Goal: Task Accomplishment & Management: Manage account settings

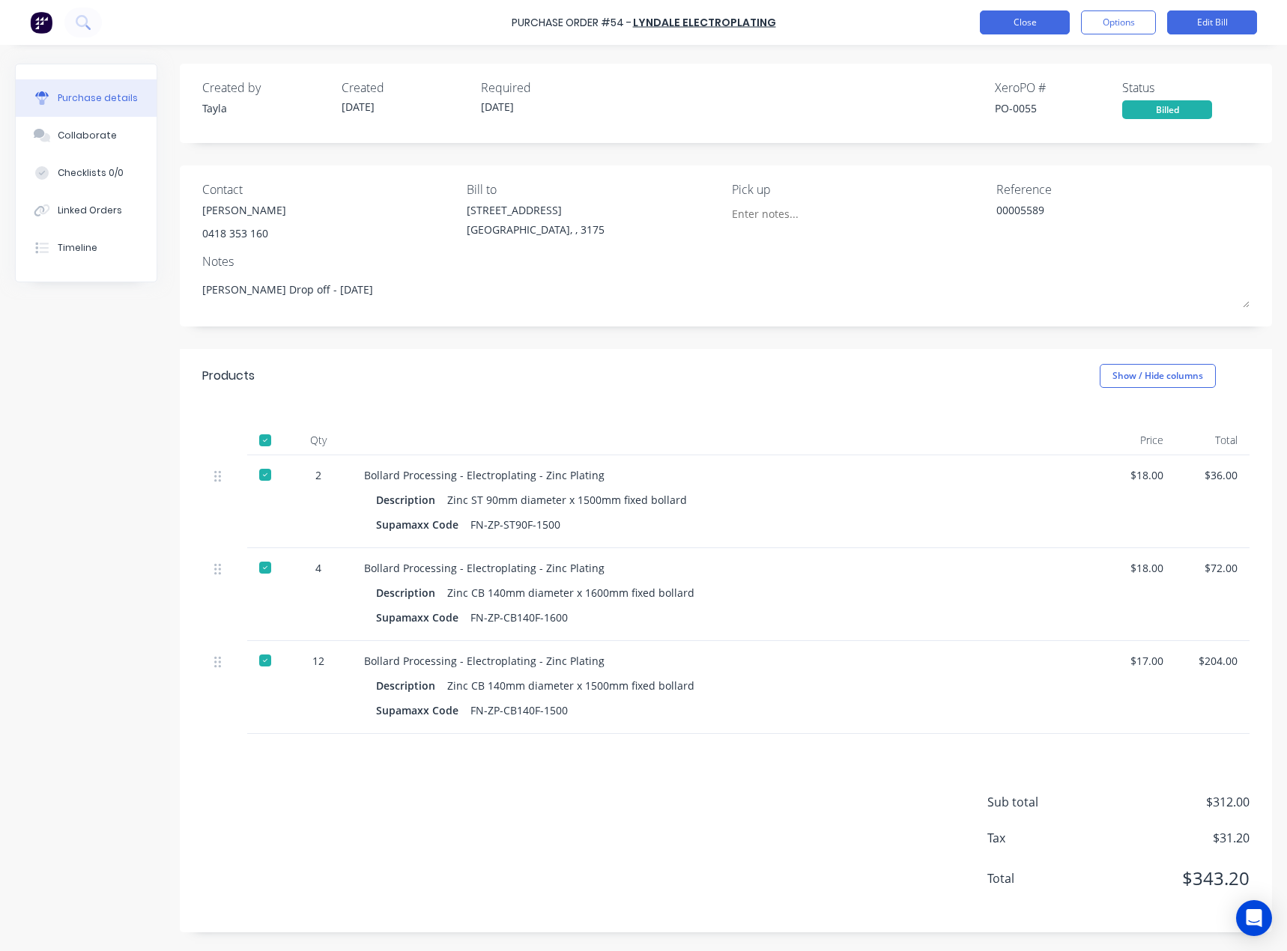
click at [1000, 19] on button "Close" at bounding box center [1024, 22] width 90 height 24
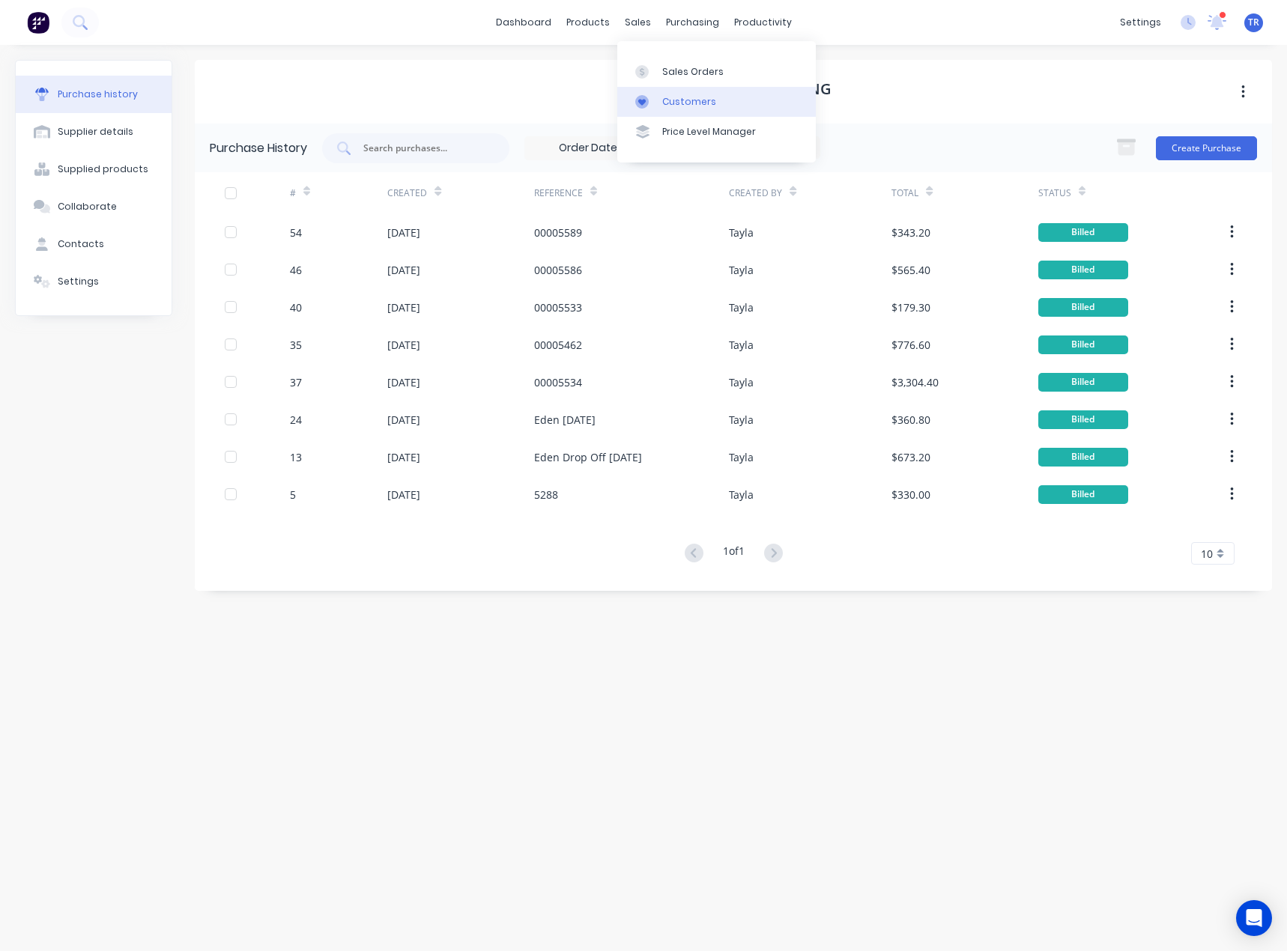
click at [662, 100] on div "Customers" at bounding box center [689, 101] width 54 height 13
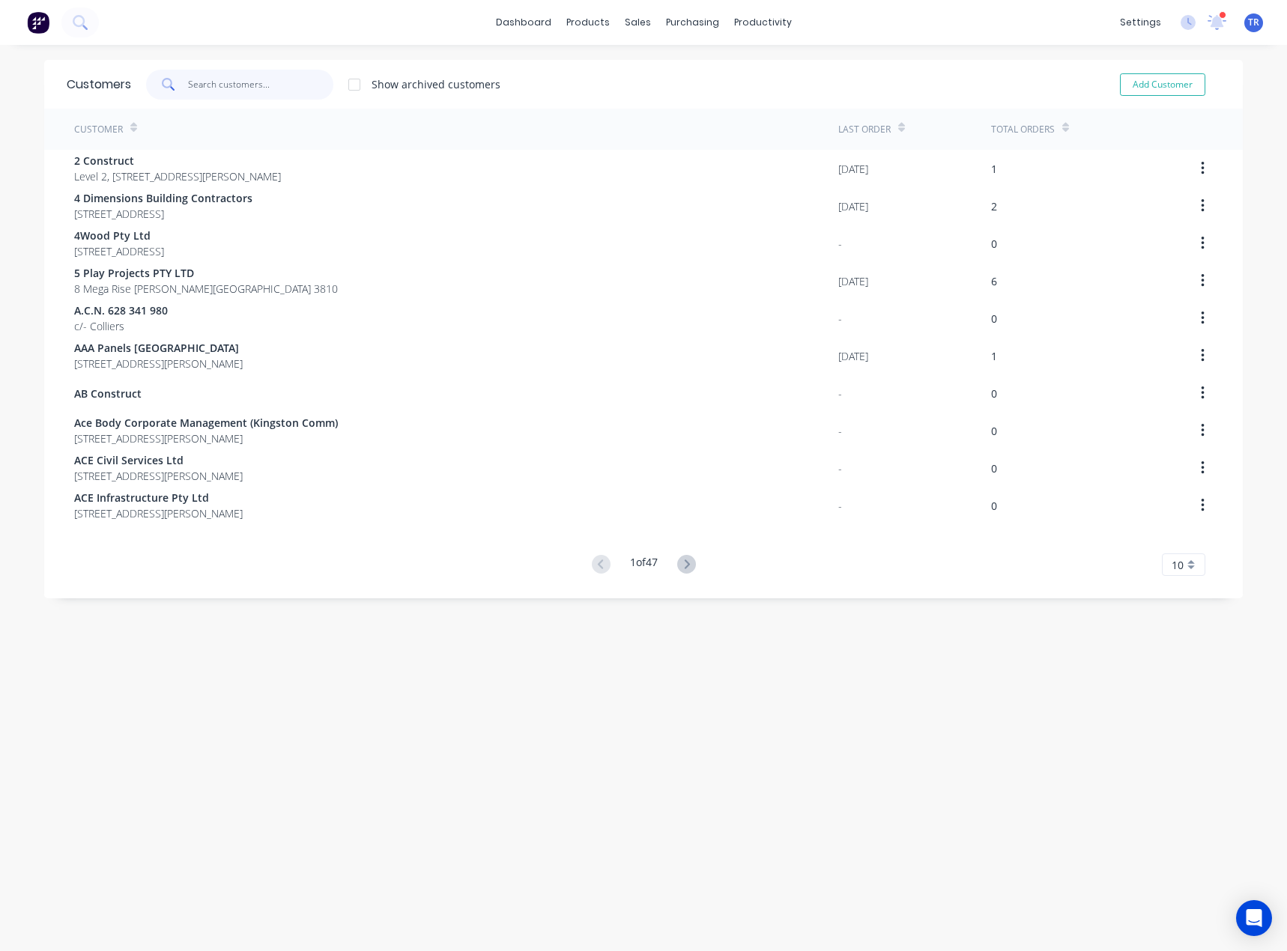
click at [254, 79] on input "text" at bounding box center [261, 85] width 146 height 30
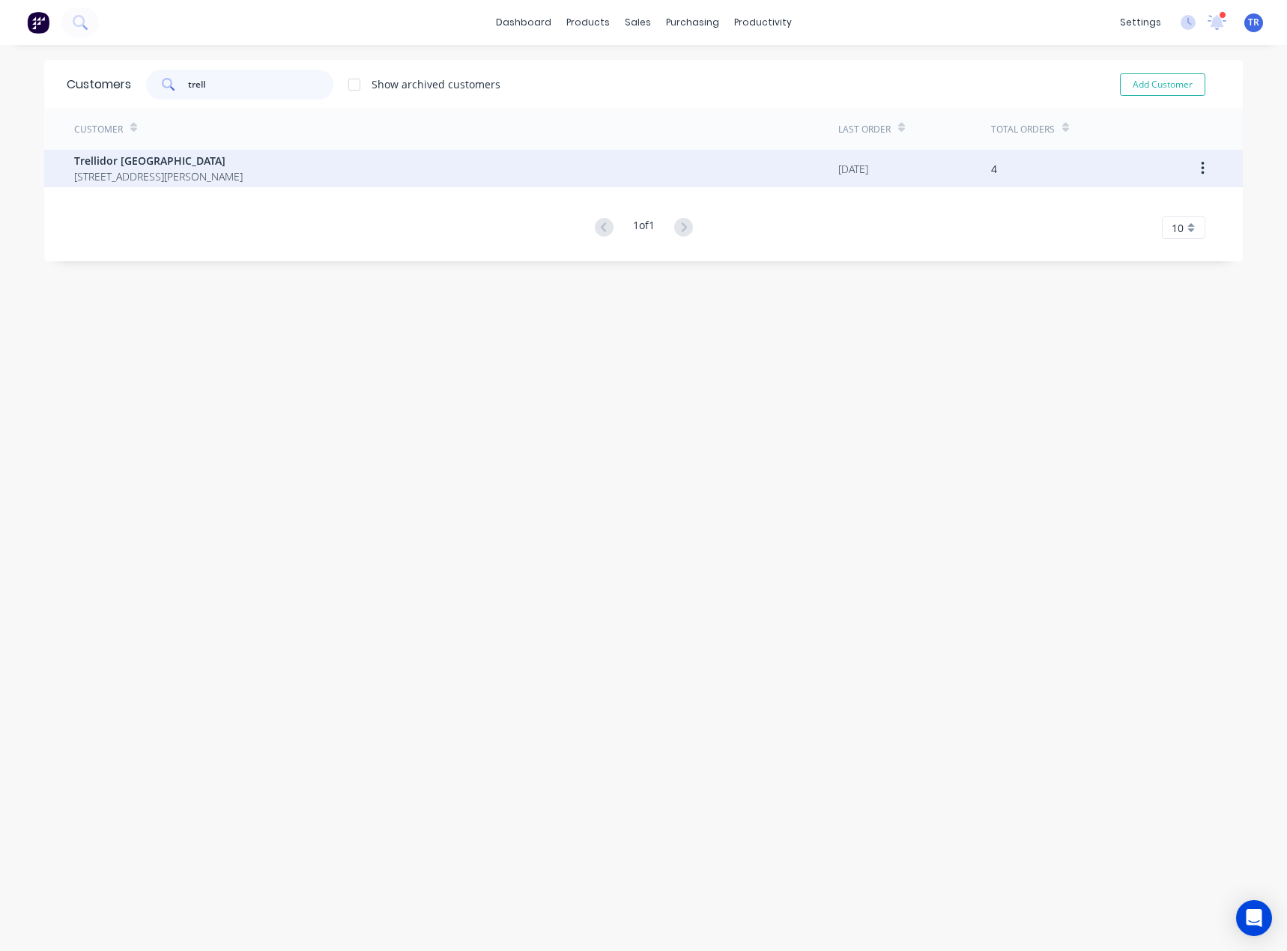
type input "trell"
click at [311, 160] on div "Trellidor Queensland [STREET_ADDRESS][PERSON_NAME]" at bounding box center [456, 168] width 764 height 37
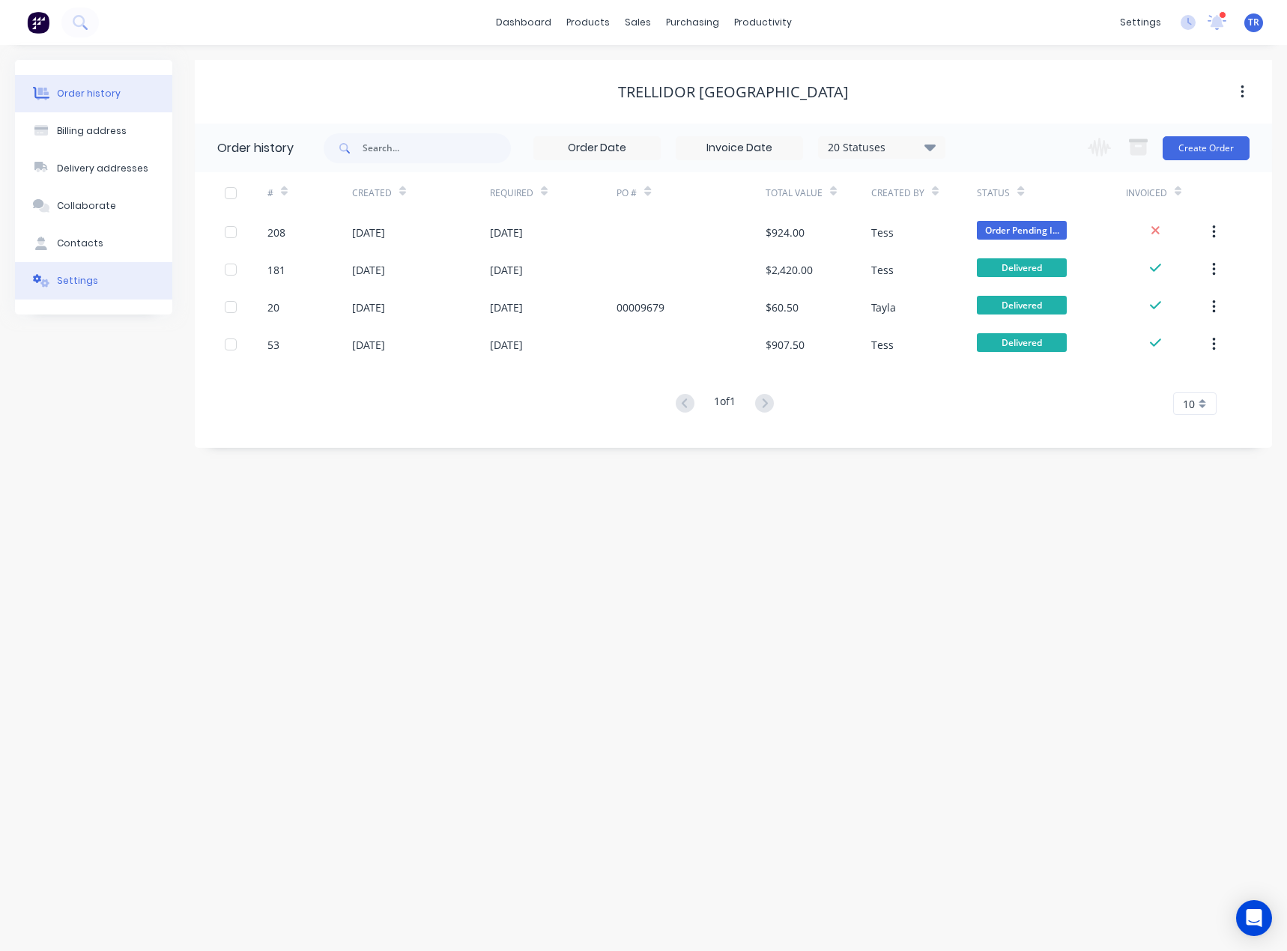
click at [112, 277] on button "Settings" at bounding box center [93, 280] width 157 height 37
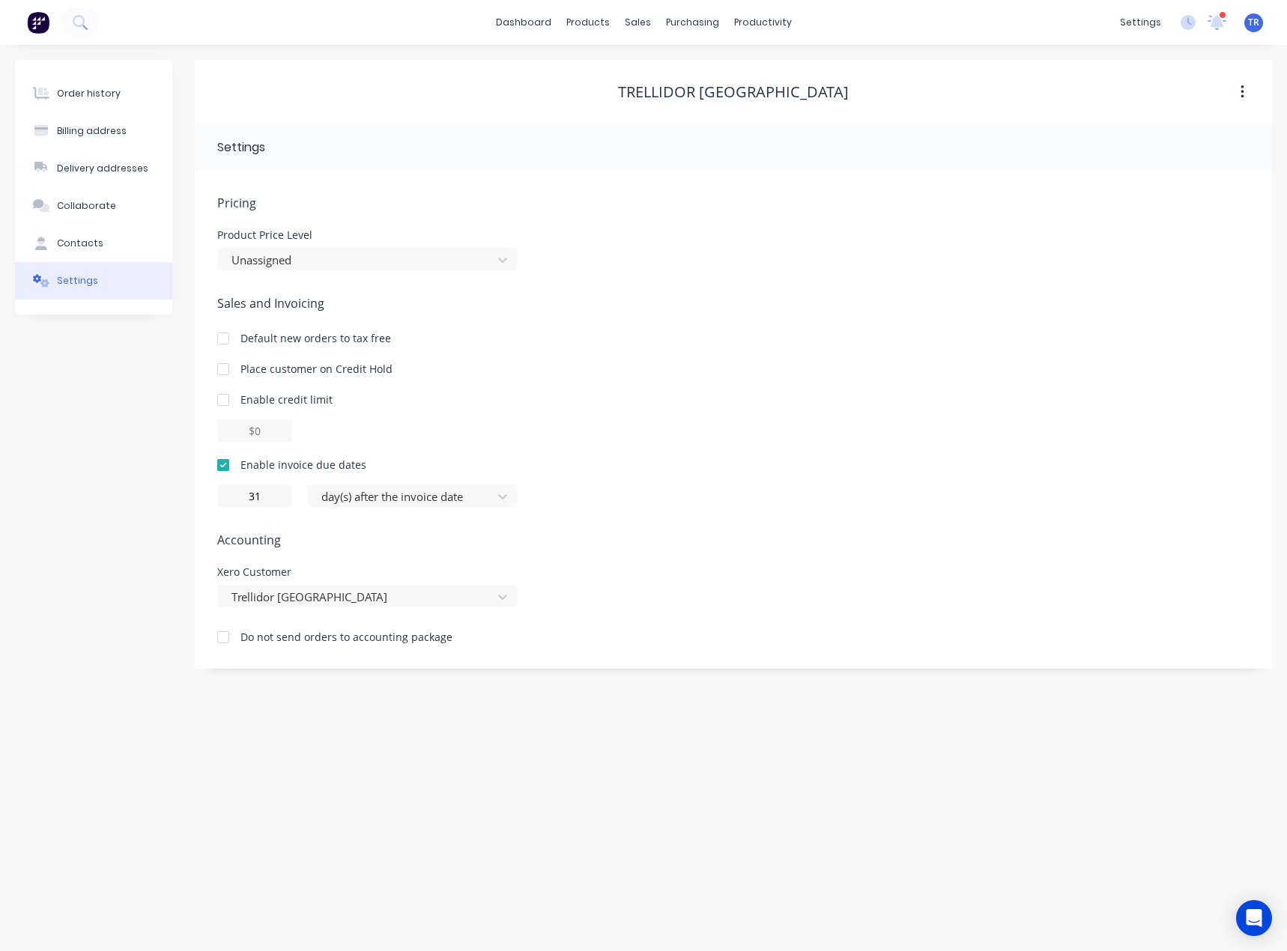
click at [225, 372] on div at bounding box center [223, 369] width 30 height 30
click at [95, 102] on button "Order history" at bounding box center [93, 93] width 157 height 37
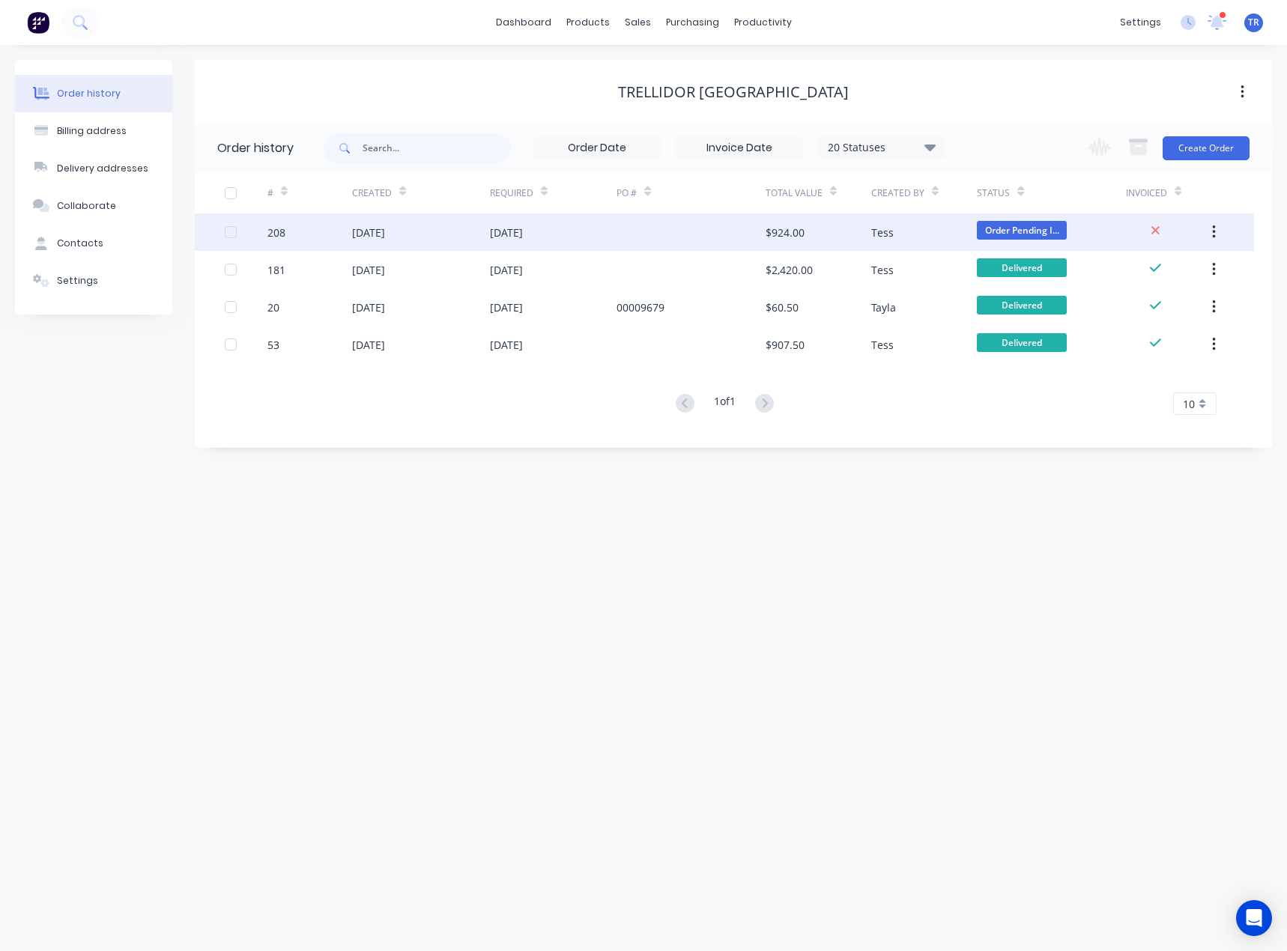
click at [640, 249] on div at bounding box center [690, 231] width 148 height 37
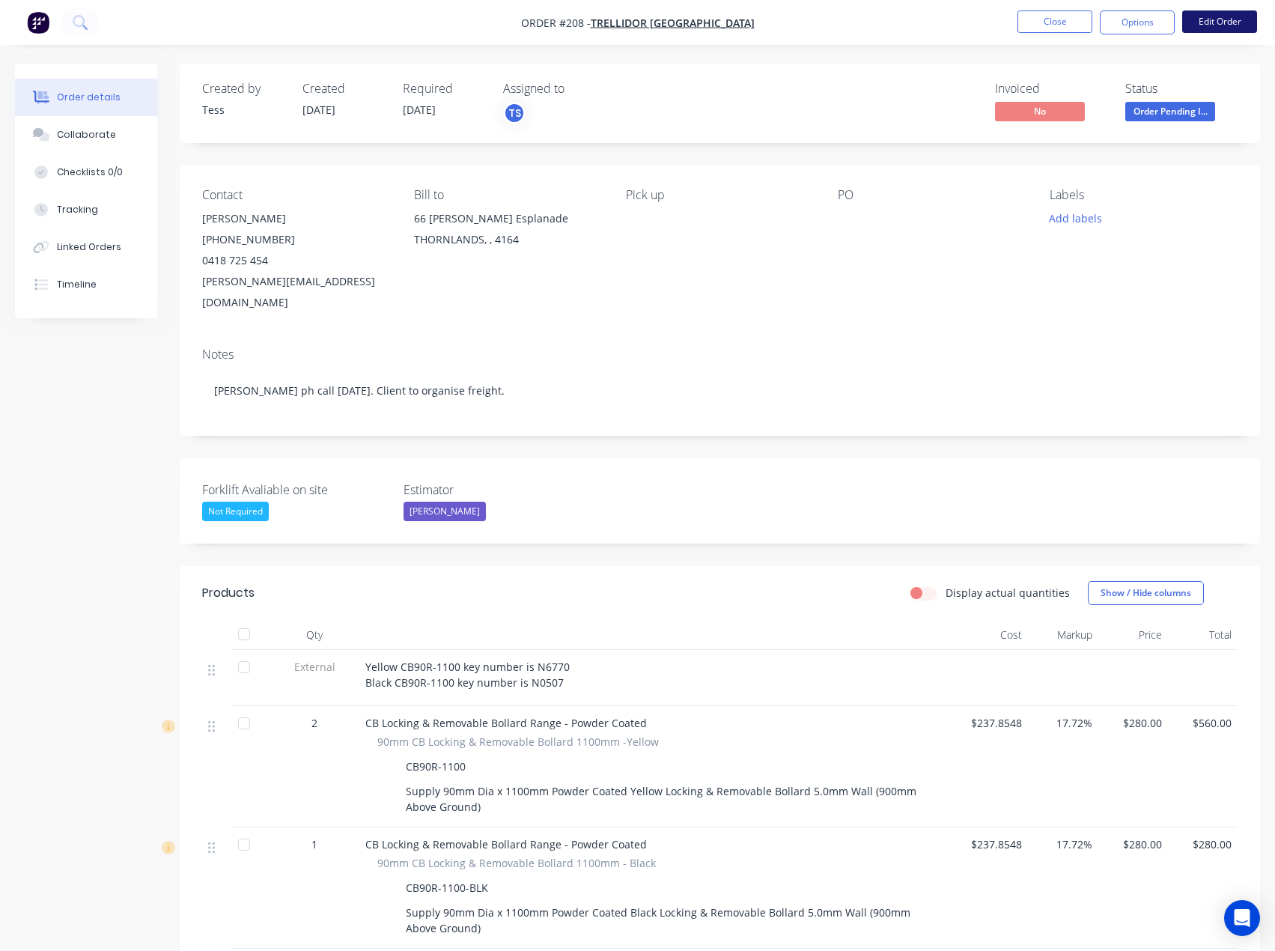
click at [1218, 31] on button "Edit Order" at bounding box center [1219, 21] width 75 height 22
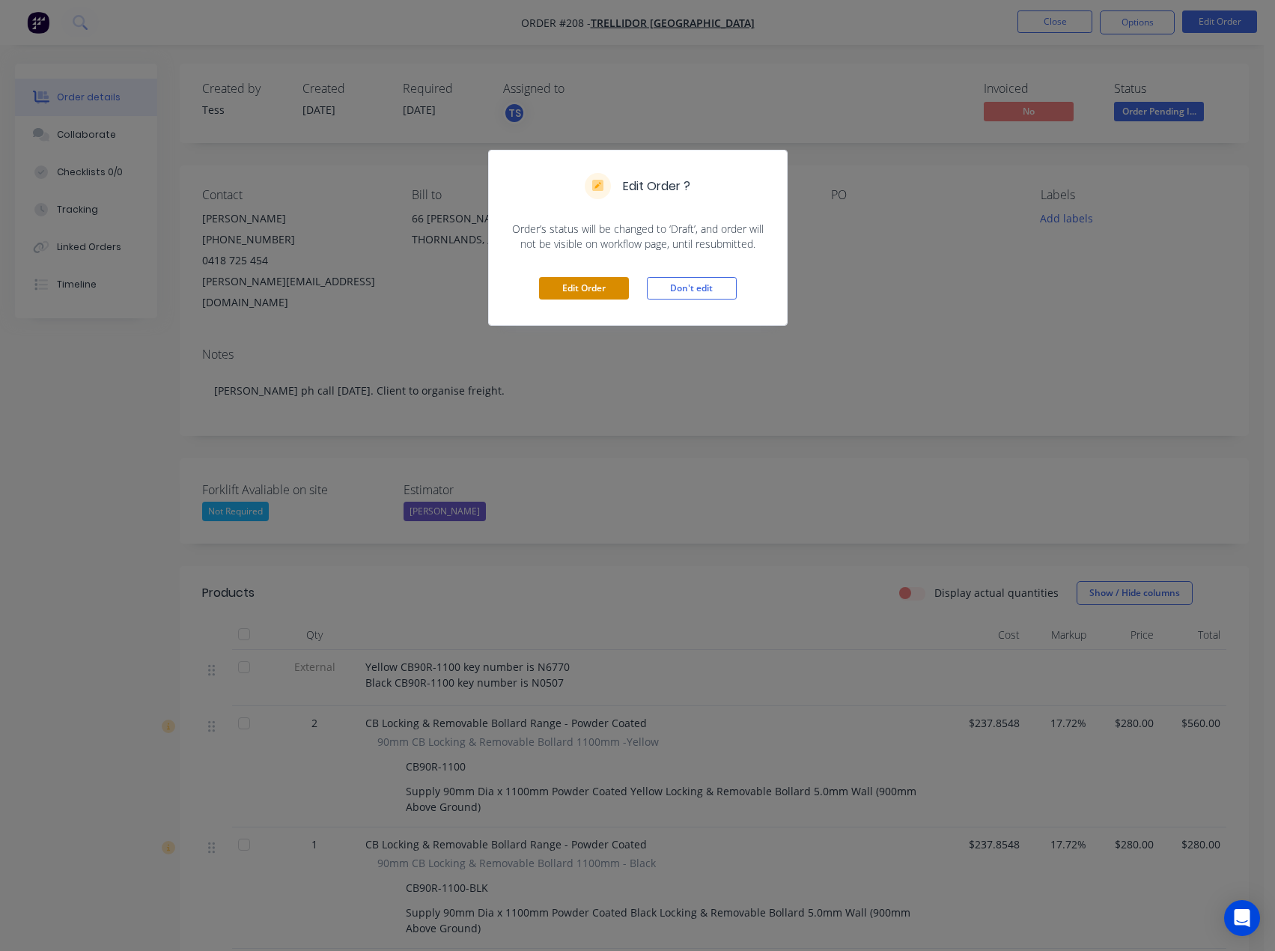
click at [563, 298] on button "Edit Order" at bounding box center [584, 288] width 90 height 22
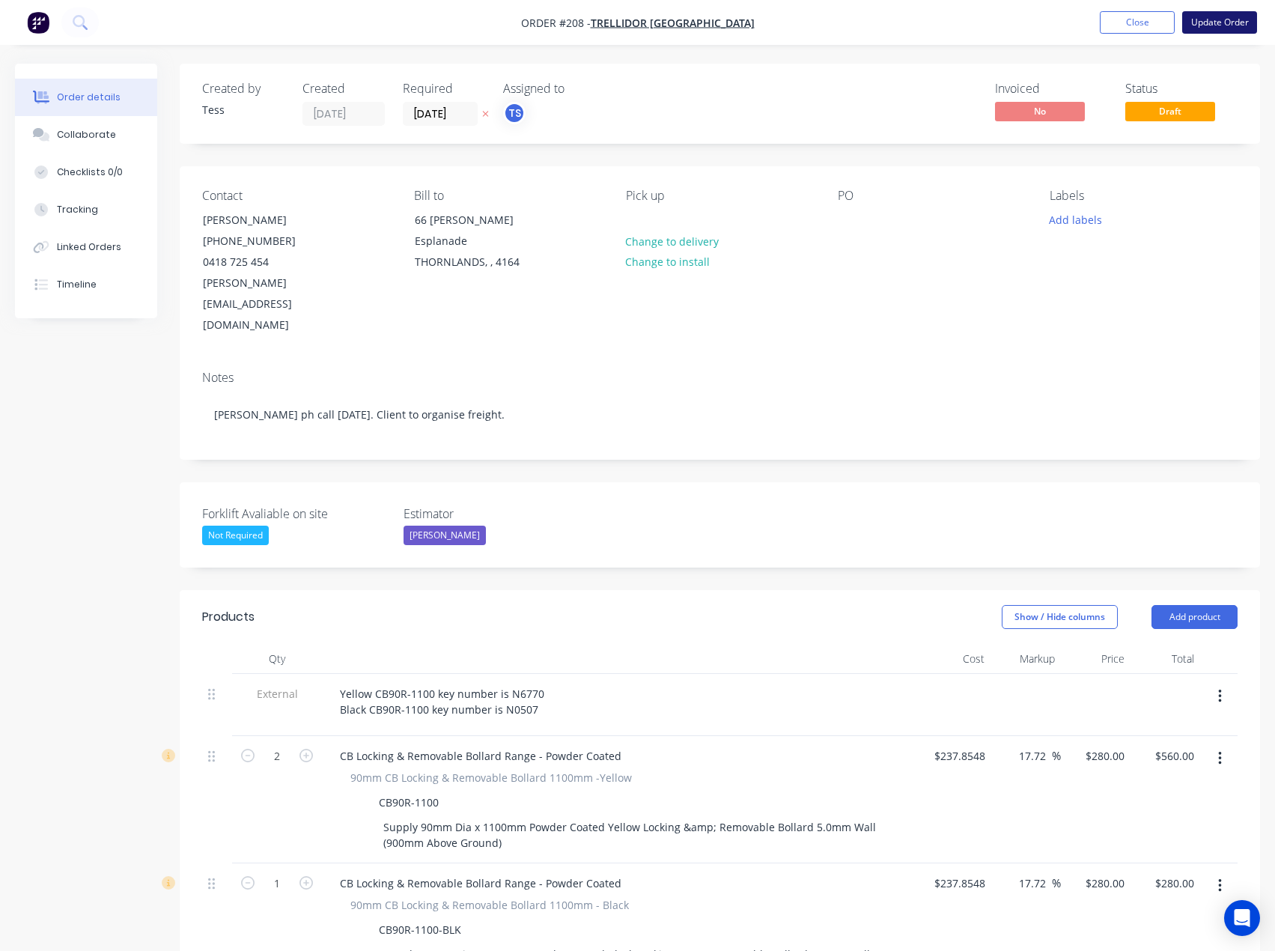
click at [1215, 25] on button "Update Order" at bounding box center [1219, 22] width 75 height 22
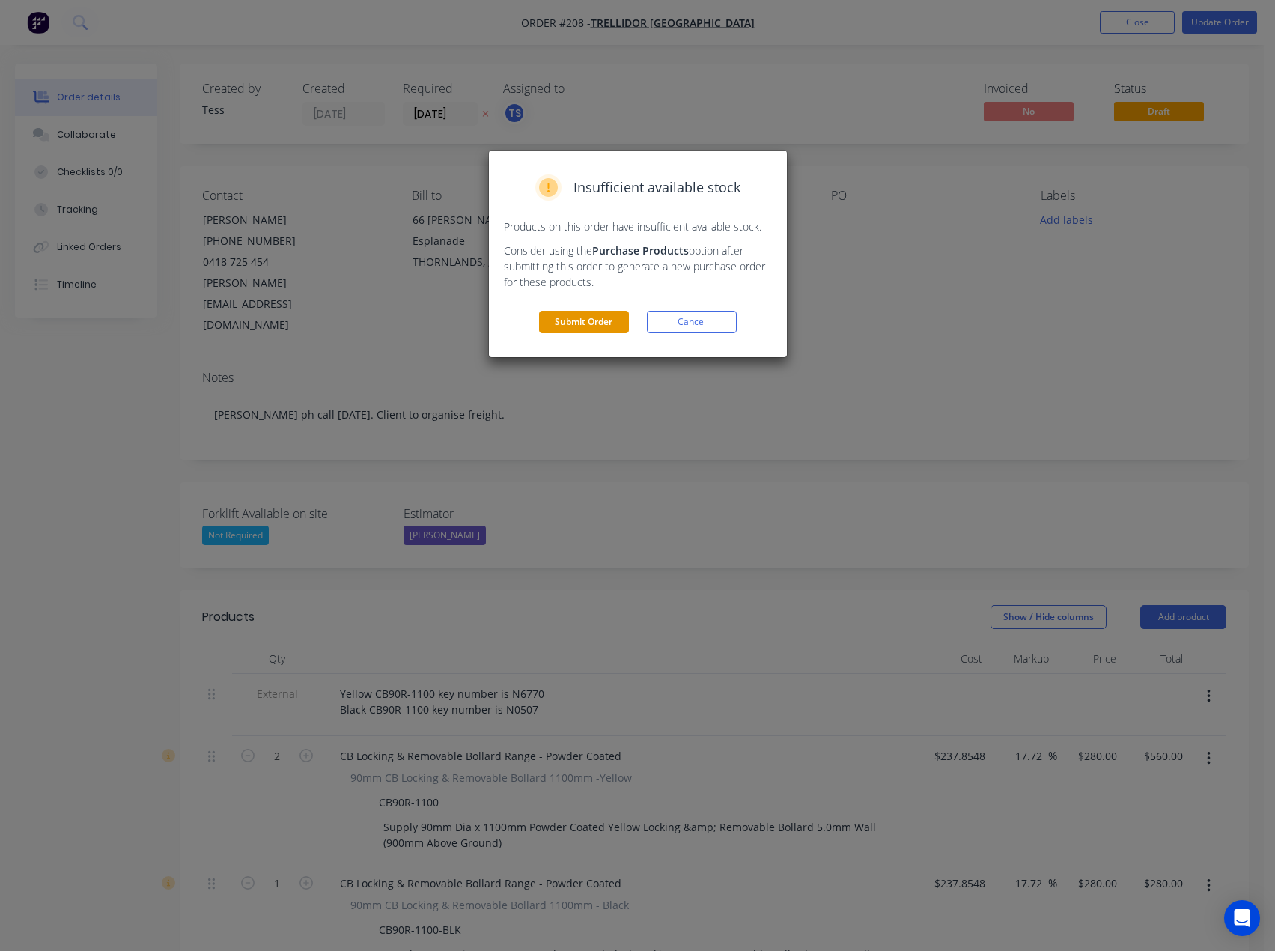
click at [581, 321] on button "Submit Order" at bounding box center [584, 322] width 90 height 22
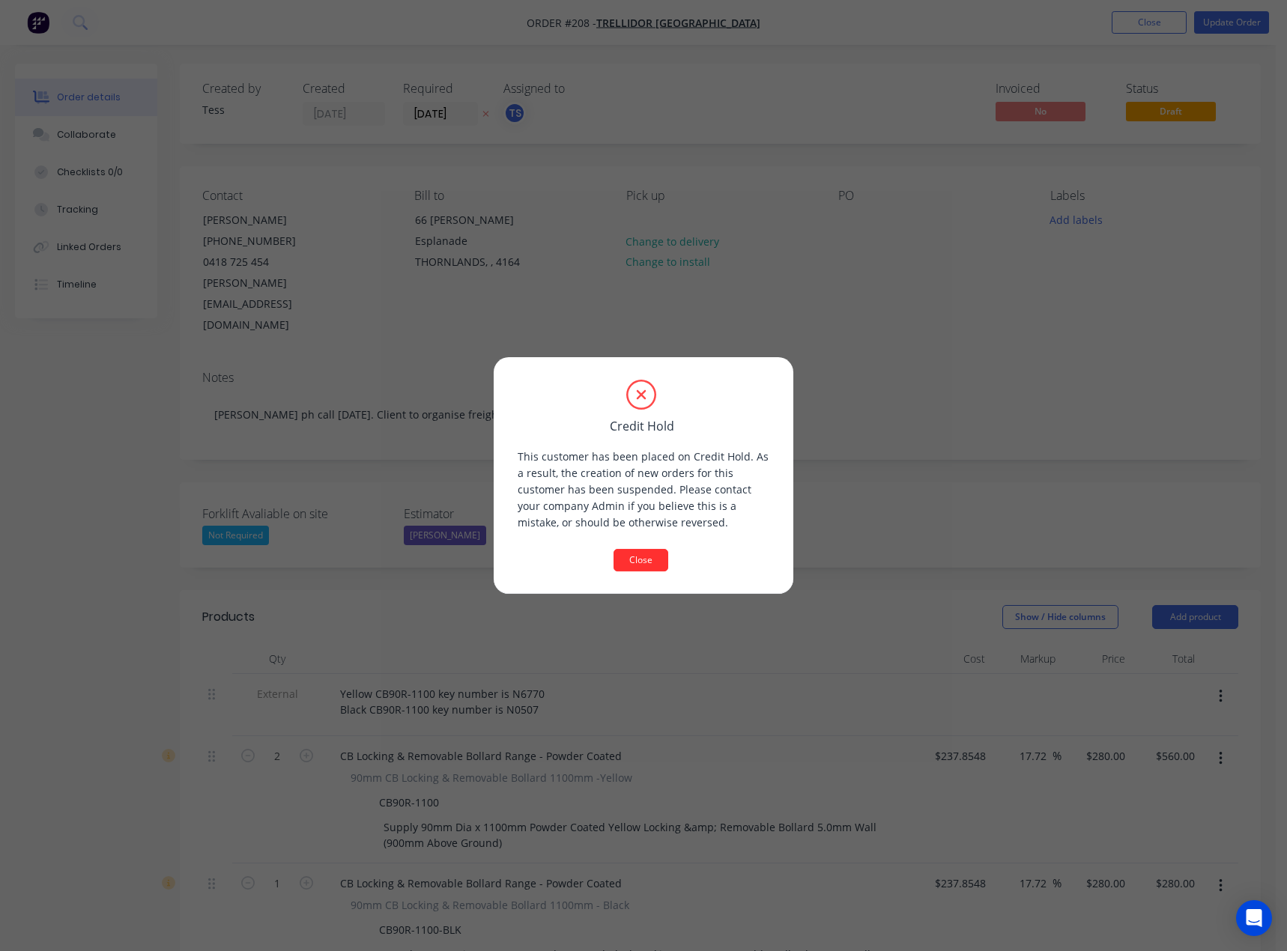
click at [630, 568] on button "Close" at bounding box center [640, 560] width 55 height 22
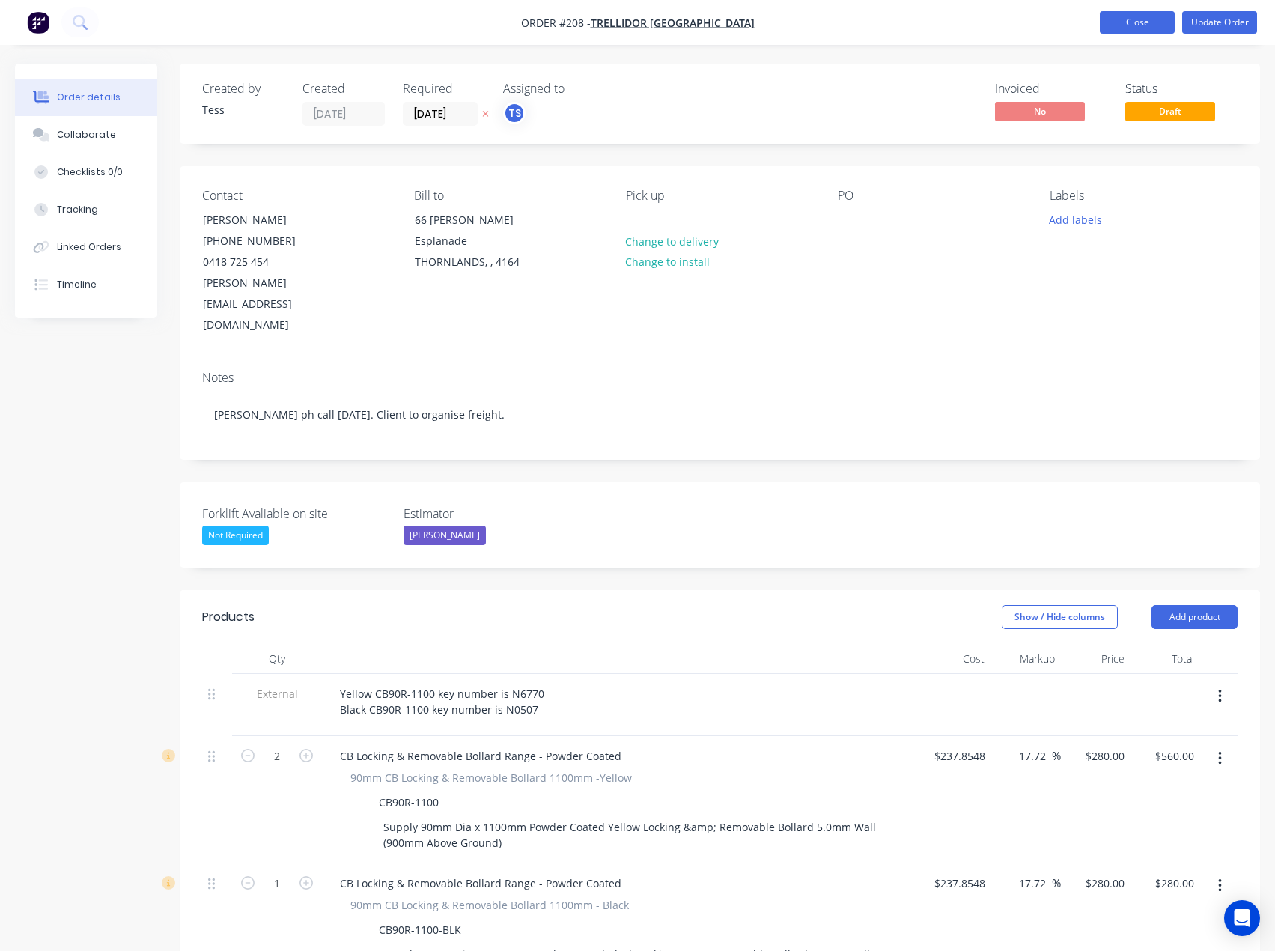
click at [1112, 24] on button "Close" at bounding box center [1137, 22] width 75 height 22
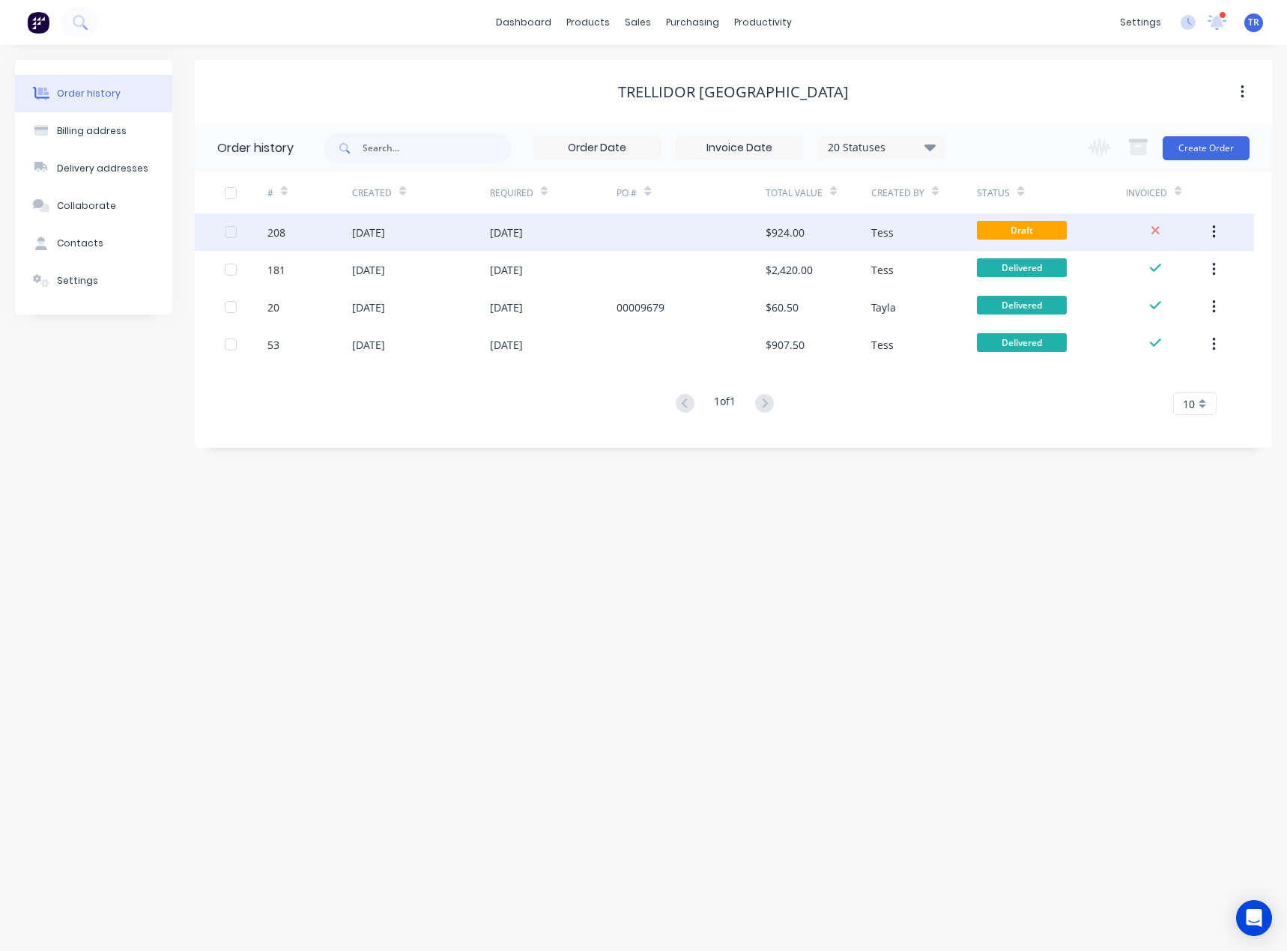
click at [801, 231] on div "$924.00" at bounding box center [784, 233] width 39 height 16
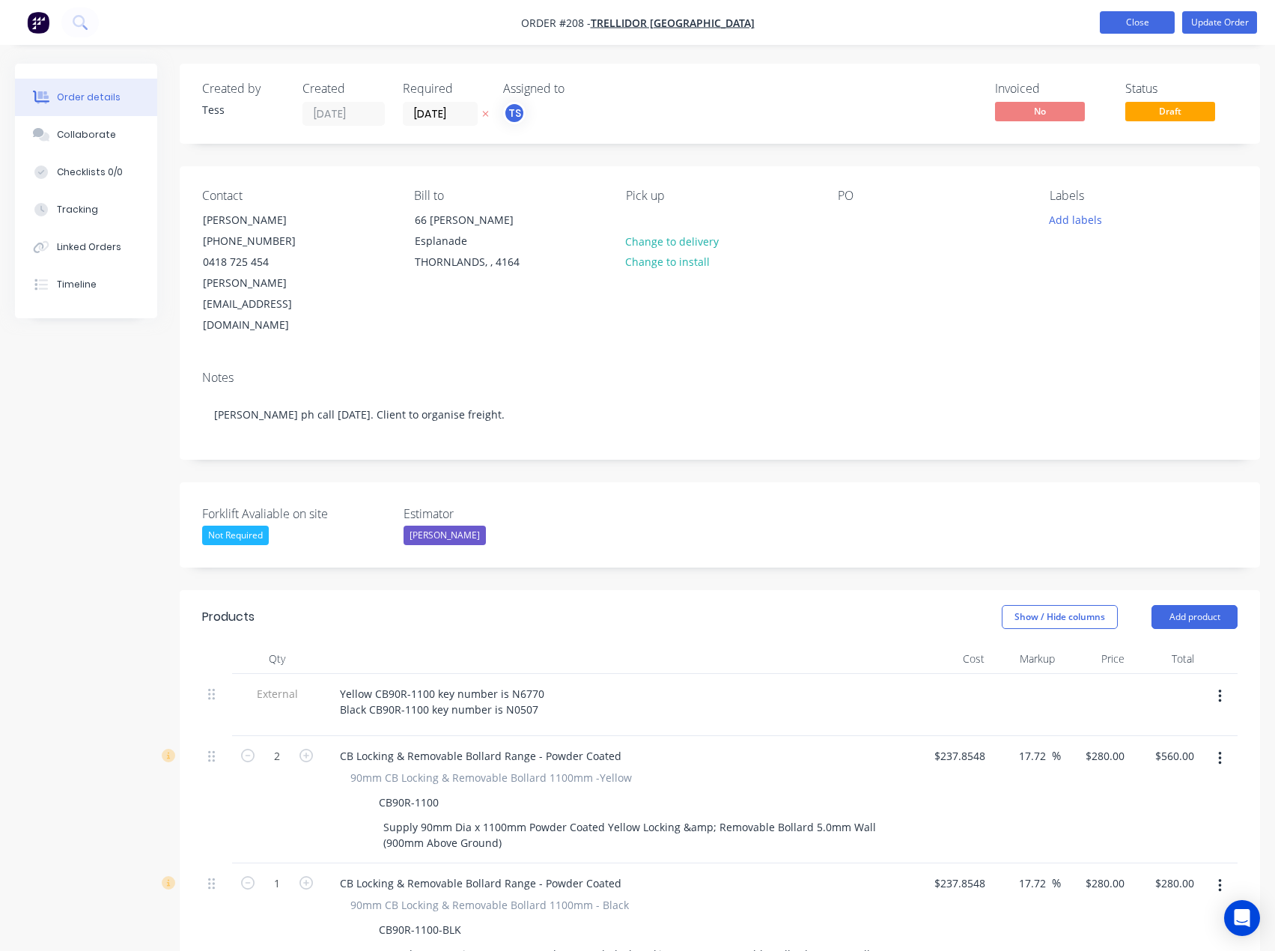
click at [1135, 23] on button "Close" at bounding box center [1137, 22] width 75 height 22
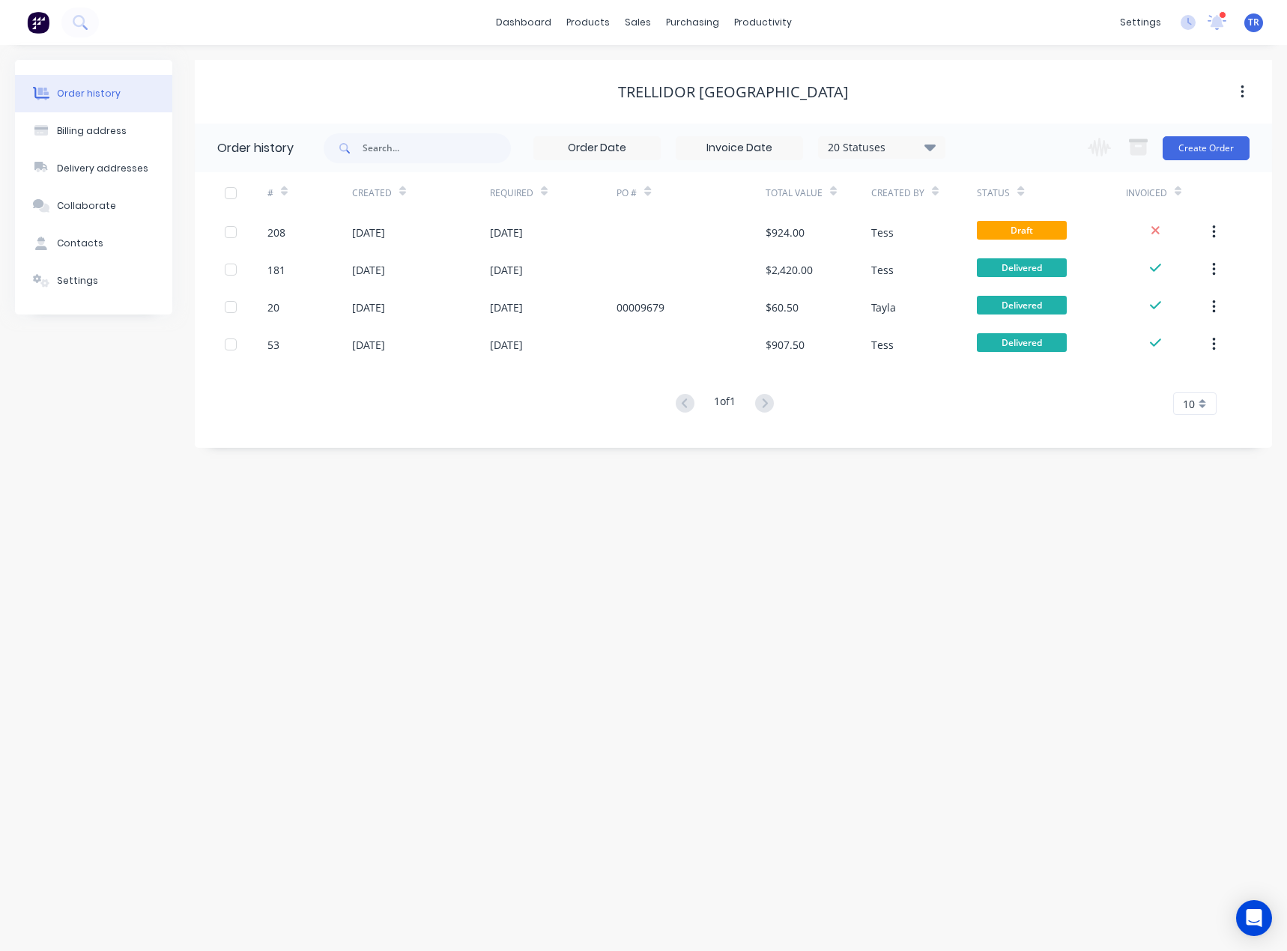
click at [60, 282] on div "Settings" at bounding box center [77, 280] width 41 height 13
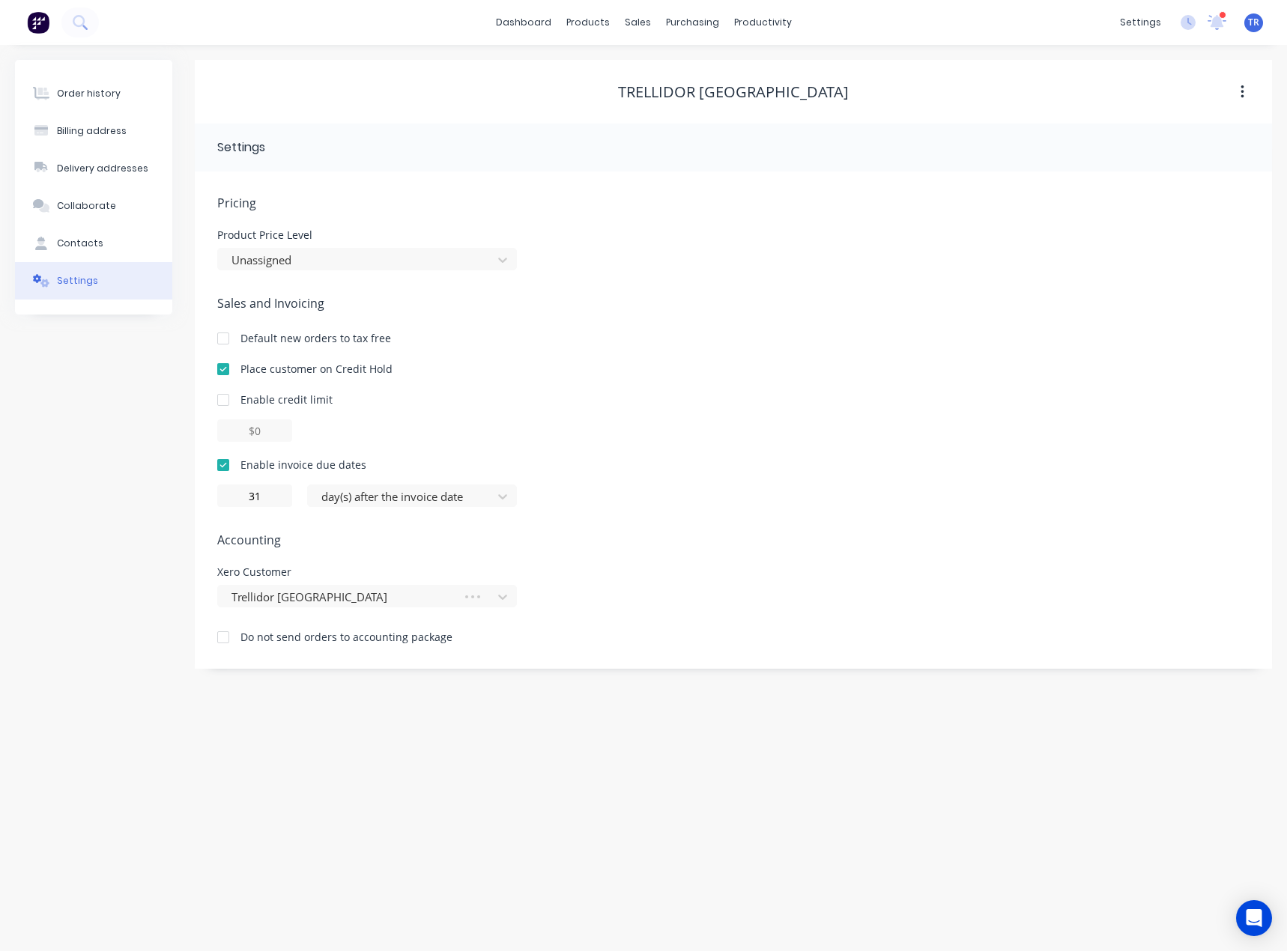
click at [218, 366] on div at bounding box center [223, 369] width 30 height 30
click at [113, 80] on button "Order history" at bounding box center [93, 93] width 157 height 37
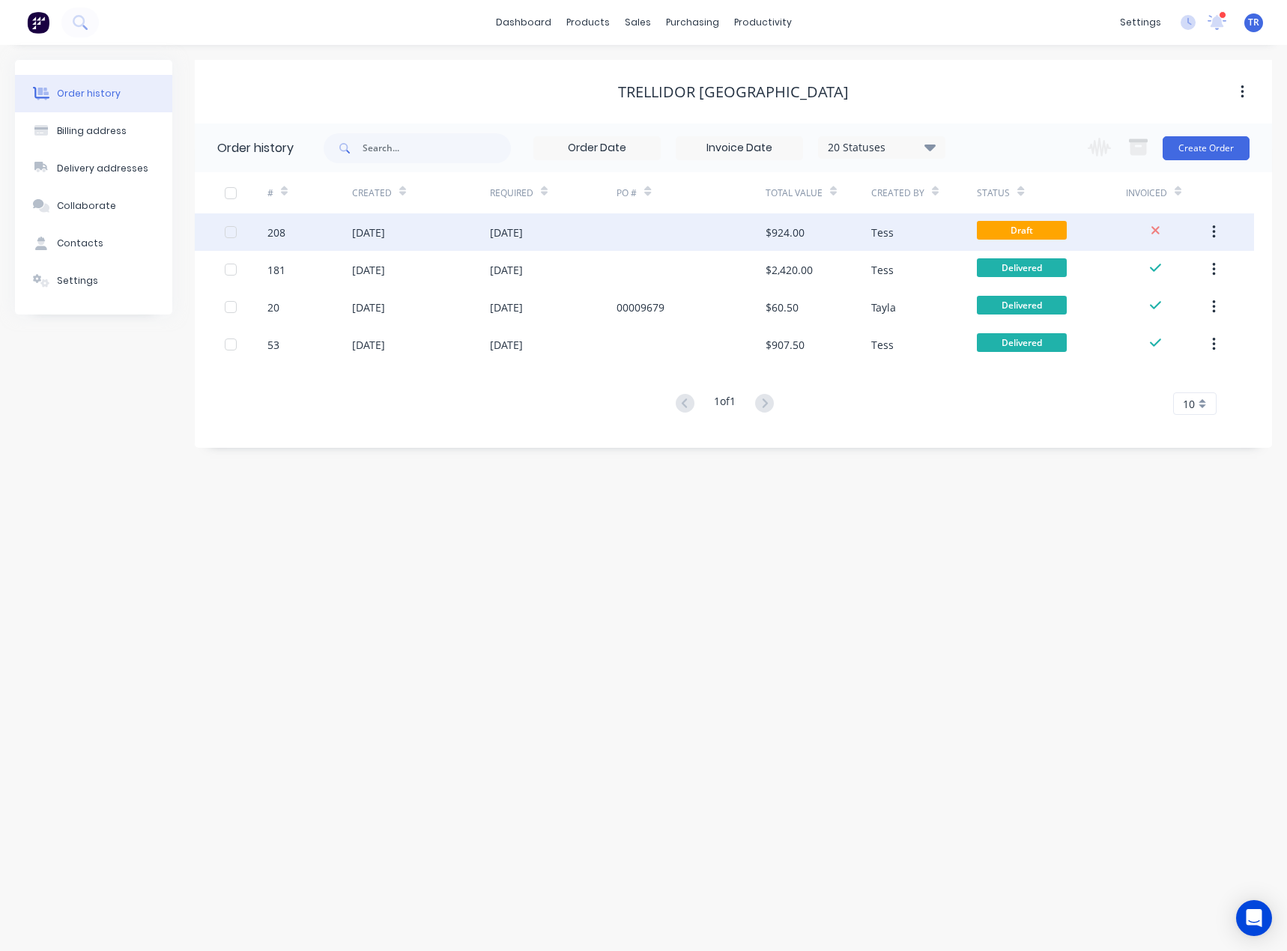
click at [747, 231] on div at bounding box center [690, 231] width 148 height 37
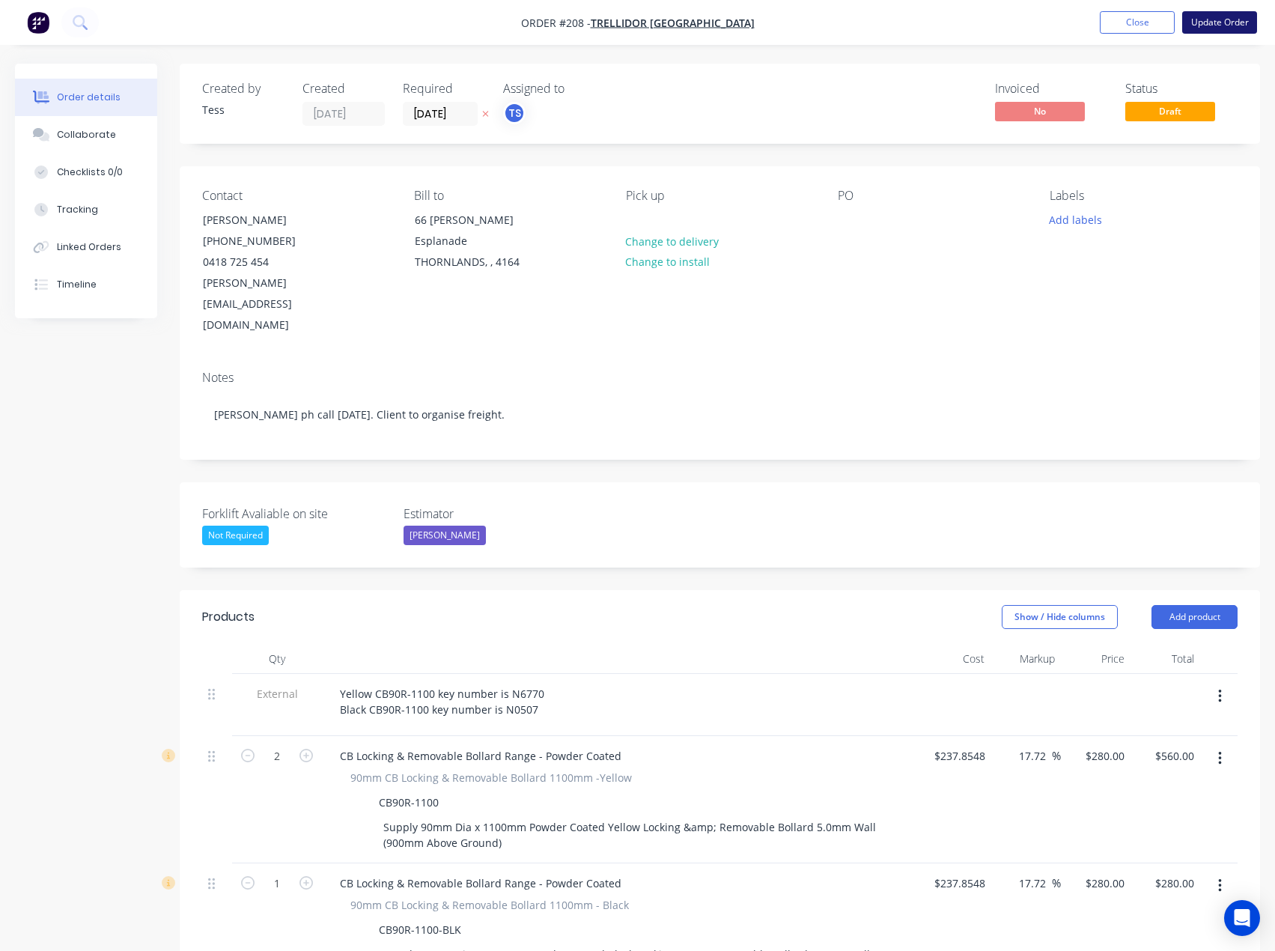
click at [1215, 20] on button "Update Order" at bounding box center [1219, 22] width 75 height 22
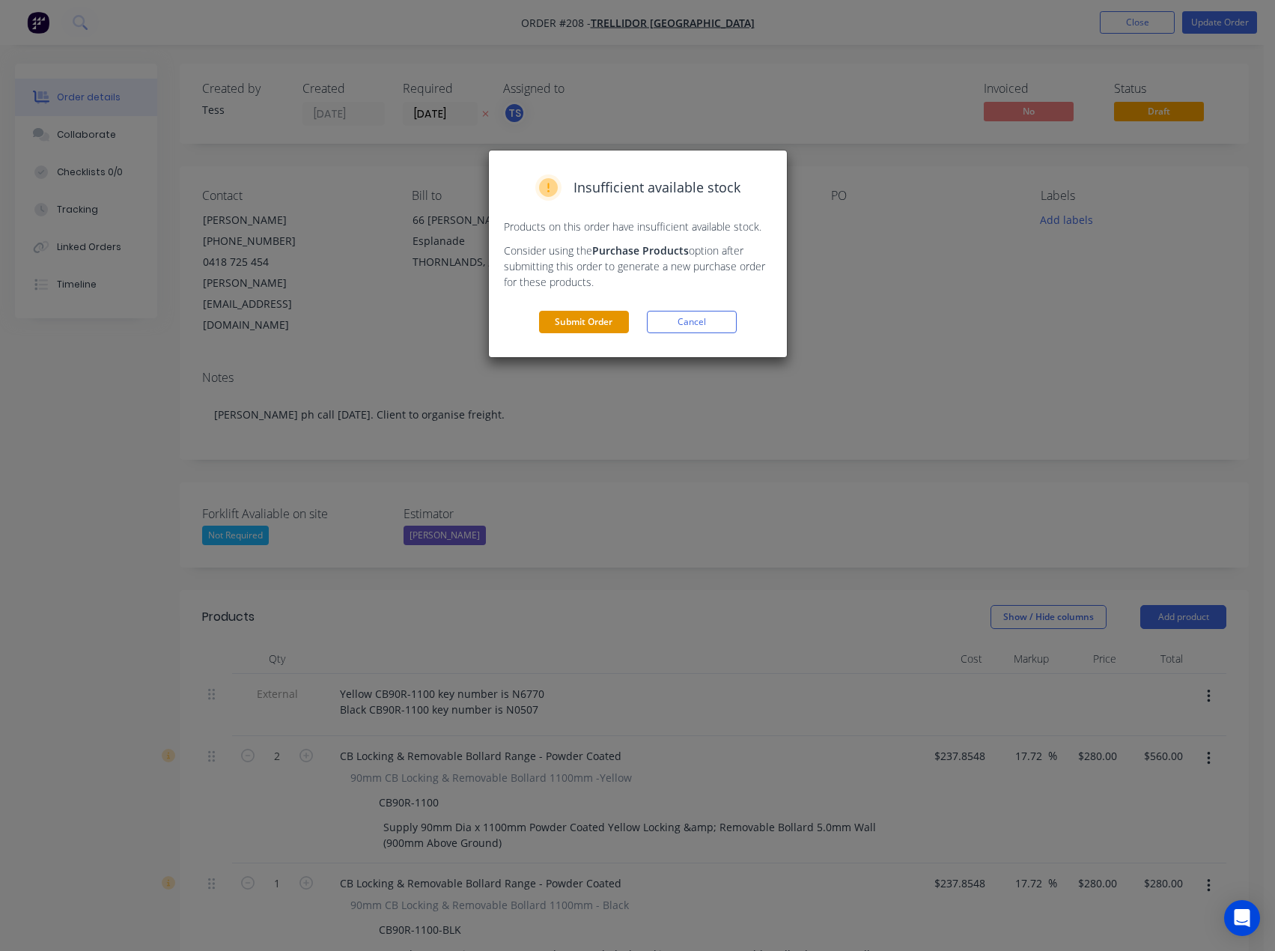
click at [606, 320] on button "Submit Order" at bounding box center [584, 322] width 90 height 22
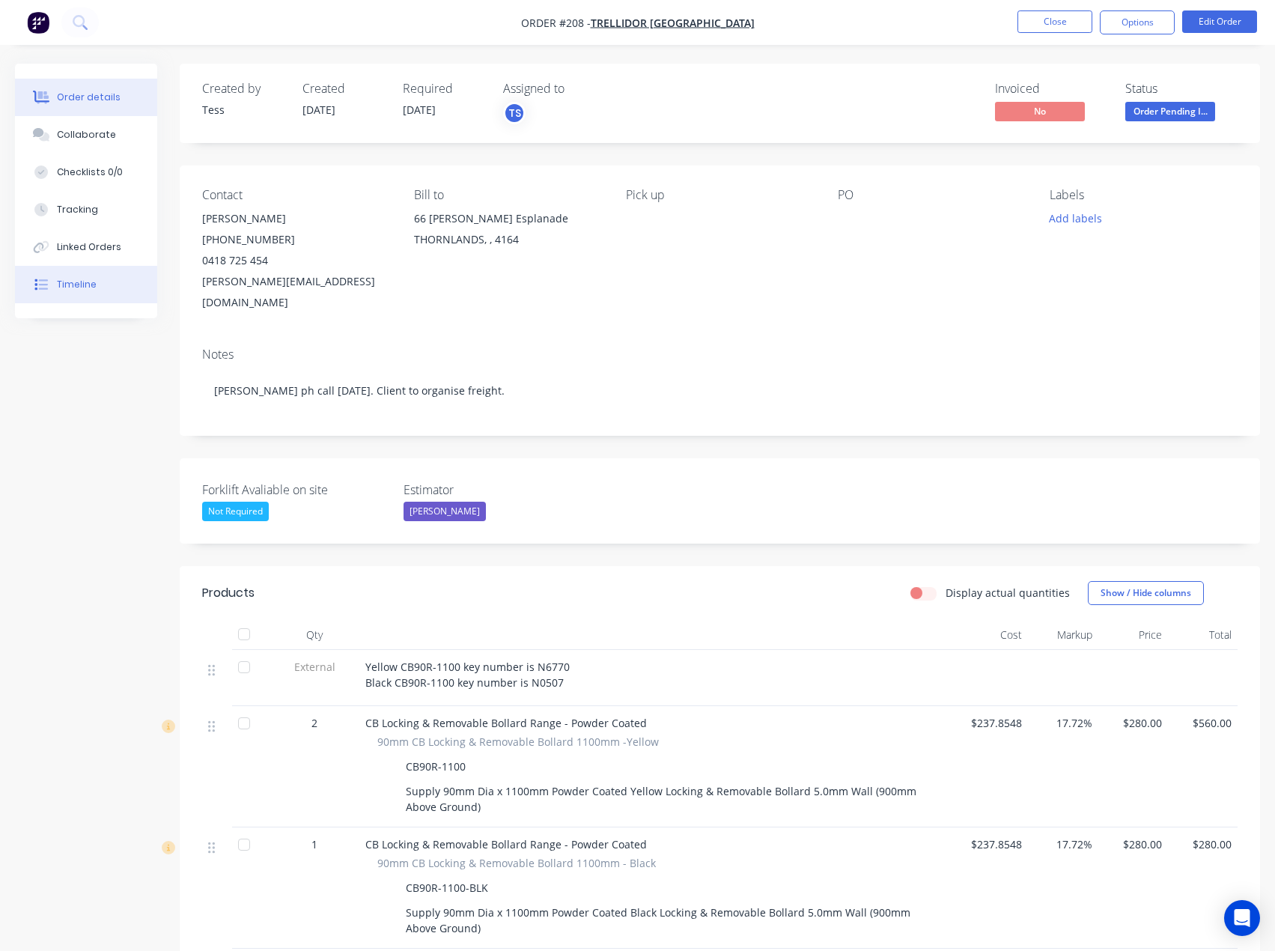
click at [107, 282] on button "Timeline" at bounding box center [86, 284] width 142 height 37
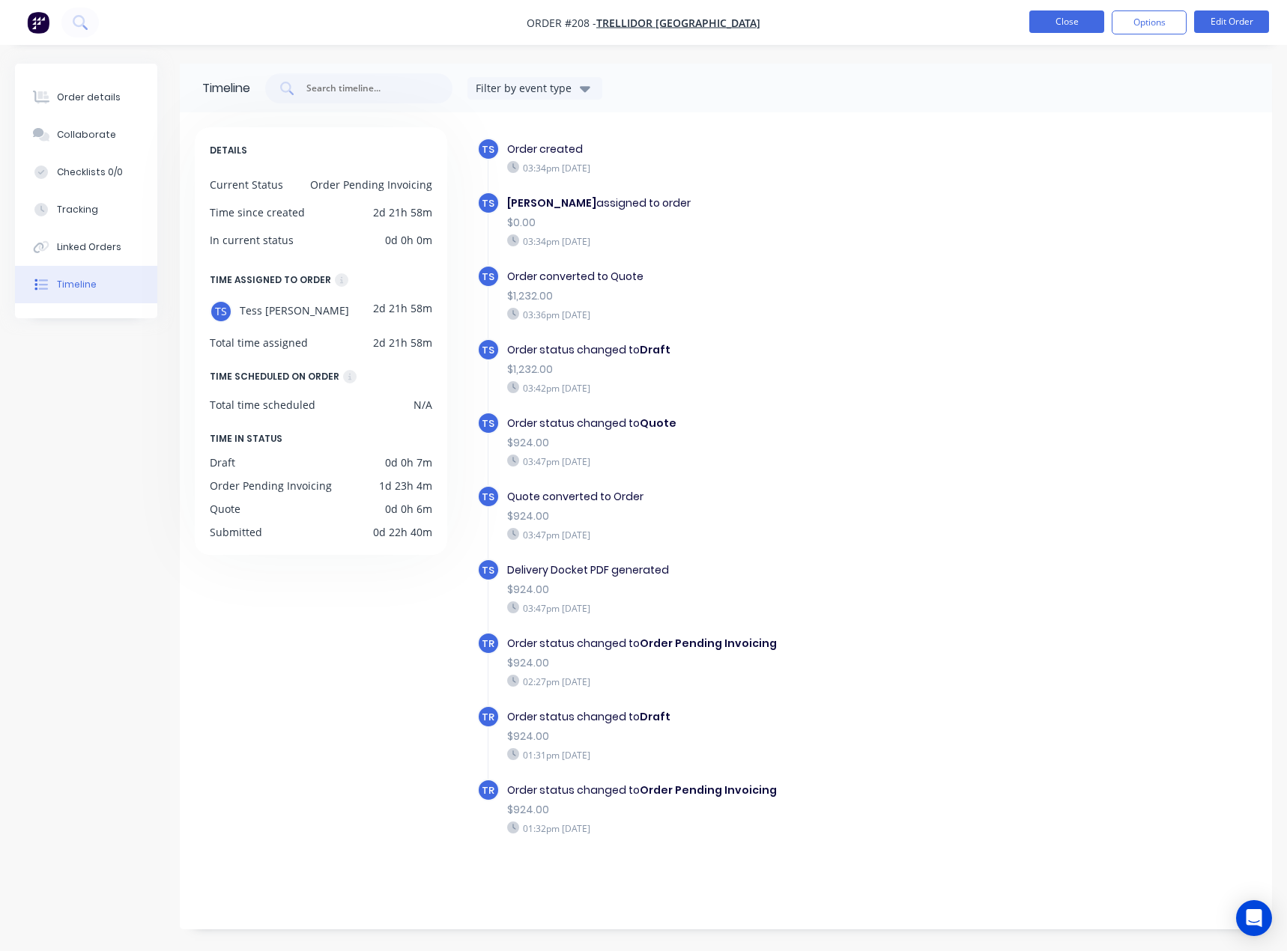
click at [1042, 18] on button "Close" at bounding box center [1066, 21] width 75 height 22
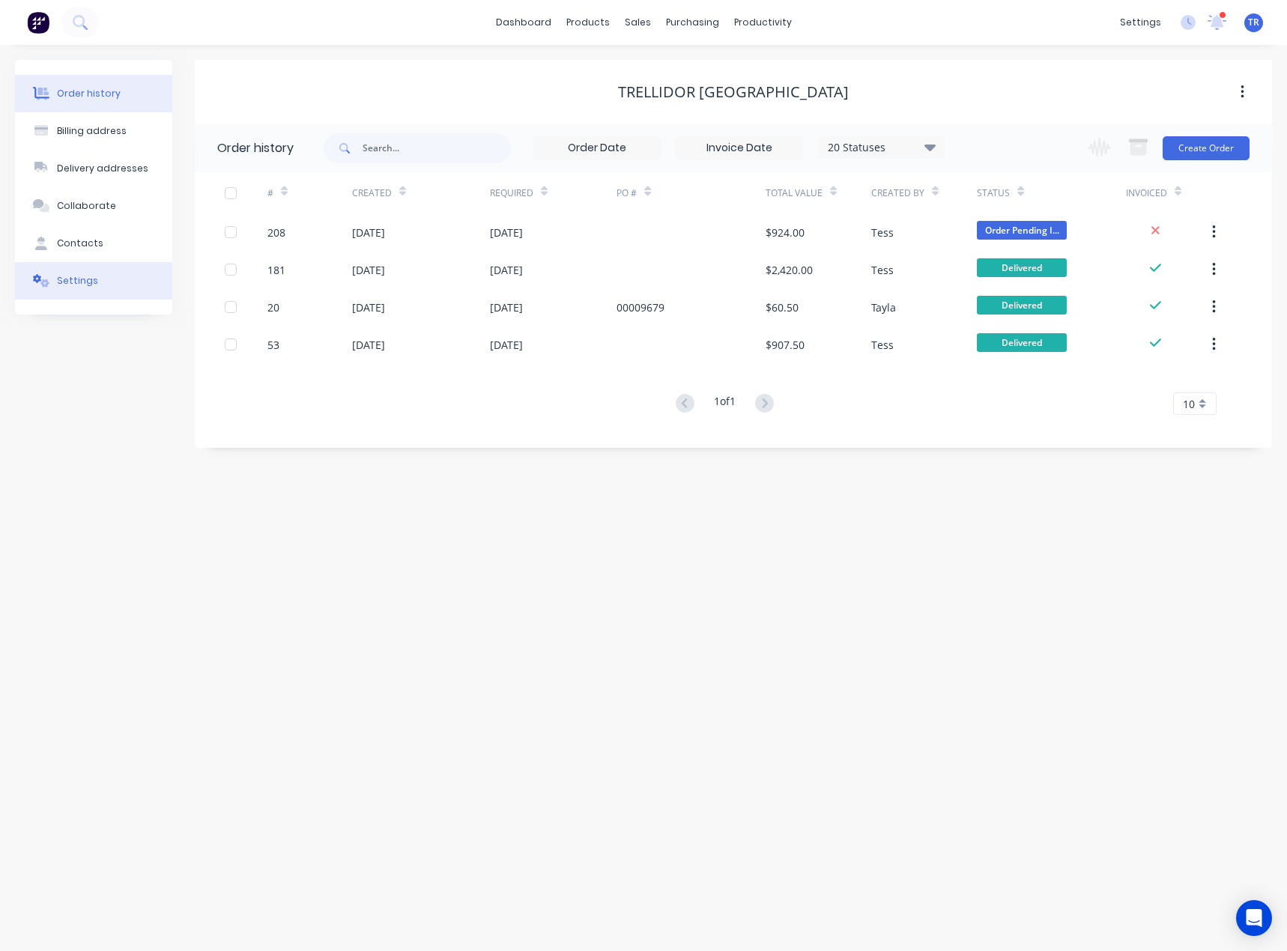
click at [67, 275] on div "Settings" at bounding box center [77, 280] width 41 height 13
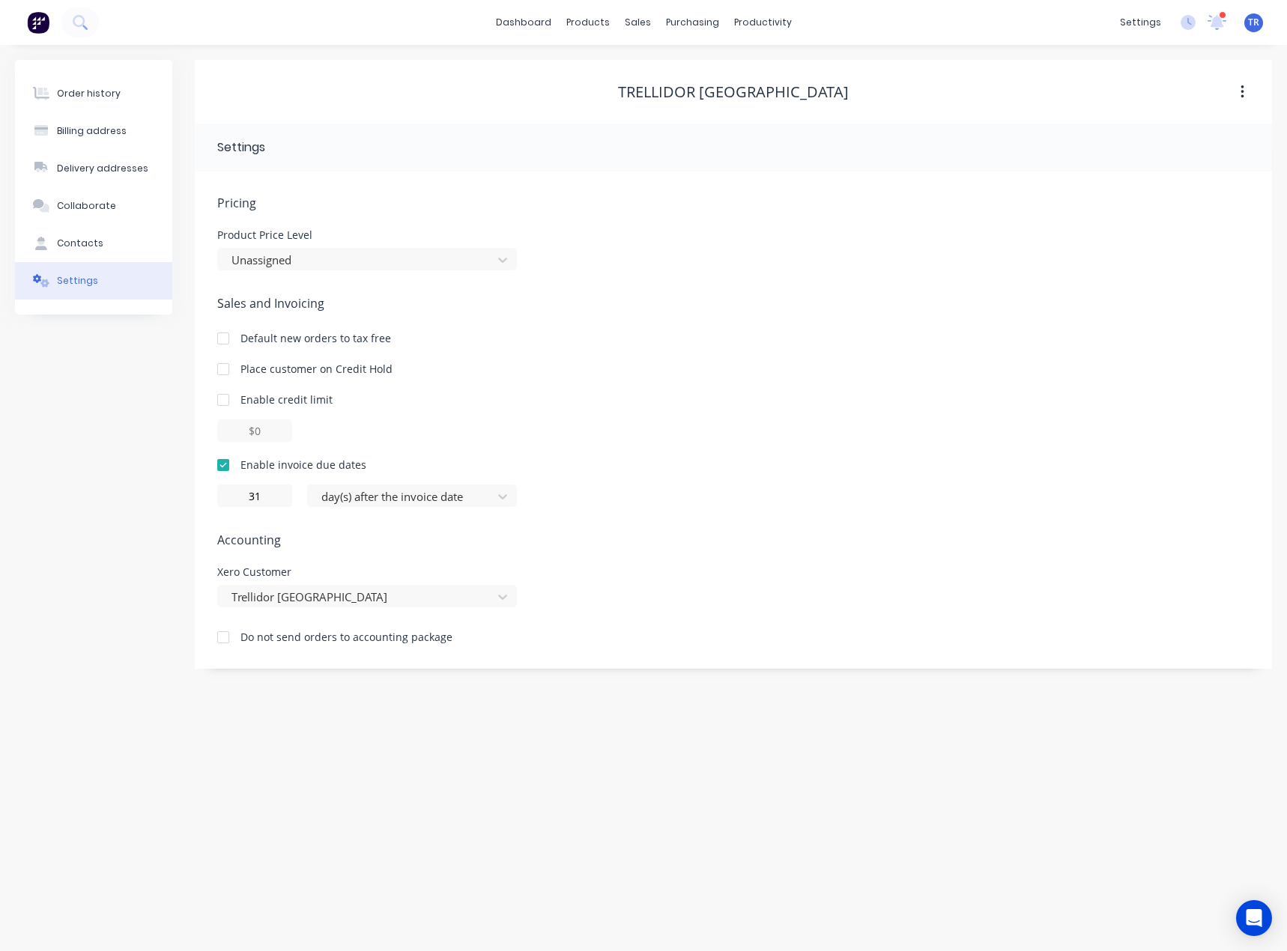
click at [223, 366] on div at bounding box center [223, 369] width 30 height 30
click at [671, 97] on div "Customers" at bounding box center [689, 101] width 54 height 13
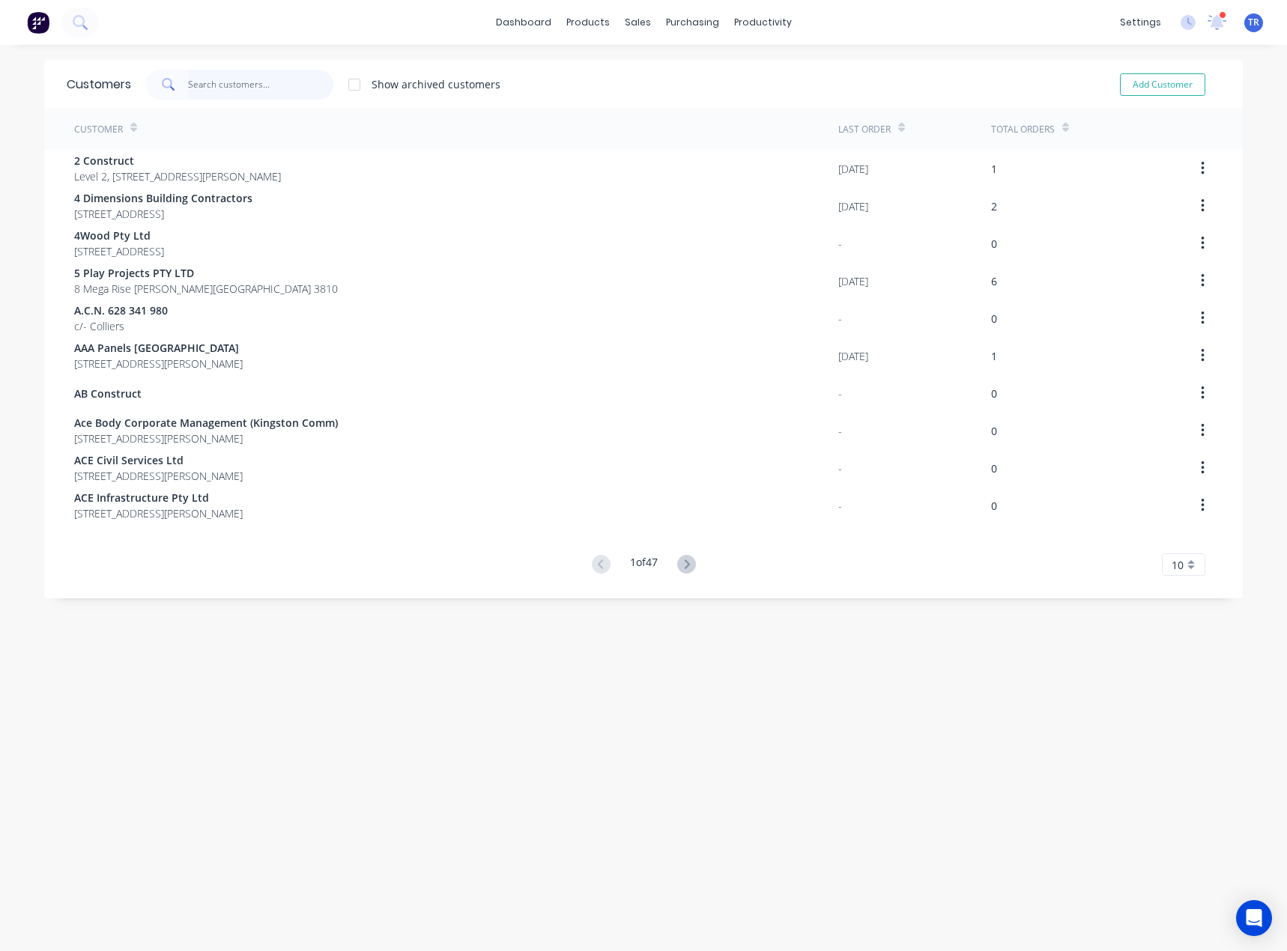
drag, startPoint x: 268, startPoint y: 83, endPoint x: 250, endPoint y: 111, distance: 33.0
click at [268, 83] on input "text" at bounding box center [261, 85] width 146 height 30
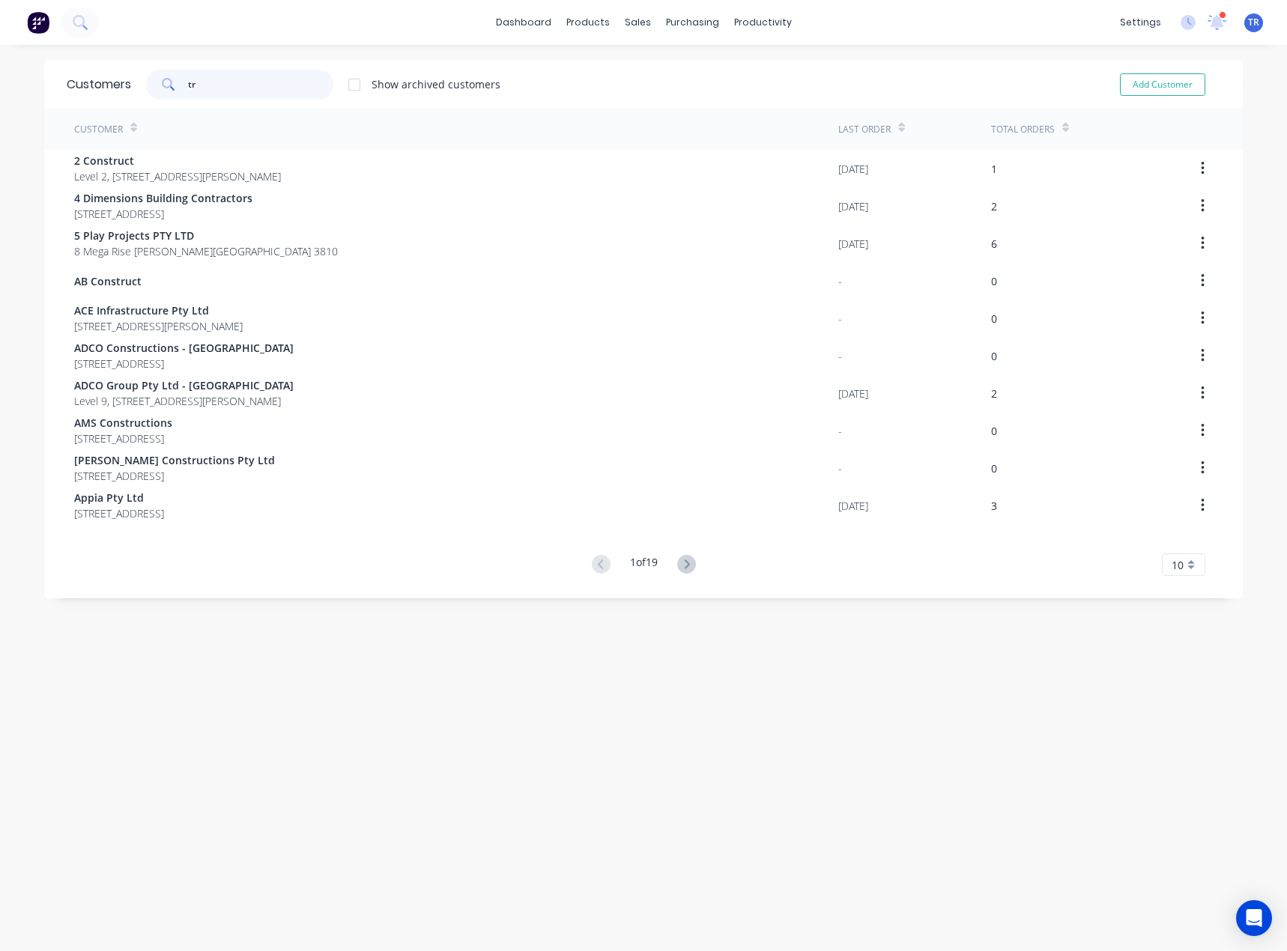
type input "t"
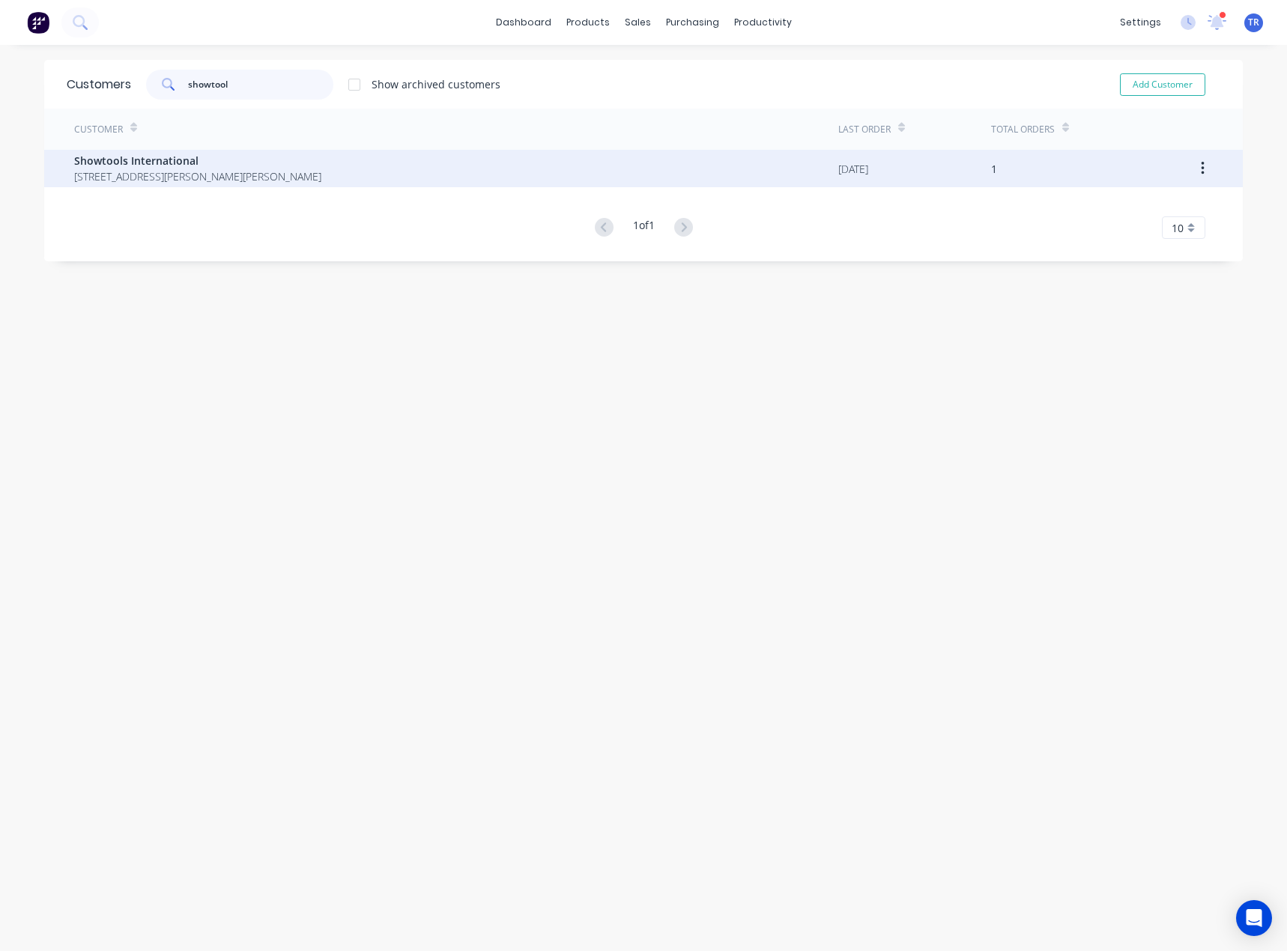
type input "showtool"
click at [291, 169] on span "[STREET_ADDRESS][PERSON_NAME][PERSON_NAME]" at bounding box center [197, 176] width 247 height 16
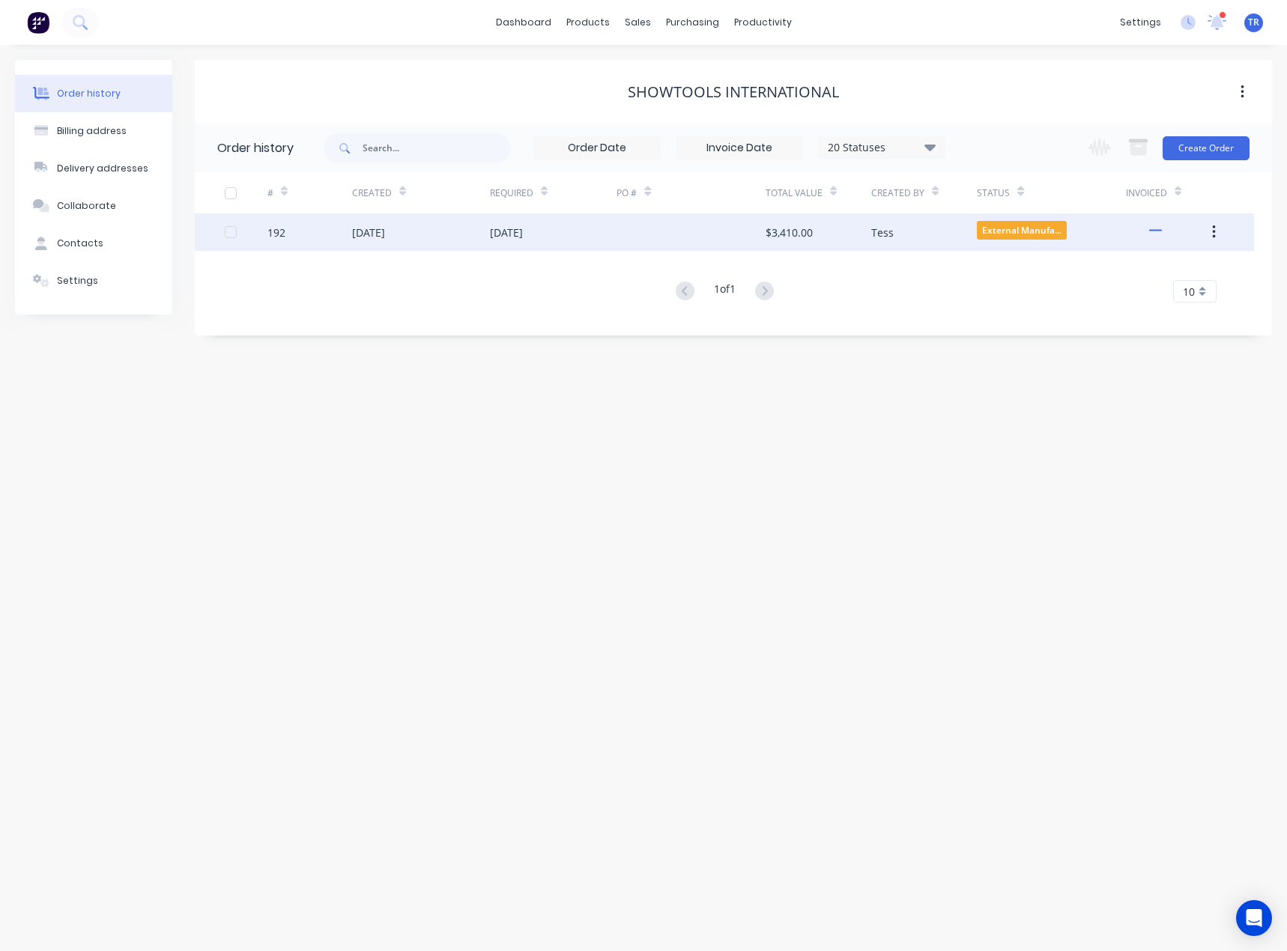
click at [595, 233] on div "[DATE]" at bounding box center [553, 231] width 127 height 37
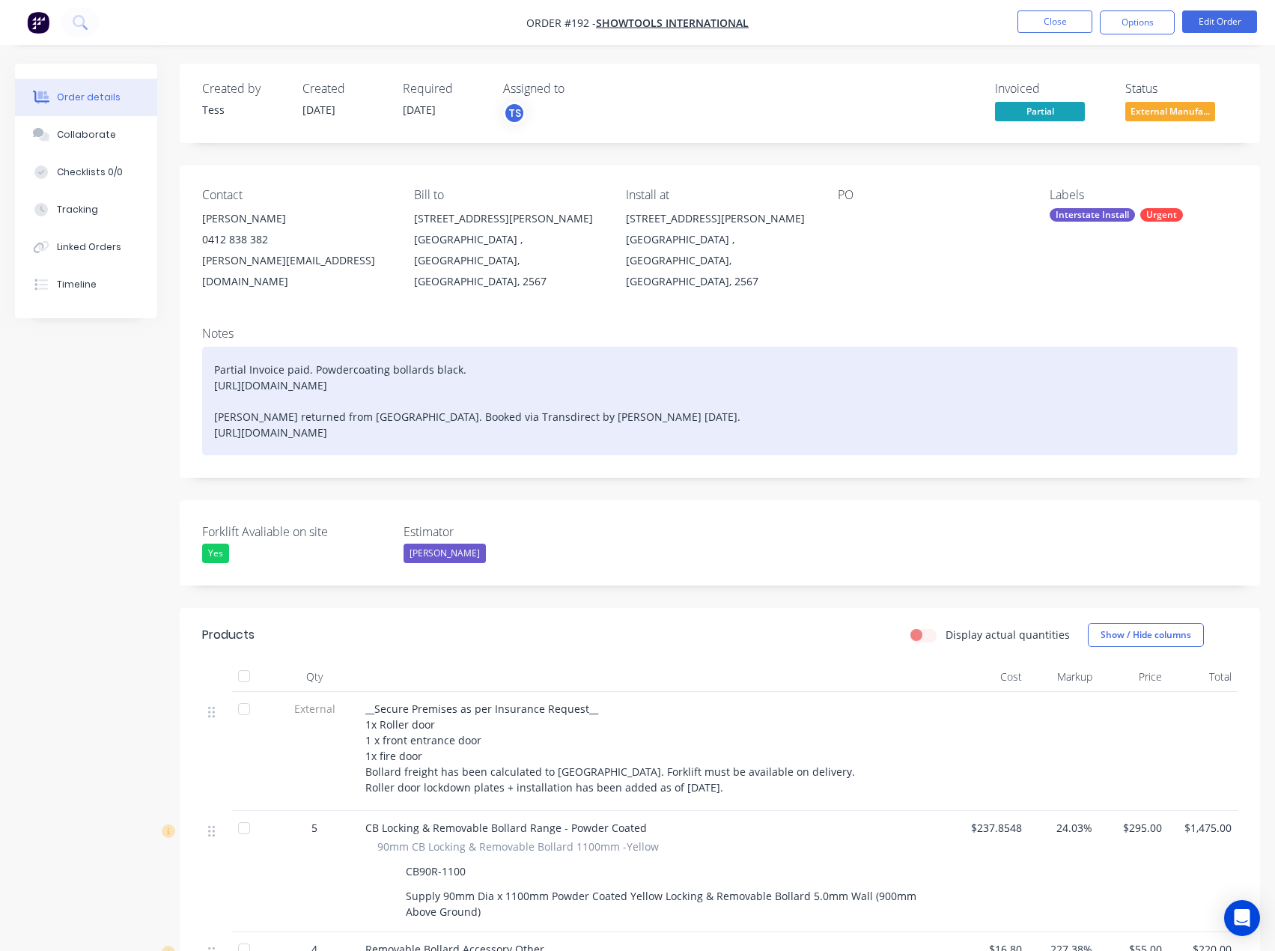
click at [567, 416] on div "Partial Invoice paid. Powdercoating bollards black. [URL][DOMAIN_NAME] [PERSON_…" at bounding box center [720, 401] width 1036 height 109
drag, startPoint x: 622, startPoint y: 413, endPoint x: 157, endPoint y: 422, distance: 465.9
paste div "To enrich screen reader interactions, please activate Accessibility in Grammarl…"
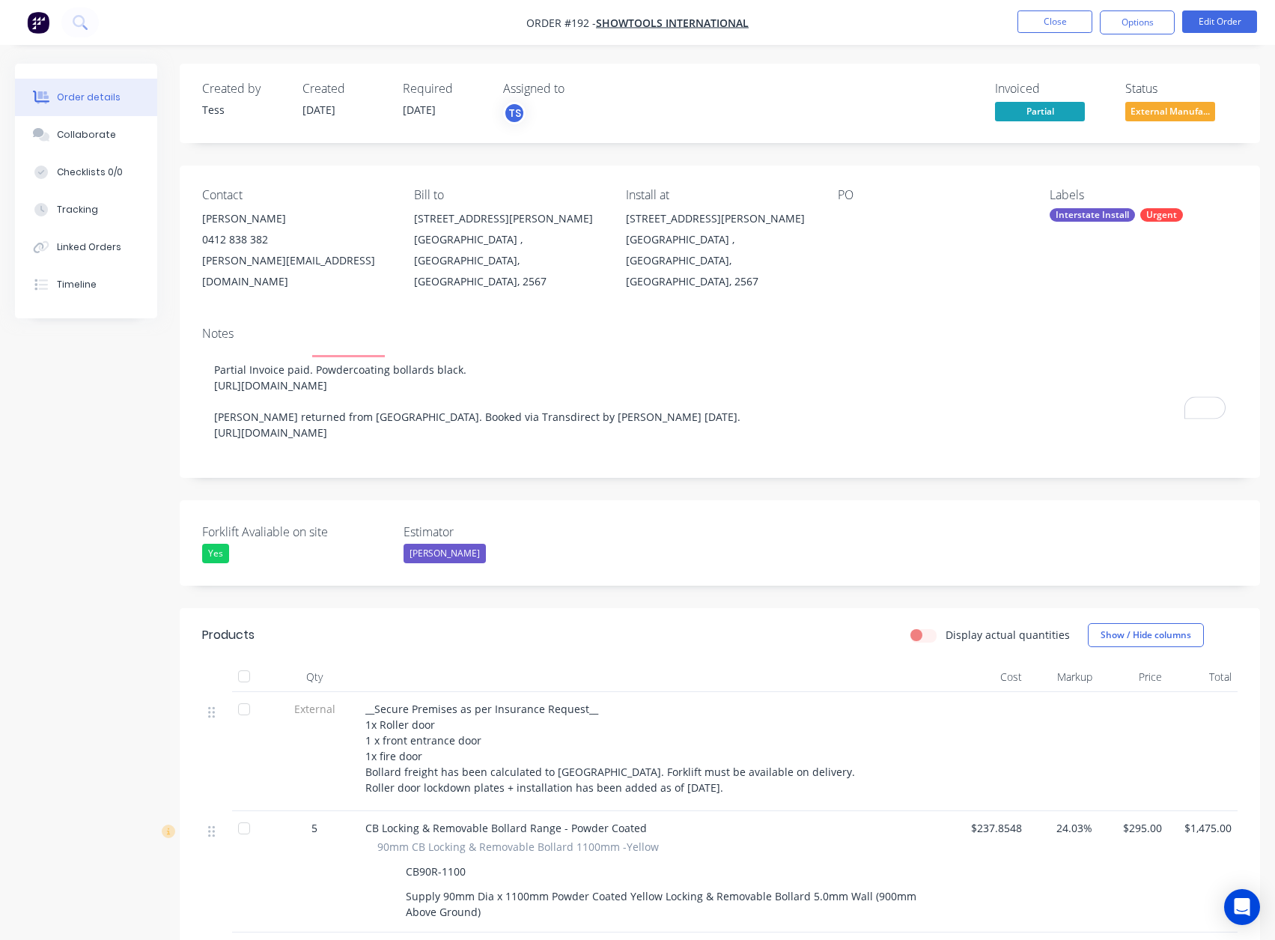
click at [1074, 19] on button "Close" at bounding box center [1055, 21] width 75 height 22
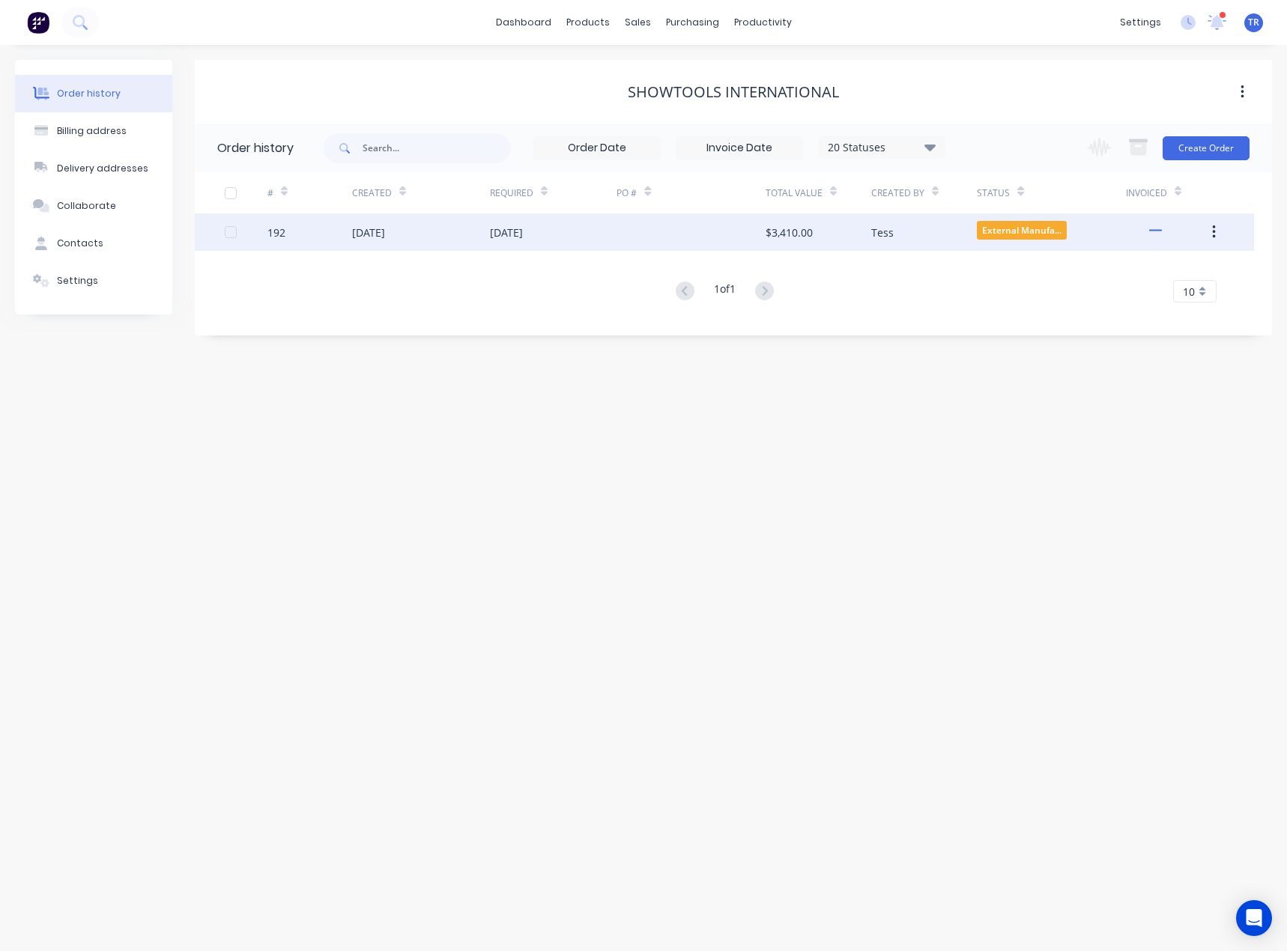
click at [398, 242] on div "[DATE]" at bounding box center [421, 231] width 138 height 37
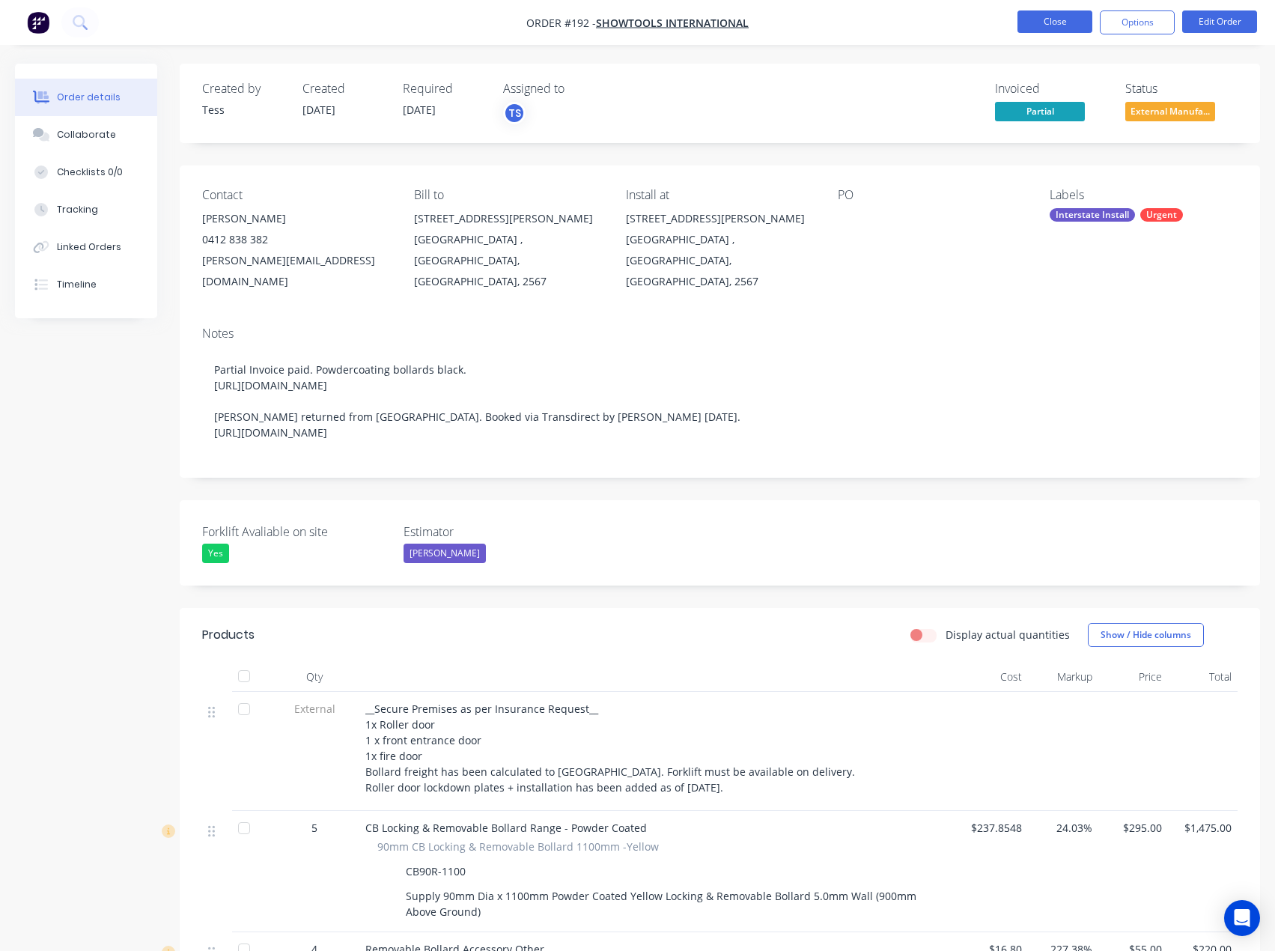
click at [1054, 11] on button "Close" at bounding box center [1055, 21] width 75 height 22
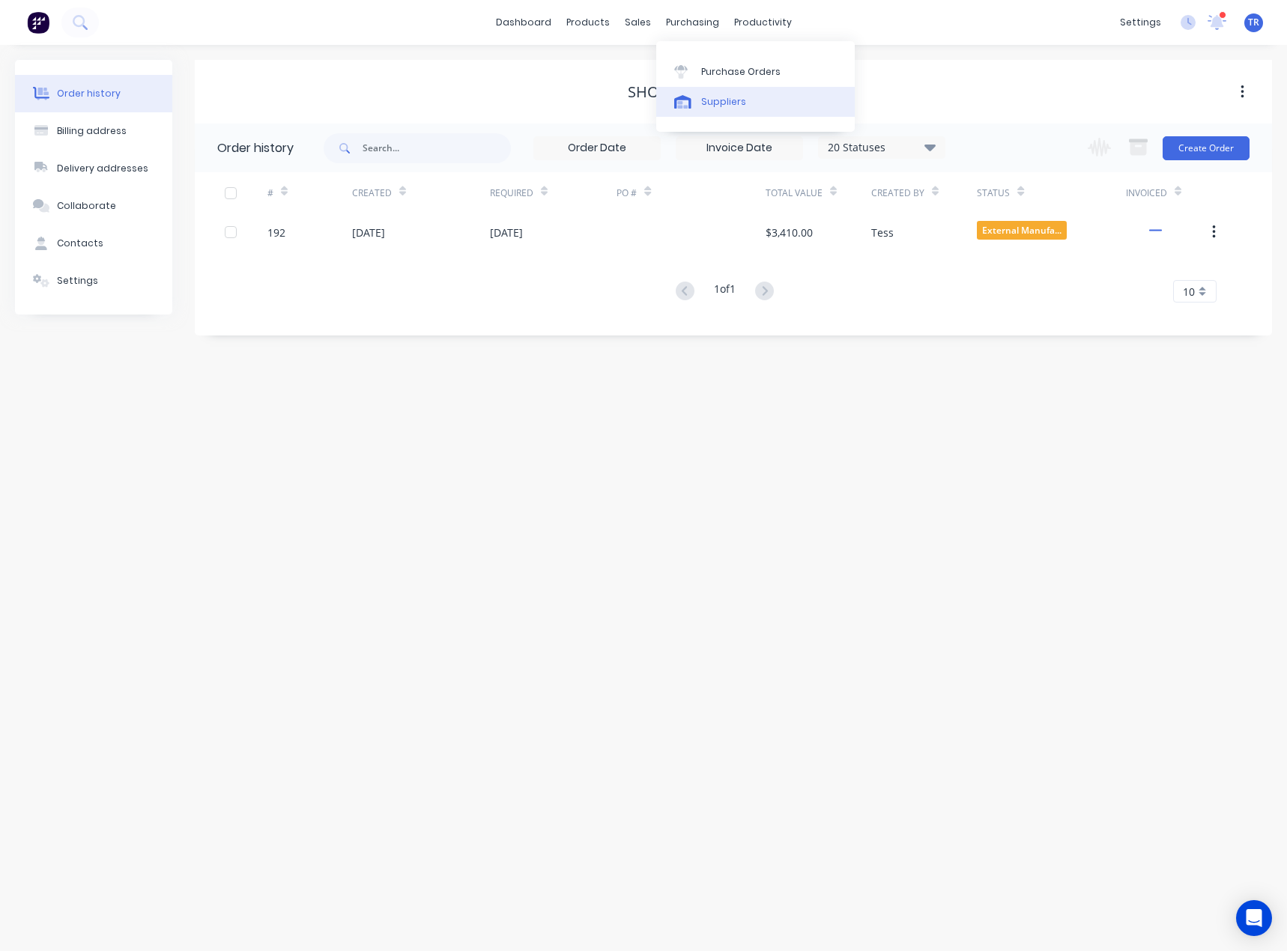
click at [697, 100] on link "Suppliers" at bounding box center [755, 102] width 198 height 30
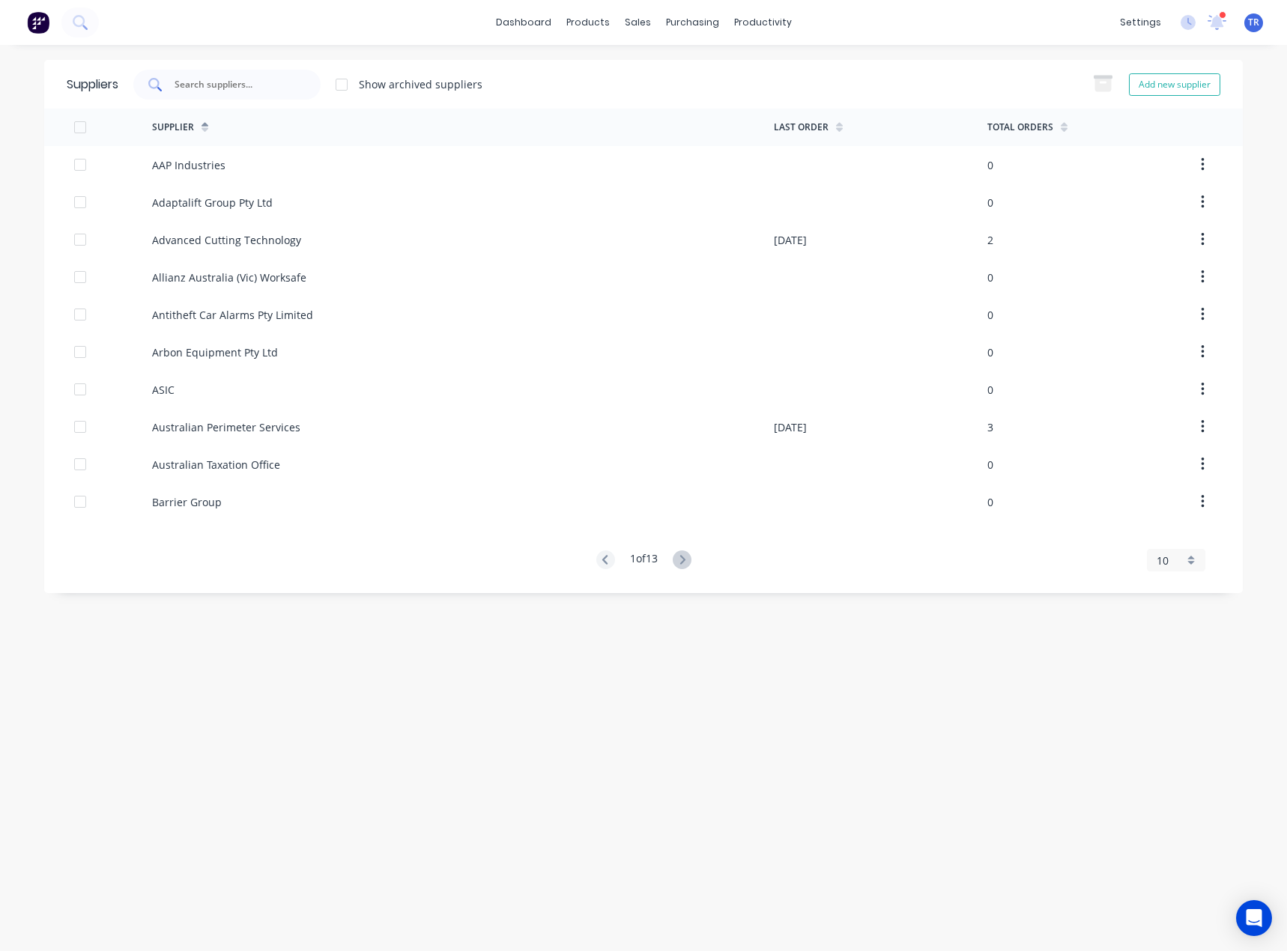
click at [246, 79] on input "text" at bounding box center [235, 84] width 124 height 15
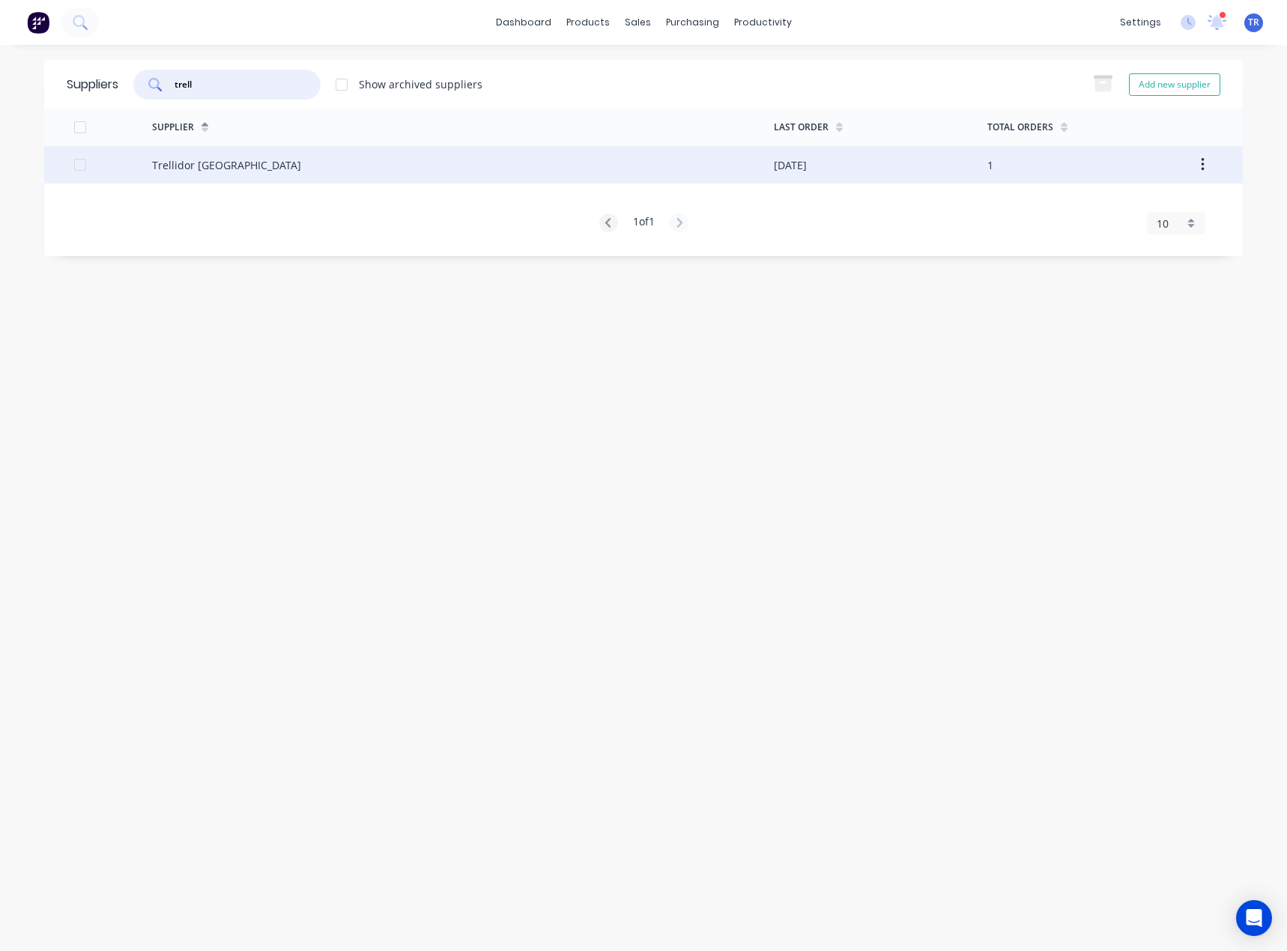
type input "trell"
click at [225, 162] on div "Trellidor [GEOGRAPHIC_DATA]" at bounding box center [226, 165] width 149 height 16
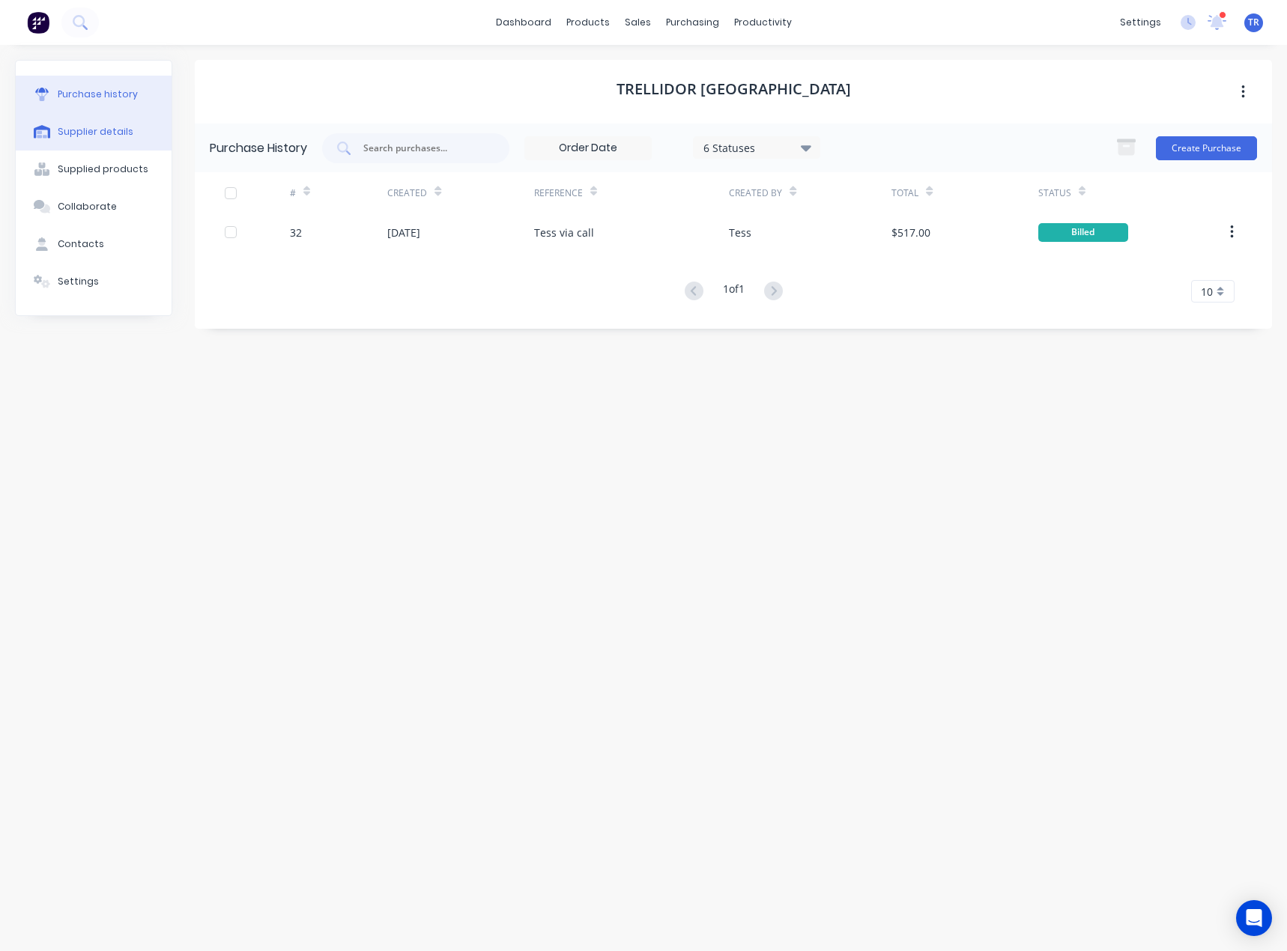
click at [66, 140] on button "Supplier details" at bounding box center [94, 131] width 156 height 37
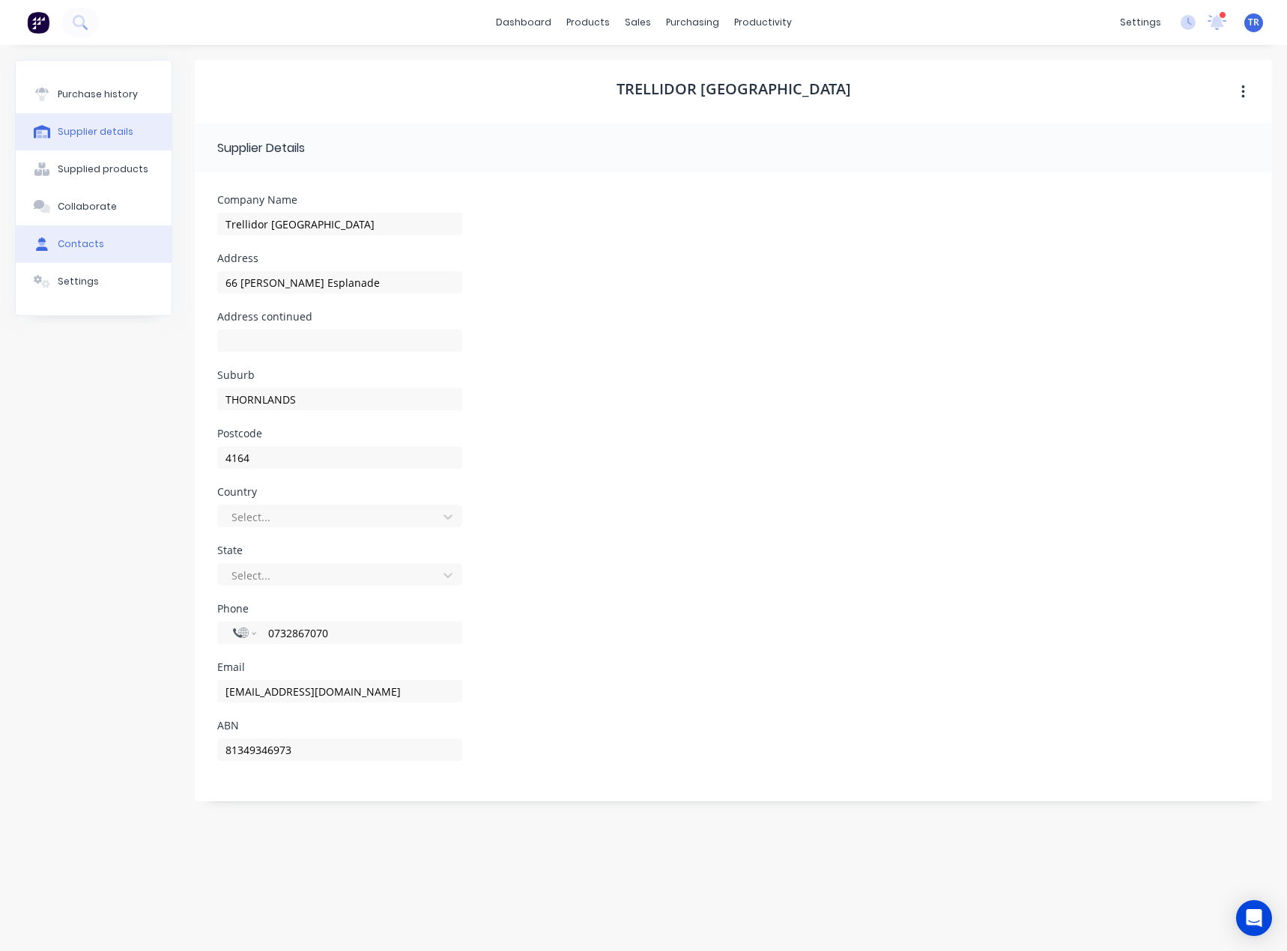
click at [113, 242] on button "Contacts" at bounding box center [94, 243] width 156 height 37
select select "AU"
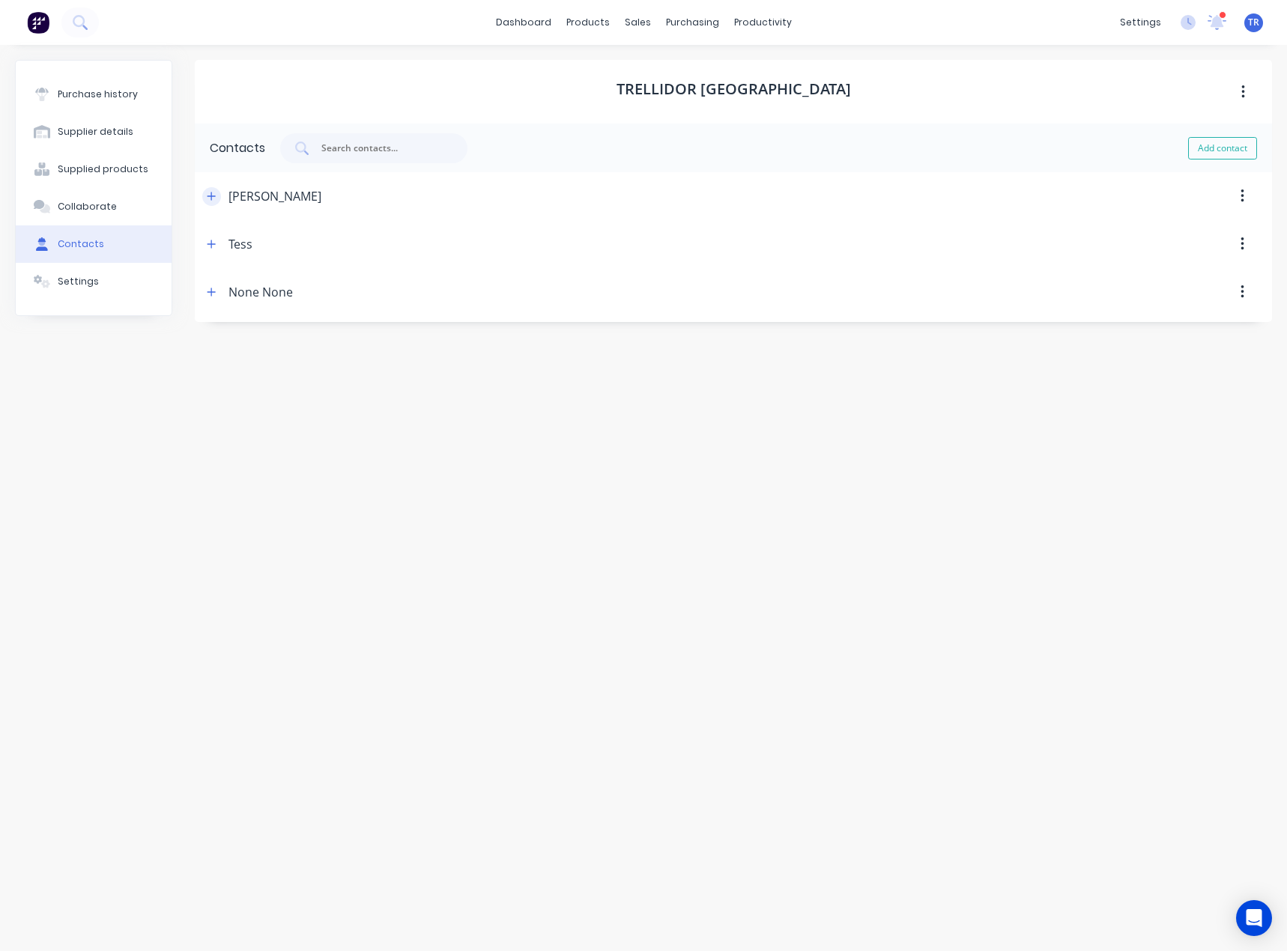
click at [213, 192] on icon "button" at bounding box center [211, 196] width 9 height 10
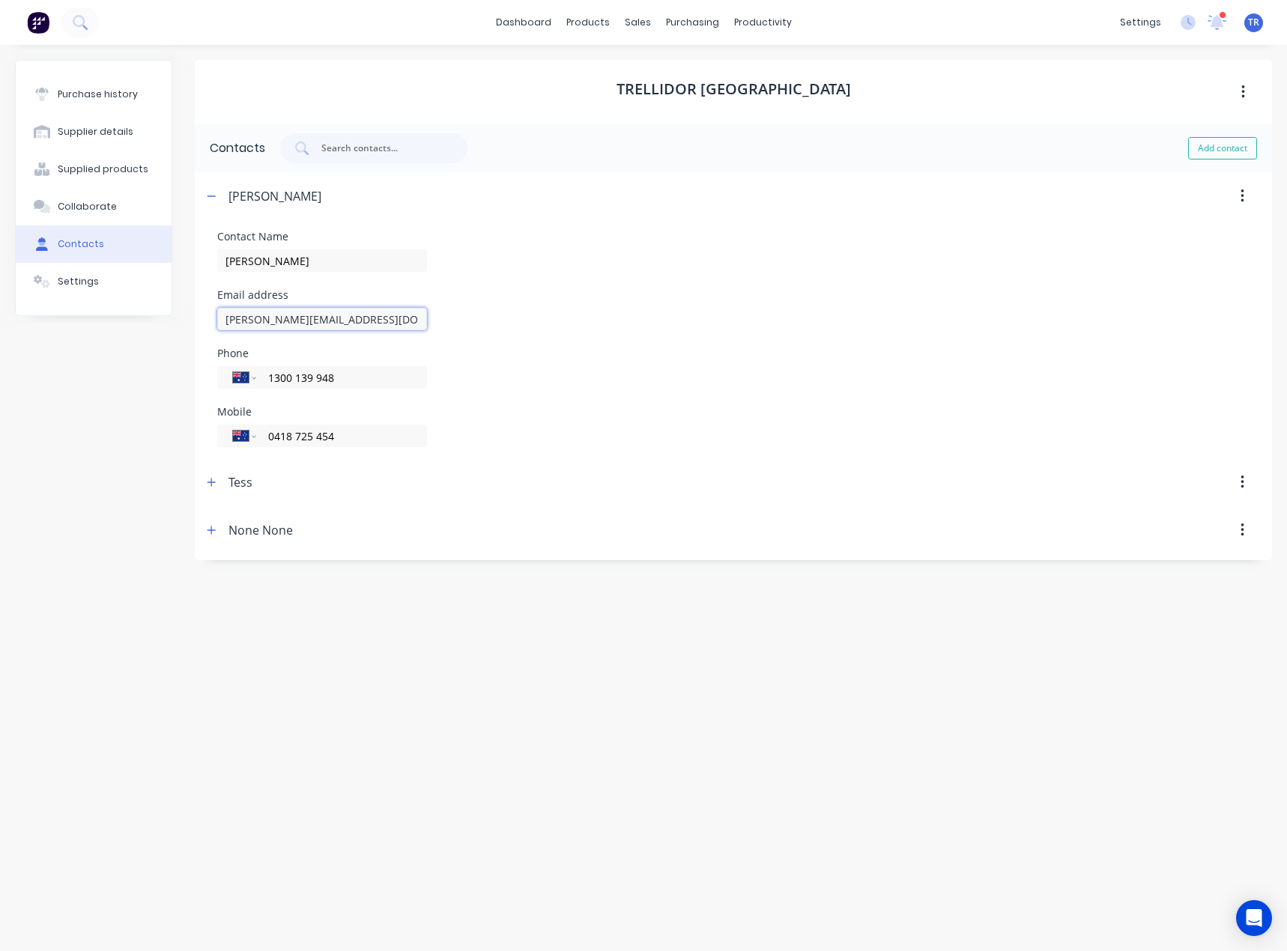
drag, startPoint x: 400, startPoint y: 327, endPoint x: 180, endPoint y: 316, distance: 220.4
click at [180, 316] on div "Purchase history Supplier details Supplied products Collaborate Contacts Settin…" at bounding box center [643, 490] width 1257 height 861
click at [80, 127] on div "Supplier details" at bounding box center [96, 131] width 76 height 13
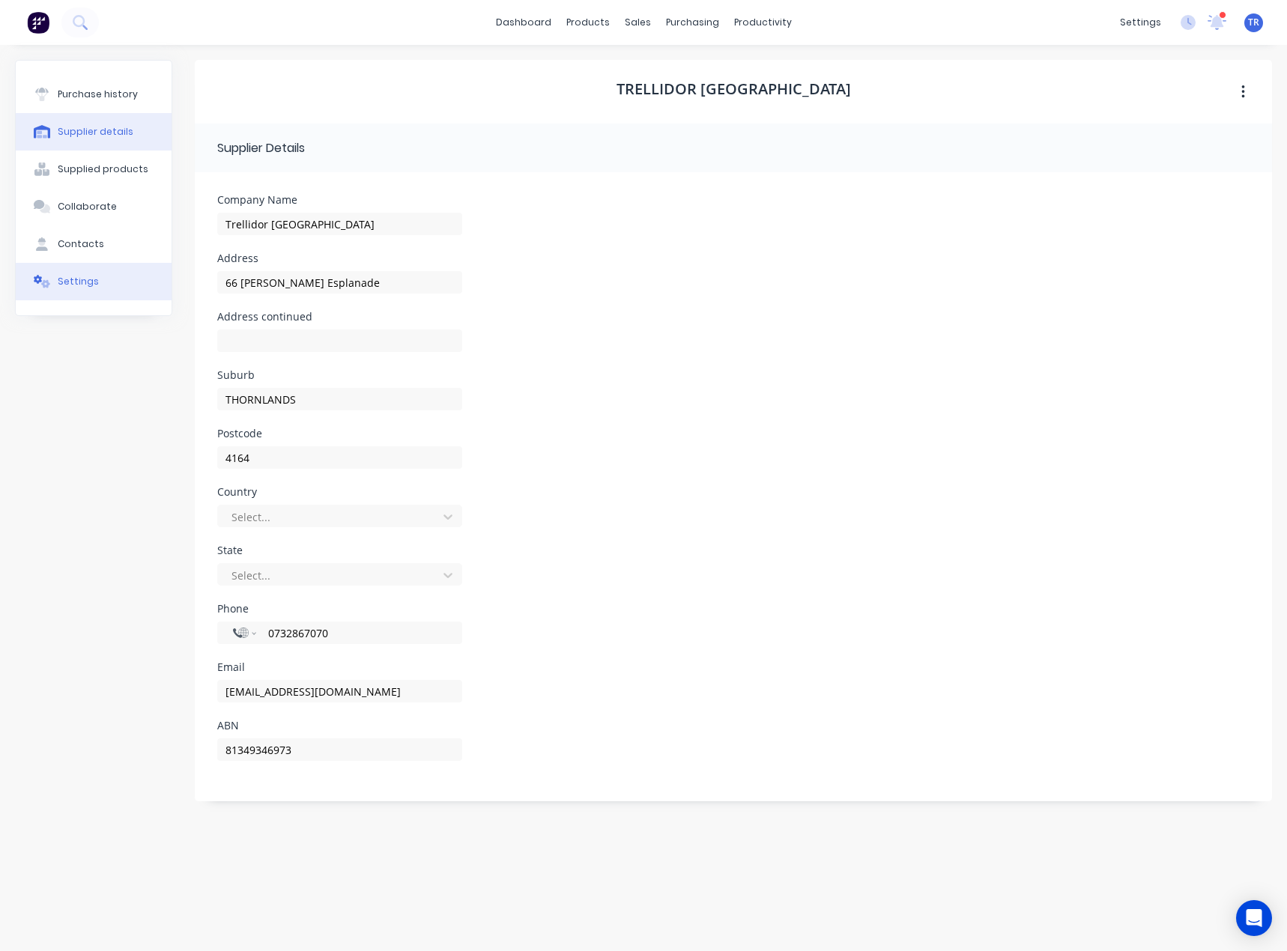
click at [93, 251] on button "Contacts" at bounding box center [94, 243] width 156 height 37
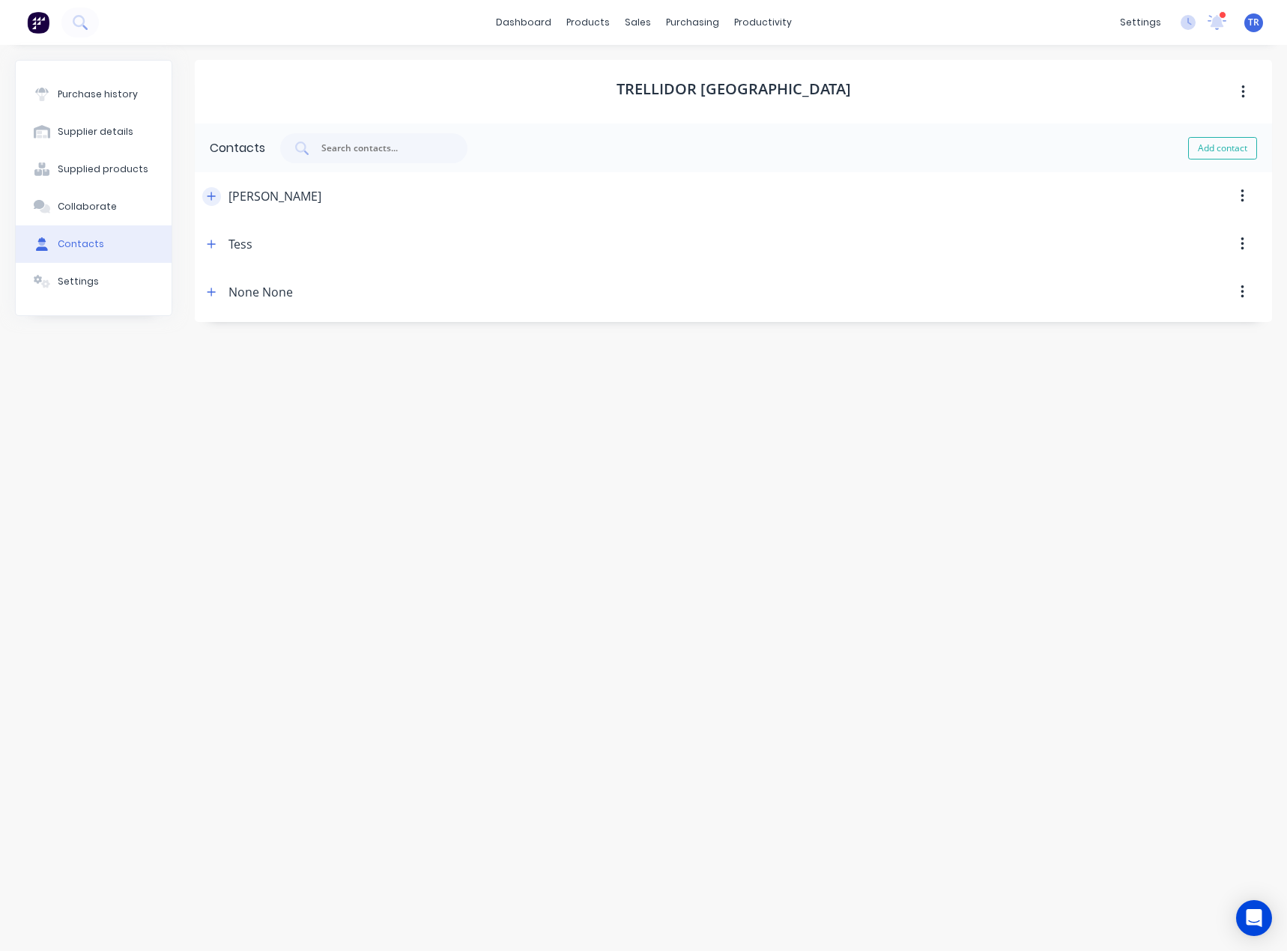
click at [210, 197] on icon "button" at bounding box center [211, 196] width 9 height 10
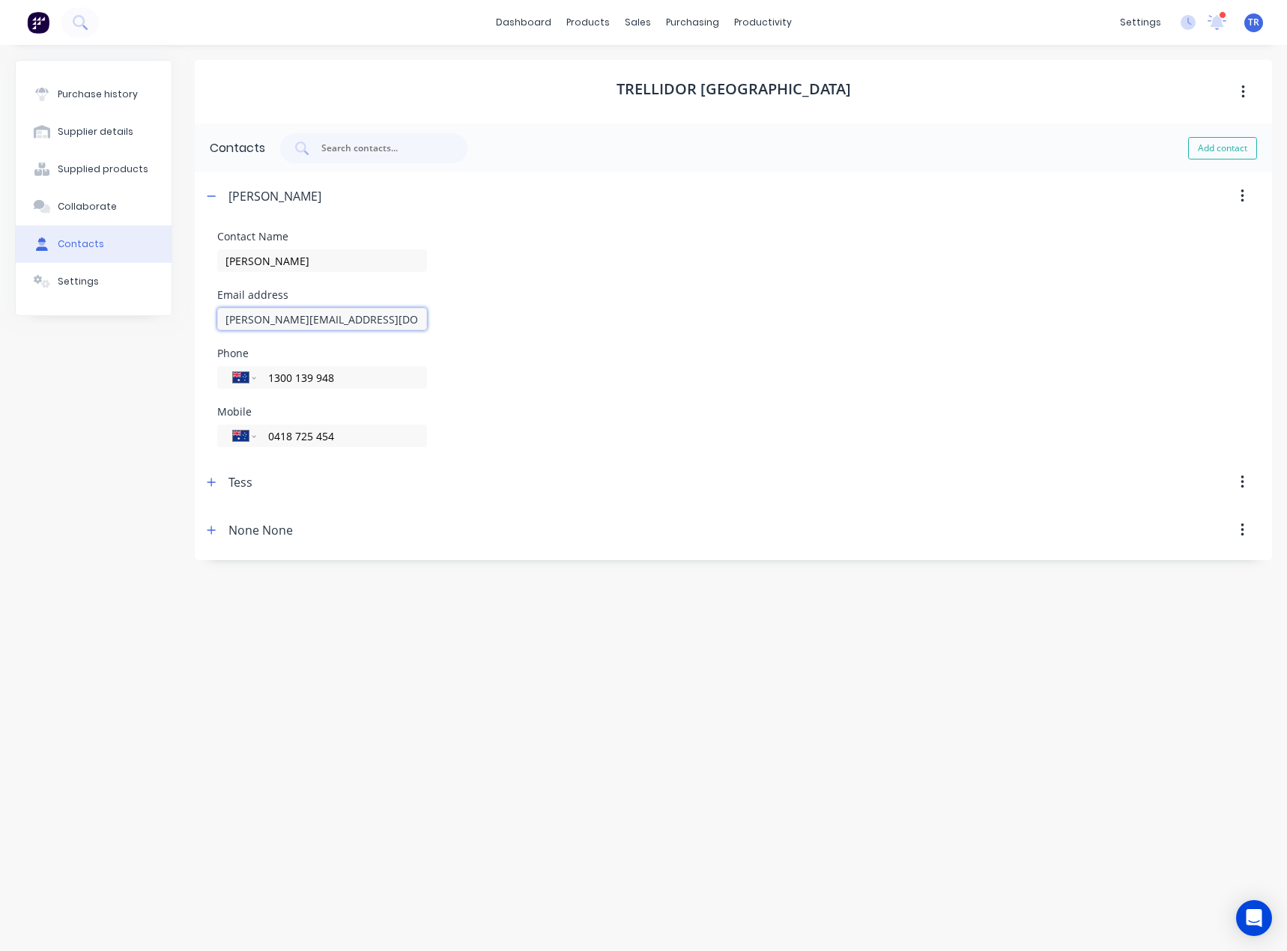
drag, startPoint x: 381, startPoint y: 316, endPoint x: 183, endPoint y: 324, distance: 197.9
click at [184, 323] on div "Purchase history Supplier details Supplied products Collaborate Contacts Settin…" at bounding box center [643, 490] width 1257 height 861
click at [119, 93] on div "Purchase history" at bounding box center [98, 94] width 80 height 13
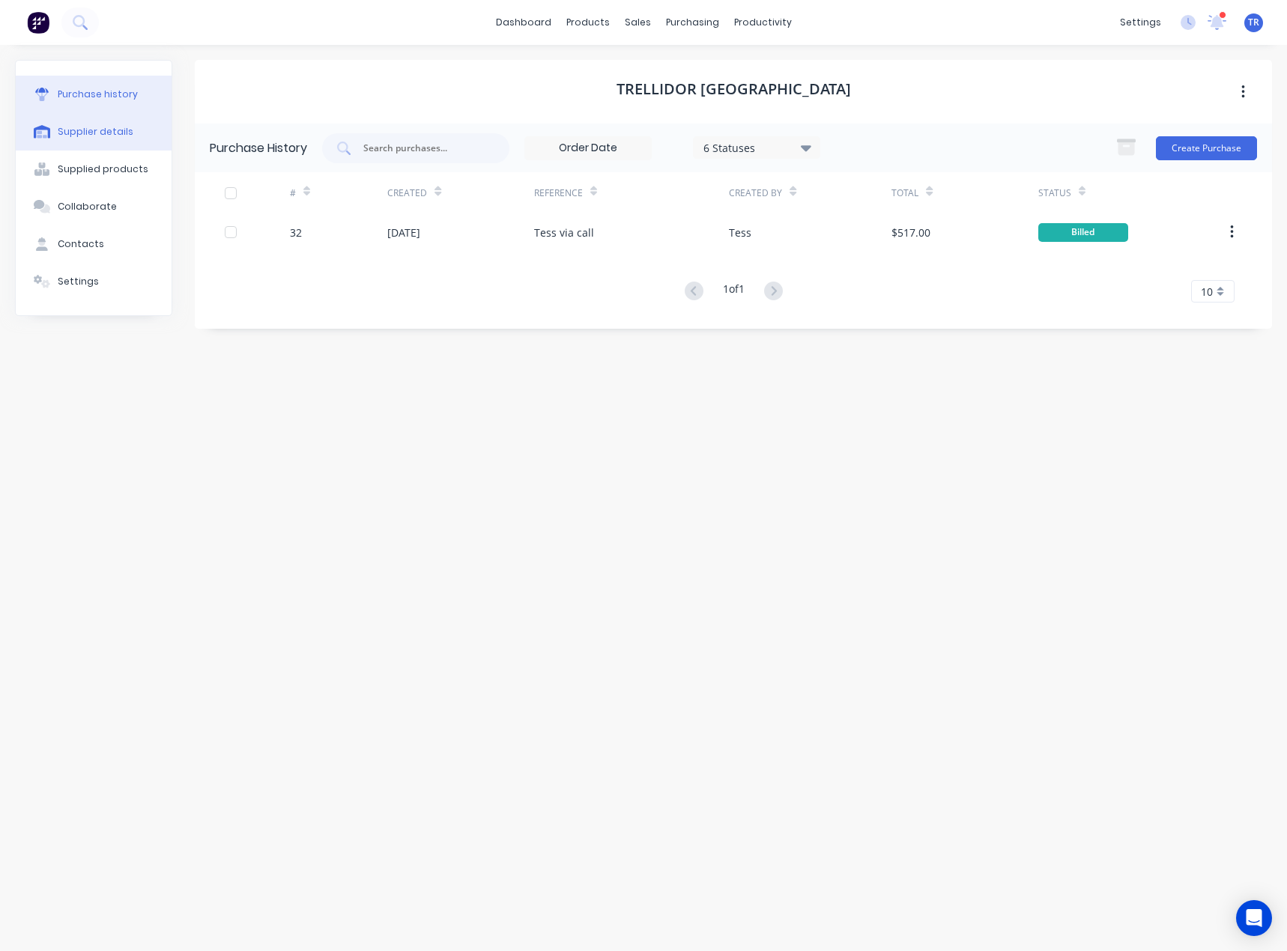
click at [72, 139] on button "Supplier details" at bounding box center [94, 131] width 156 height 37
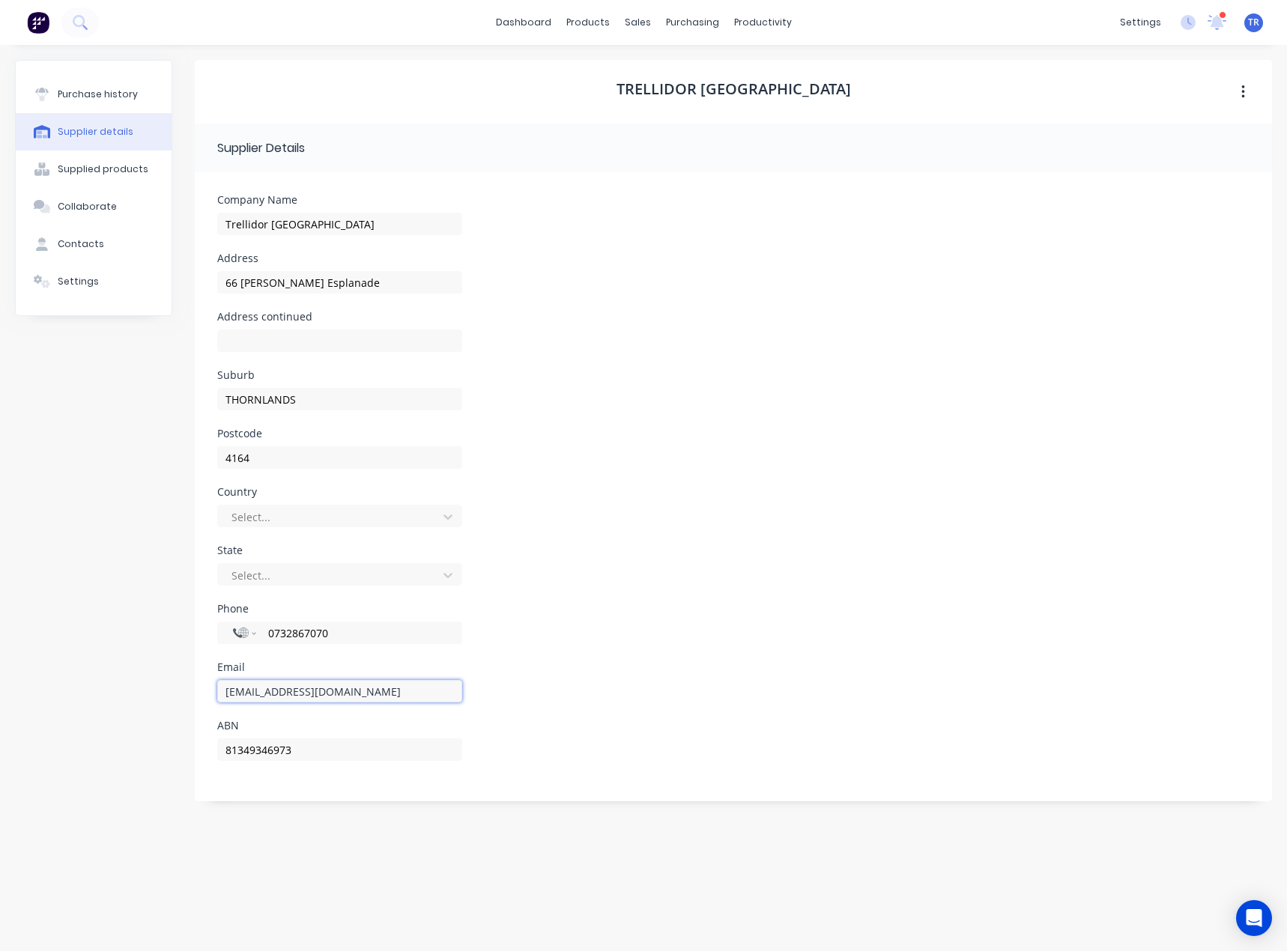
drag, startPoint x: 381, startPoint y: 688, endPoint x: 169, endPoint y: 698, distance: 212.1
click at [169, 698] on div "Purchase history Supplier details Supplied products Collaborate Contacts Settin…" at bounding box center [643, 490] width 1257 height 861
paste input "[PERSON_NAME][EMAIL_ADDRESS][DOMAIN_NAME]"
type input "[PERSON_NAME][EMAIL_ADDRESS][DOMAIN_NAME]"
click at [165, 674] on div "Purchase history Supplier details Supplied products Collaborate Contacts Settin…" at bounding box center [93, 490] width 157 height 861
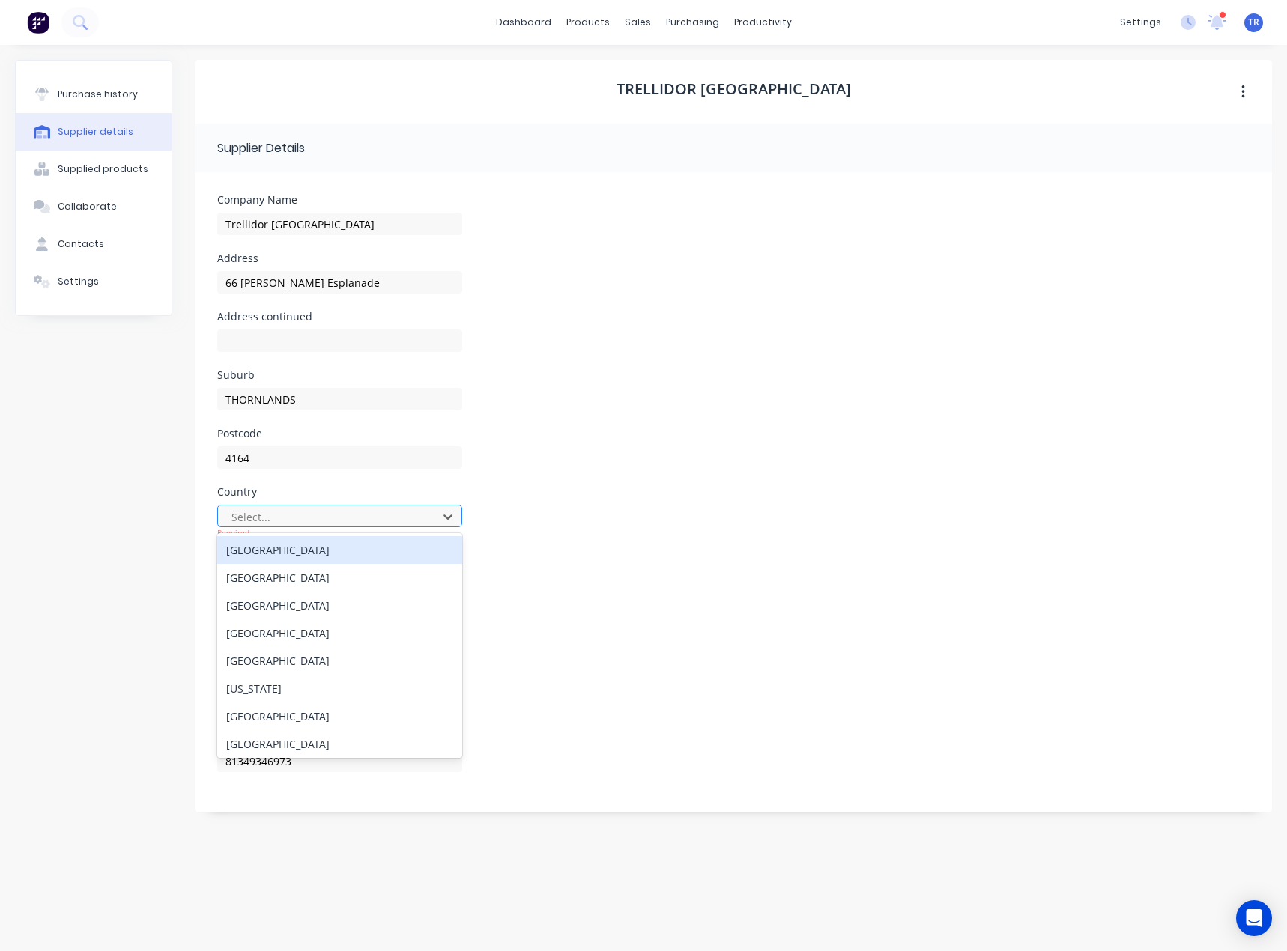
click at [320, 514] on div at bounding box center [330, 517] width 200 height 19
click at [300, 556] on div "[GEOGRAPHIC_DATA]" at bounding box center [339, 550] width 245 height 28
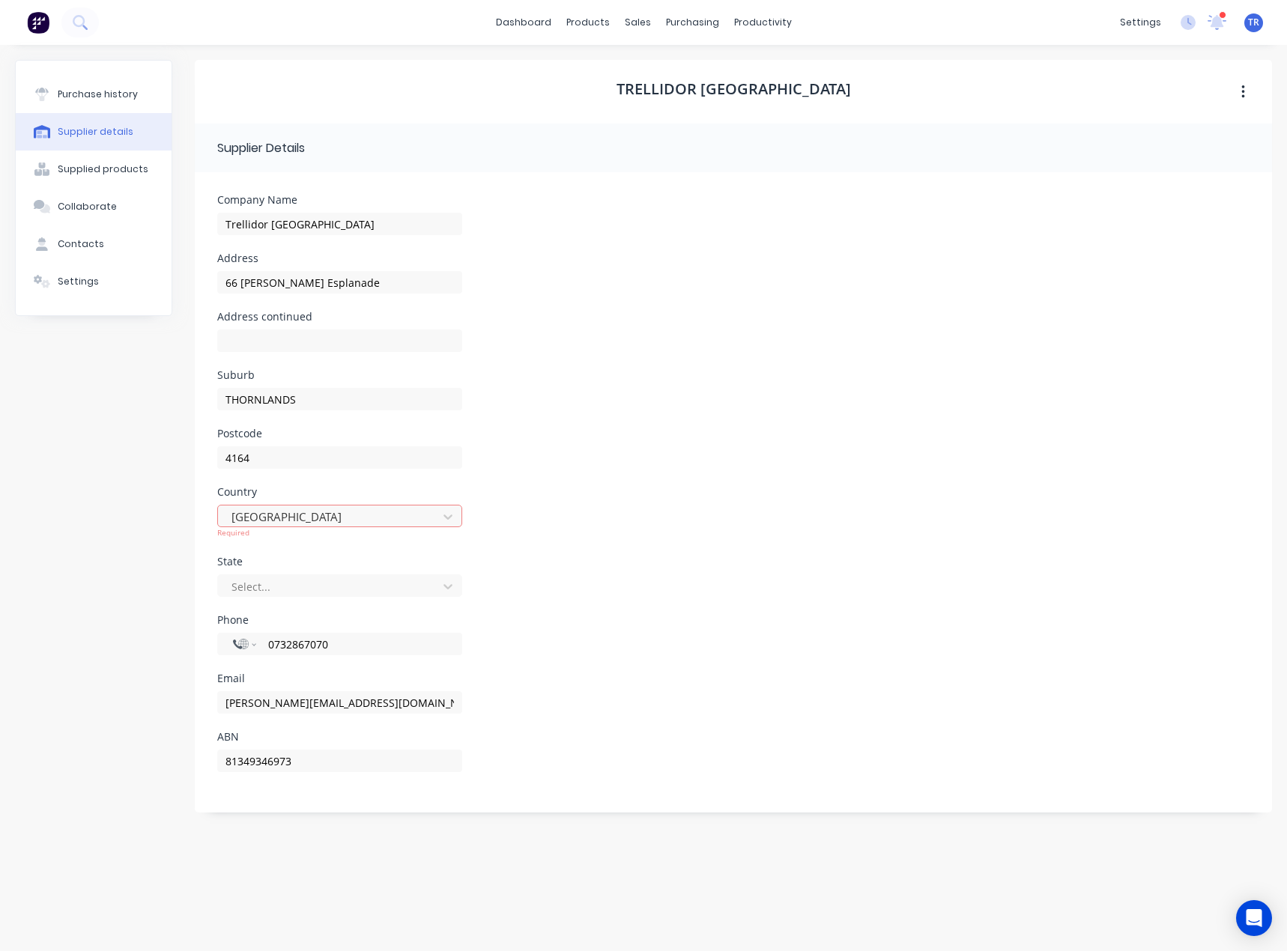
click at [303, 591] on div "Select..." at bounding box center [339, 593] width 245 height 44
click at [306, 585] on div "Select..." at bounding box center [329, 575] width 209 height 22
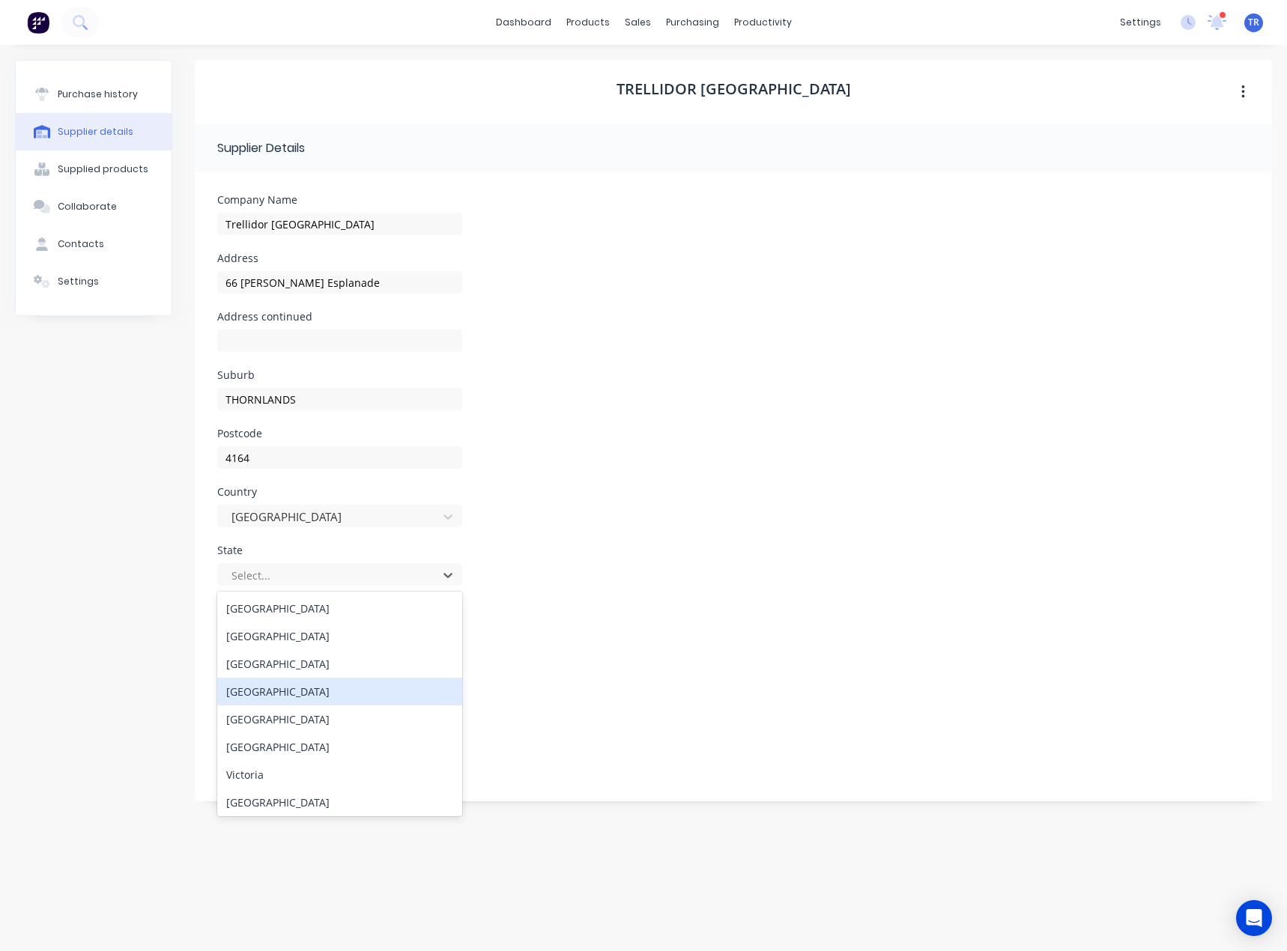
click at [319, 696] on div "[GEOGRAPHIC_DATA]" at bounding box center [339, 692] width 245 height 28
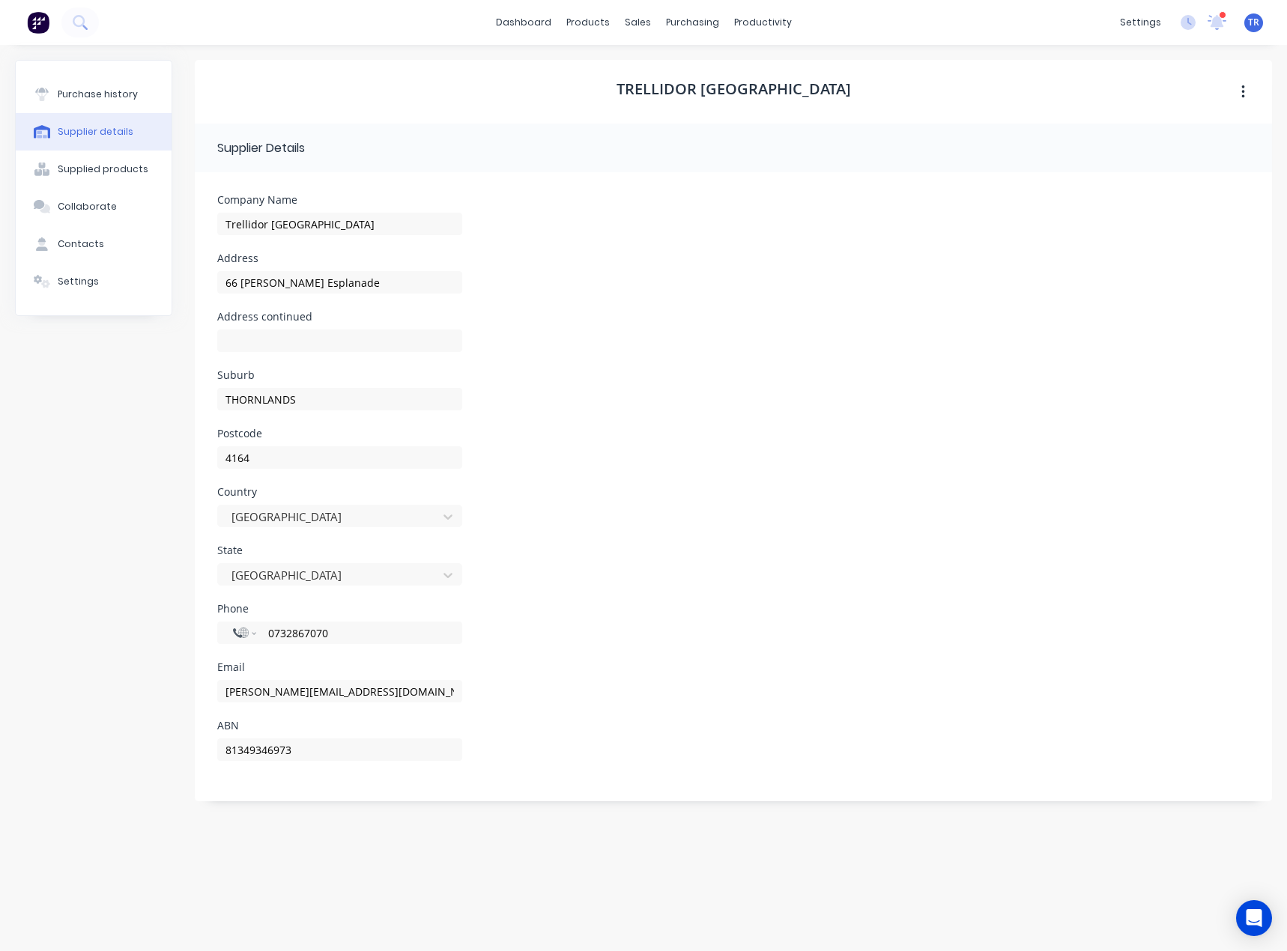
click at [699, 660] on div "Phone International [GEOGRAPHIC_DATA] [GEOGRAPHIC_DATA] [GEOGRAPHIC_DATA] [GEOG…" at bounding box center [733, 633] width 1032 height 58
click at [115, 293] on button "Settings" at bounding box center [94, 281] width 156 height 37
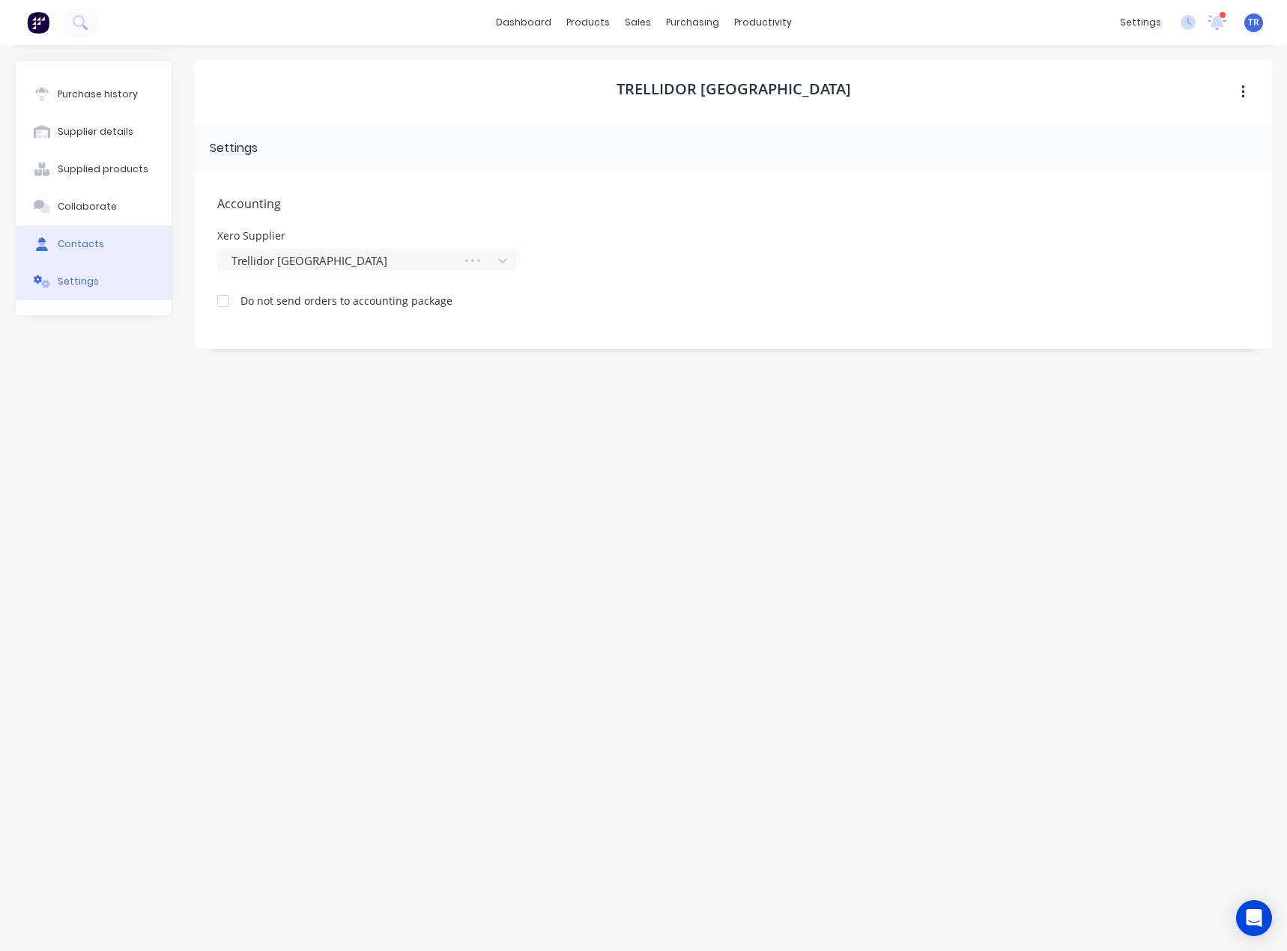
click at [106, 249] on button "Contacts" at bounding box center [94, 243] width 156 height 37
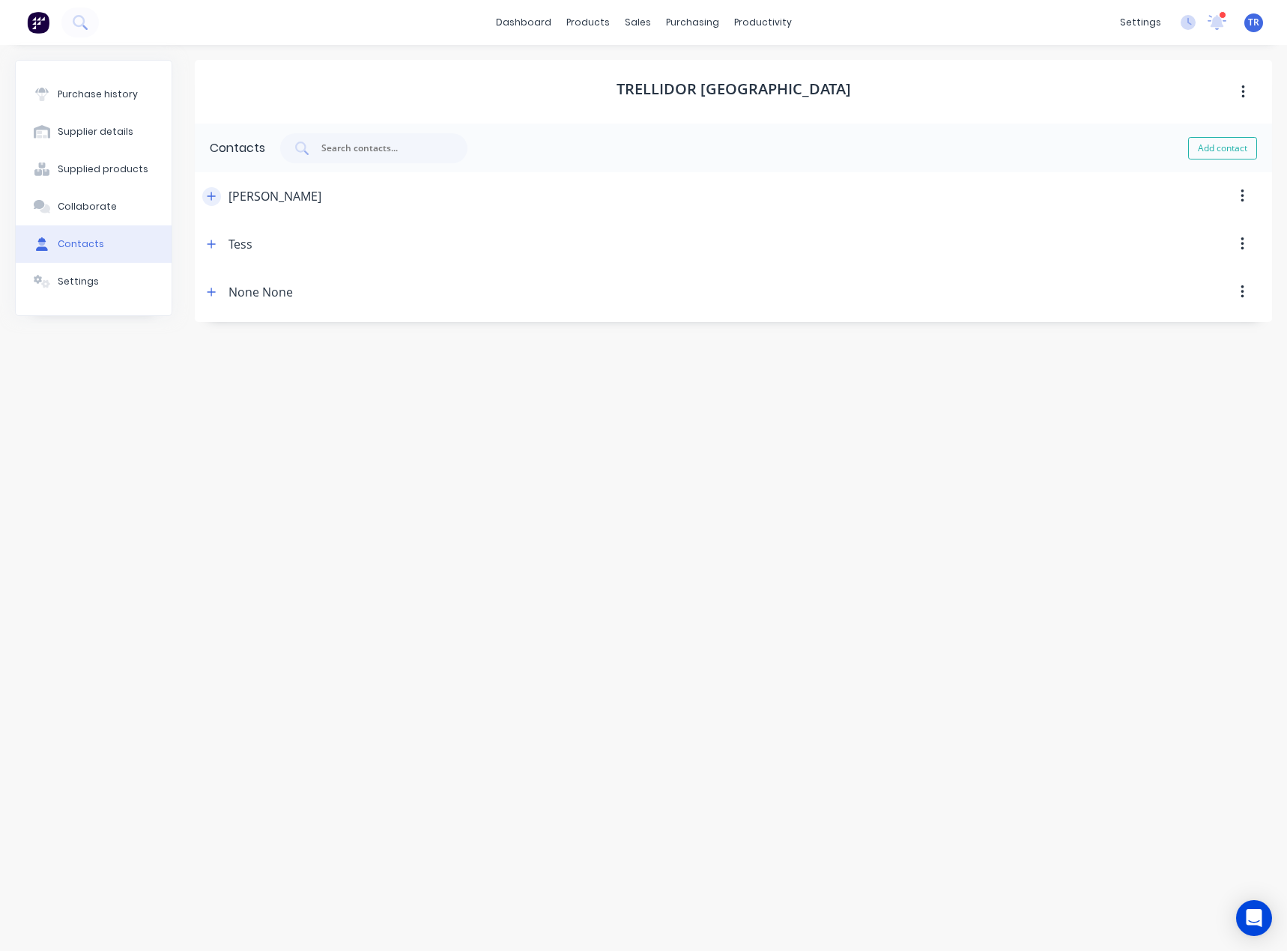
click at [210, 198] on icon "button" at bounding box center [211, 196] width 9 height 10
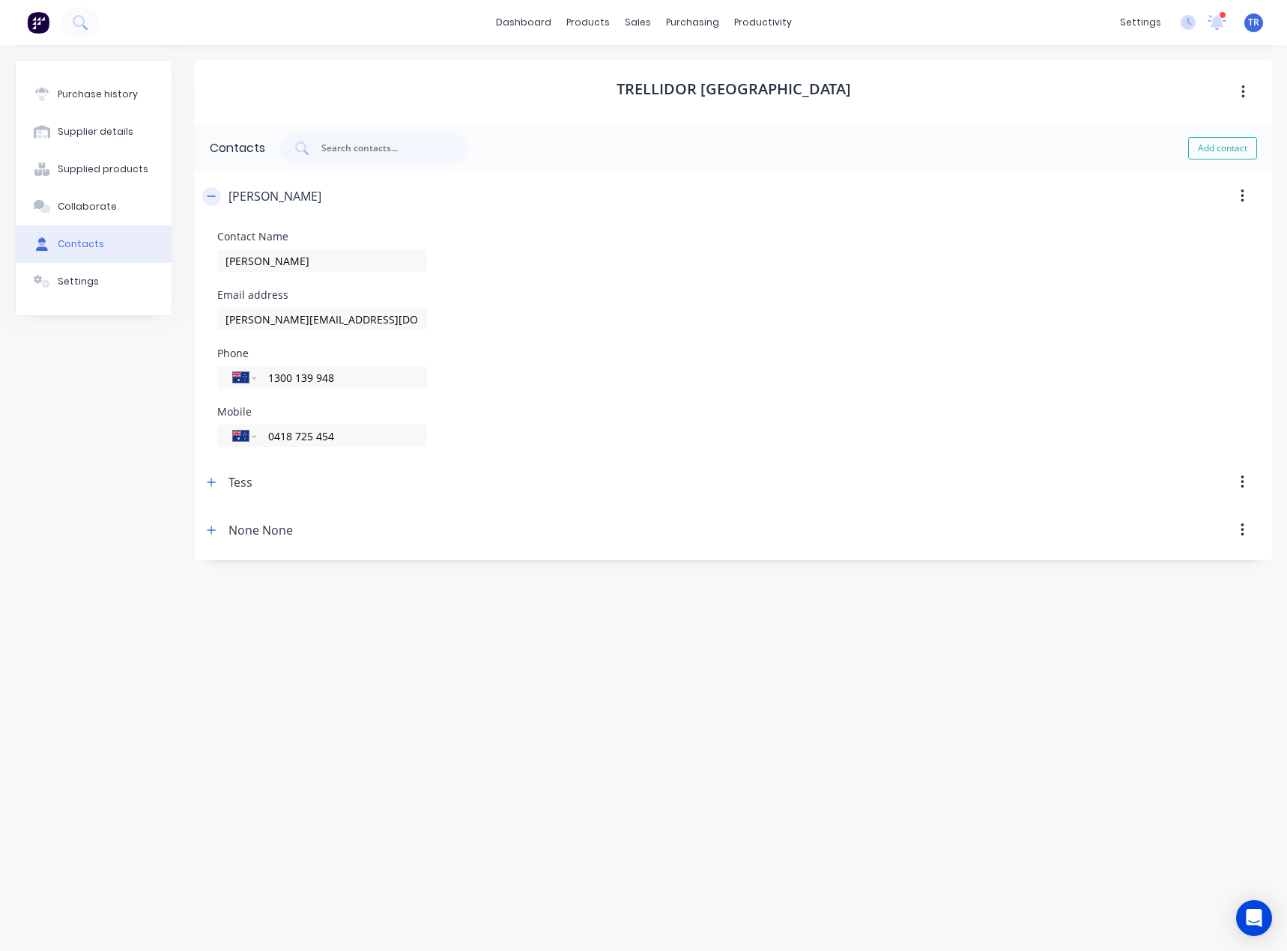
click at [210, 198] on icon "button" at bounding box center [211, 196] width 9 height 10
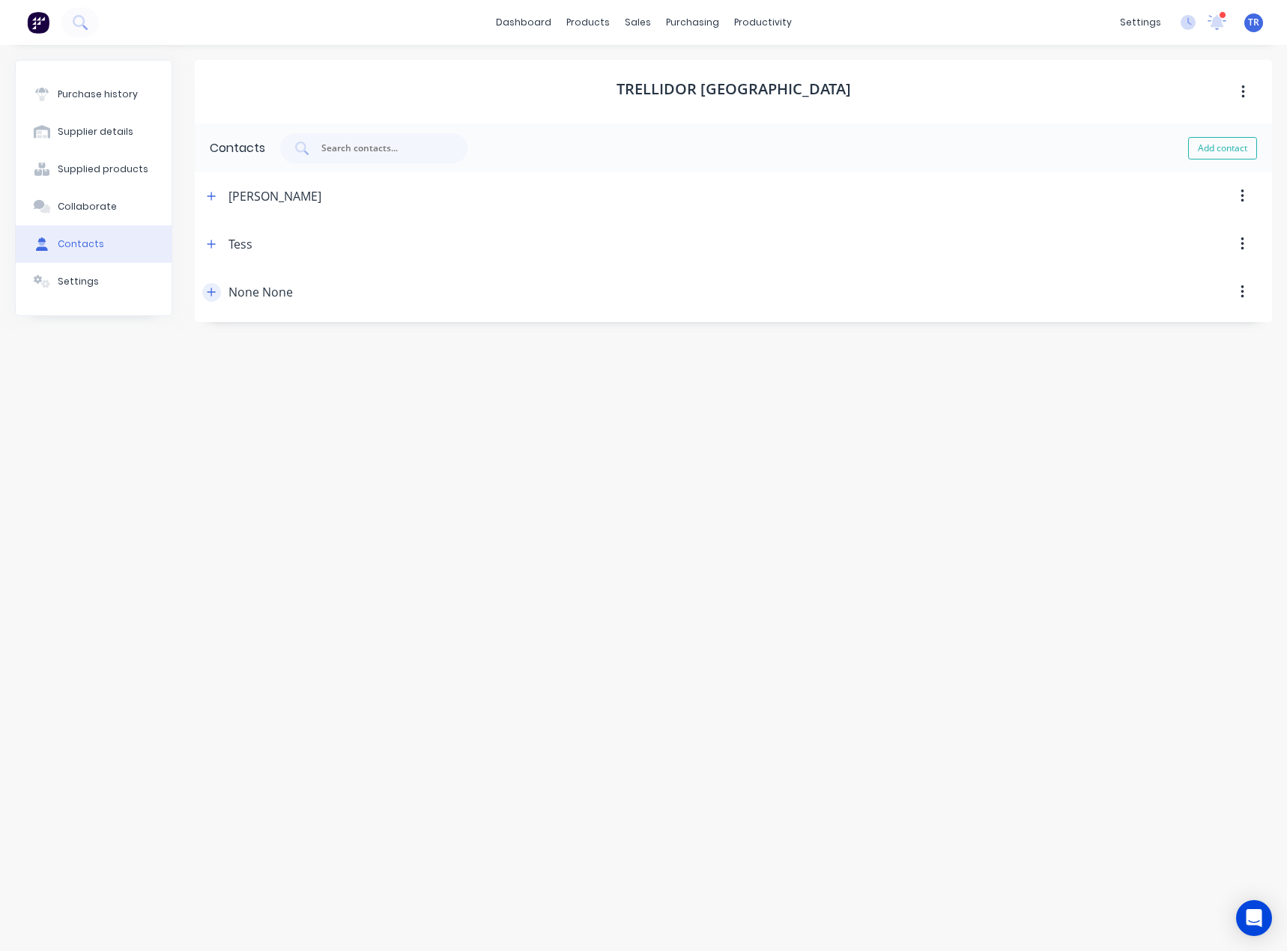
click at [215, 295] on button "button" at bounding box center [211, 292] width 19 height 19
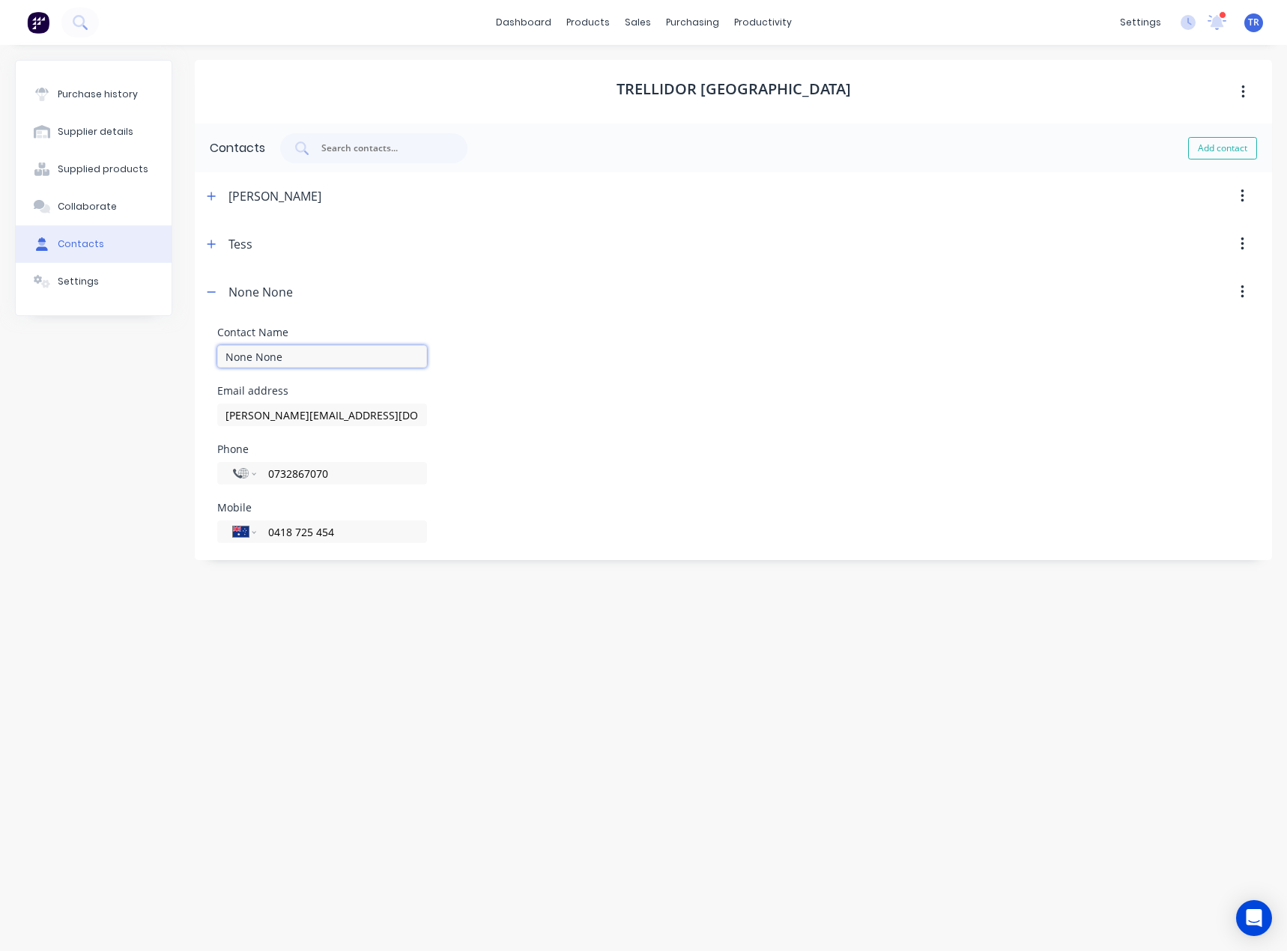
drag, startPoint x: 243, startPoint y: 352, endPoint x: 174, endPoint y: 346, distance: 69.9
click at [174, 346] on div "Purchase history Supplier details Supplied products Collaborate Contacts Settin…" at bounding box center [643, 490] width 1257 height 861
type input "[PERSON_NAME]"
click at [175, 344] on div "Purchase history Supplier details Supplied products Collaborate Contacts Settin…" at bounding box center [643, 490] width 1257 height 861
drag, startPoint x: 283, startPoint y: 482, endPoint x: 252, endPoint y: 487, distance: 31.0
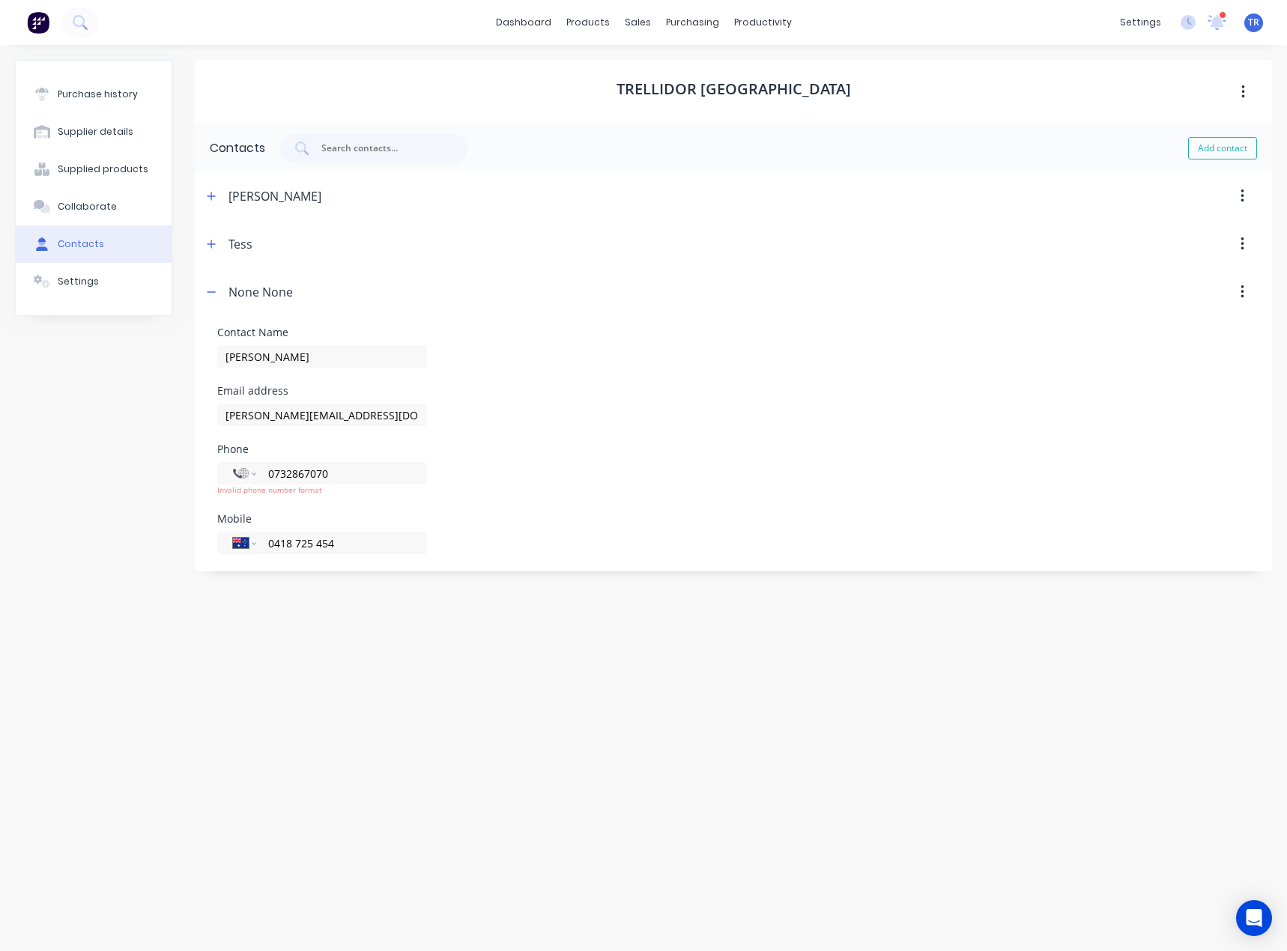
click at [252, 487] on div "International [GEOGRAPHIC_DATA] [GEOGRAPHIC_DATA] [GEOGRAPHIC_DATA] [GEOGRAPHIC…" at bounding box center [322, 479] width 210 height 34
click at [242, 476] on select "International [GEOGRAPHIC_DATA] [GEOGRAPHIC_DATA] [GEOGRAPHIC_DATA] [GEOGRAPHIC…" at bounding box center [244, 473] width 22 height 21
select select "AU"
click at [233, 463] on select "International [GEOGRAPHIC_DATA] [GEOGRAPHIC_DATA] [GEOGRAPHIC_DATA] [GEOGRAPHIC…" at bounding box center [244, 473] width 22 height 21
type input "[PHONE_NUMBER]"
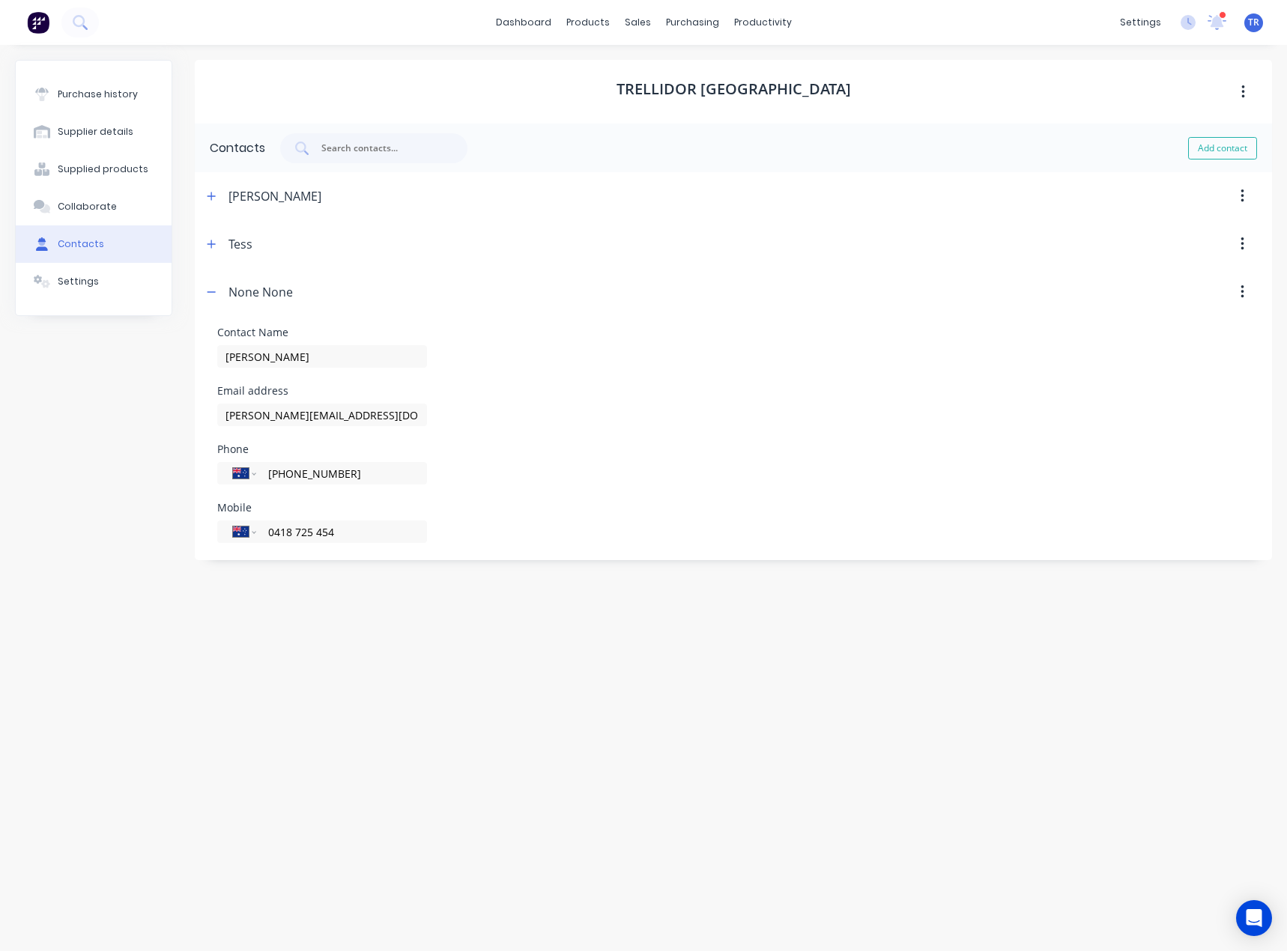
click at [551, 532] on div "Mobile International [GEOGRAPHIC_DATA] [GEOGRAPHIC_DATA] [GEOGRAPHIC_DATA] [GEO…" at bounding box center [733, 522] width 1032 height 40
click at [212, 194] on icon "button" at bounding box center [211, 196] width 8 height 8
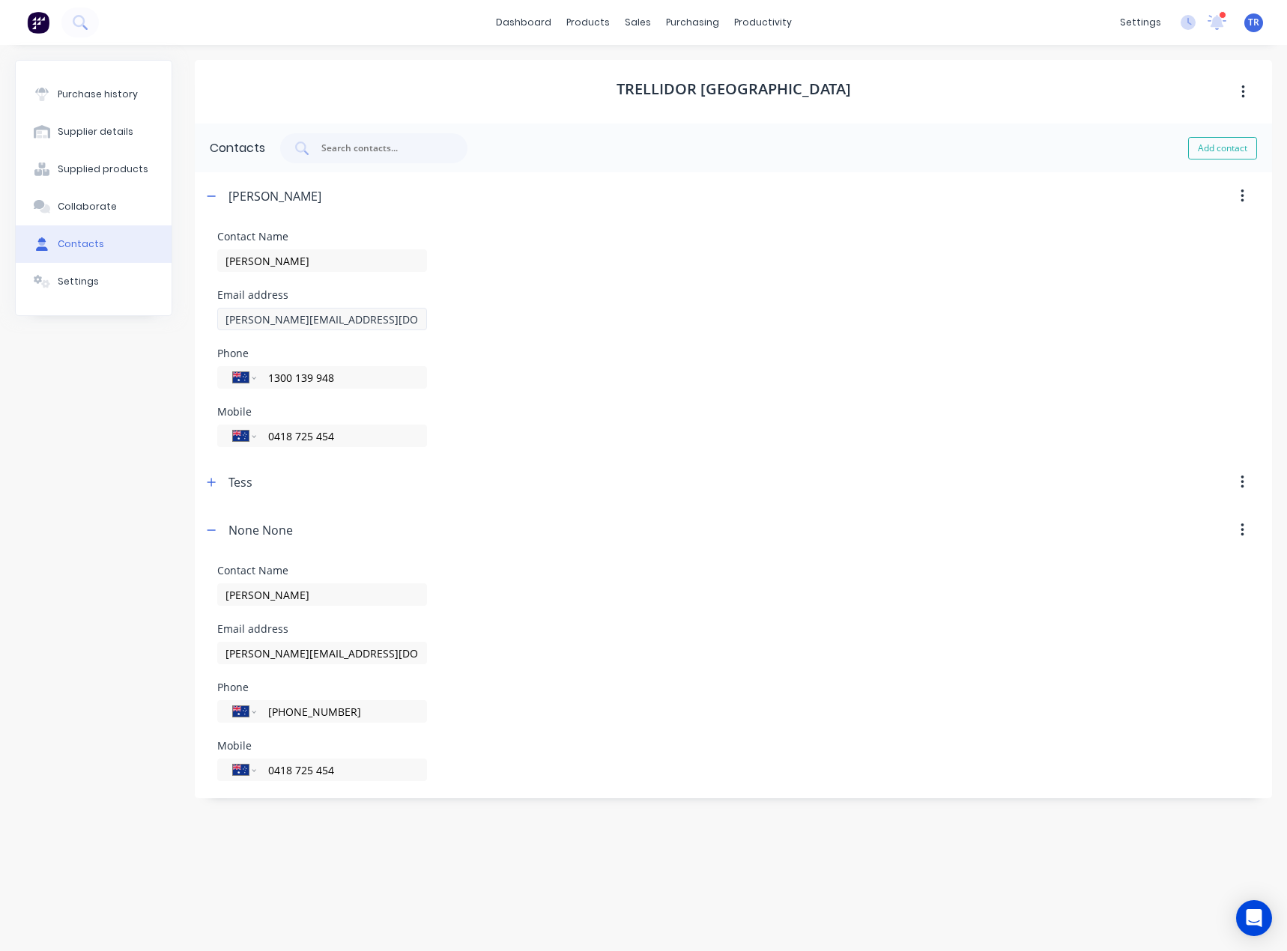
drag, startPoint x: 349, startPoint y: 315, endPoint x: 223, endPoint y: 325, distance: 126.2
click at [219, 323] on div "Email address [PERSON_NAME][EMAIL_ADDRESS][DOMAIN_NAME]" at bounding box center [733, 310] width 1032 height 40
click at [1212, 32] on div at bounding box center [1216, 22] width 19 height 22
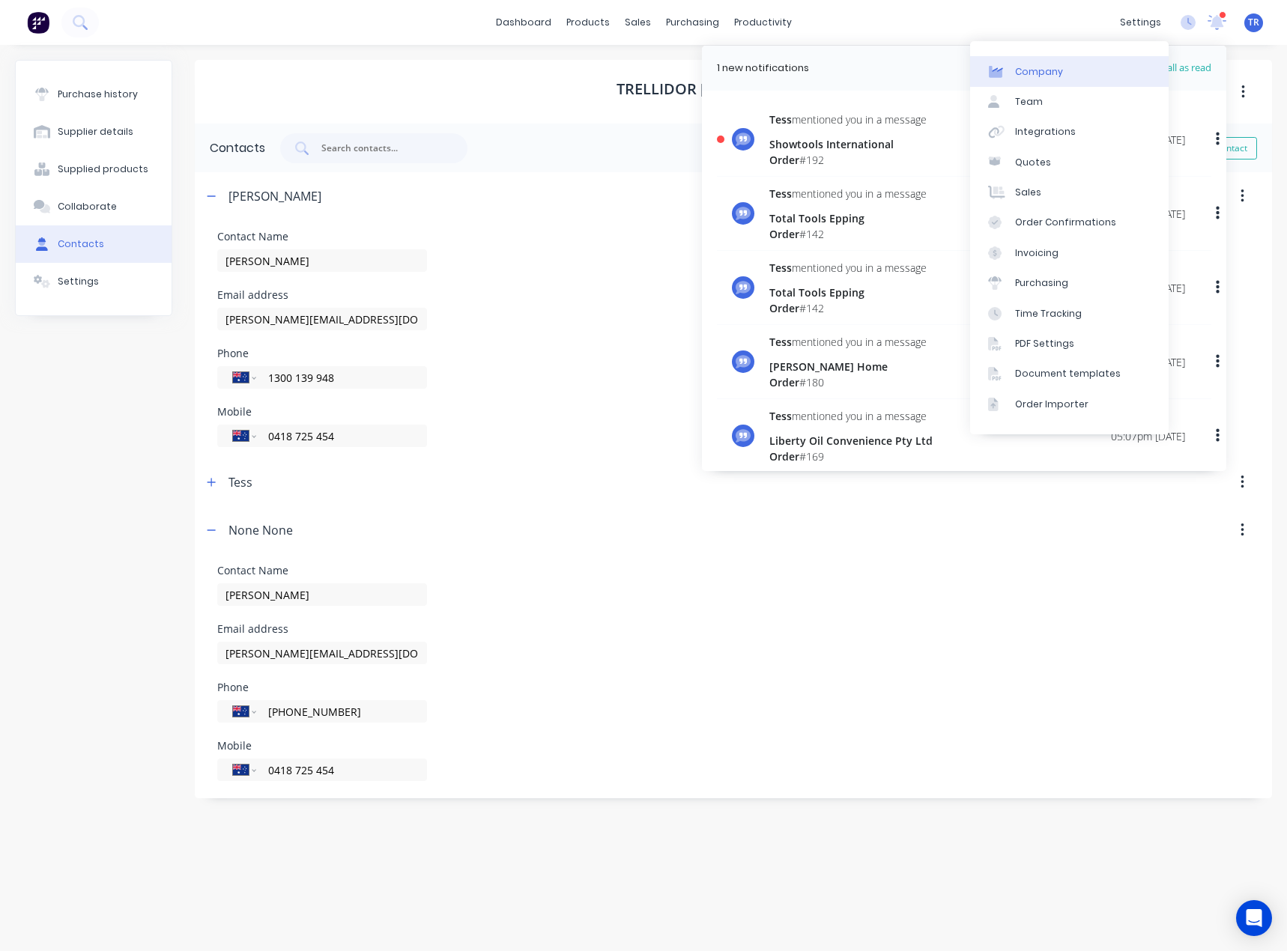
click at [1165, 69] on link "Company" at bounding box center [1069, 71] width 198 height 30
select select "AU"
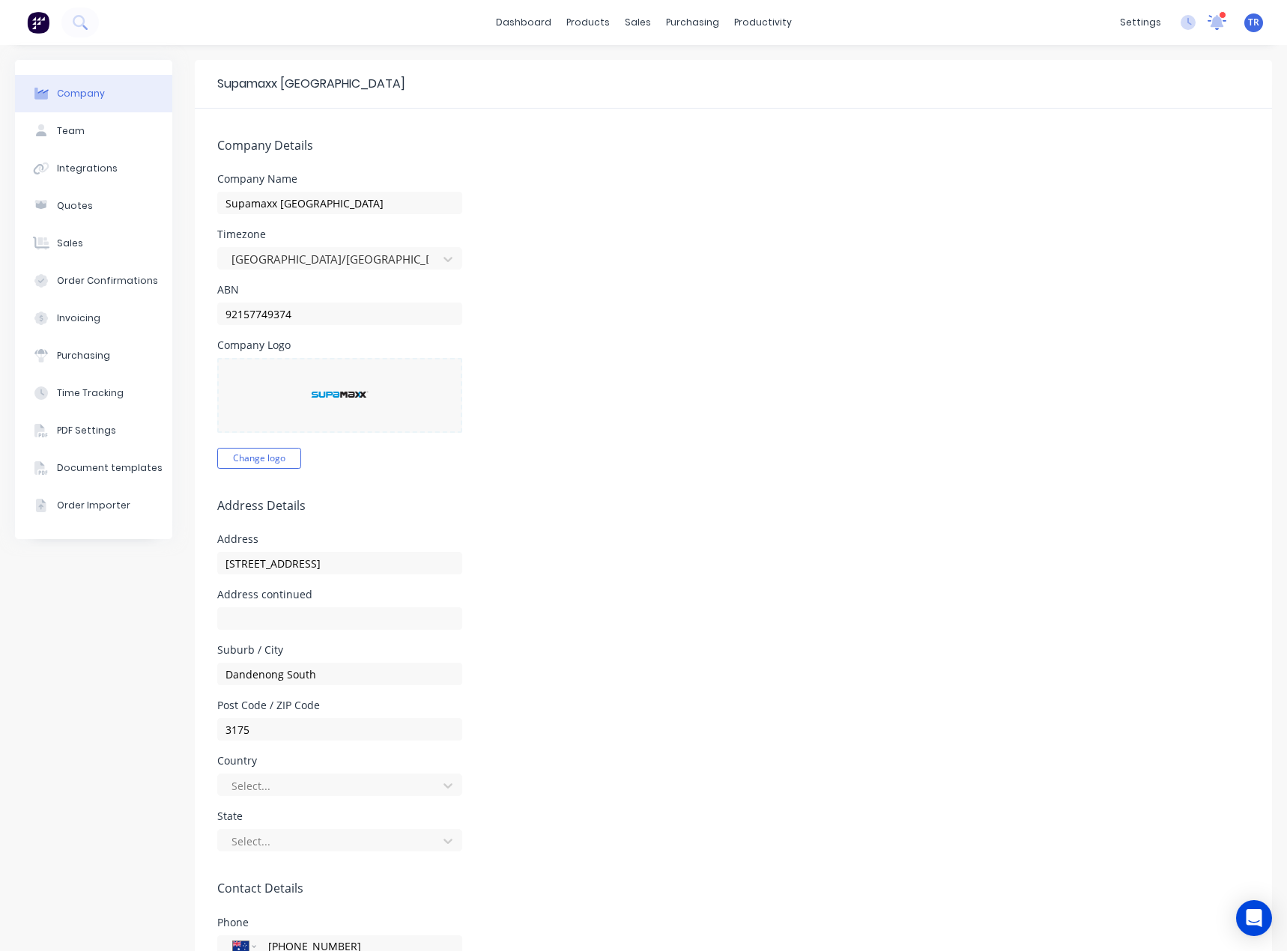
click at [1209, 25] on icon at bounding box center [1216, 20] width 14 height 13
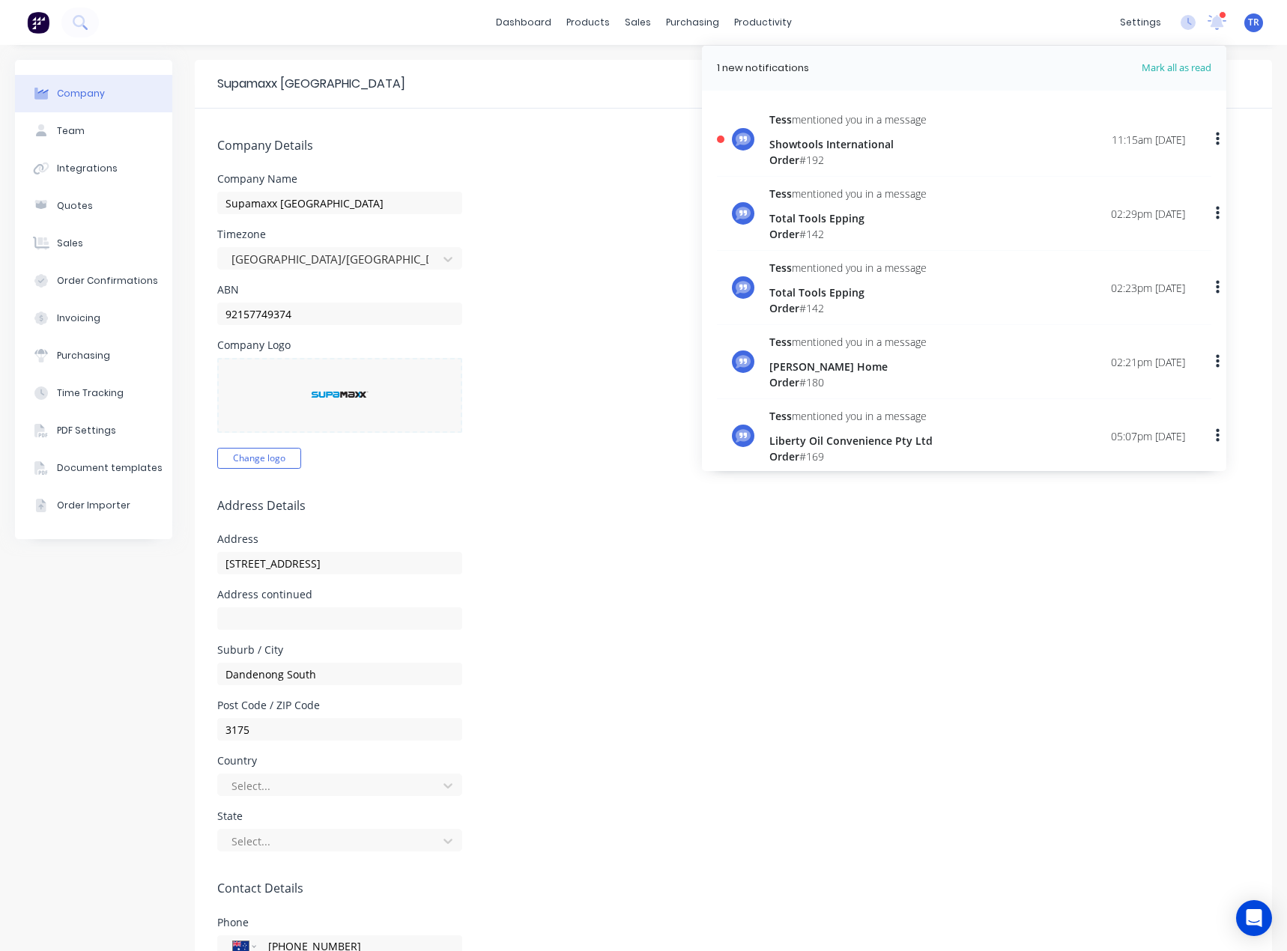
click at [1182, 61] on span "Mark all as read" at bounding box center [1149, 68] width 124 height 15
click at [709, 103] on div "Suppliers" at bounding box center [717, 101] width 45 height 13
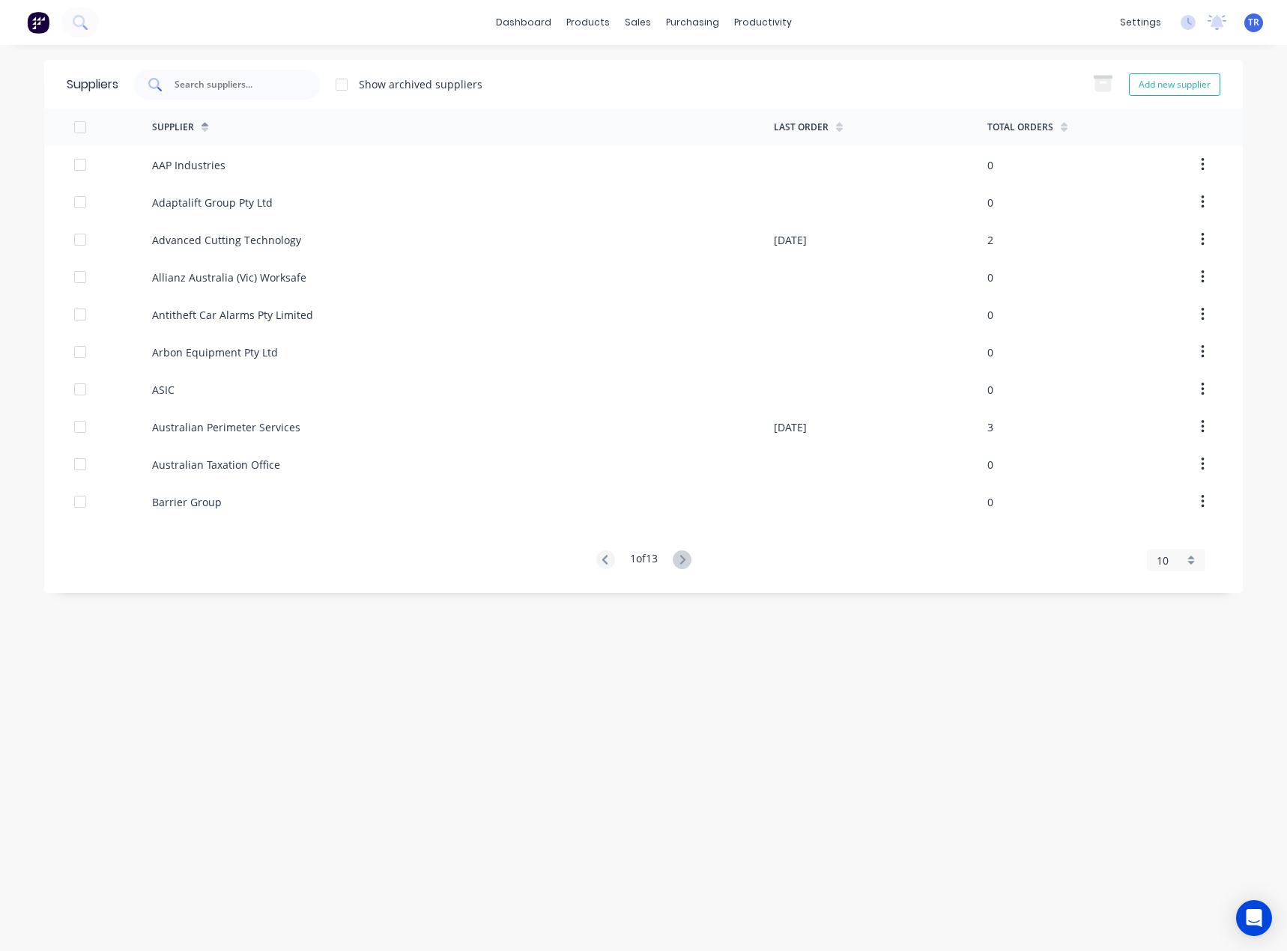
click at [282, 79] on input "text" at bounding box center [235, 84] width 124 height 15
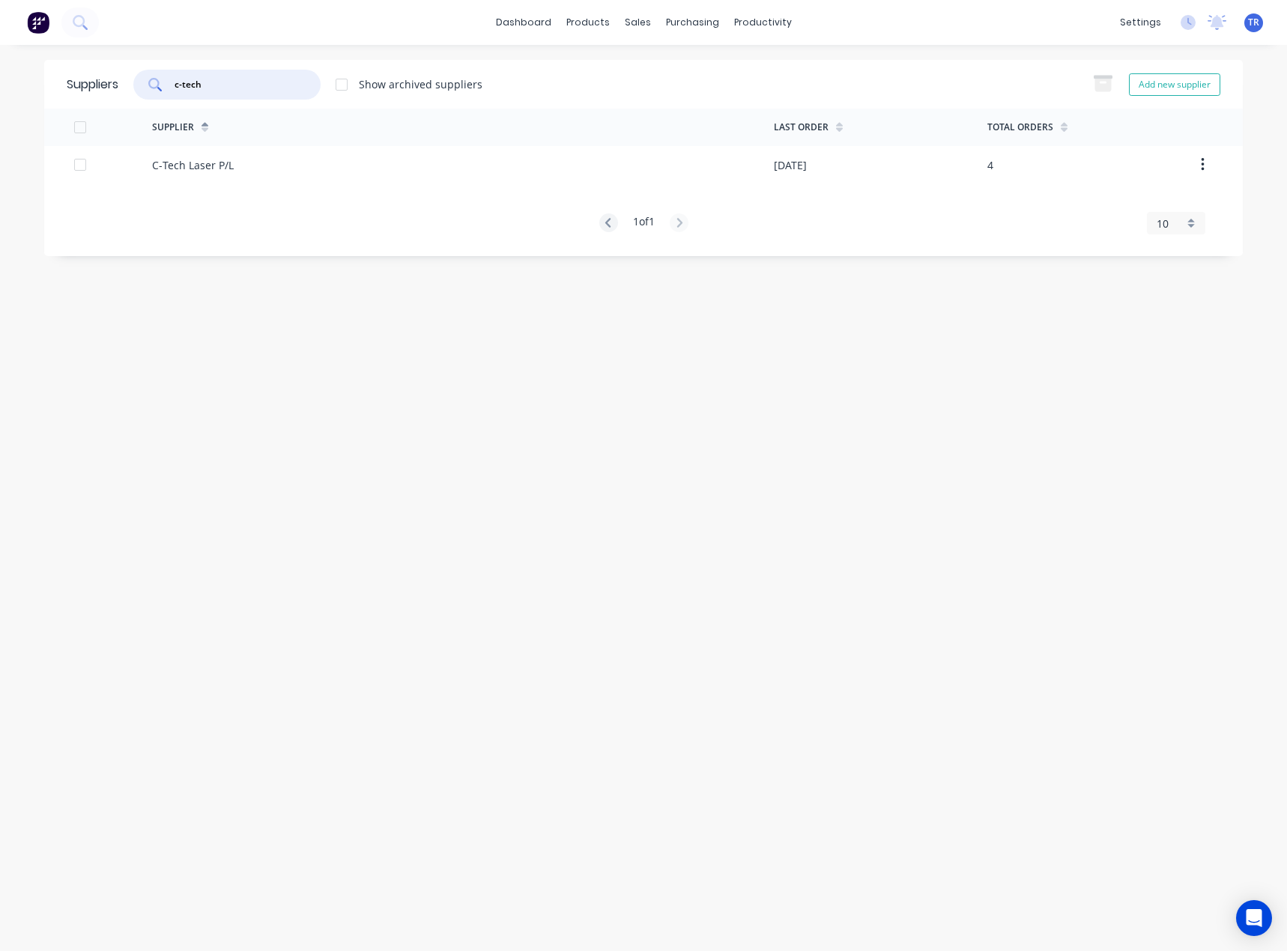
type input "c-tech"
click at [280, 165] on div "C-Tech Laser P/L" at bounding box center [463, 164] width 622 height 37
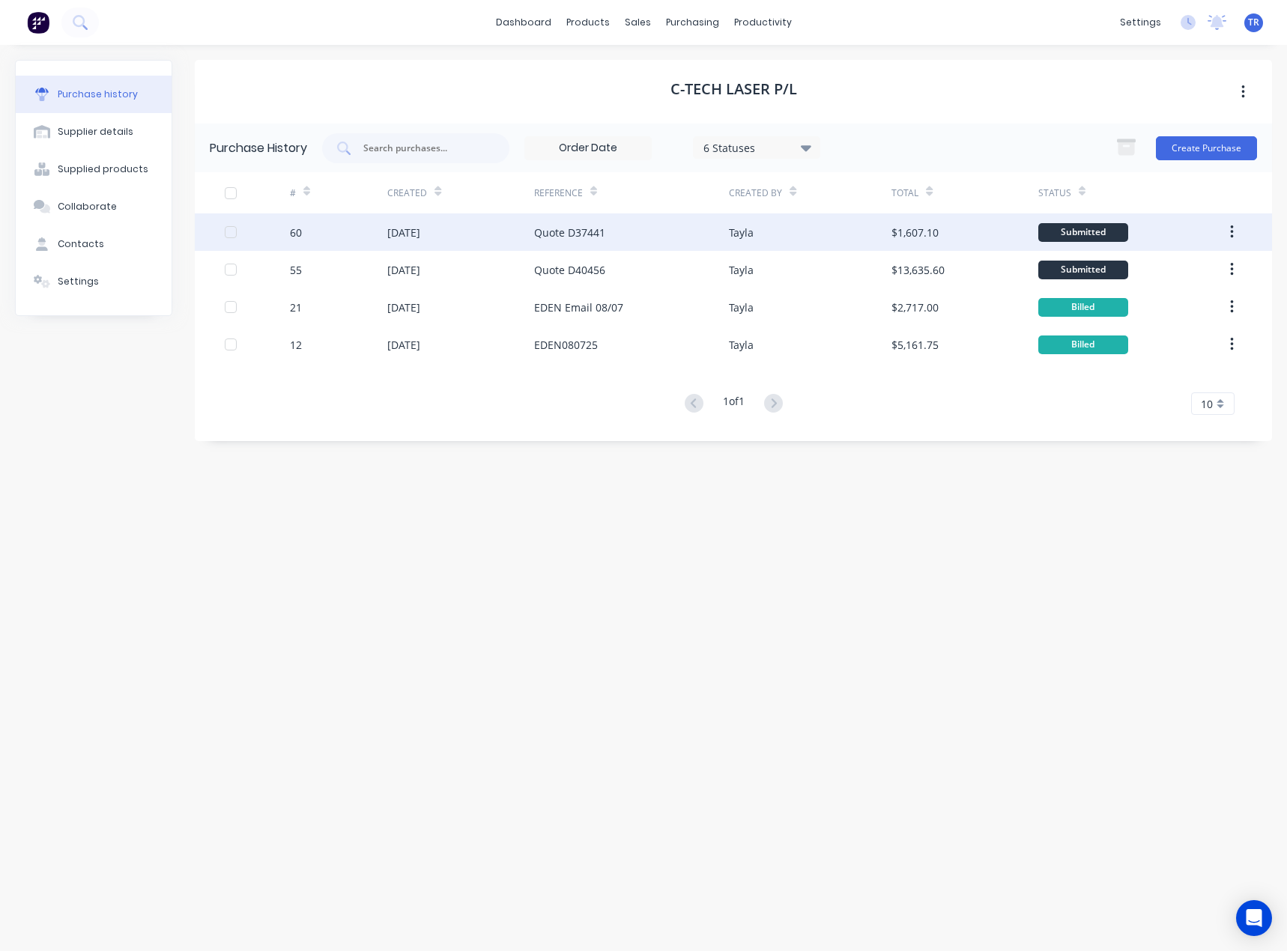
click at [568, 239] on div "Quote D37441" at bounding box center [569, 233] width 71 height 16
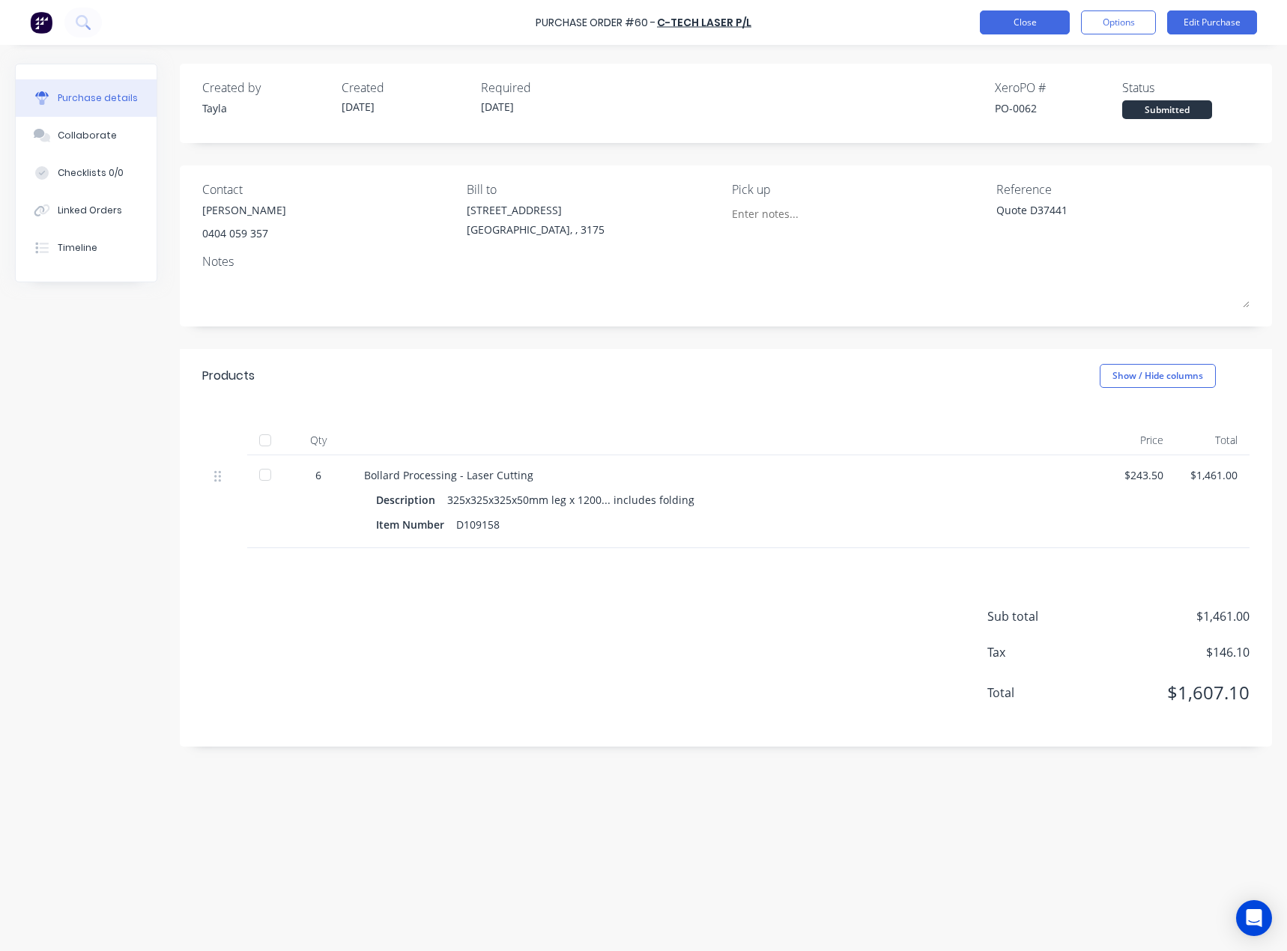
click at [1002, 22] on button "Close" at bounding box center [1024, 22] width 90 height 24
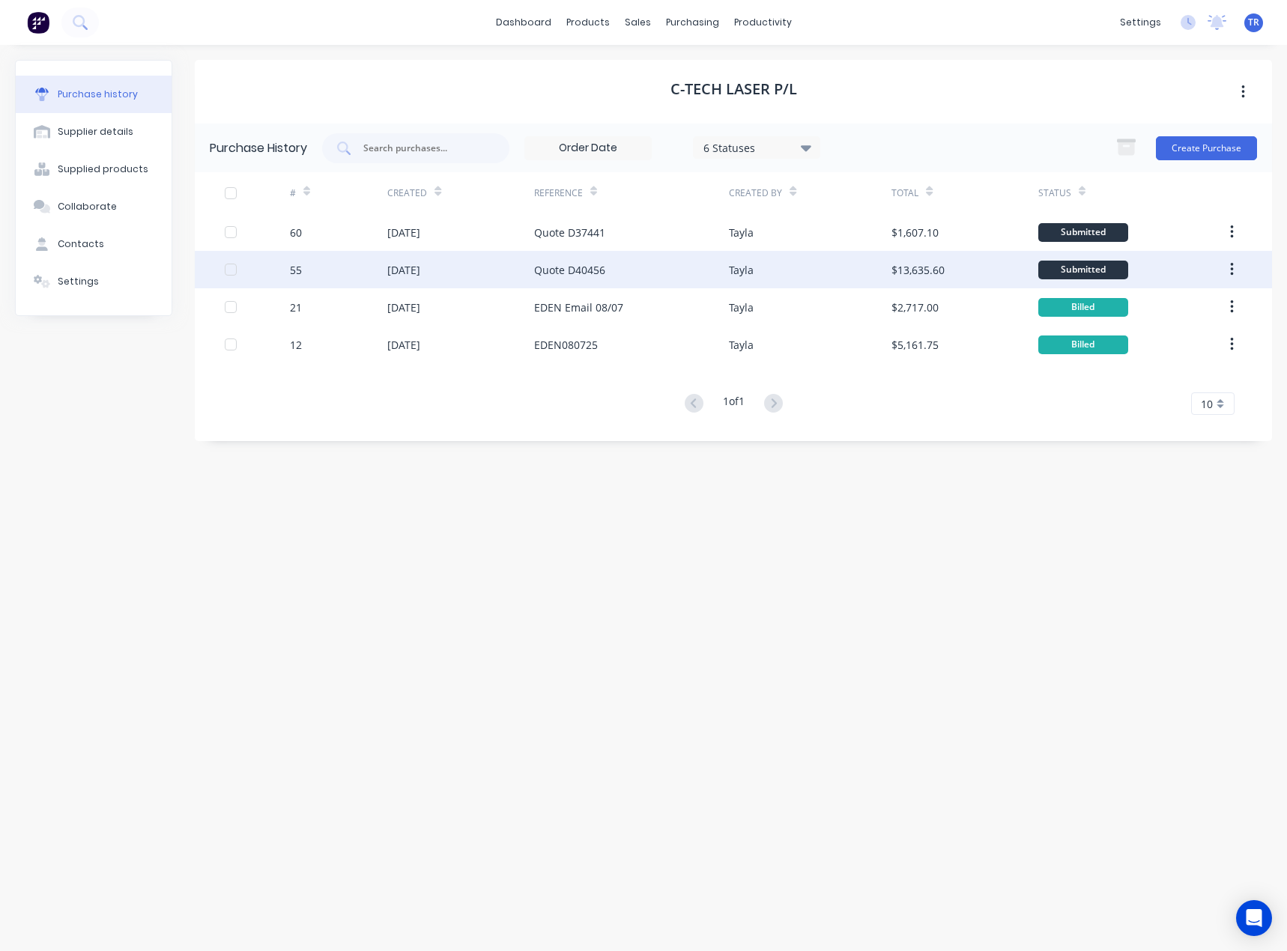
click at [637, 279] on div "Quote D40456" at bounding box center [631, 269] width 195 height 37
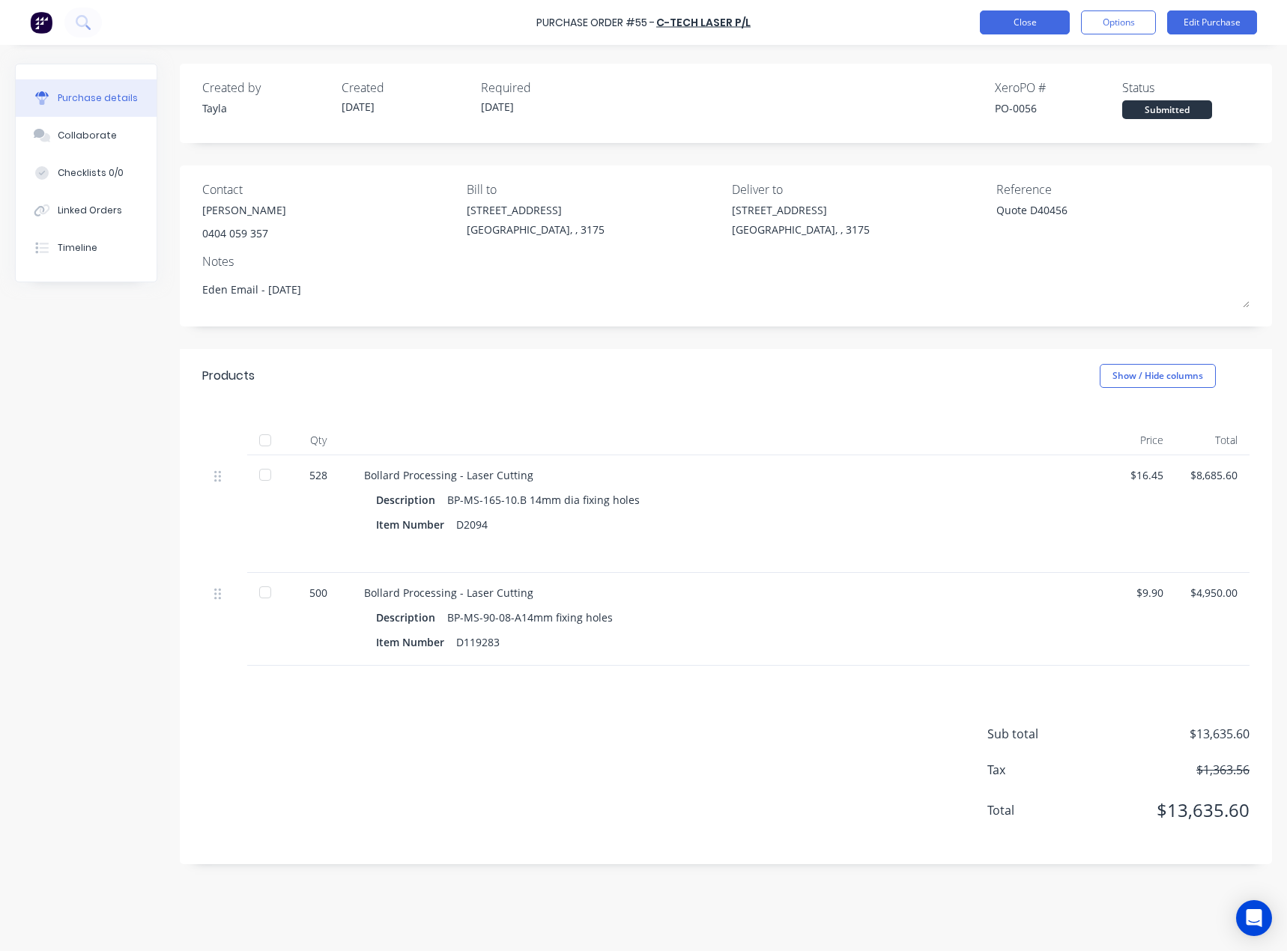
click at [1004, 22] on button "Close" at bounding box center [1024, 22] width 90 height 24
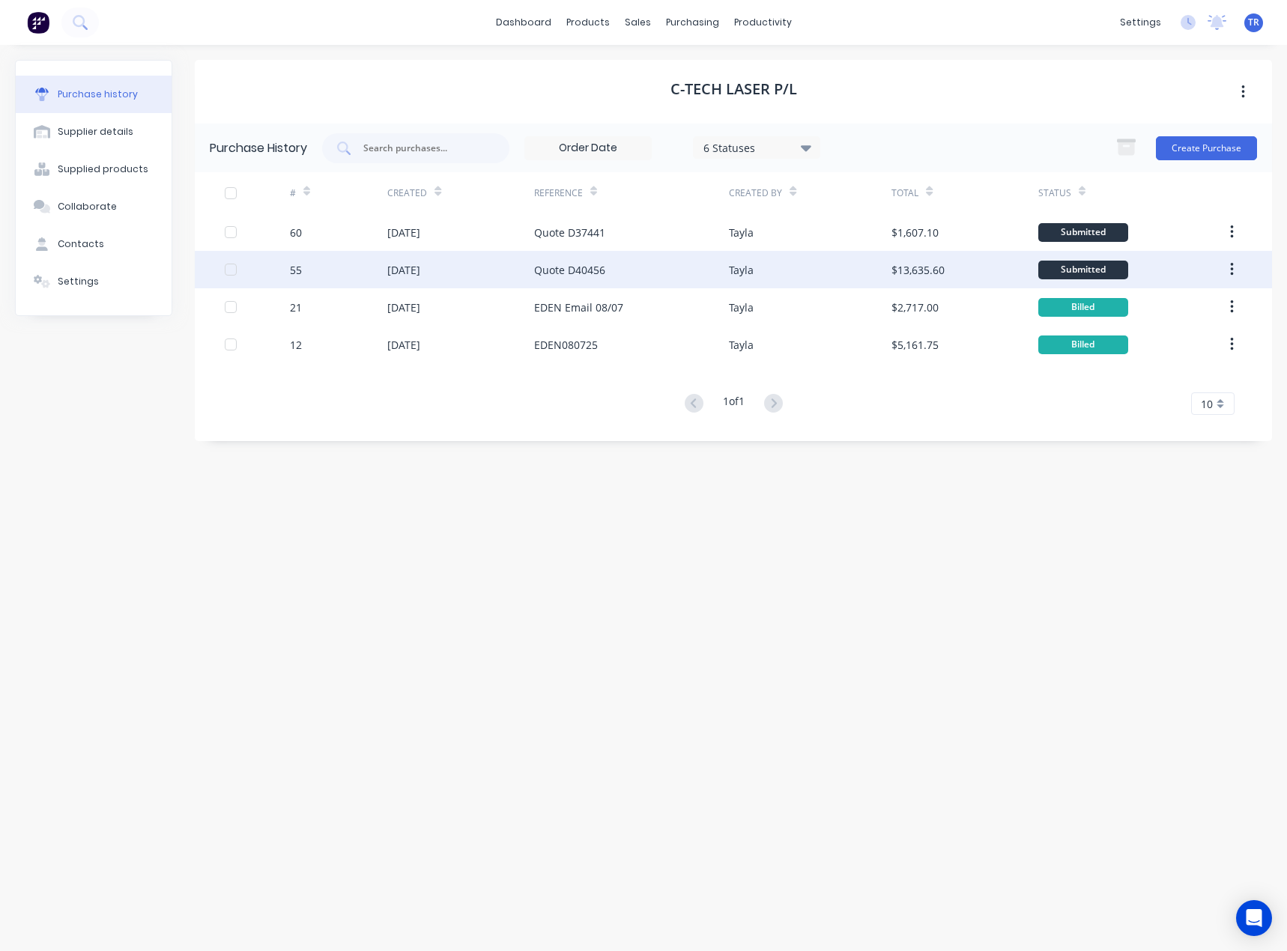
click at [702, 252] on div "Quote D40456" at bounding box center [631, 269] width 195 height 37
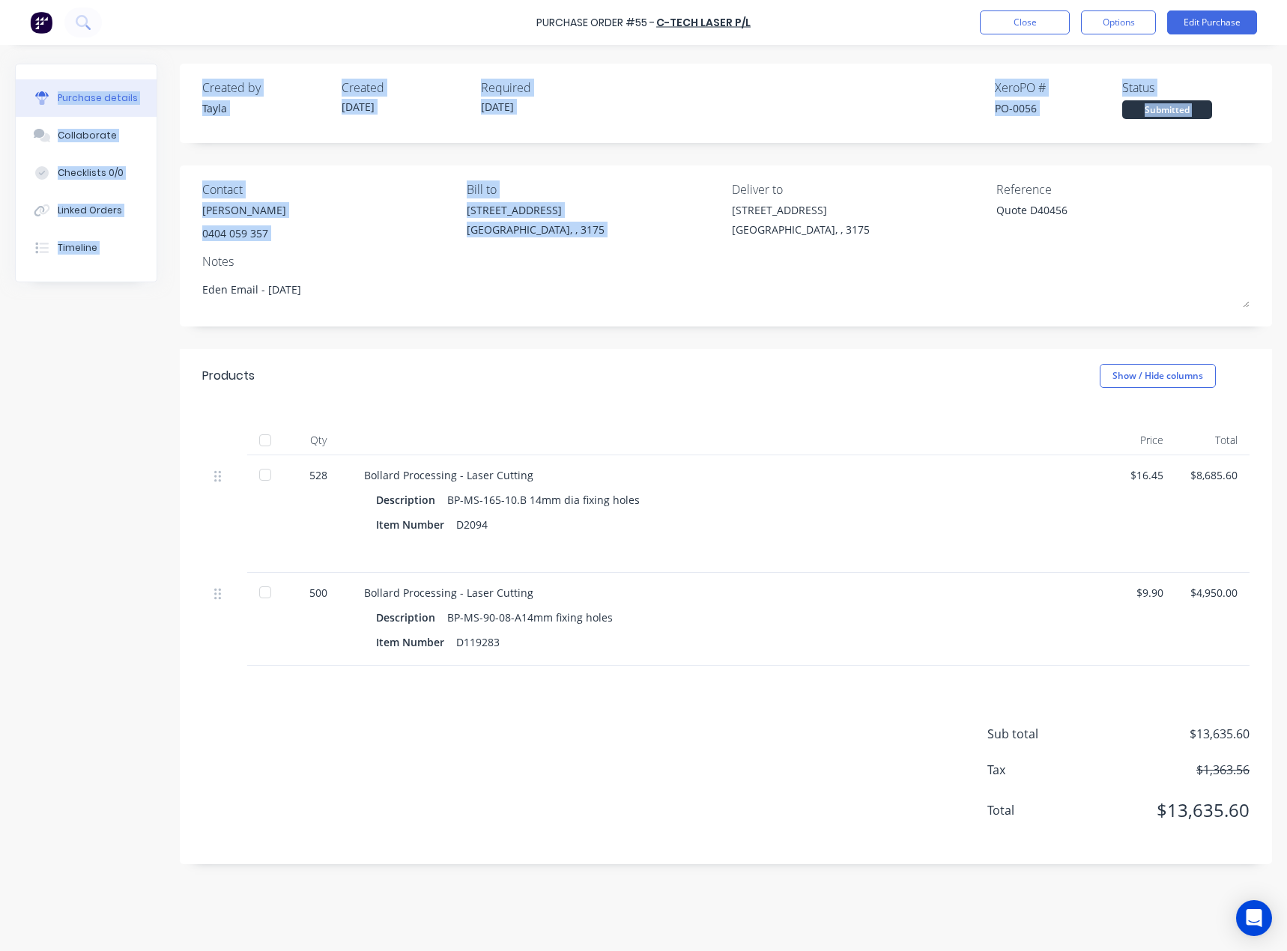
click at [704, 246] on div "Purchase details Collaborate Checklists 0/0 Linked Orders Timeline Created by […" at bounding box center [643, 453] width 1287 height 876
click at [1003, 21] on button "Close" at bounding box center [1024, 22] width 90 height 24
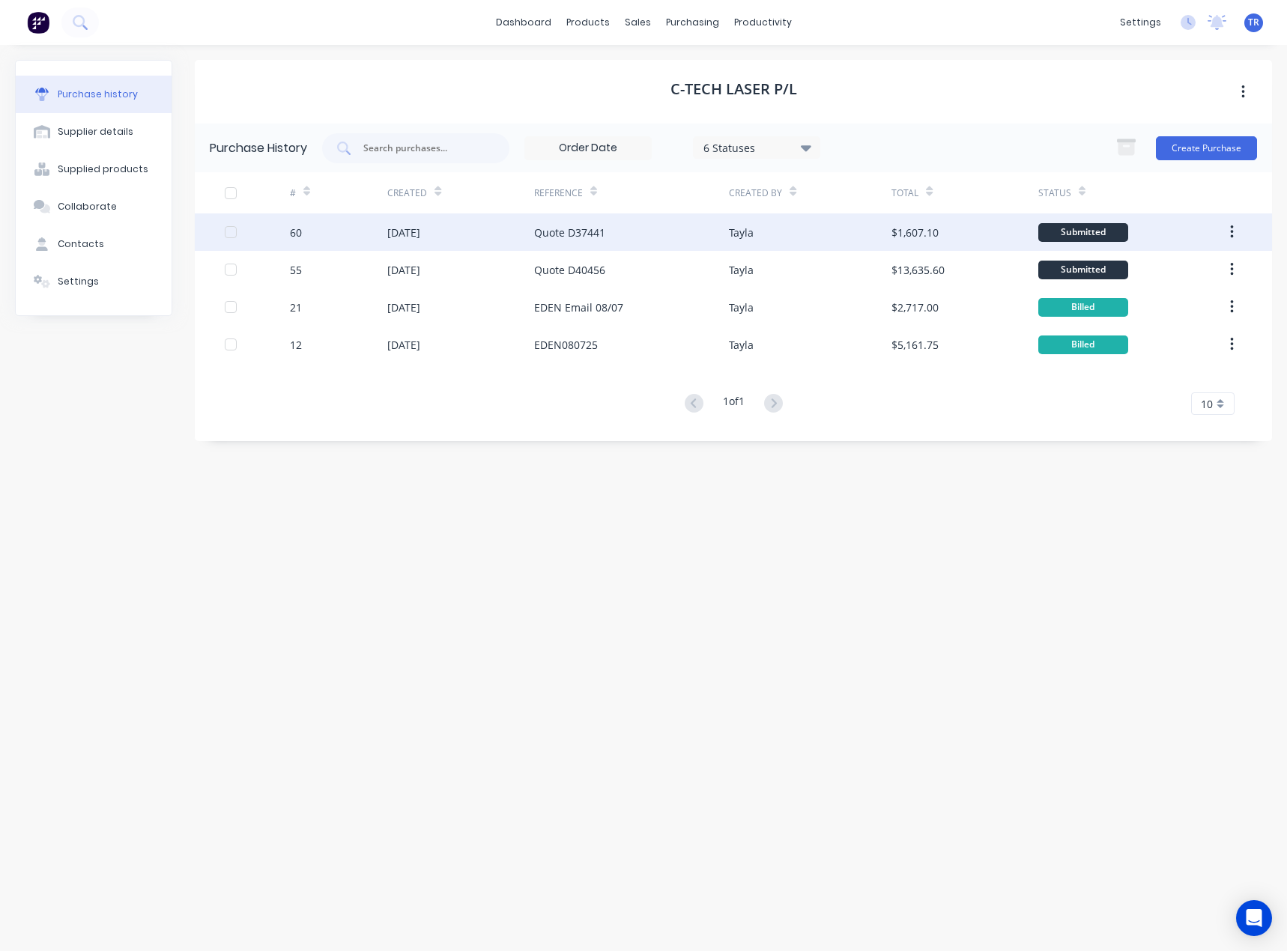
click at [693, 237] on div "Quote D37441" at bounding box center [631, 231] width 195 height 37
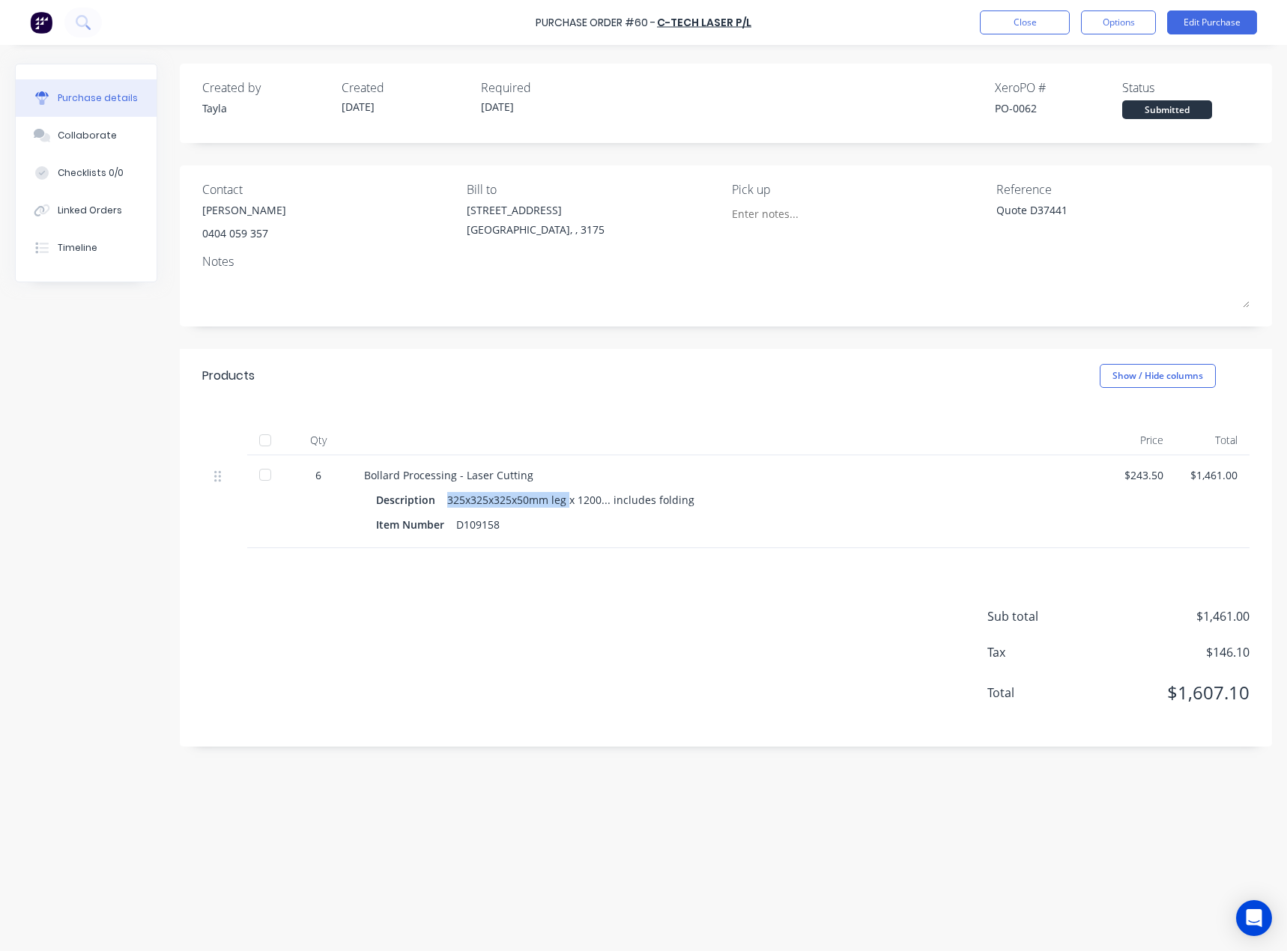
drag, startPoint x: 440, startPoint y: 501, endPoint x: 567, endPoint y: 501, distance: 127.3
click at [567, 501] on div "Description 325x325x325x50mm leg x 1200... includes folding" at bounding box center [726, 500] width 701 height 22
click at [475, 502] on div "325x325x325x50mm leg x 1200... includes folding" at bounding box center [570, 500] width 247 height 22
drag, startPoint x: 452, startPoint y: 502, endPoint x: 587, endPoint y: 500, distance: 135.5
click at [587, 500] on div "325x325x325x50mm leg x 1200... includes folding" at bounding box center [570, 500] width 247 height 22
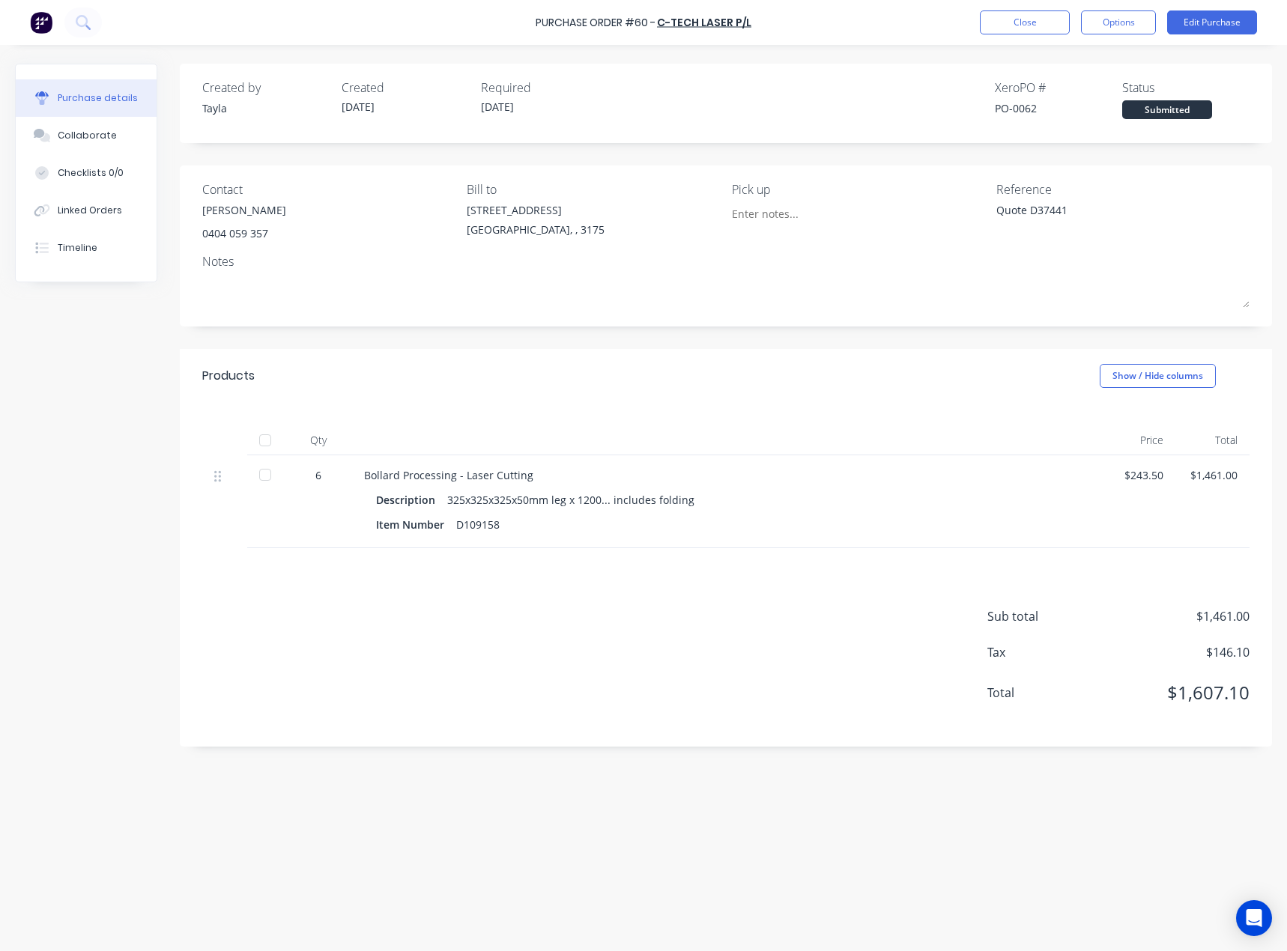
click at [599, 500] on div "325x325x325x50mm leg x 1200... includes folding" at bounding box center [570, 500] width 247 height 22
drag, startPoint x: 699, startPoint y: 501, endPoint x: 586, endPoint y: 509, distance: 113.4
click at [586, 509] on div "Description 325x325x325x50mm leg x 1200... includes folding" at bounding box center [726, 500] width 701 height 22
click at [1025, 14] on button "Close" at bounding box center [1024, 22] width 90 height 24
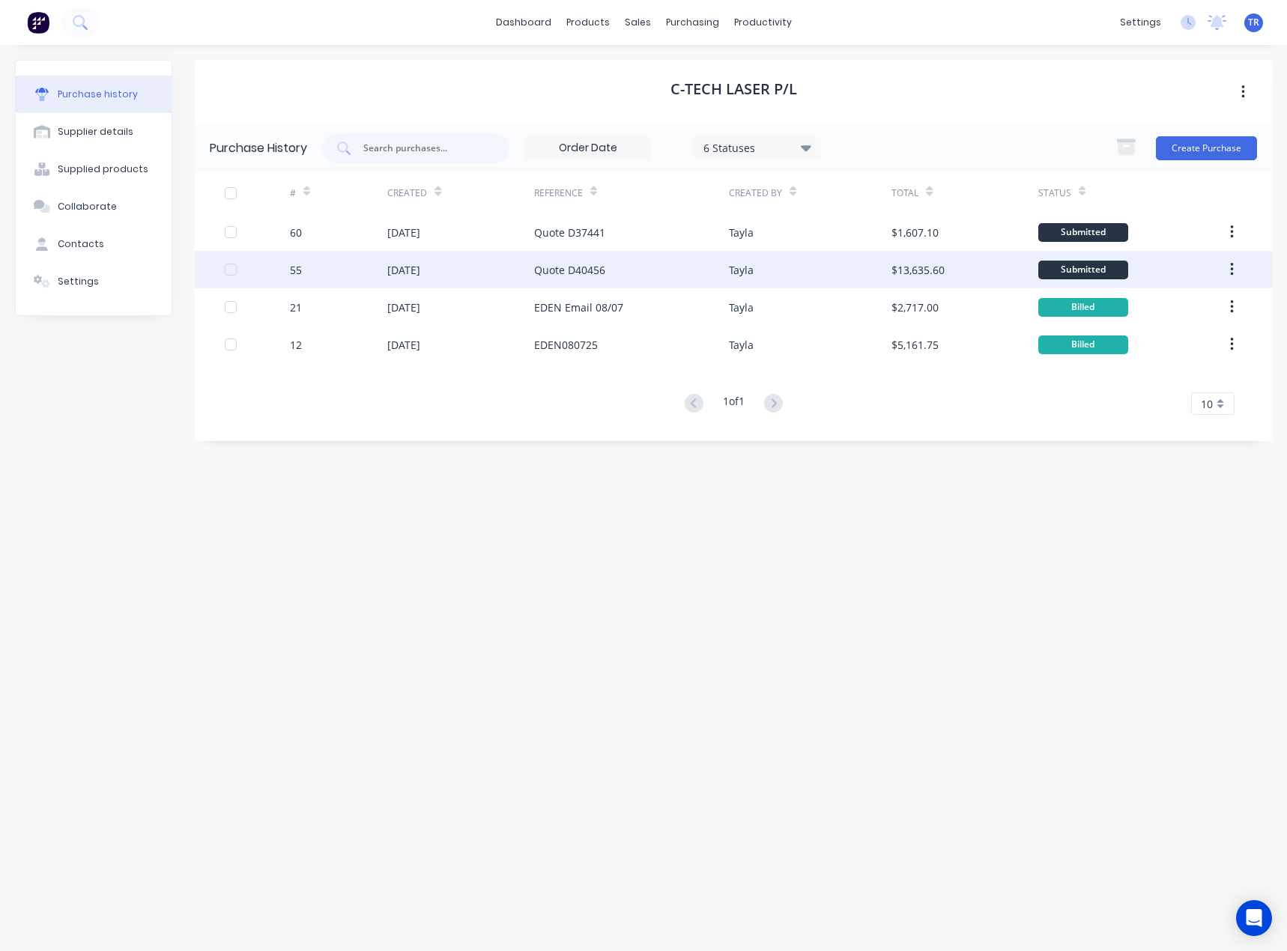
click at [616, 273] on div "Quote D40456" at bounding box center [631, 269] width 195 height 37
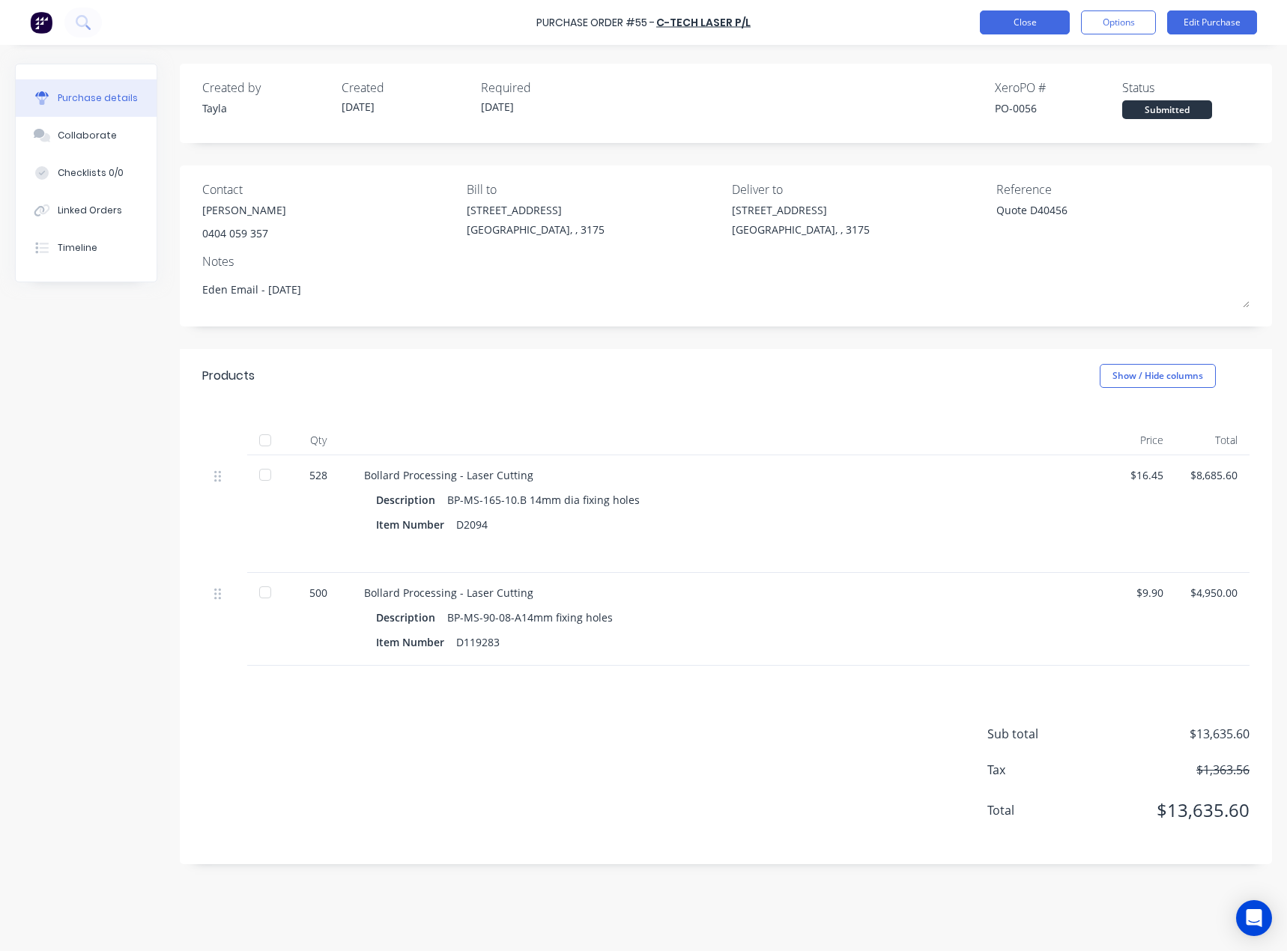
click at [1029, 27] on button "Close" at bounding box center [1024, 22] width 90 height 24
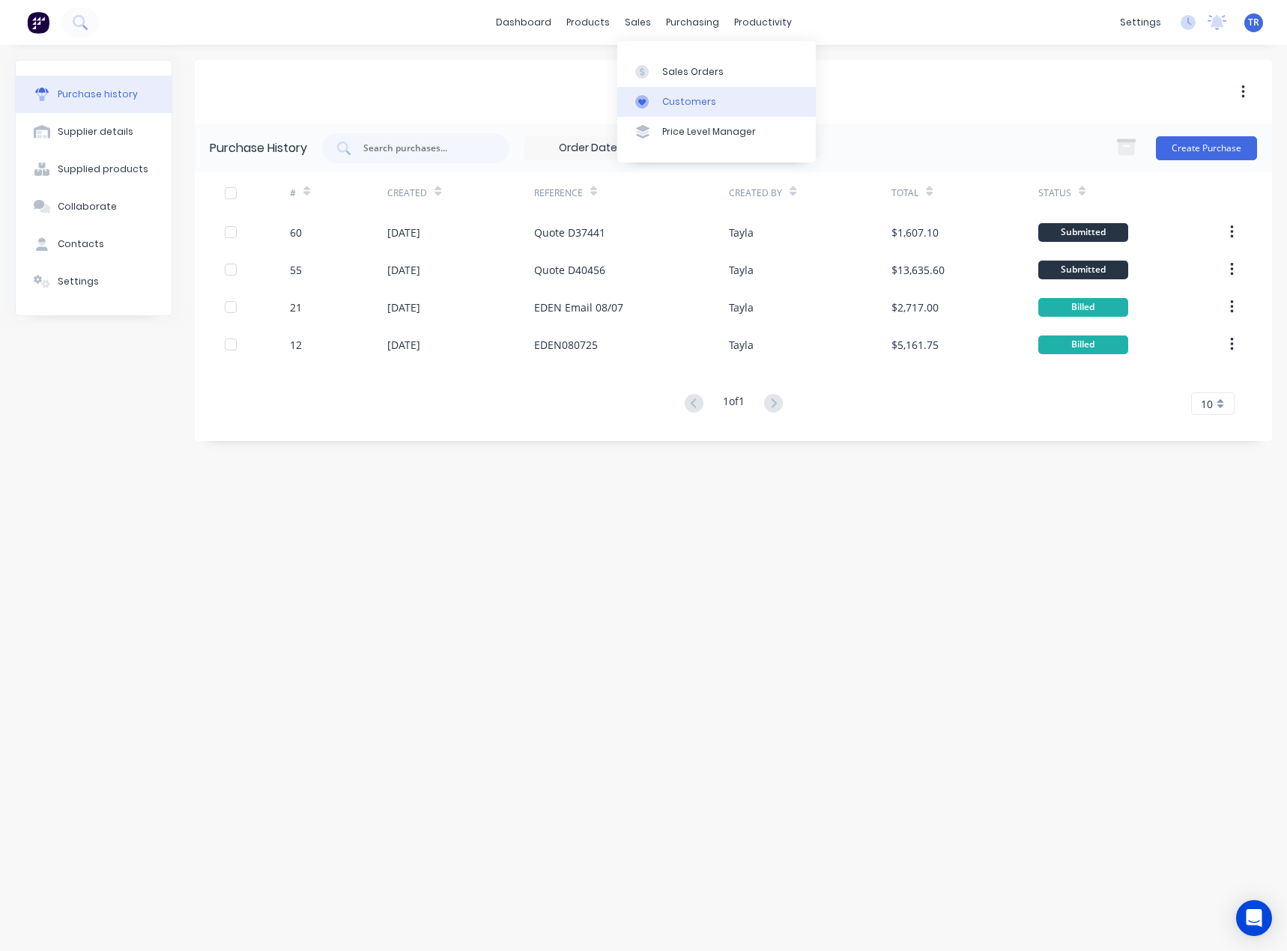
click at [648, 94] on link "Customers" at bounding box center [716, 102] width 198 height 30
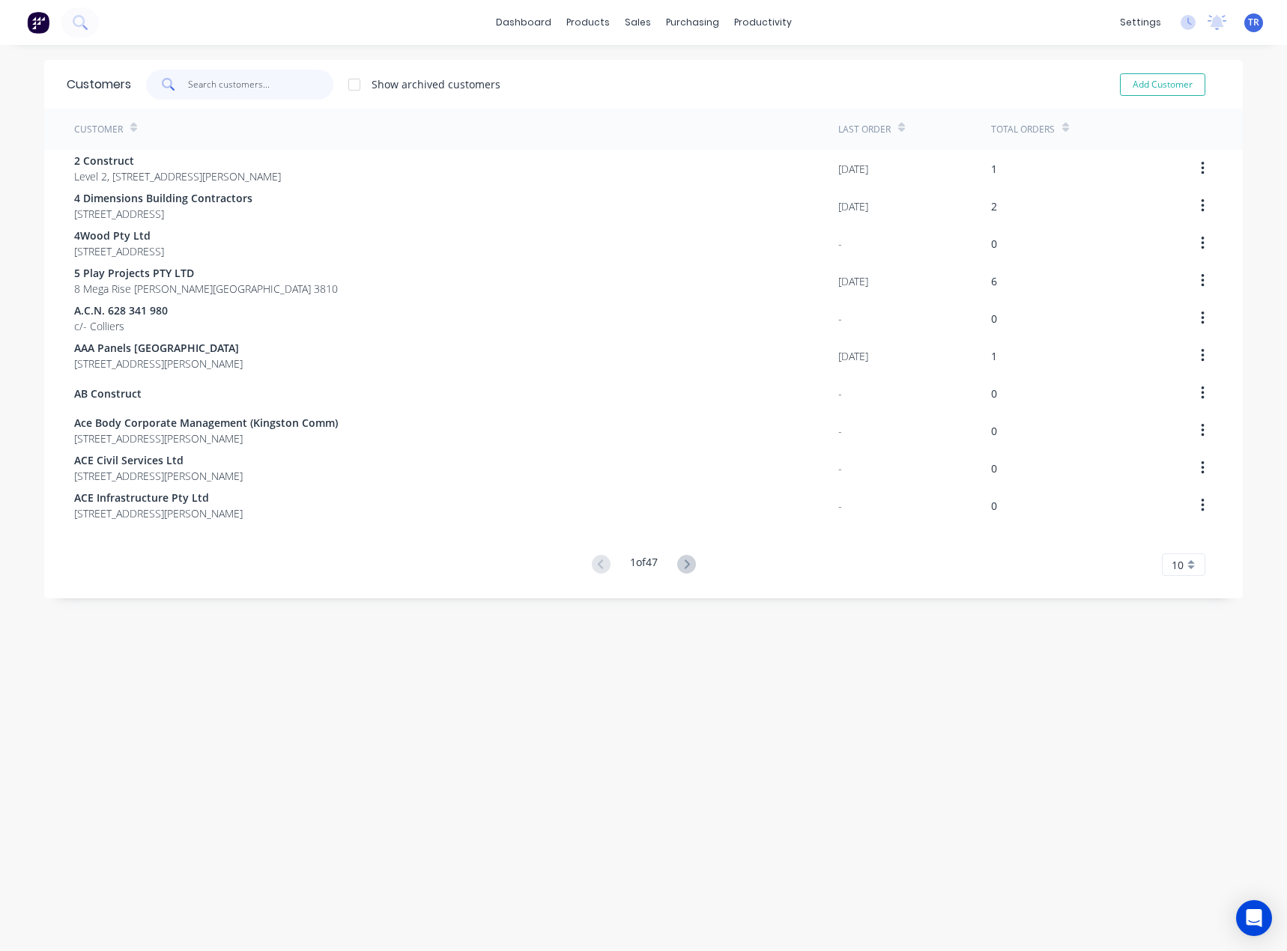
click at [220, 94] on input "text" at bounding box center [261, 85] width 146 height 30
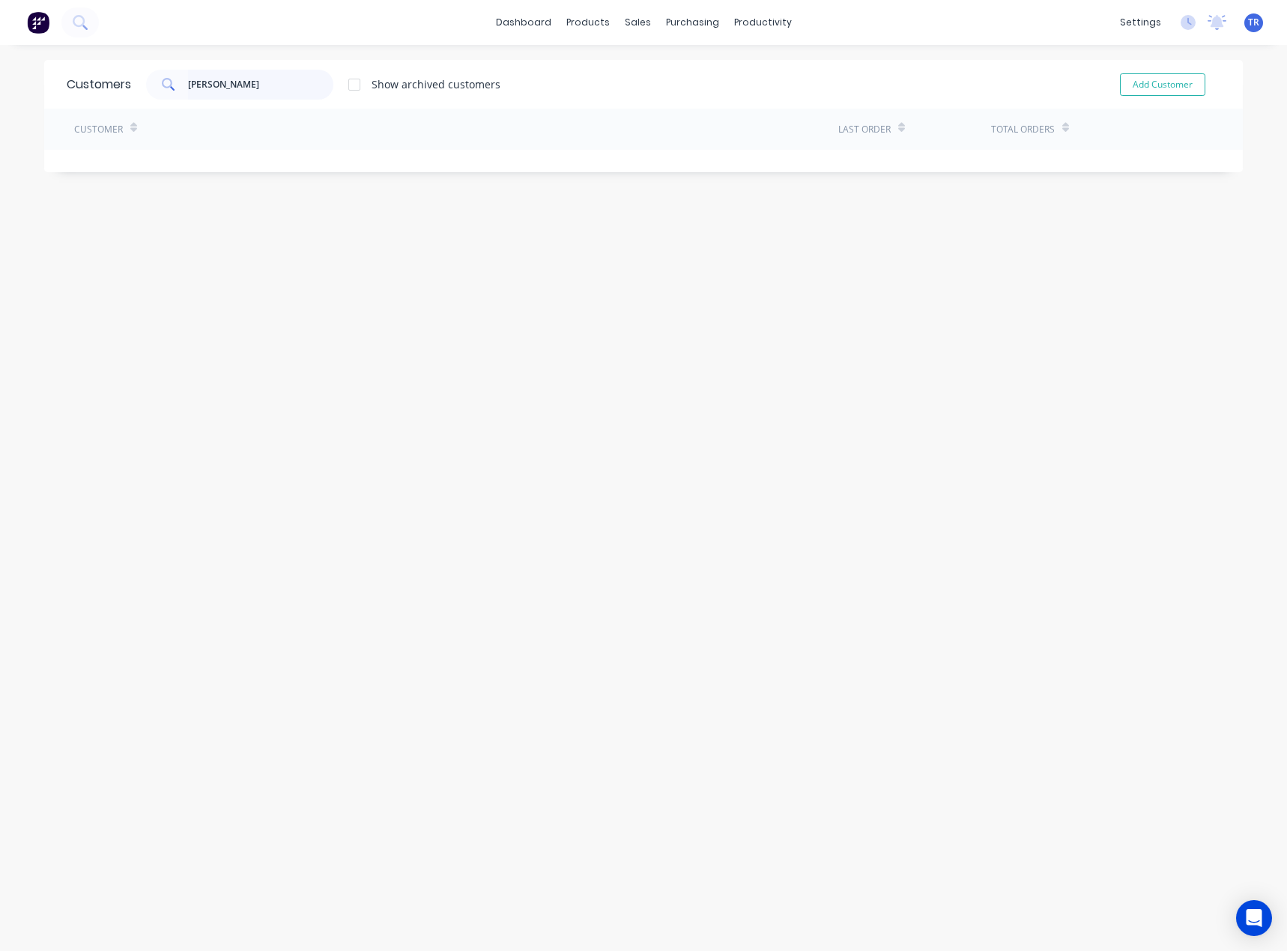
click at [234, 87] on input "[PERSON_NAME]" at bounding box center [261, 85] width 146 height 30
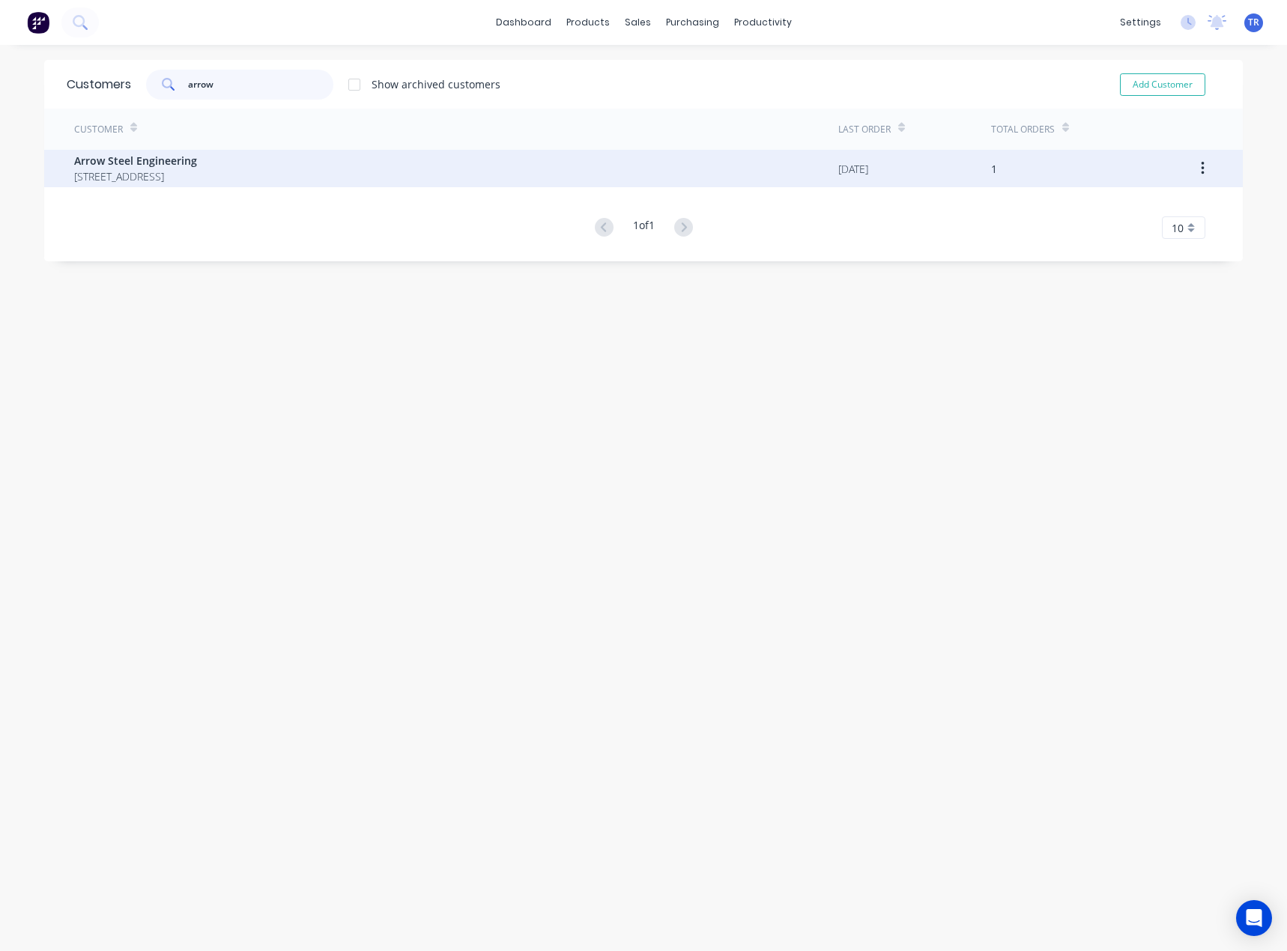
type input "arrow"
click at [197, 157] on span "Arrow Steel Engineering" at bounding box center [135, 161] width 123 height 16
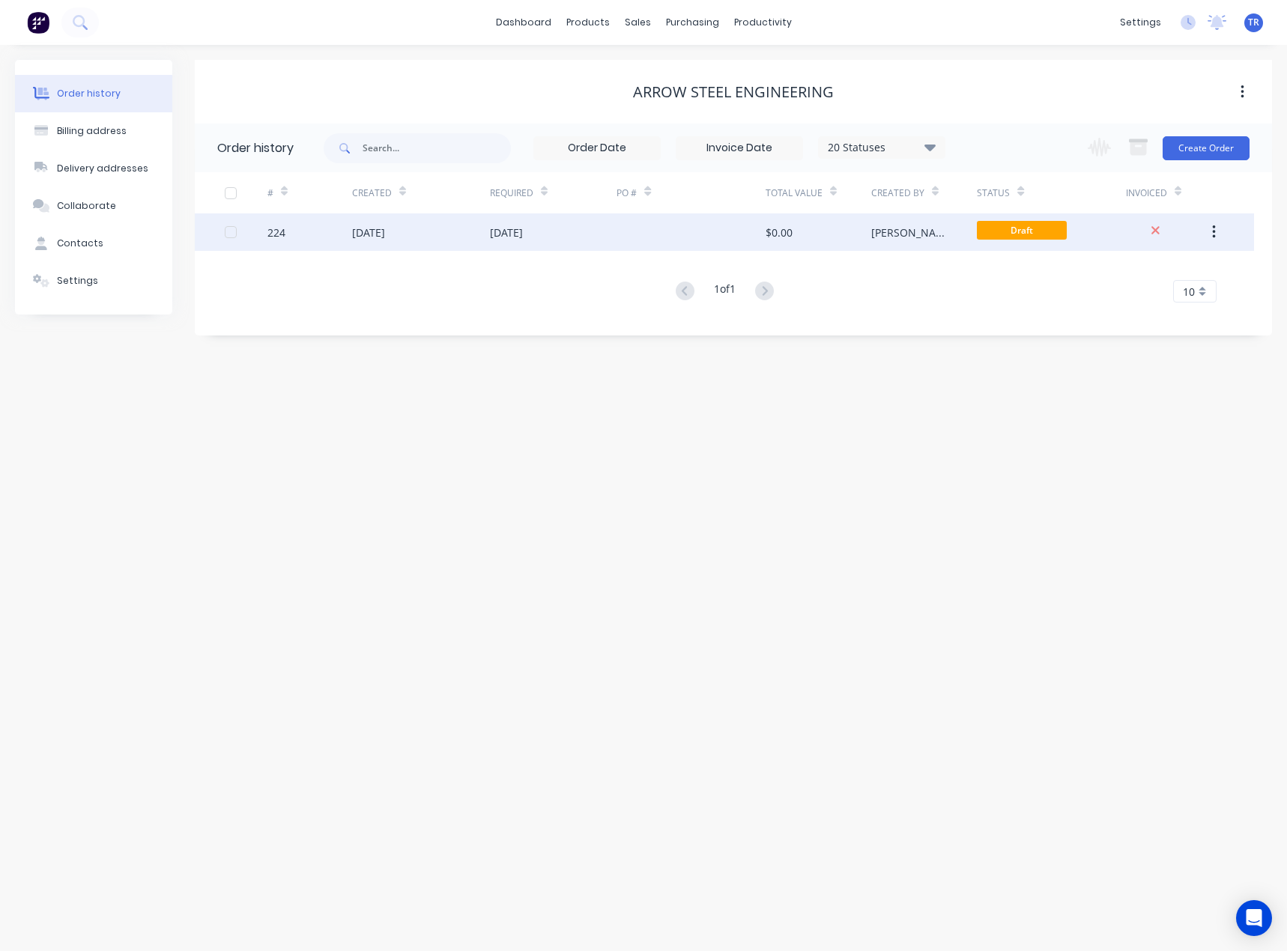
click at [523, 229] on div "[DATE]" at bounding box center [506, 233] width 33 height 16
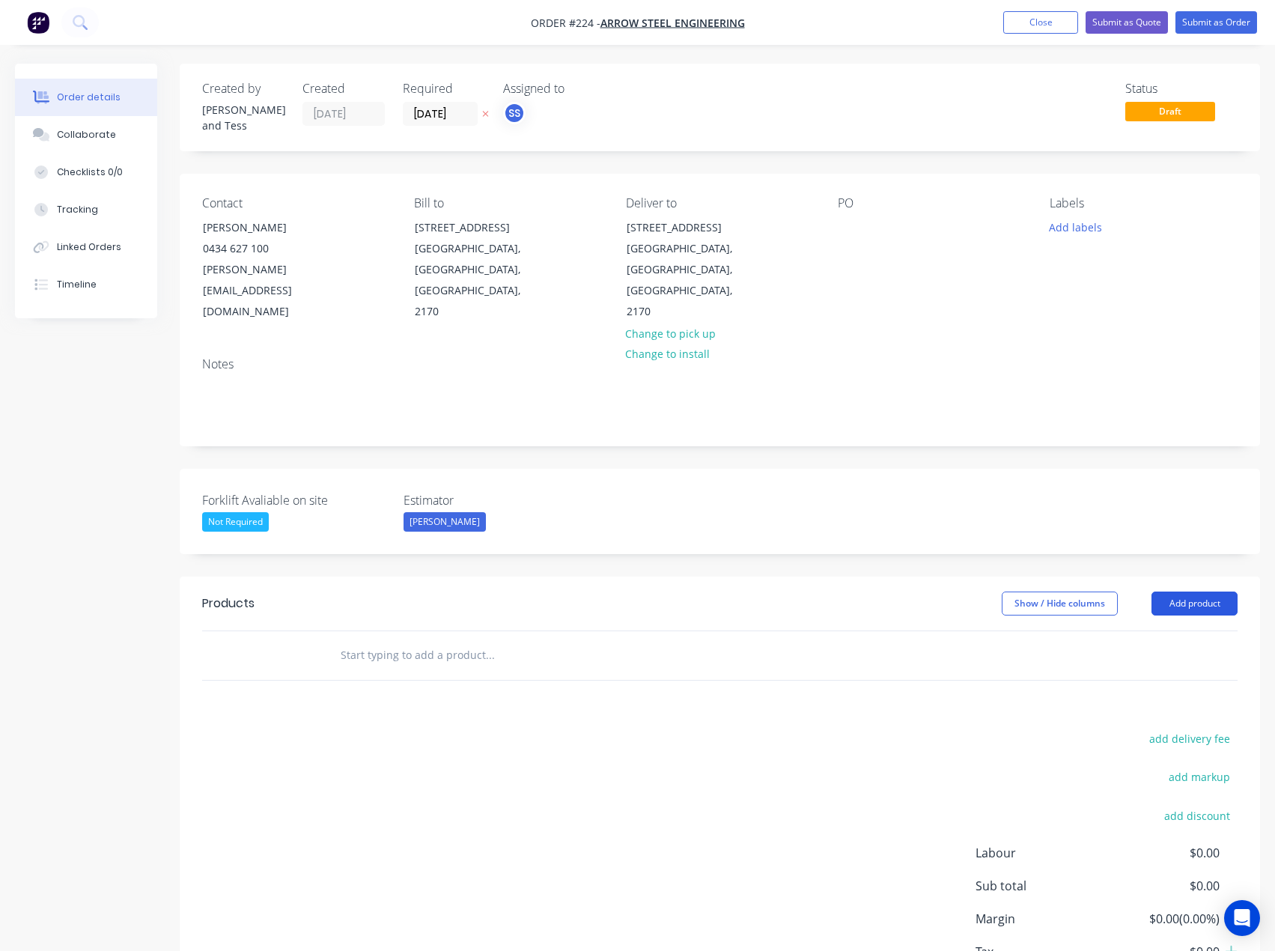
click at [1194, 592] on button "Add product" at bounding box center [1195, 604] width 86 height 24
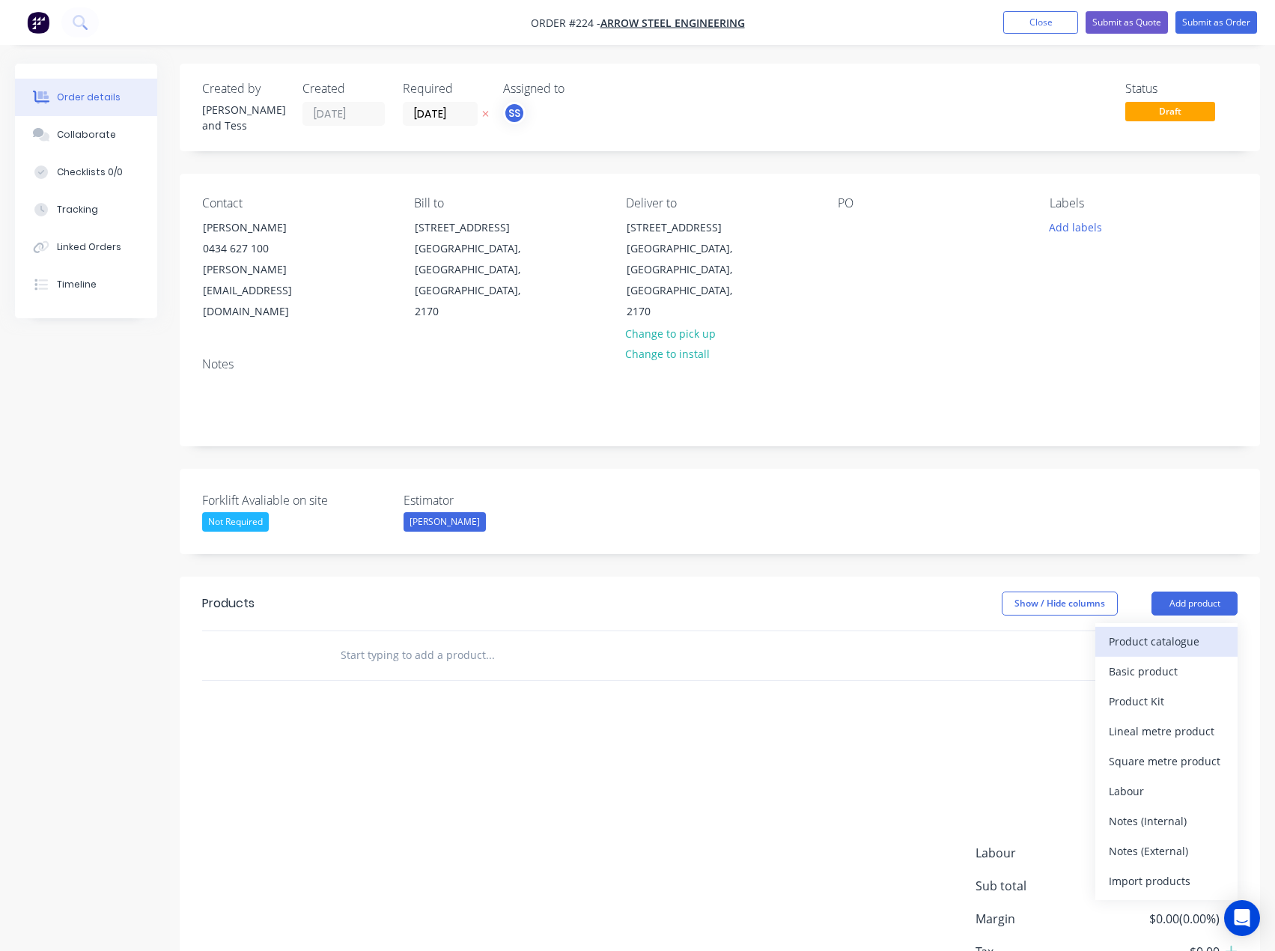
click at [1153, 631] on div "Product catalogue" at bounding box center [1166, 642] width 115 height 22
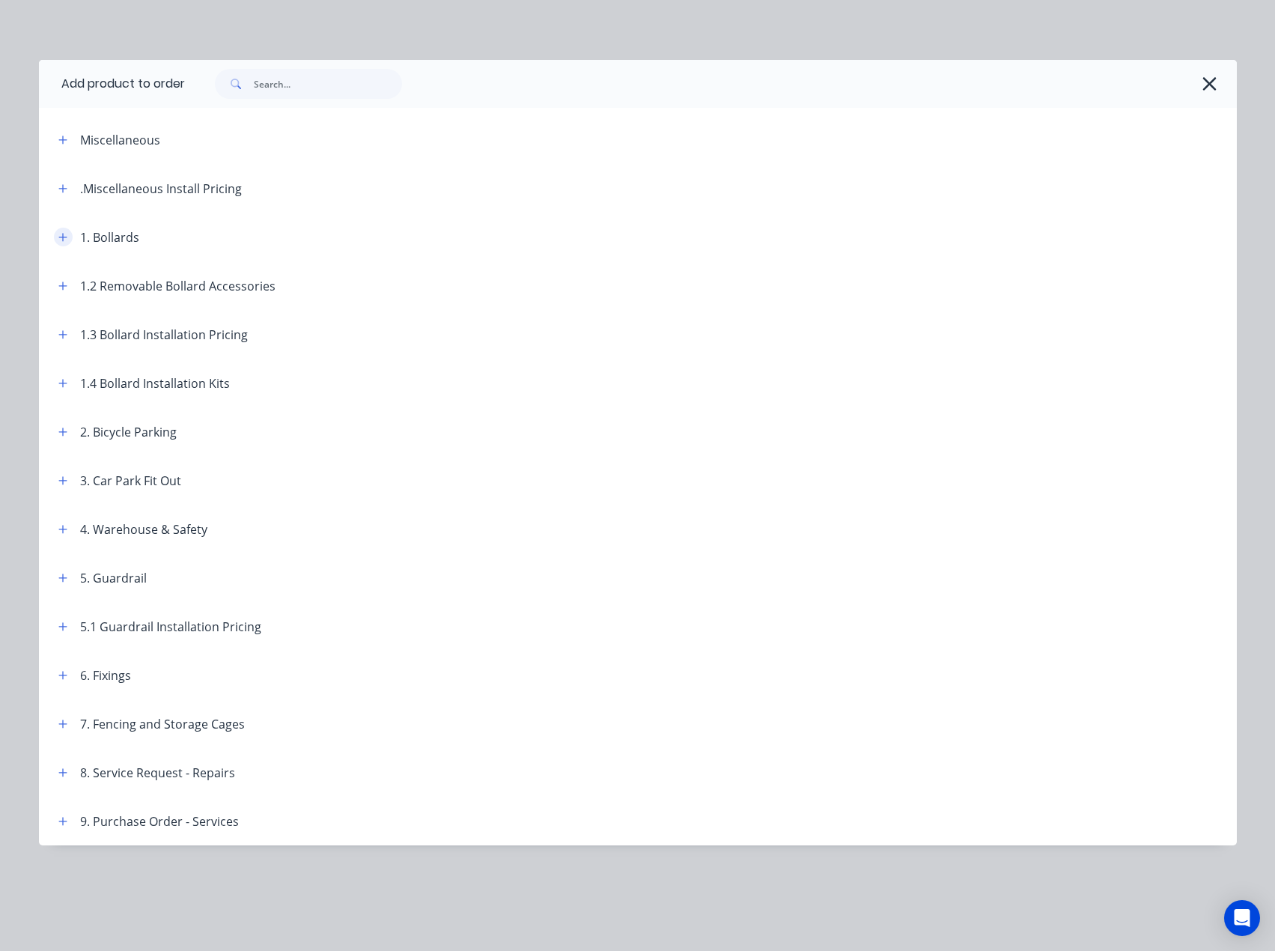
click at [59, 235] on icon "button" at bounding box center [62, 237] width 9 height 10
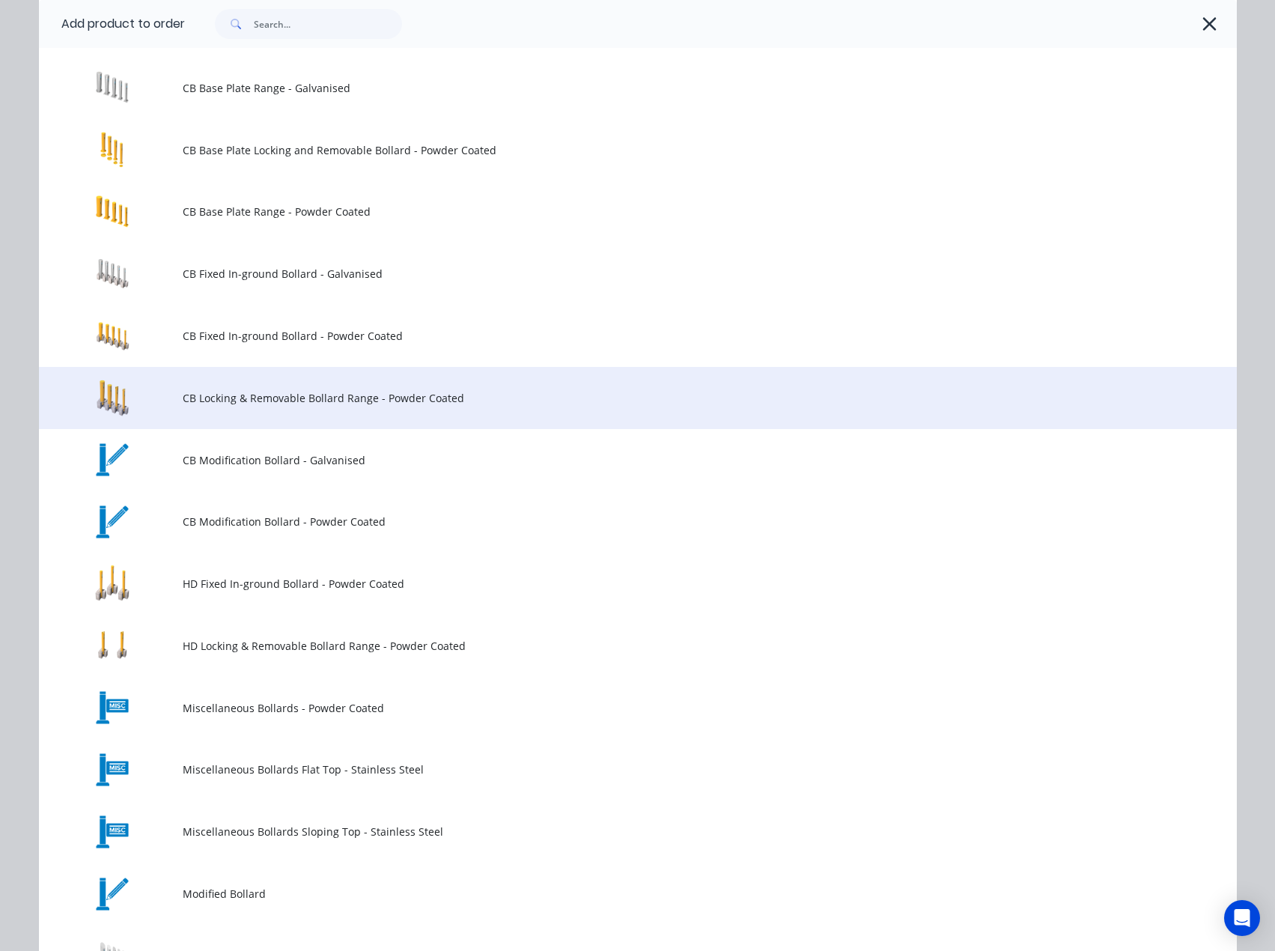
scroll to position [449, 0]
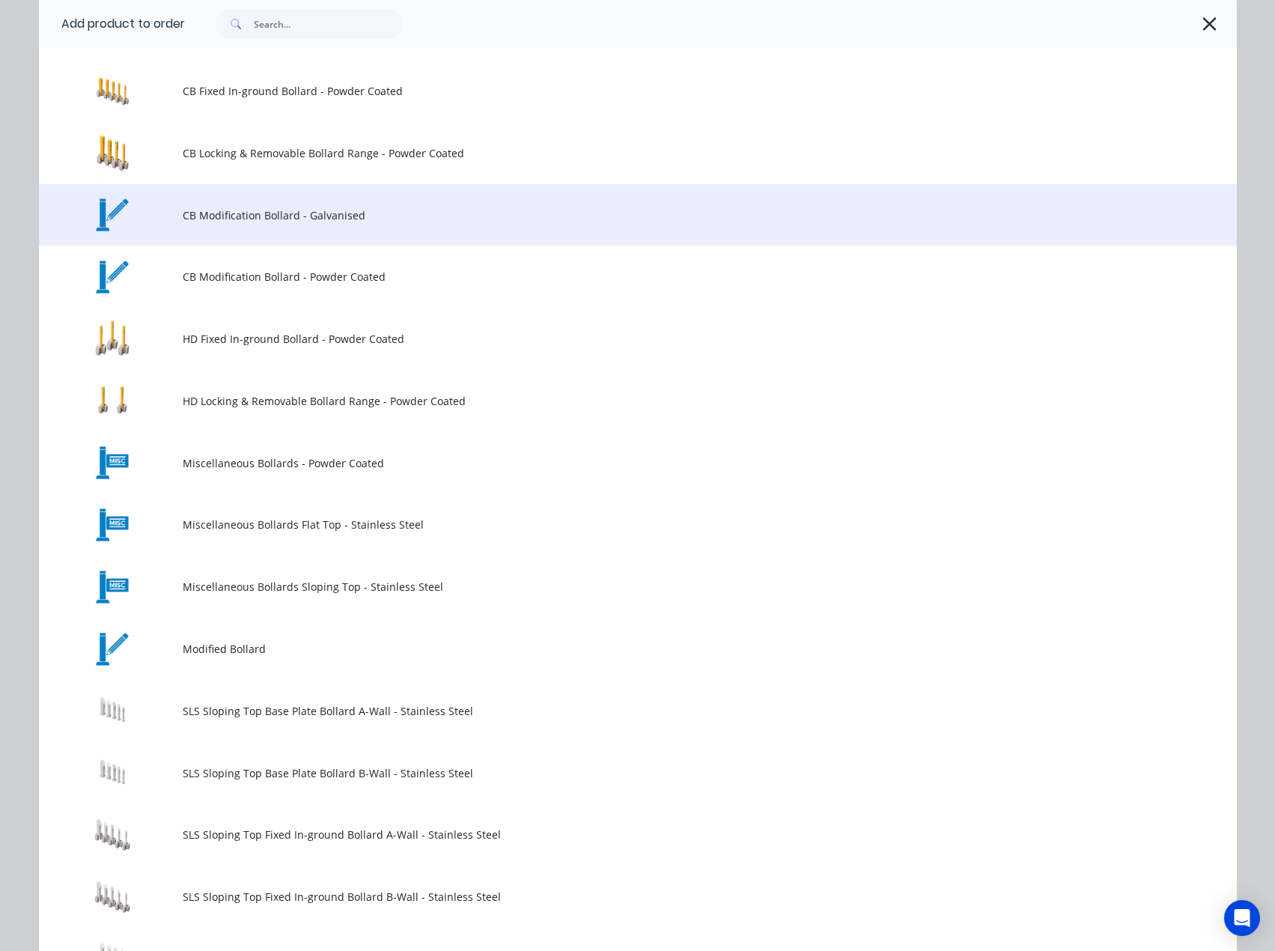
click at [274, 207] on span "CB Modification Bollard - Galvanised" at bounding box center [604, 215] width 843 height 16
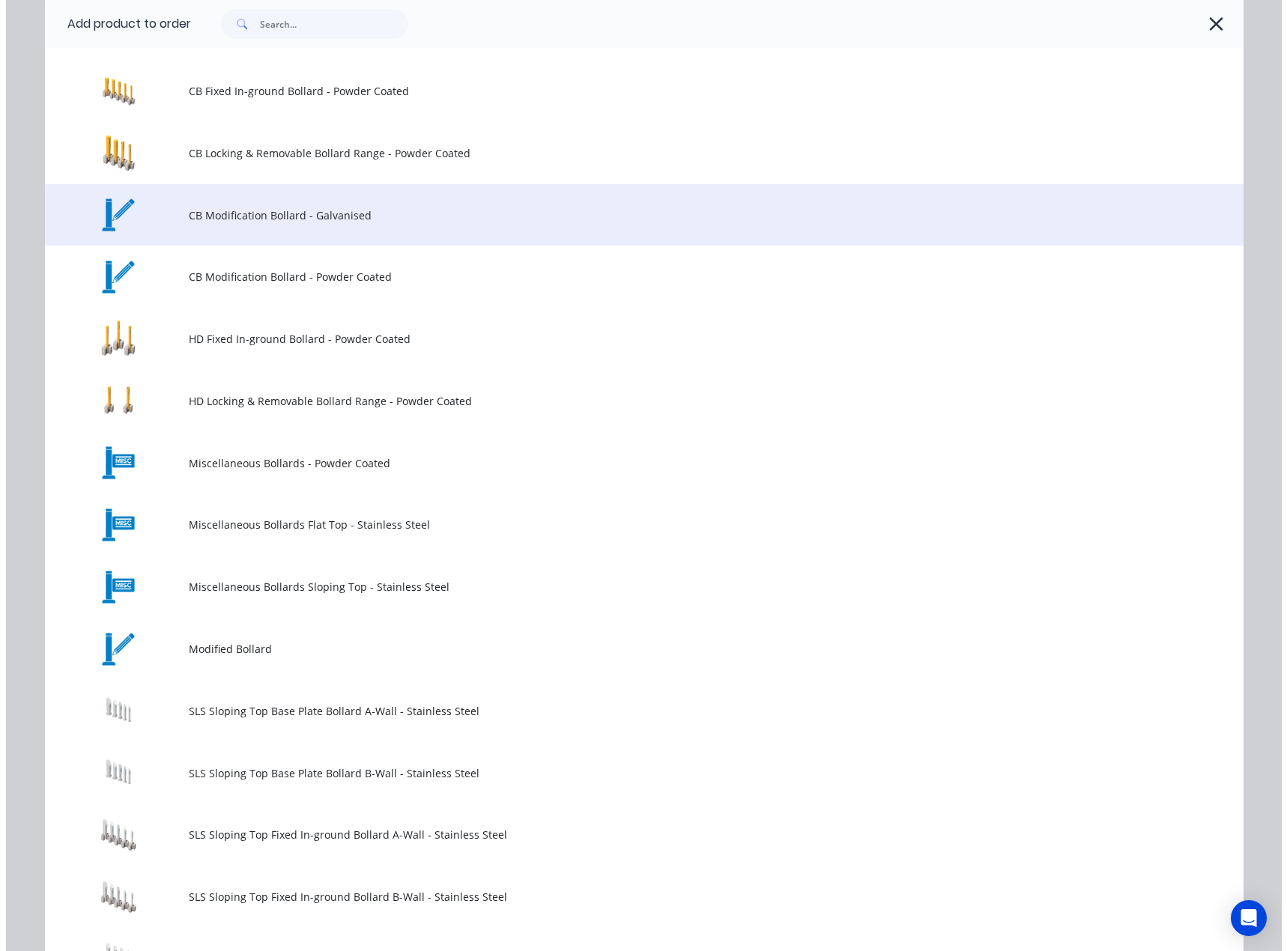
scroll to position [0, 0]
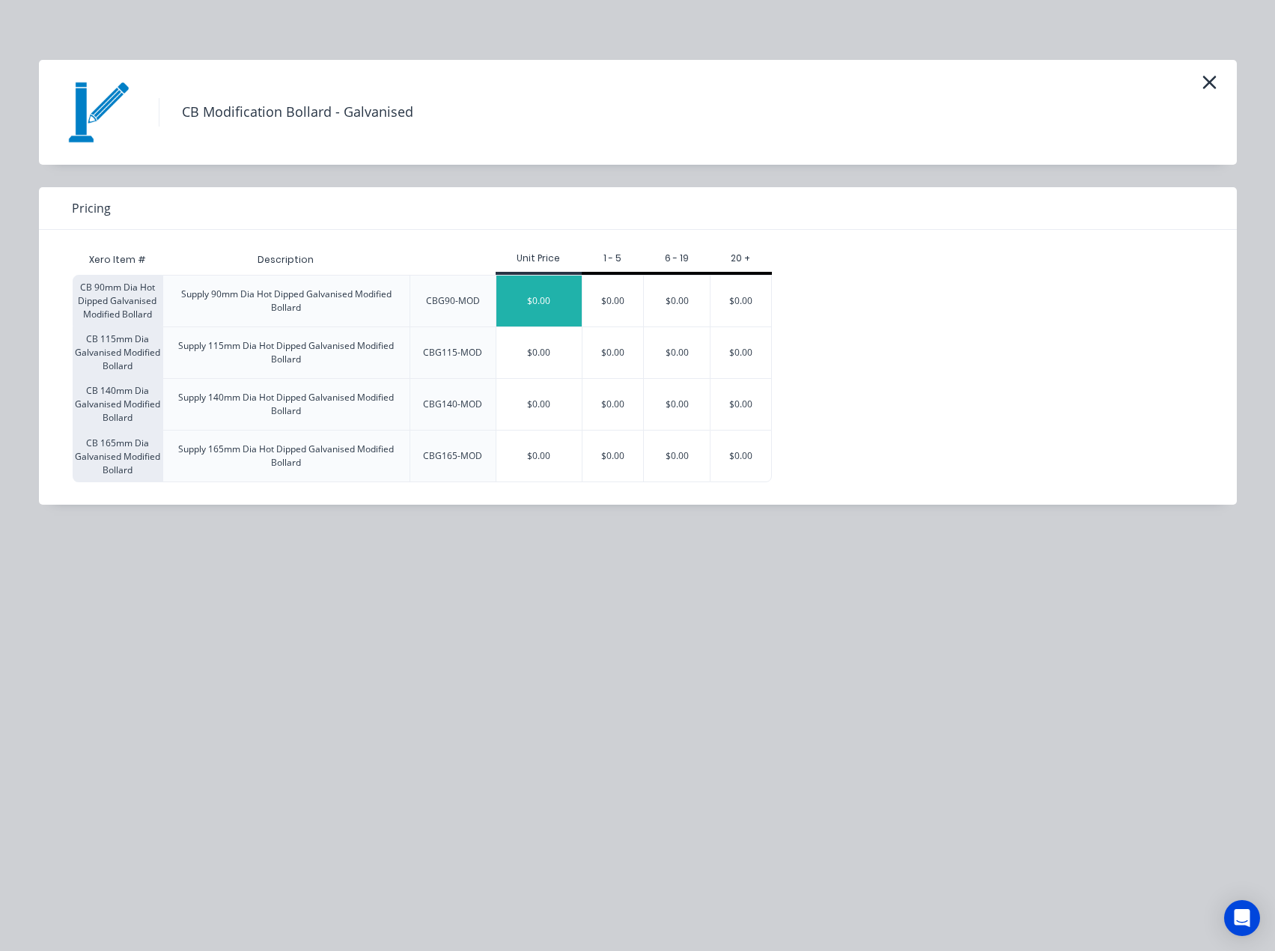
click at [551, 297] on div "$0.00" at bounding box center [538, 301] width 85 height 51
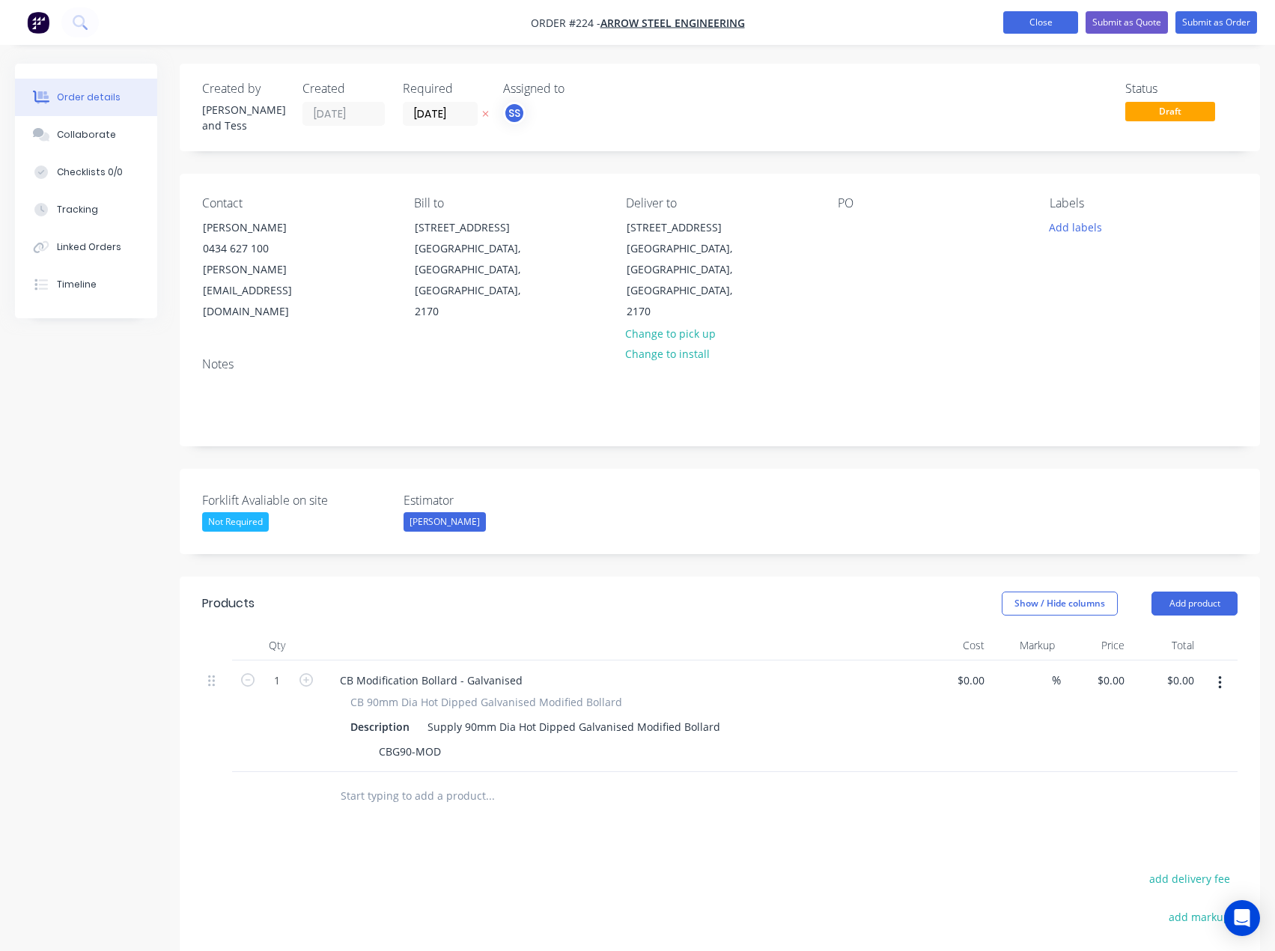
click at [1055, 25] on button "Close" at bounding box center [1040, 22] width 75 height 22
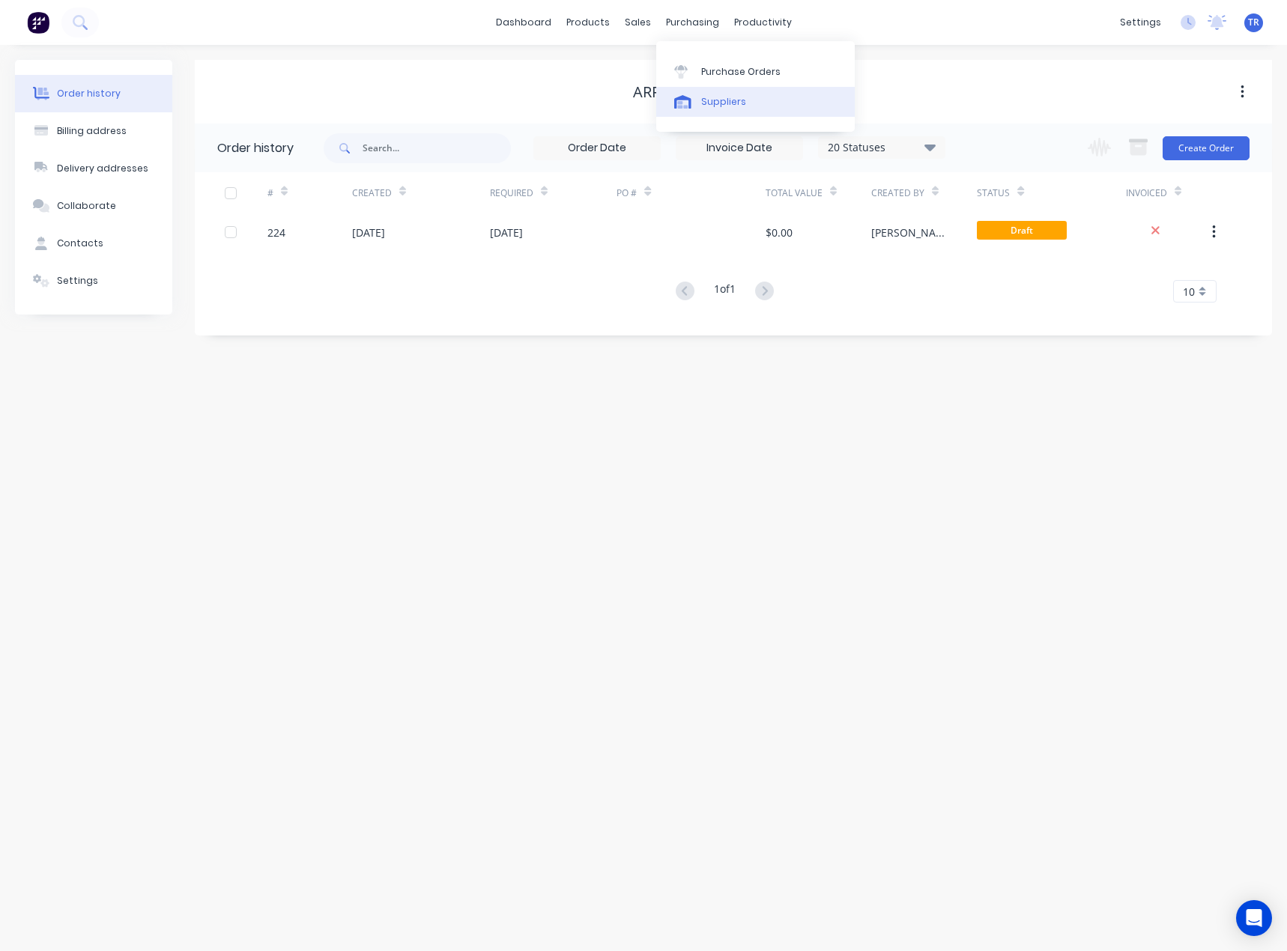
click at [673, 98] on link "Suppliers" at bounding box center [755, 102] width 198 height 30
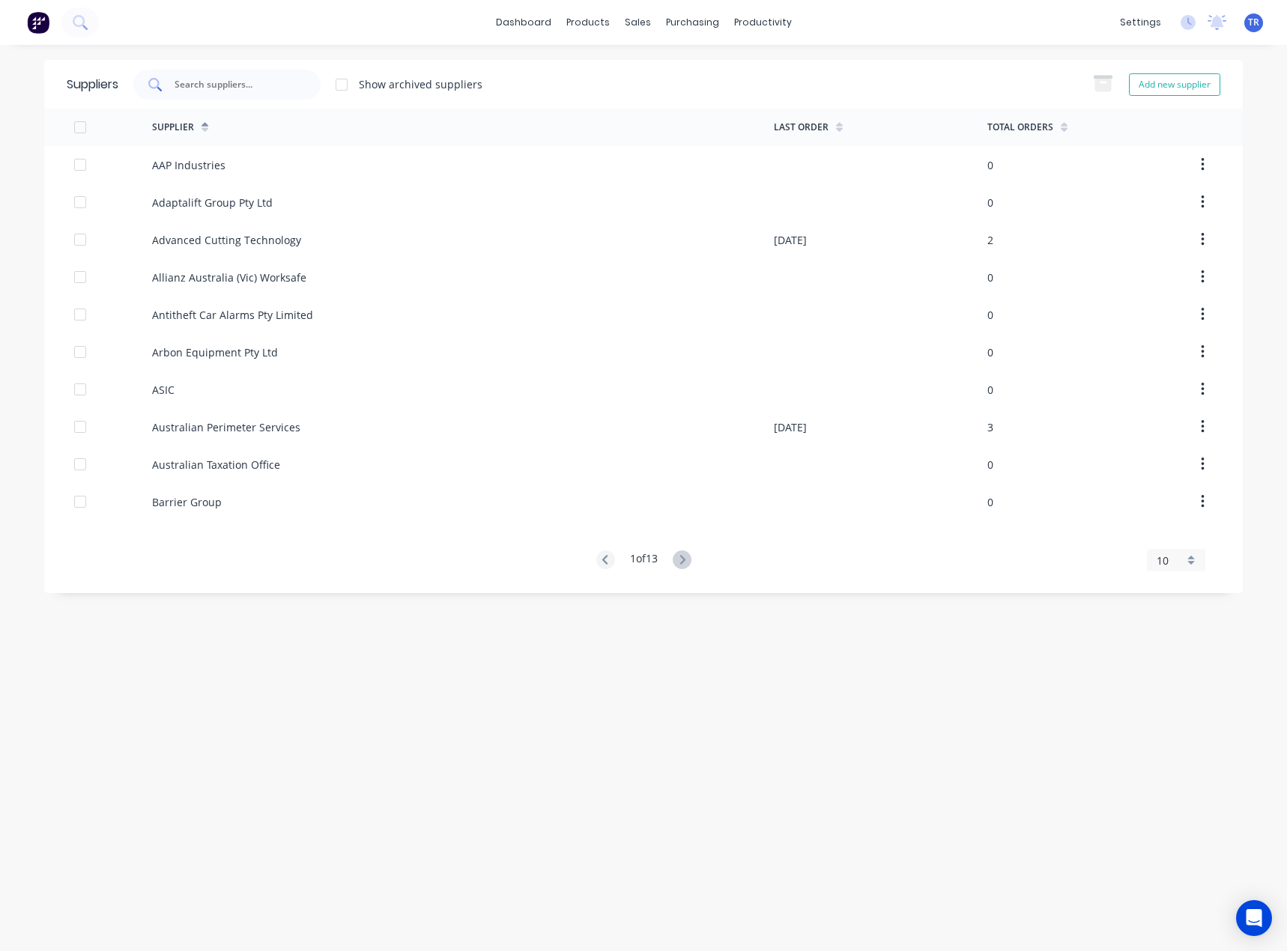
click at [248, 76] on div at bounding box center [226, 85] width 187 height 30
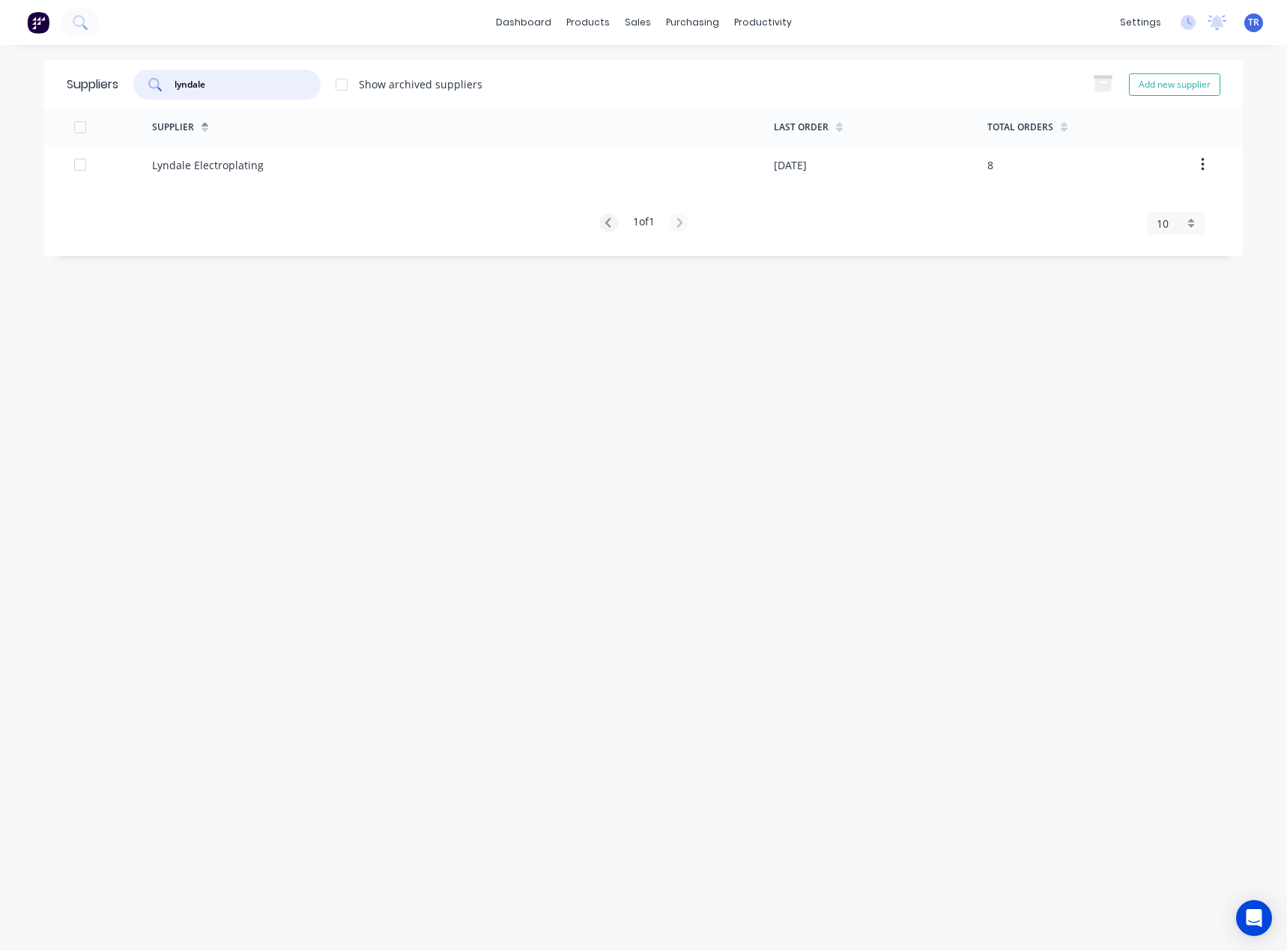
type input "lyndale"
click at [289, 170] on div "Lyndale Electroplating" at bounding box center [463, 164] width 622 height 37
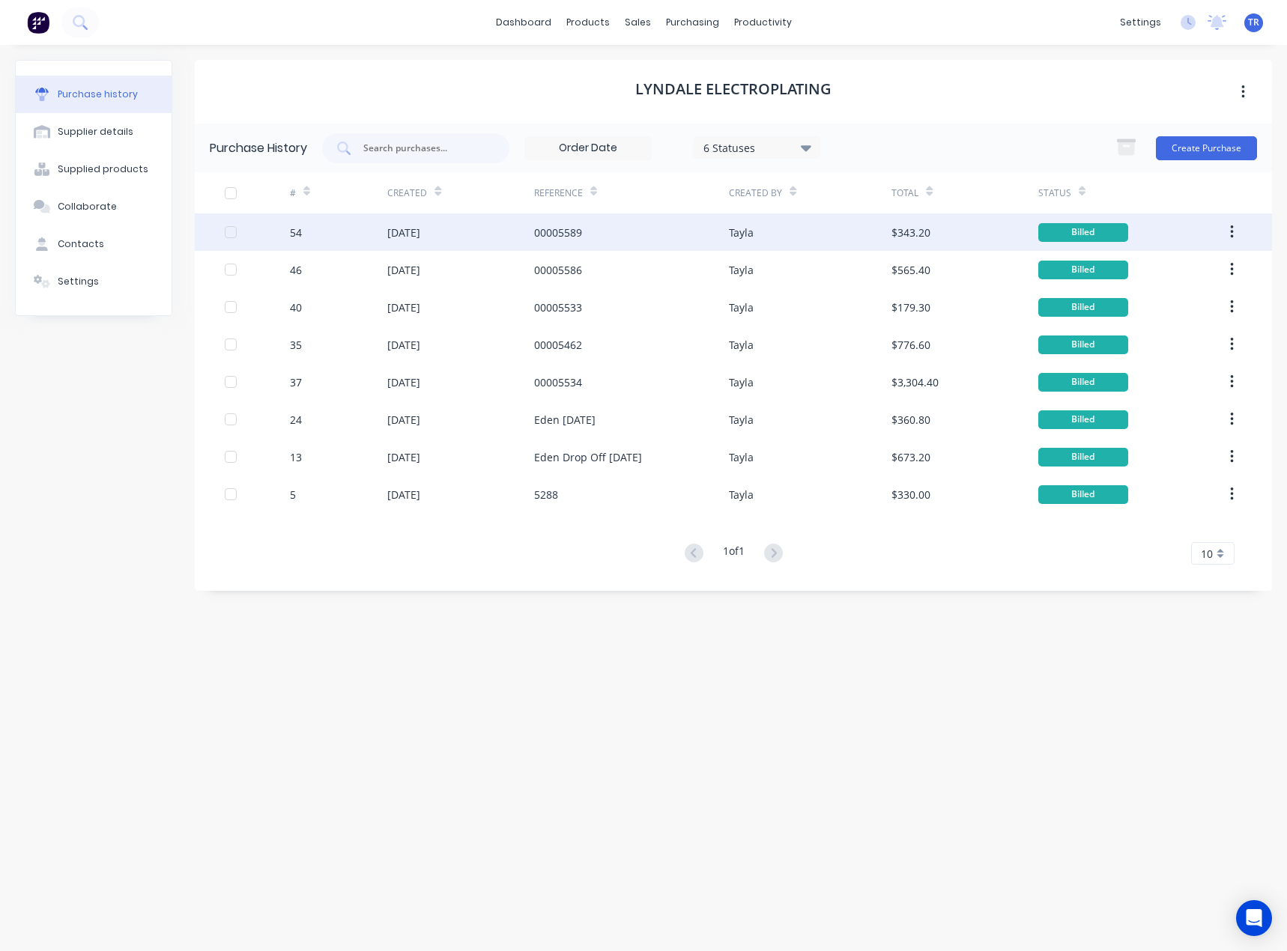
click at [661, 221] on div "00005589" at bounding box center [631, 231] width 195 height 37
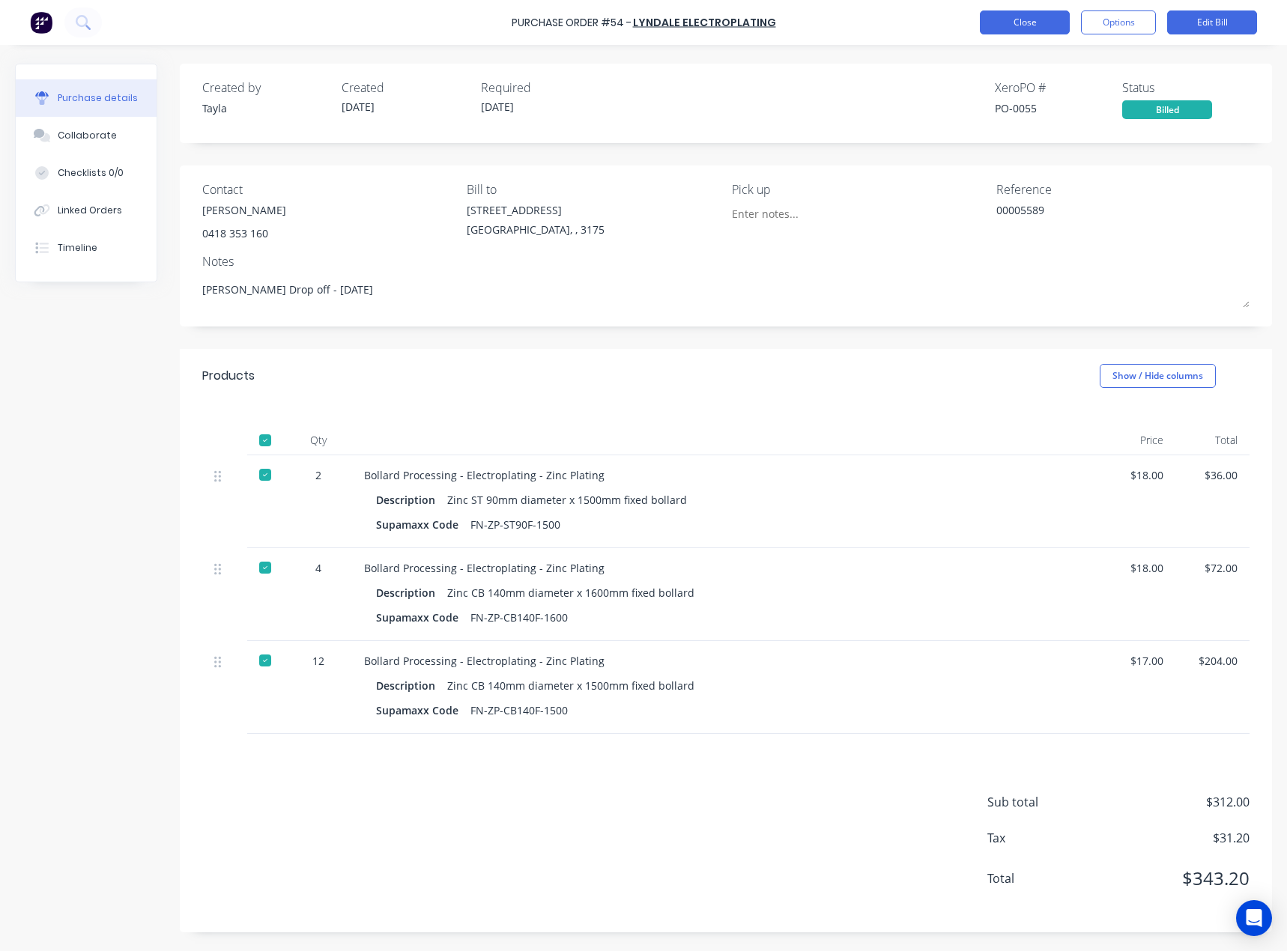
click at [1019, 16] on button "Close" at bounding box center [1024, 22] width 90 height 24
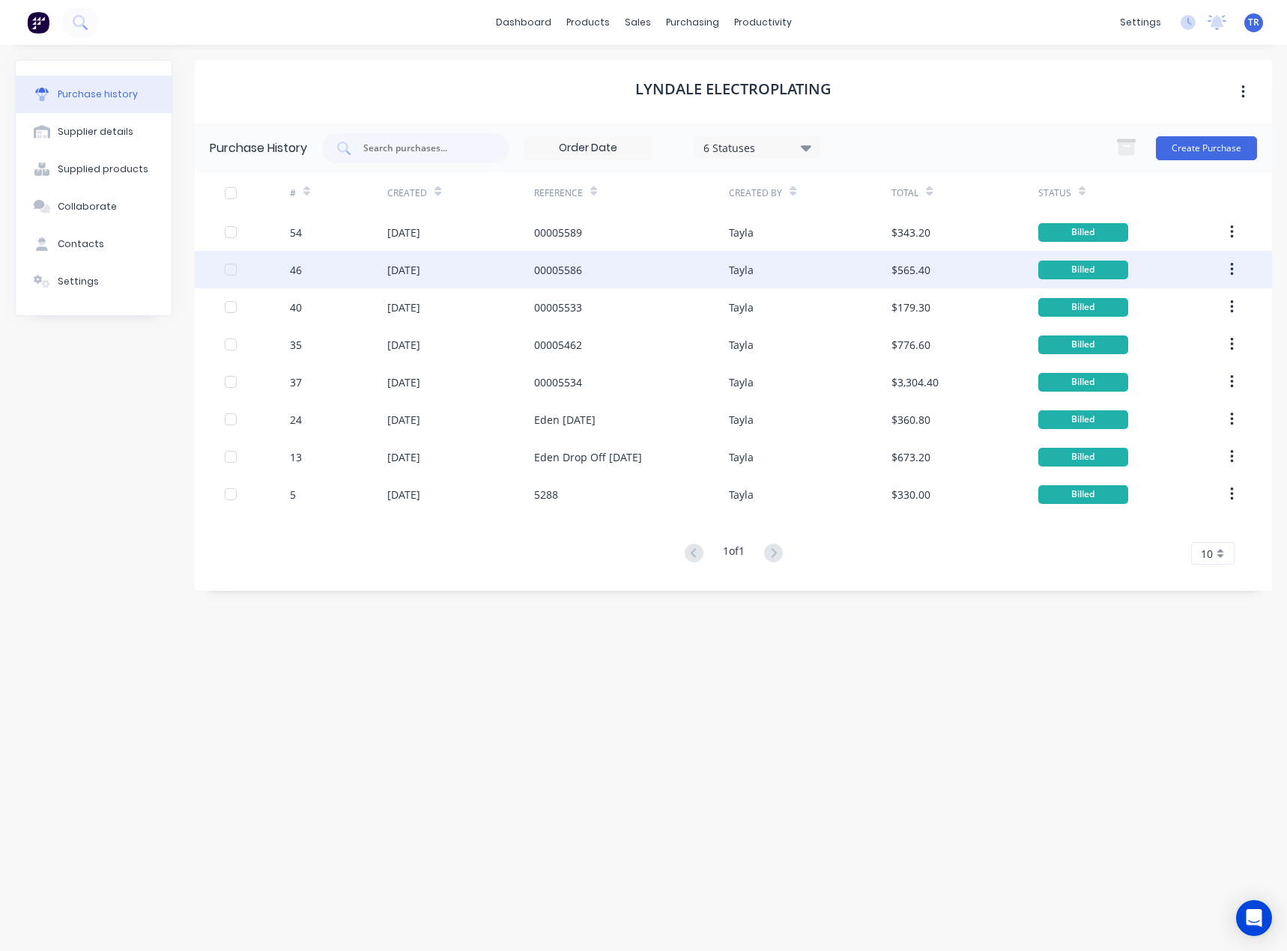
click at [637, 279] on div "00005586" at bounding box center [631, 269] width 195 height 37
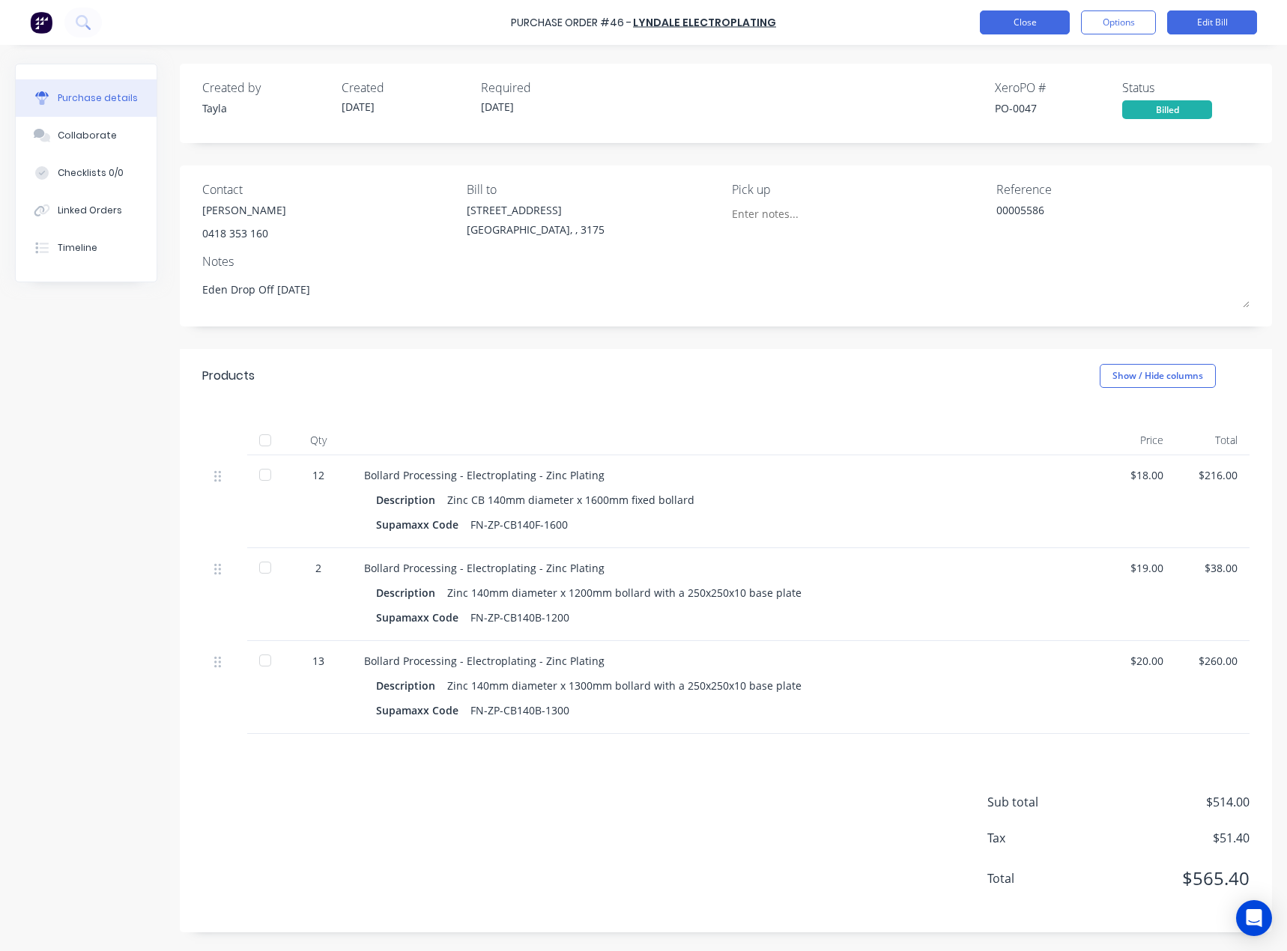
click at [1045, 23] on button "Close" at bounding box center [1024, 22] width 90 height 24
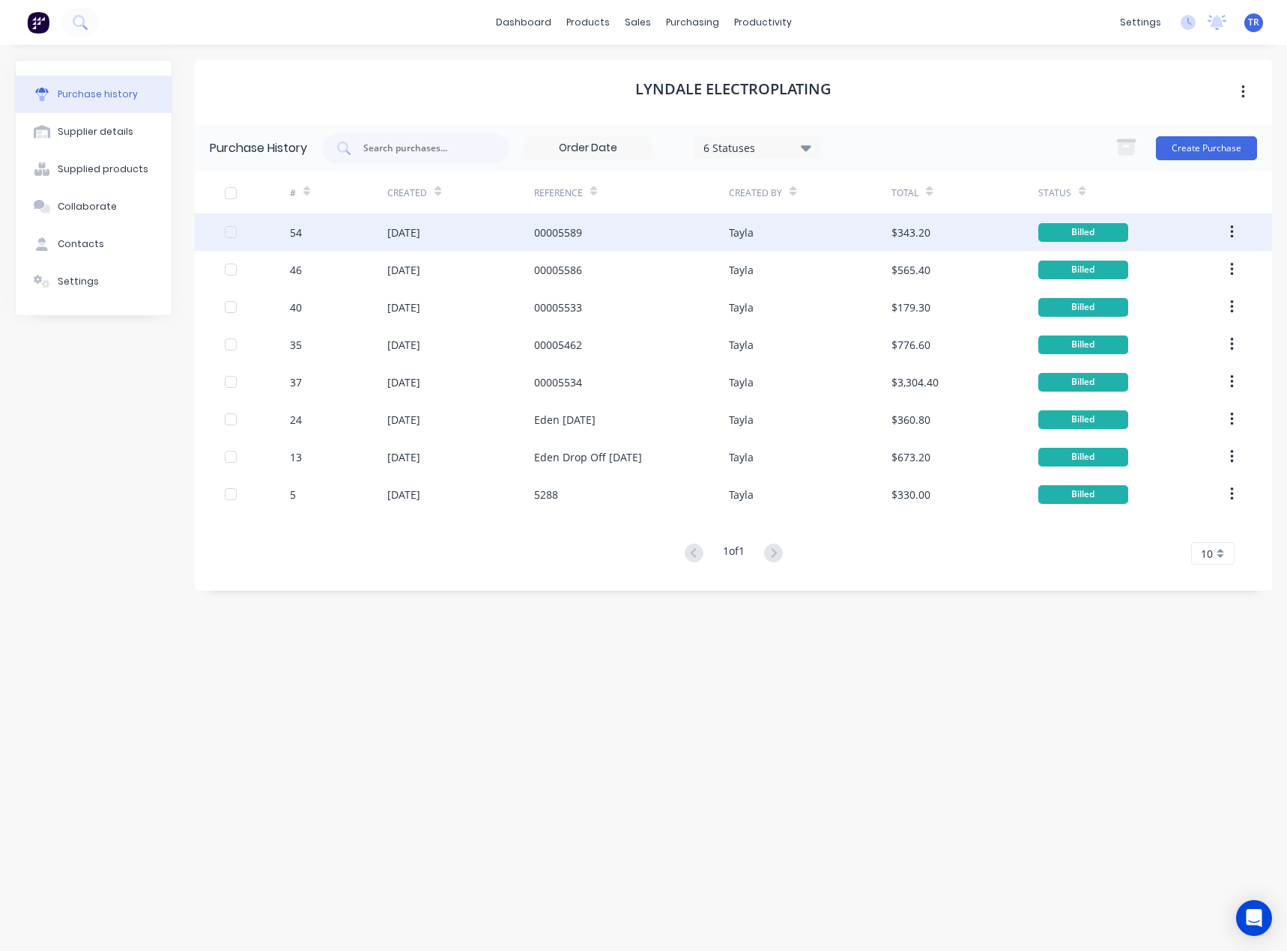
click at [514, 240] on div "[DATE]" at bounding box center [460, 231] width 146 height 37
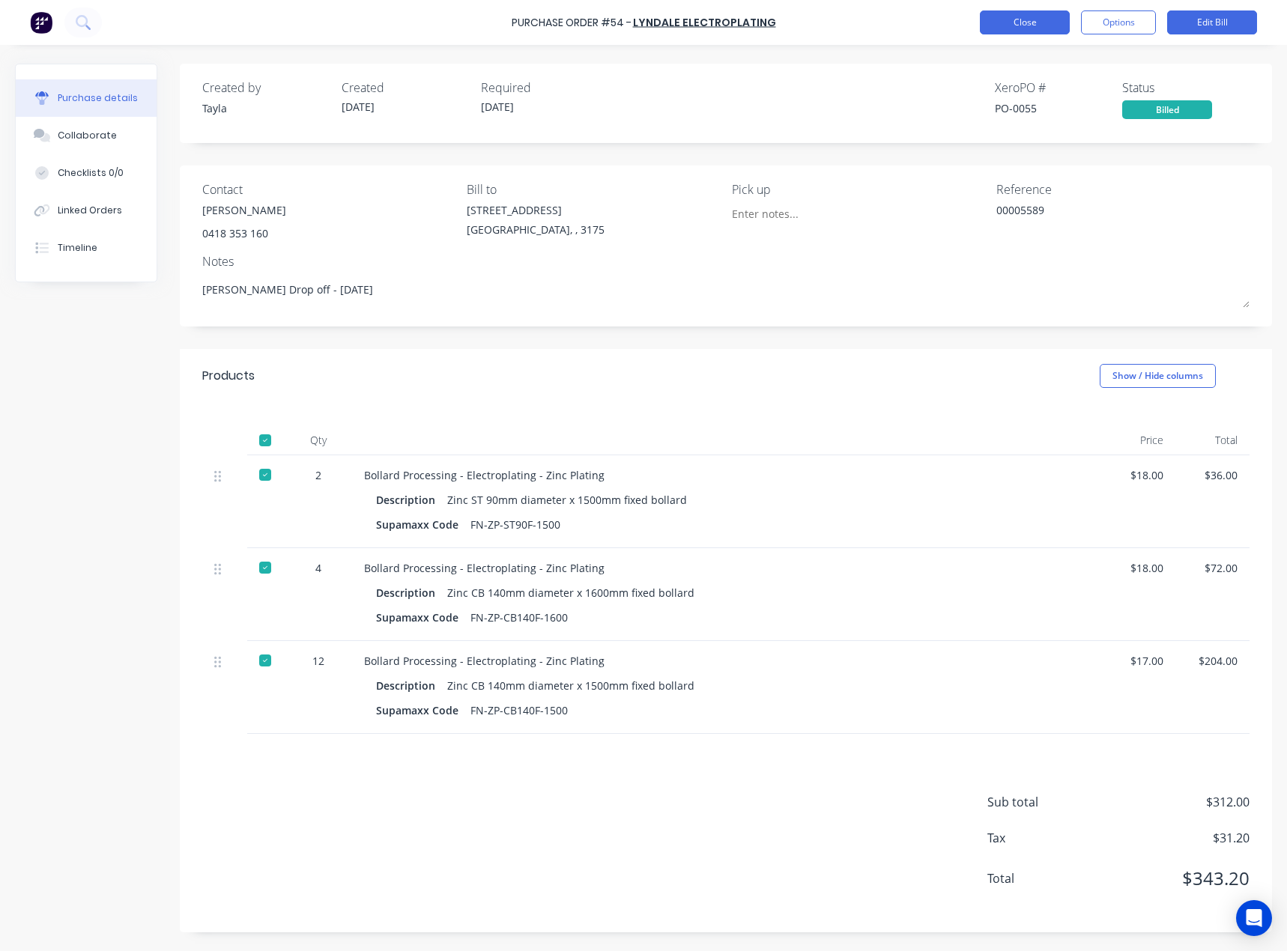
click at [1010, 25] on button "Close" at bounding box center [1024, 22] width 90 height 24
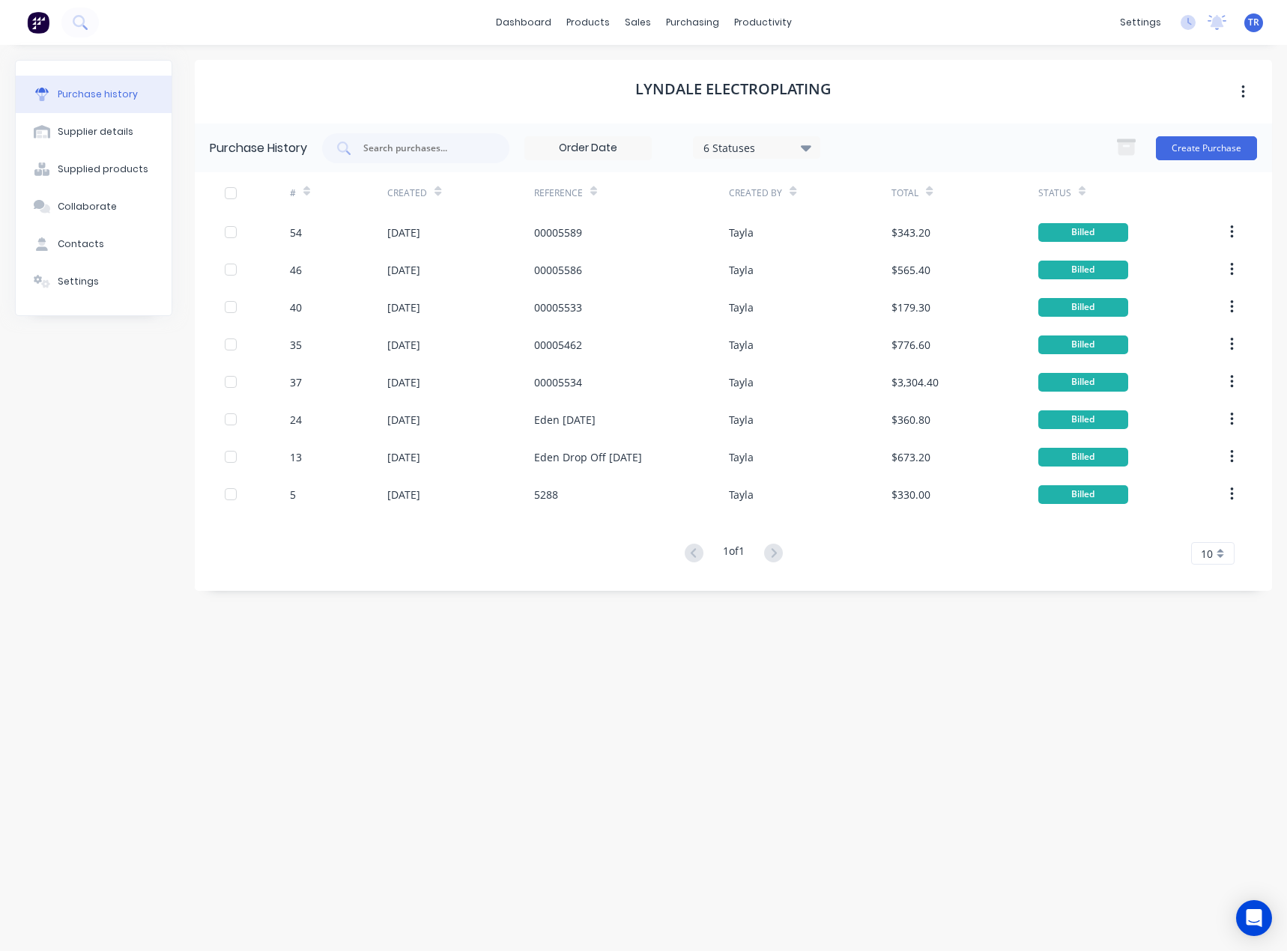
click at [434, 191] on icon at bounding box center [437, 191] width 7 height 11
click at [440, 195] on div "Created" at bounding box center [460, 192] width 146 height 41
click at [437, 192] on icon at bounding box center [437, 194] width 7 height 4
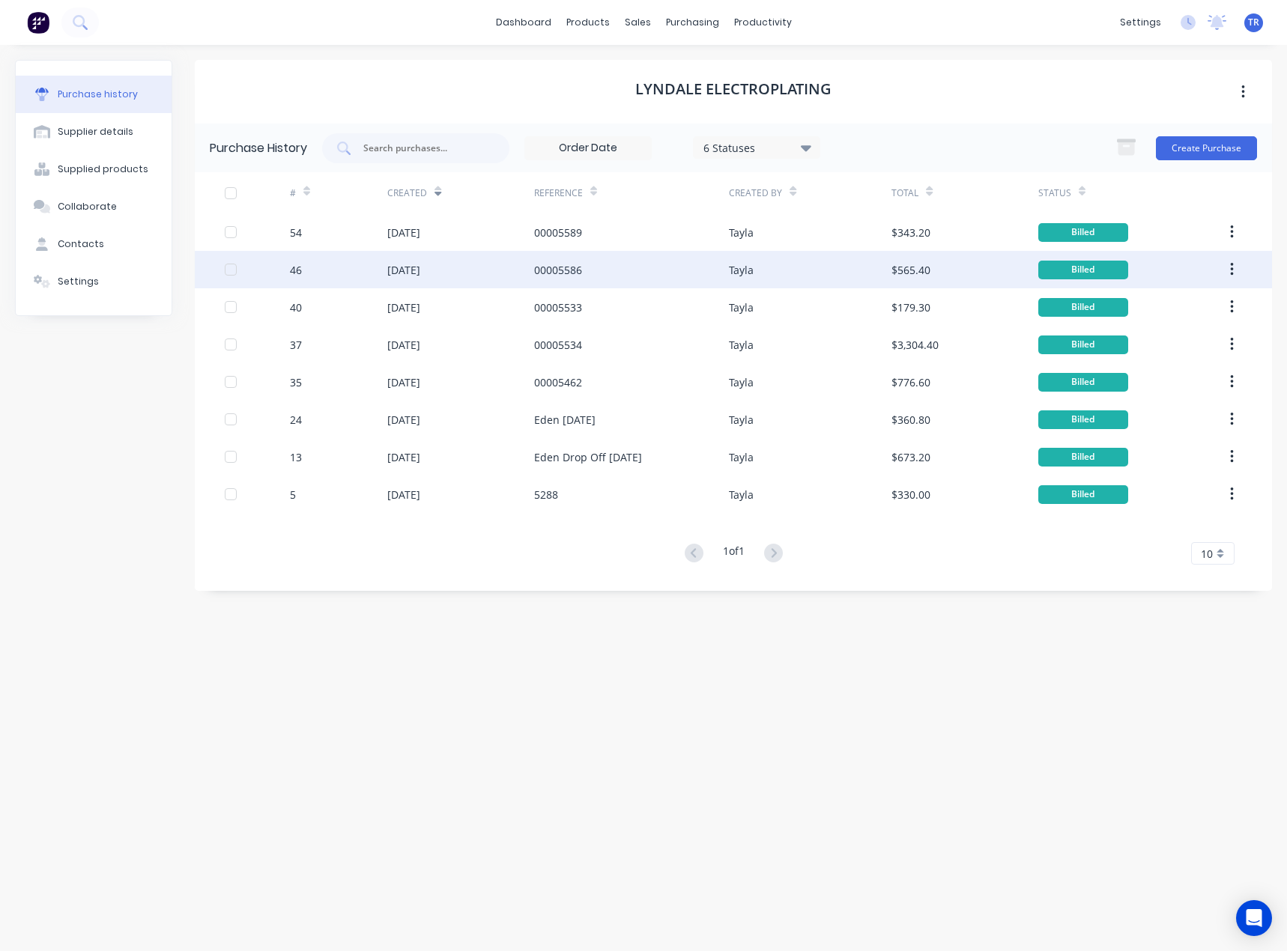
click at [458, 268] on div "[DATE]" at bounding box center [460, 269] width 146 height 37
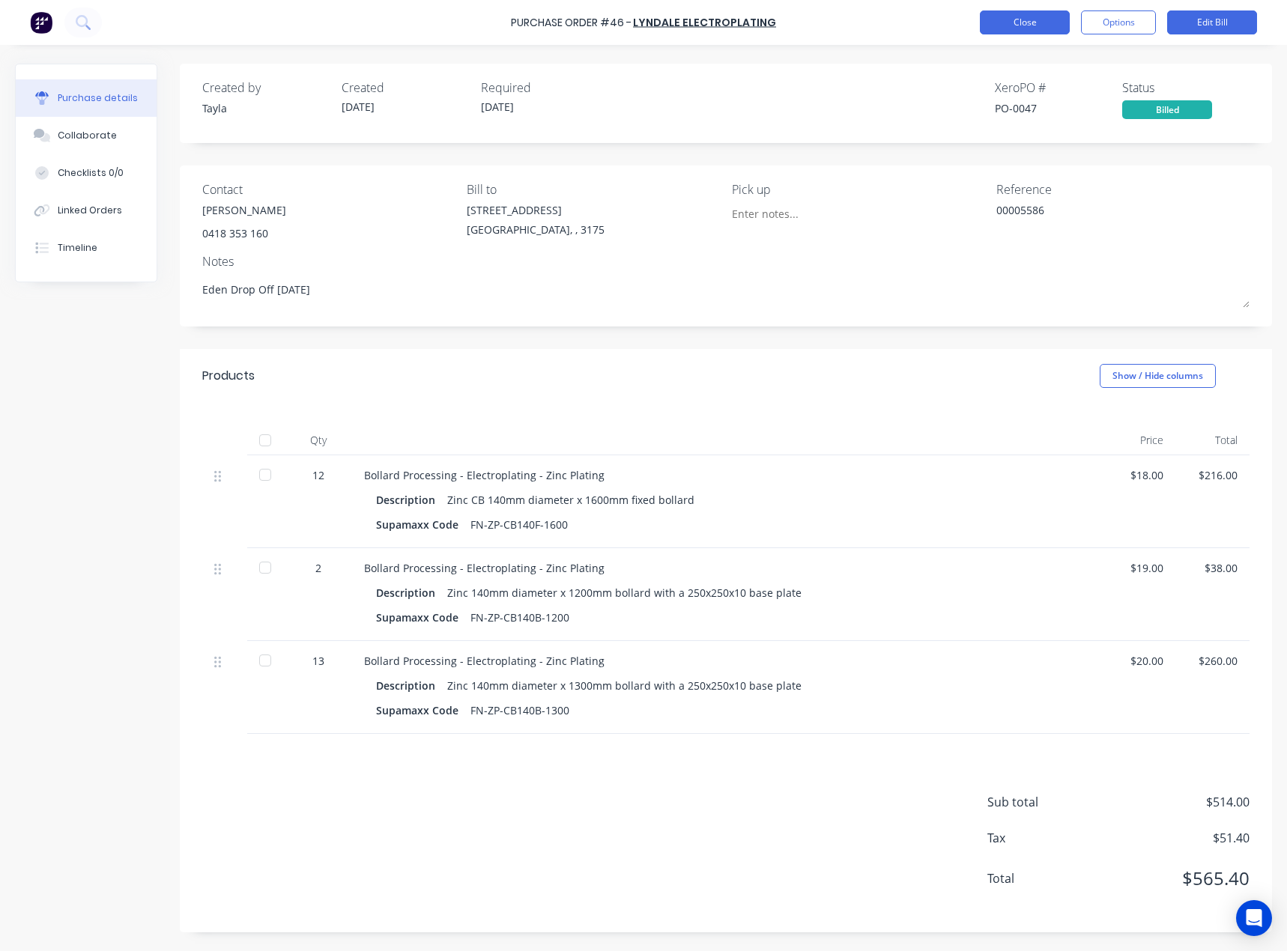
click at [999, 27] on button "Close" at bounding box center [1024, 22] width 90 height 24
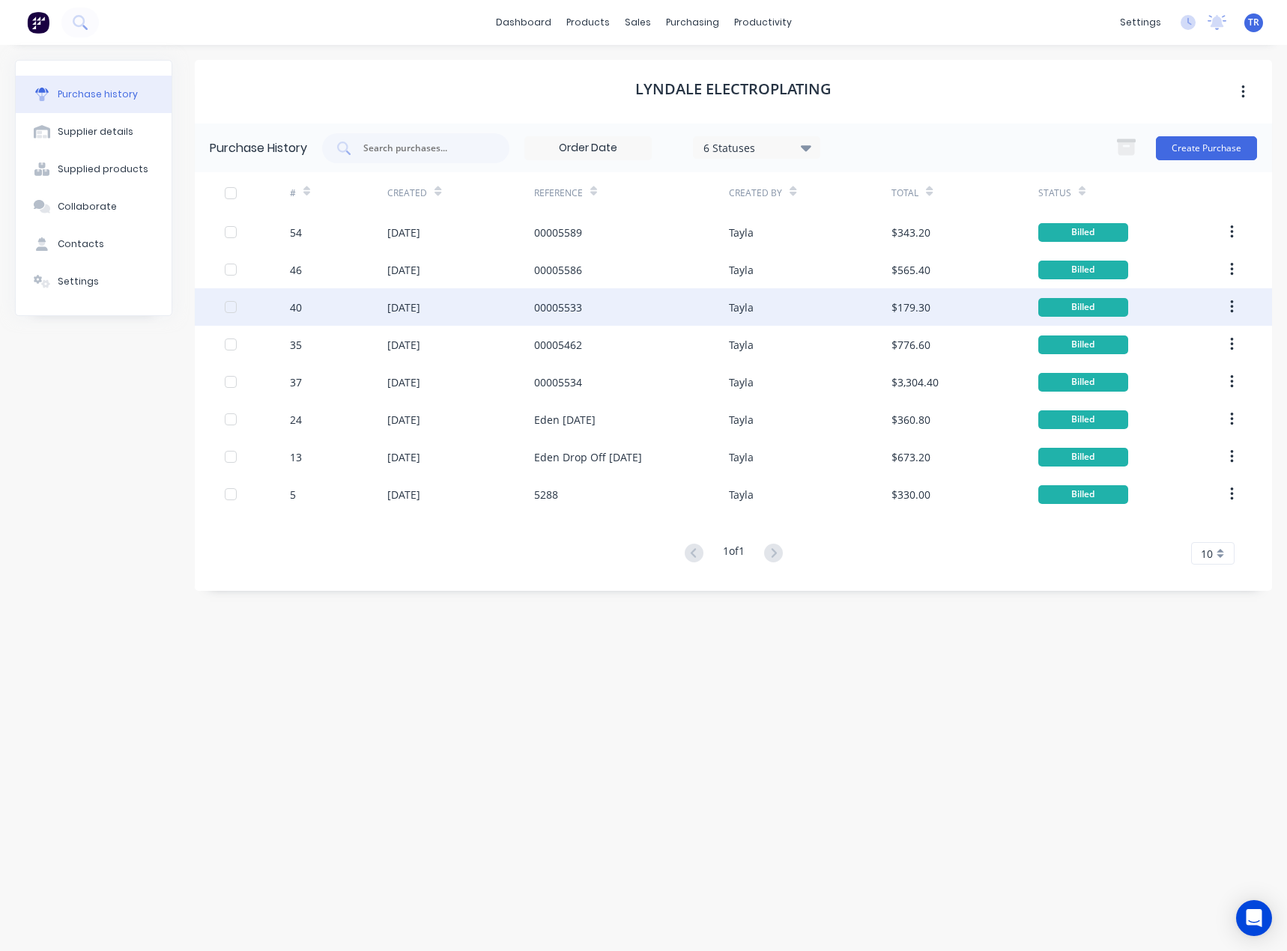
click at [422, 317] on div "[DATE]" at bounding box center [460, 306] width 146 height 37
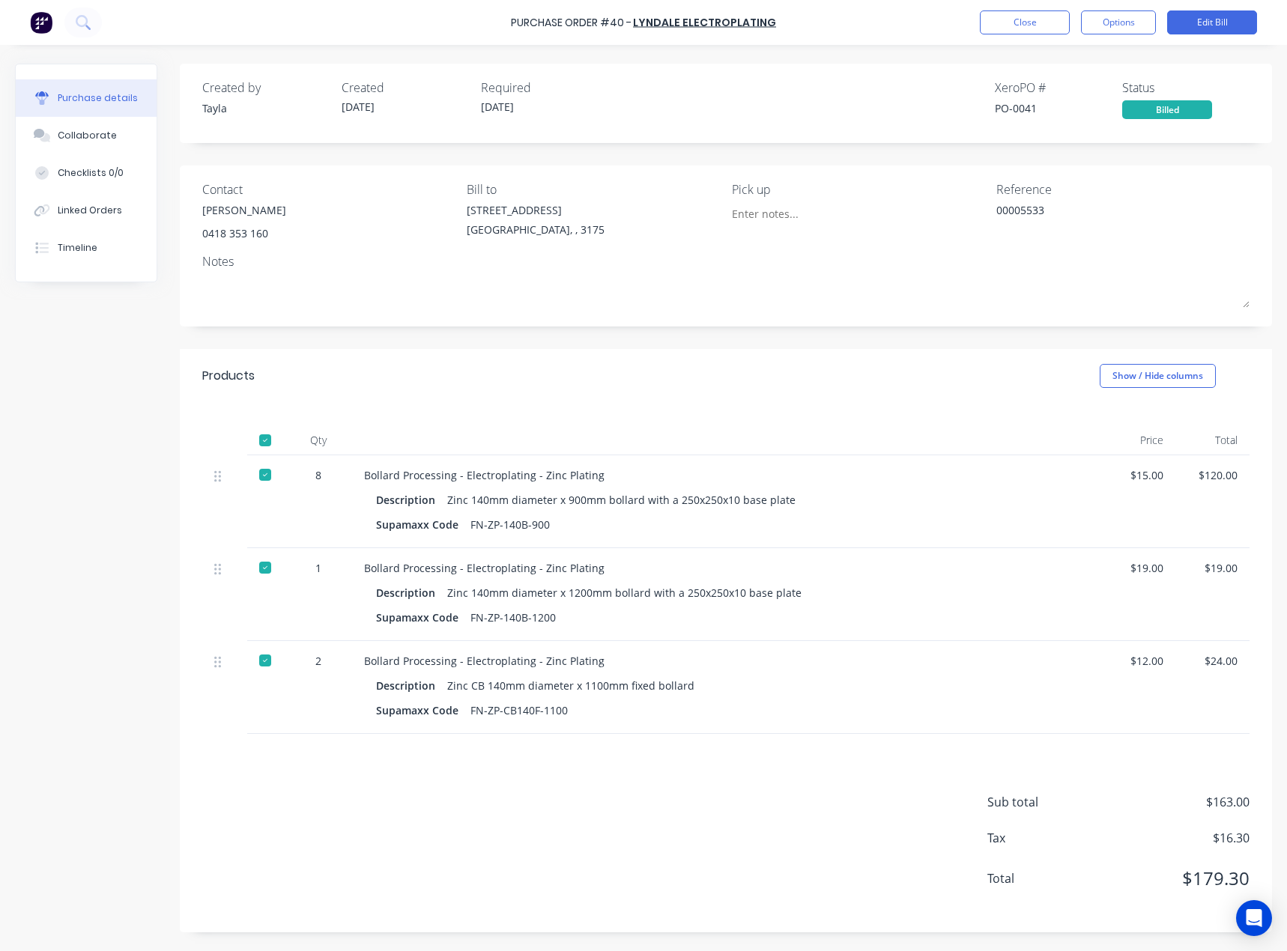
click at [1015, 34] on div "Purchase Order #40 - Lyndale Electroplating Close Options Edit Bill" at bounding box center [643, 22] width 1287 height 45
click at [1012, 28] on button "Close" at bounding box center [1024, 22] width 90 height 24
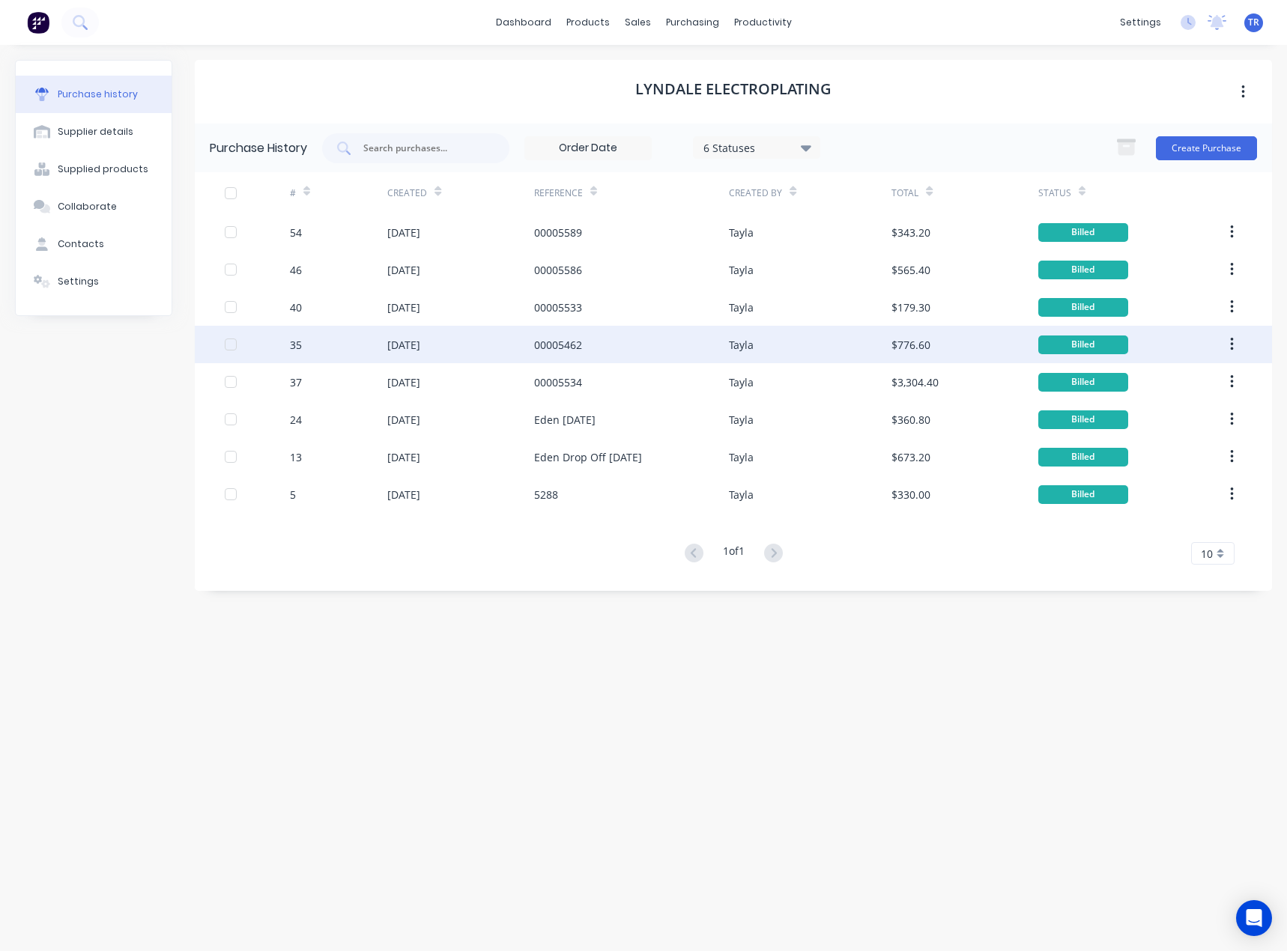
click at [406, 341] on div "[DATE]" at bounding box center [403, 345] width 33 height 16
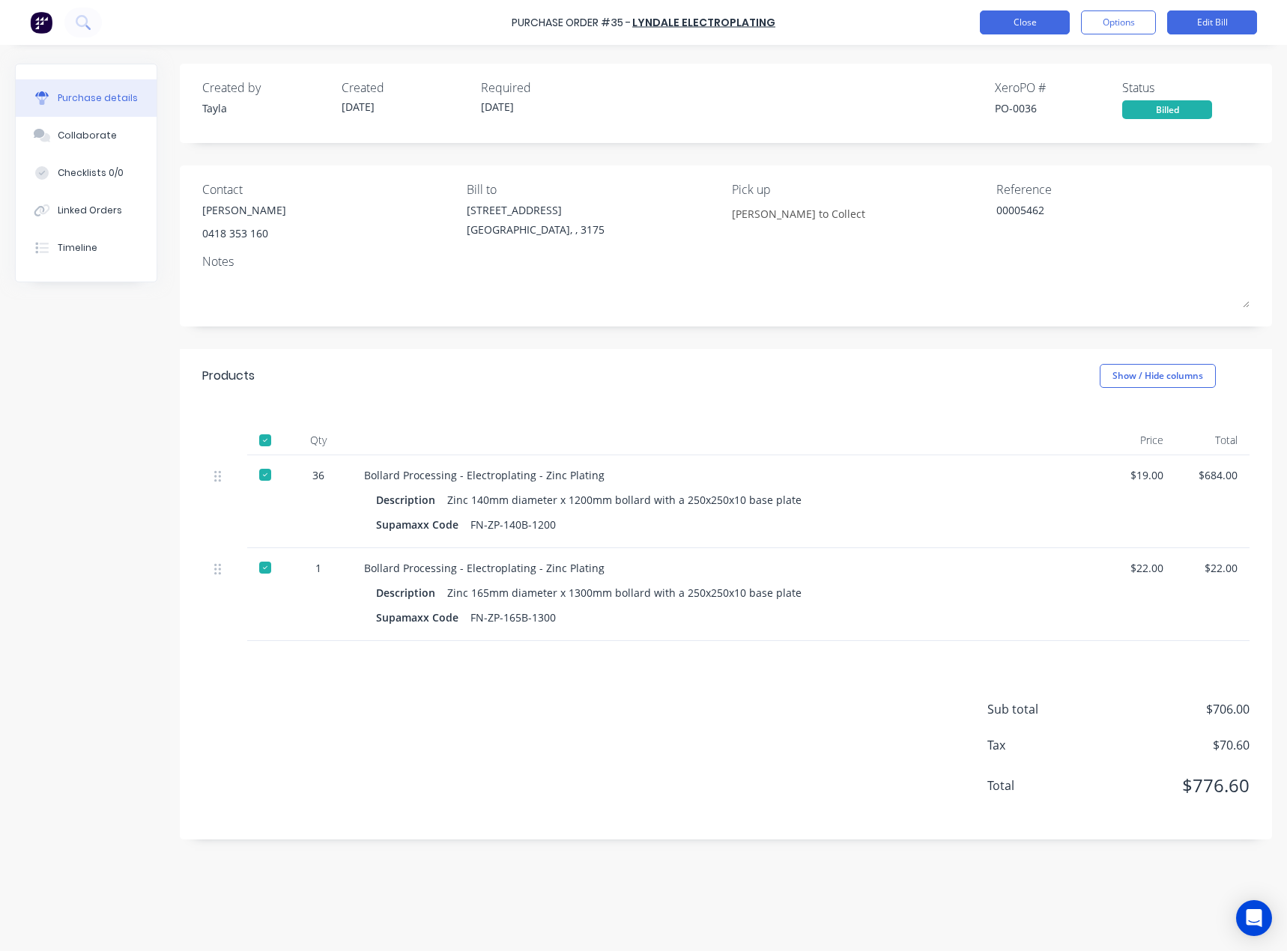
click at [1033, 31] on button "Close" at bounding box center [1024, 22] width 90 height 24
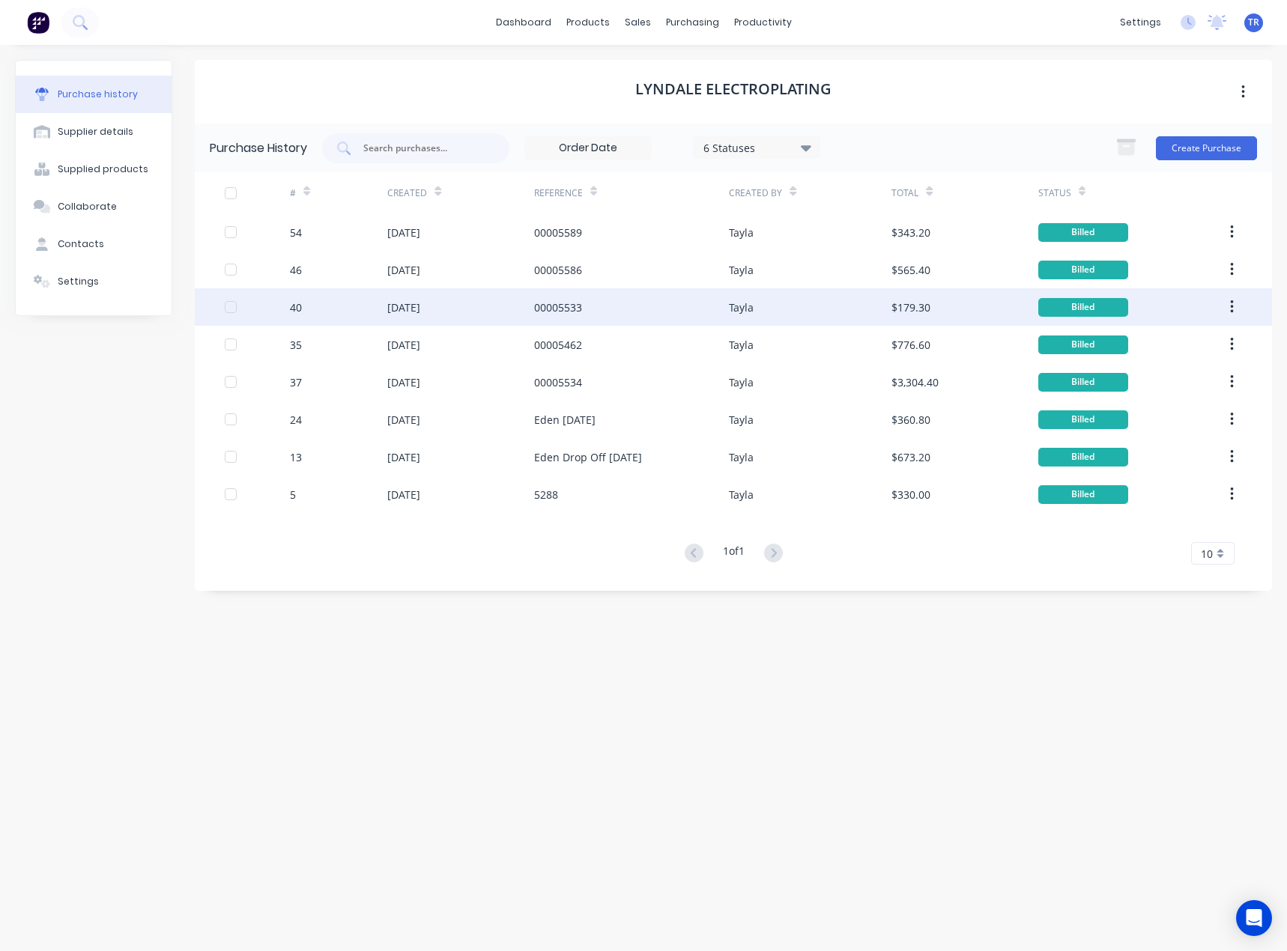
click at [395, 318] on div "[DATE]" at bounding box center [460, 306] width 146 height 37
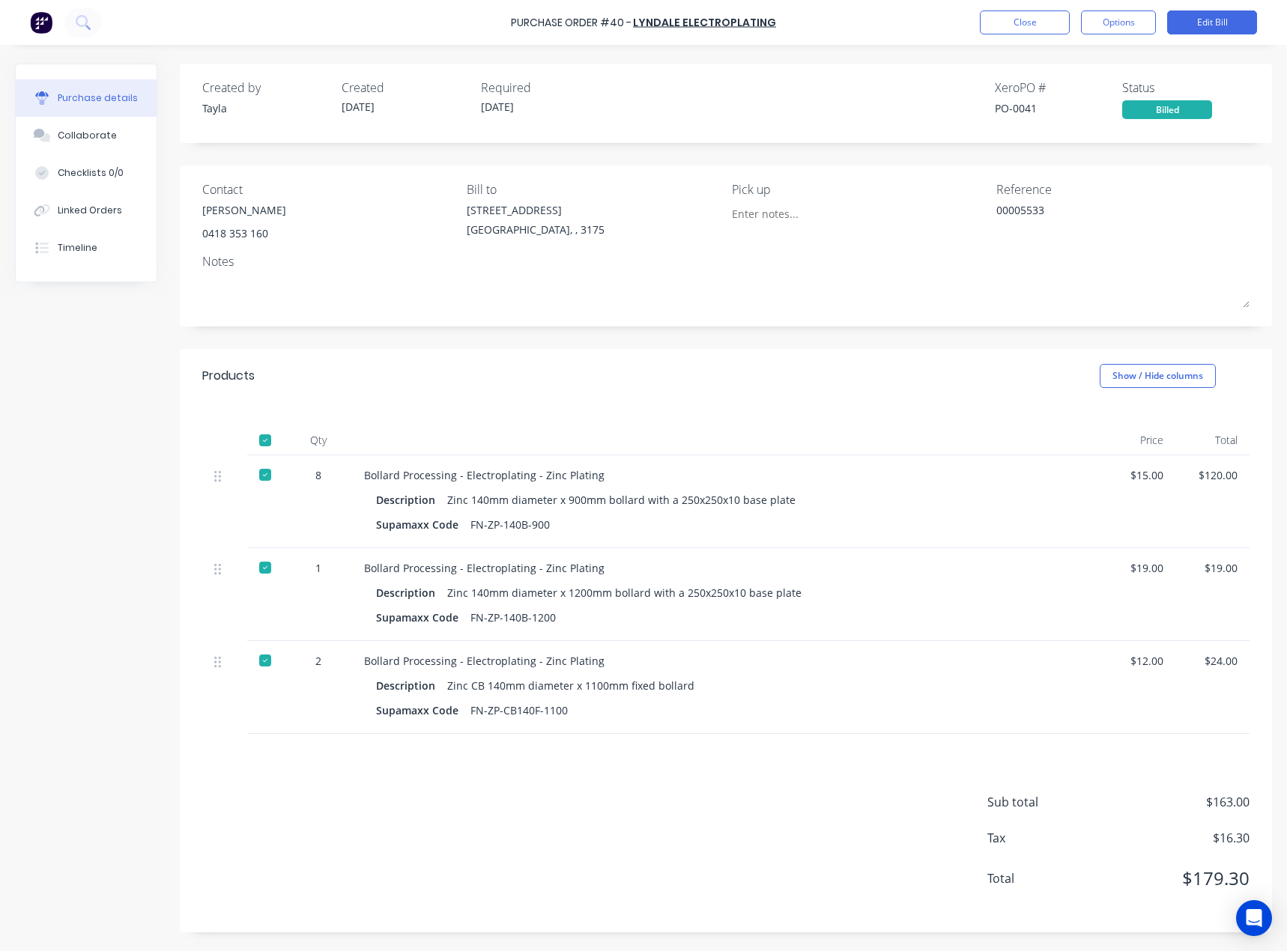
click at [1018, 35] on div "Purchase Order #40 - Lyndale Electroplating Close Options Edit Bill" at bounding box center [643, 22] width 1287 height 45
click at [1025, 29] on button "Close" at bounding box center [1024, 22] width 90 height 24
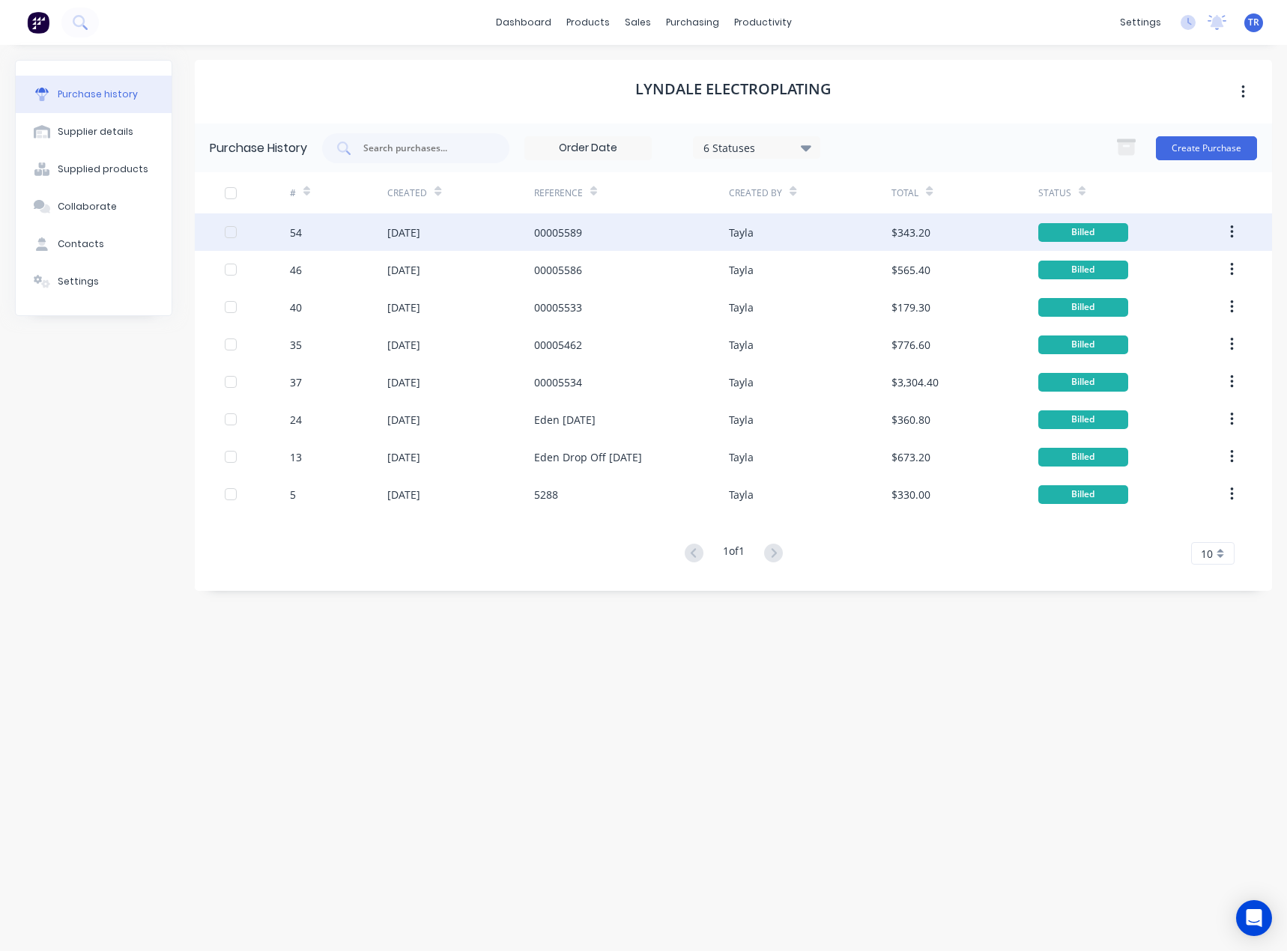
click at [487, 228] on div "[DATE]" at bounding box center [460, 231] width 146 height 37
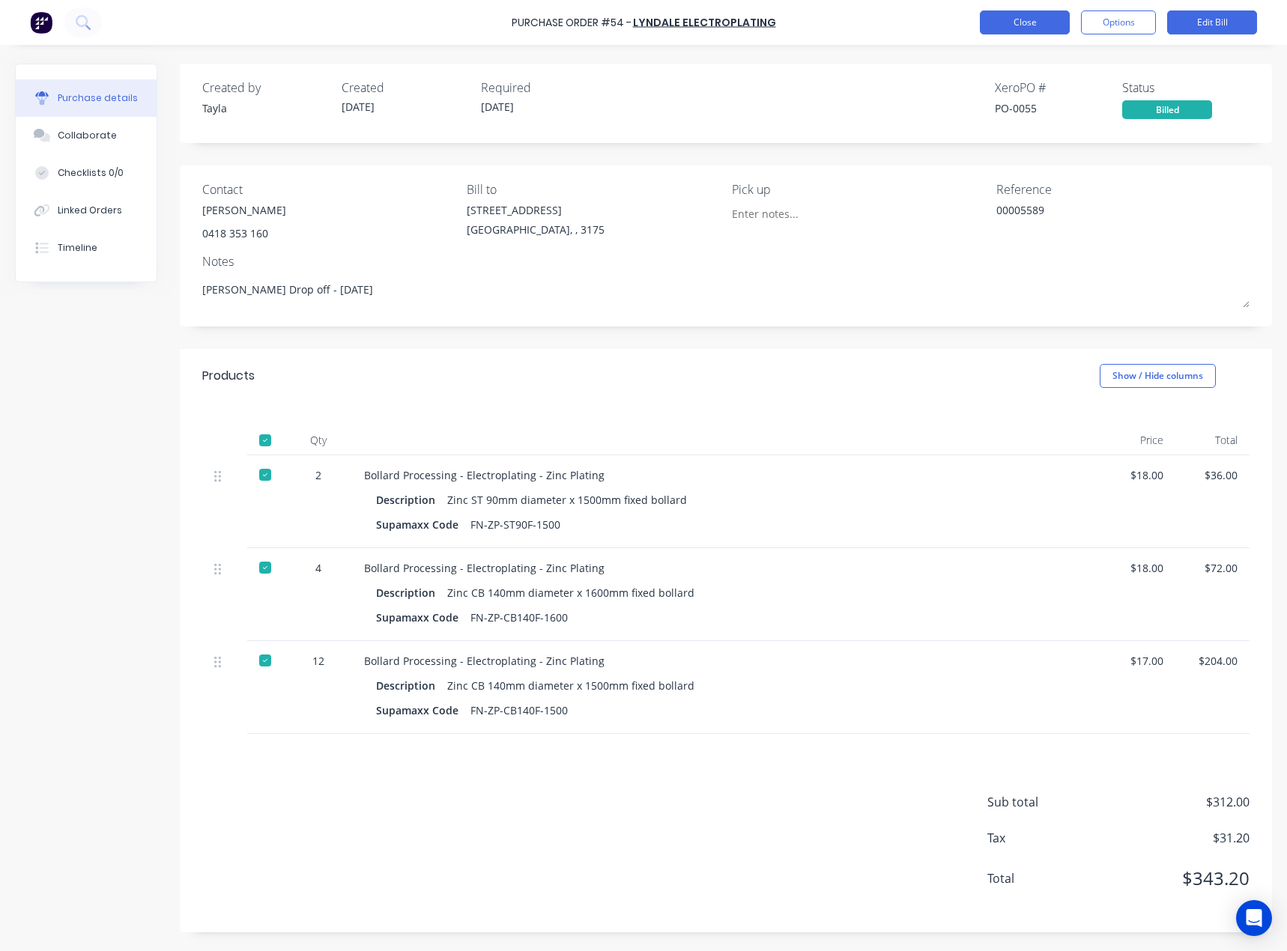
click at [1003, 20] on button "Close" at bounding box center [1024, 22] width 90 height 24
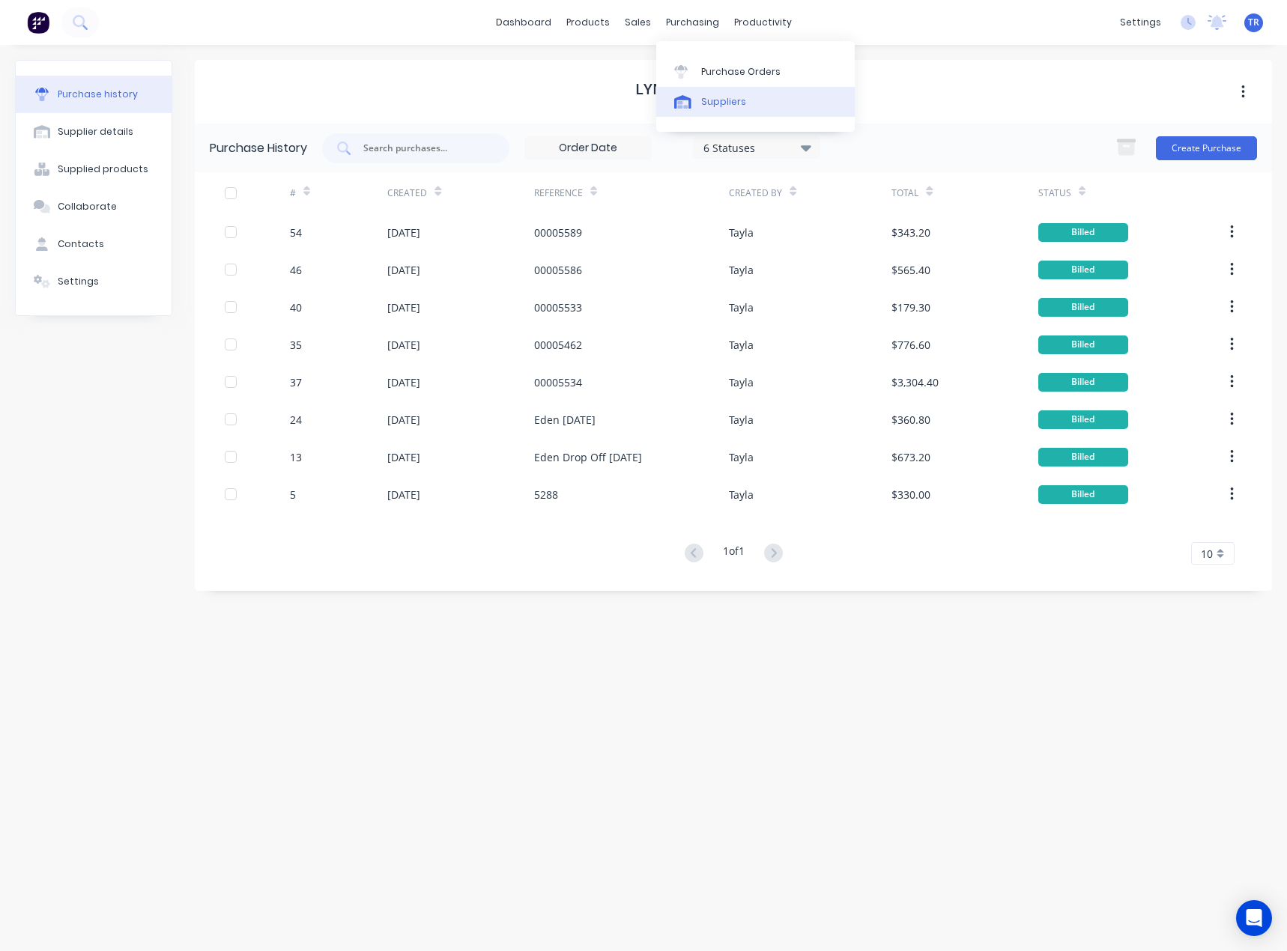
click at [702, 103] on div "Suppliers" at bounding box center [723, 101] width 45 height 13
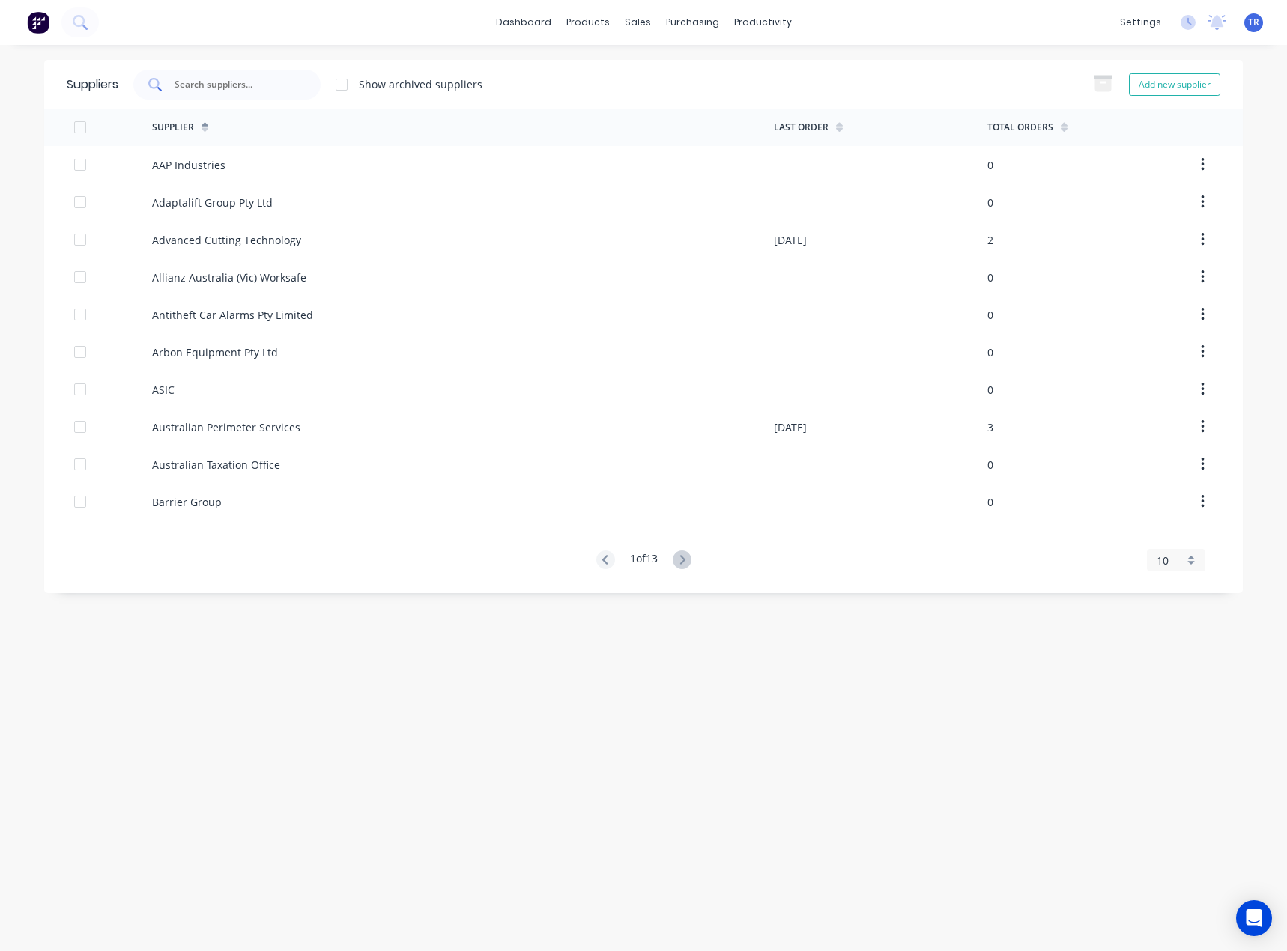
click at [257, 92] on div at bounding box center [226, 85] width 187 height 30
type input "l"
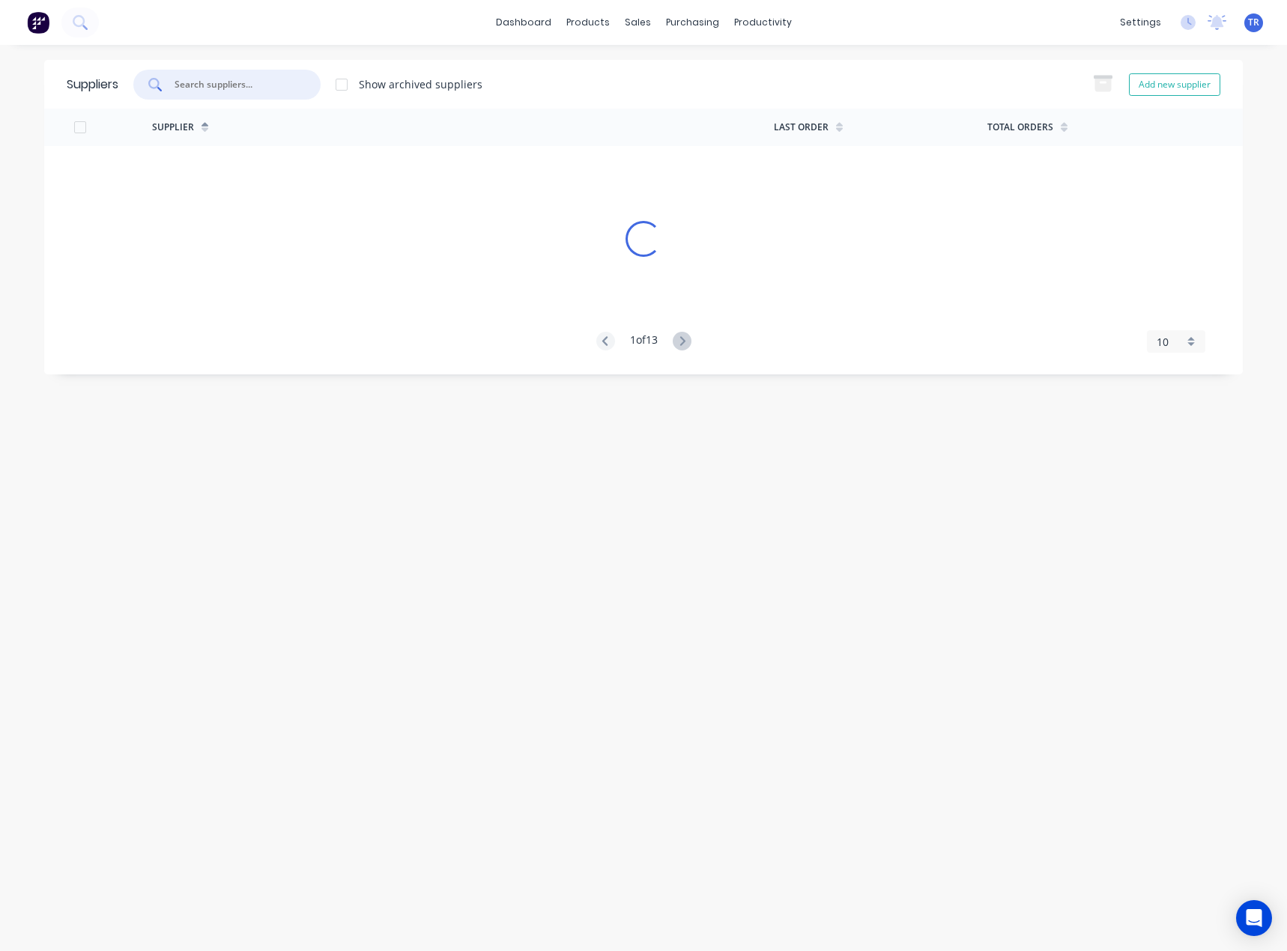
type input "x"
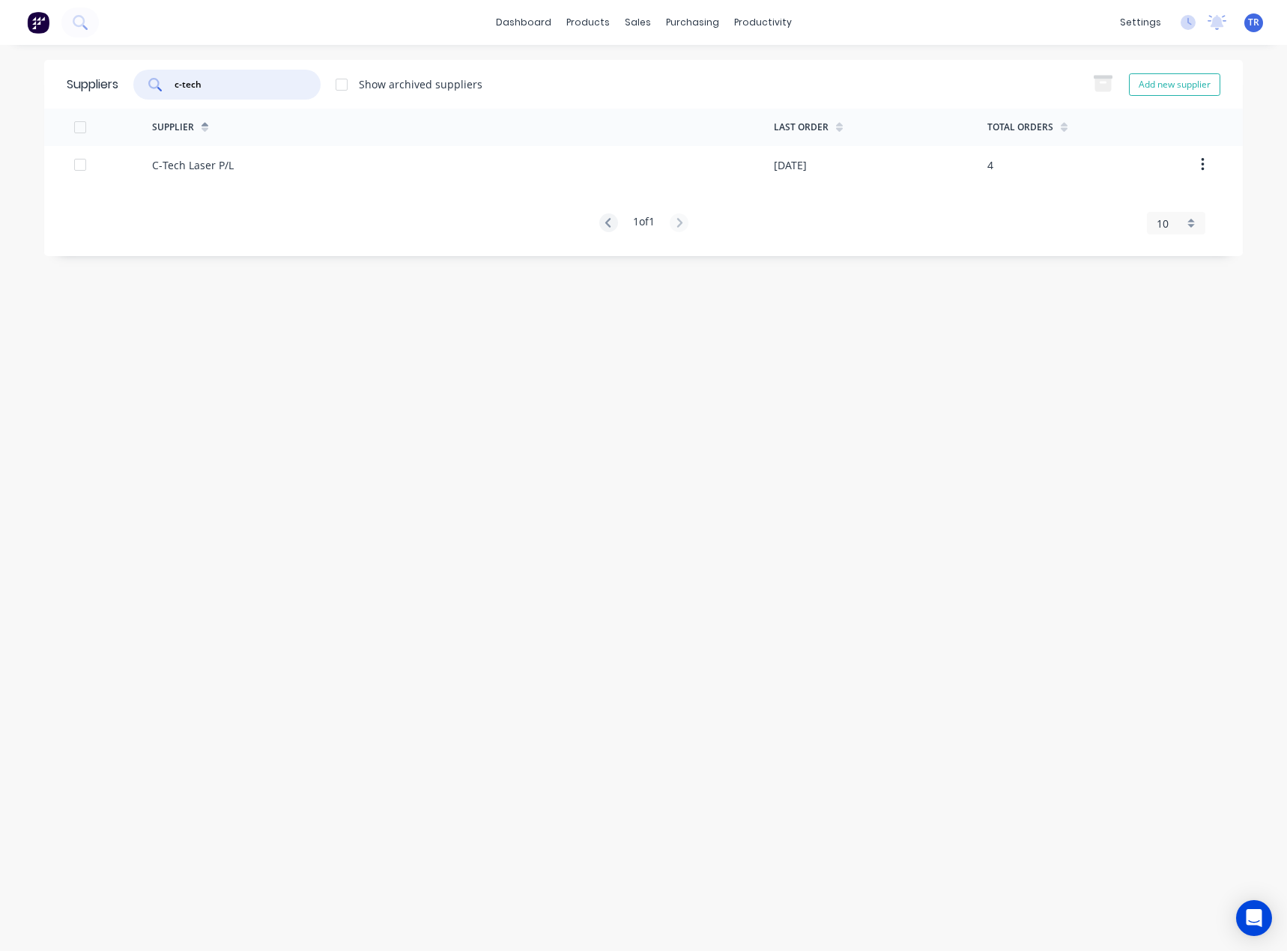
type input "c-tech"
click at [308, 179] on div "C-Tech Laser P/L" at bounding box center [463, 164] width 622 height 37
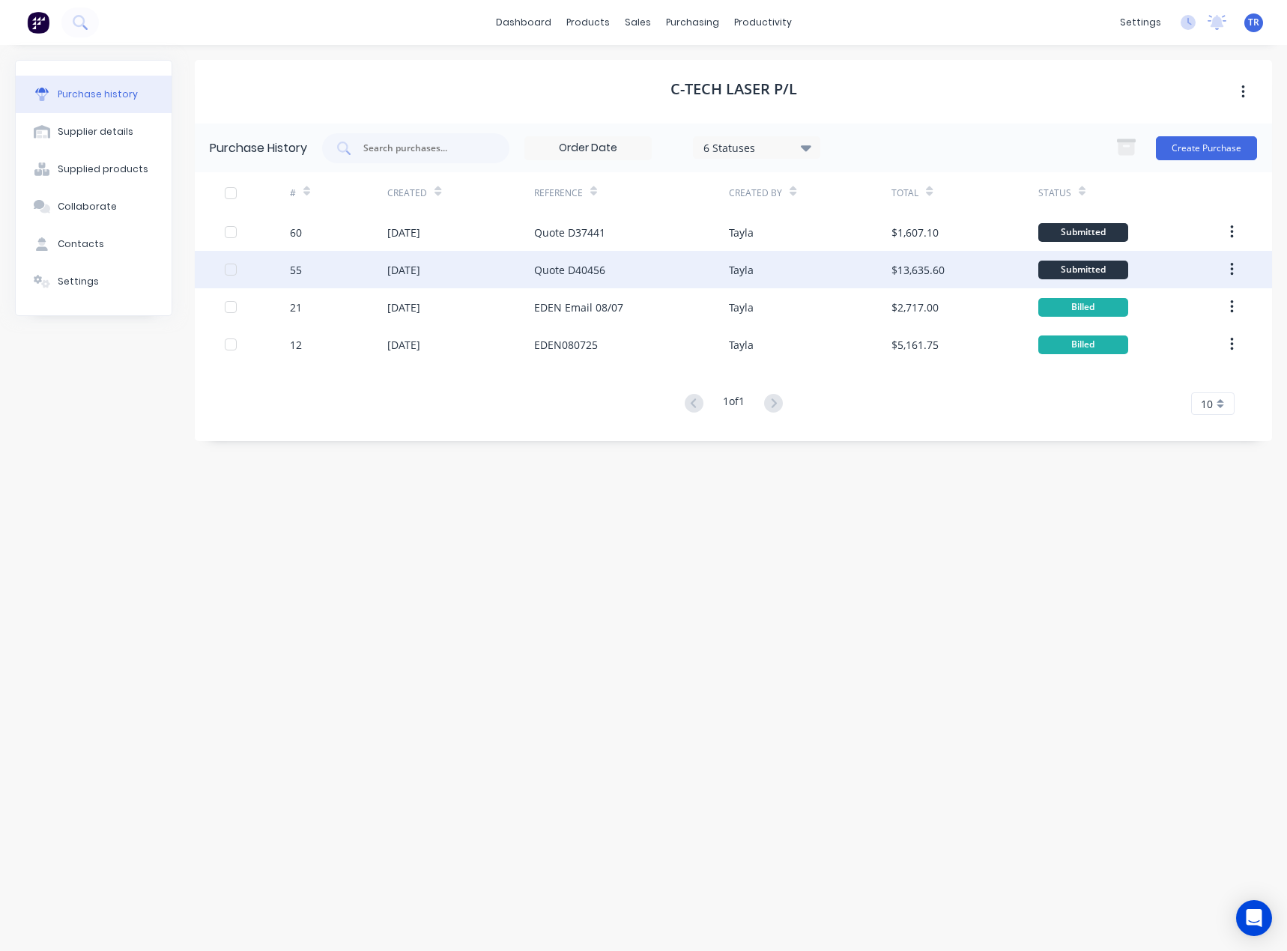
click at [366, 265] on div "55" at bounding box center [338, 269] width 97 height 37
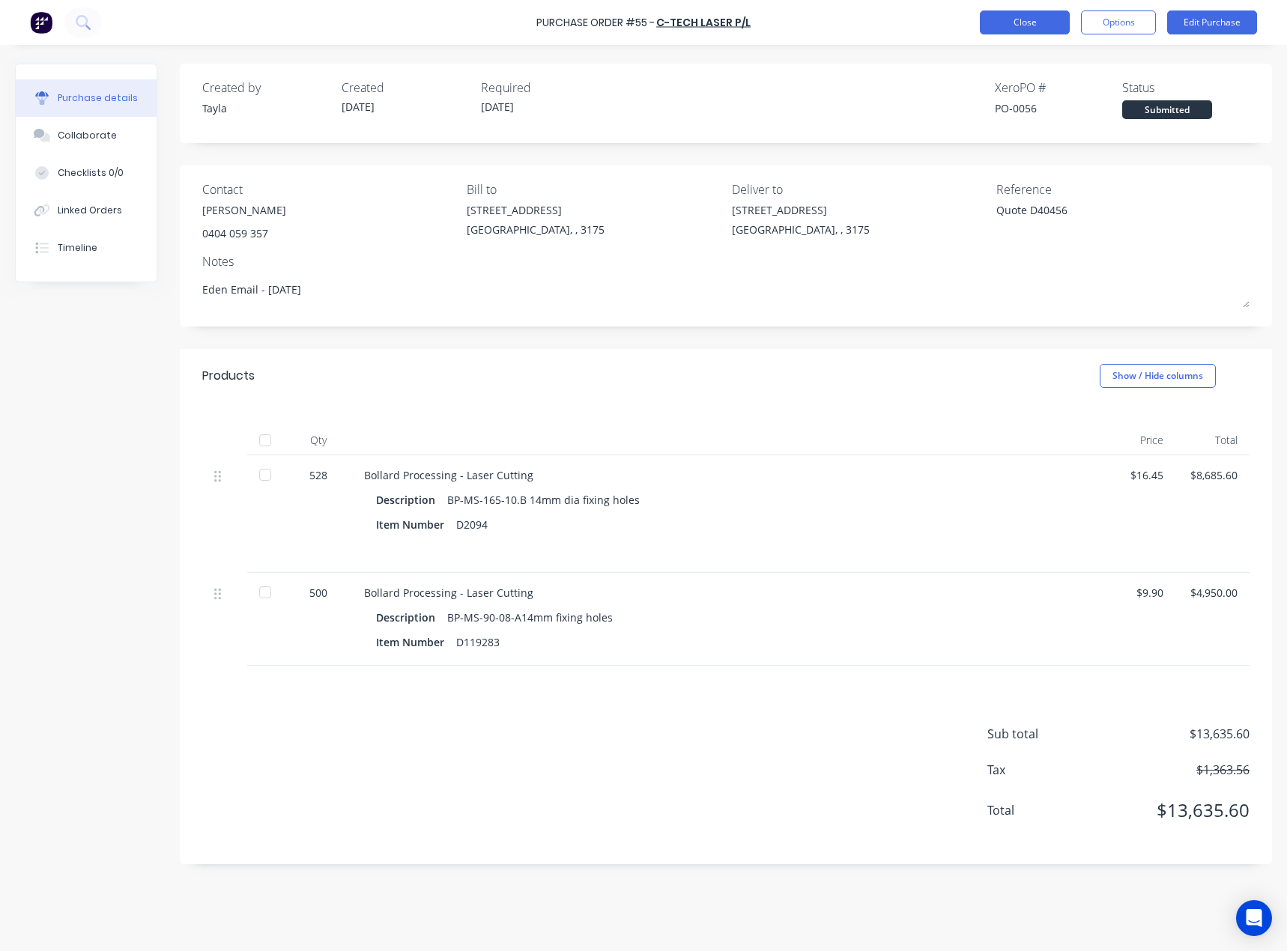
click at [1025, 24] on button "Close" at bounding box center [1024, 22] width 90 height 24
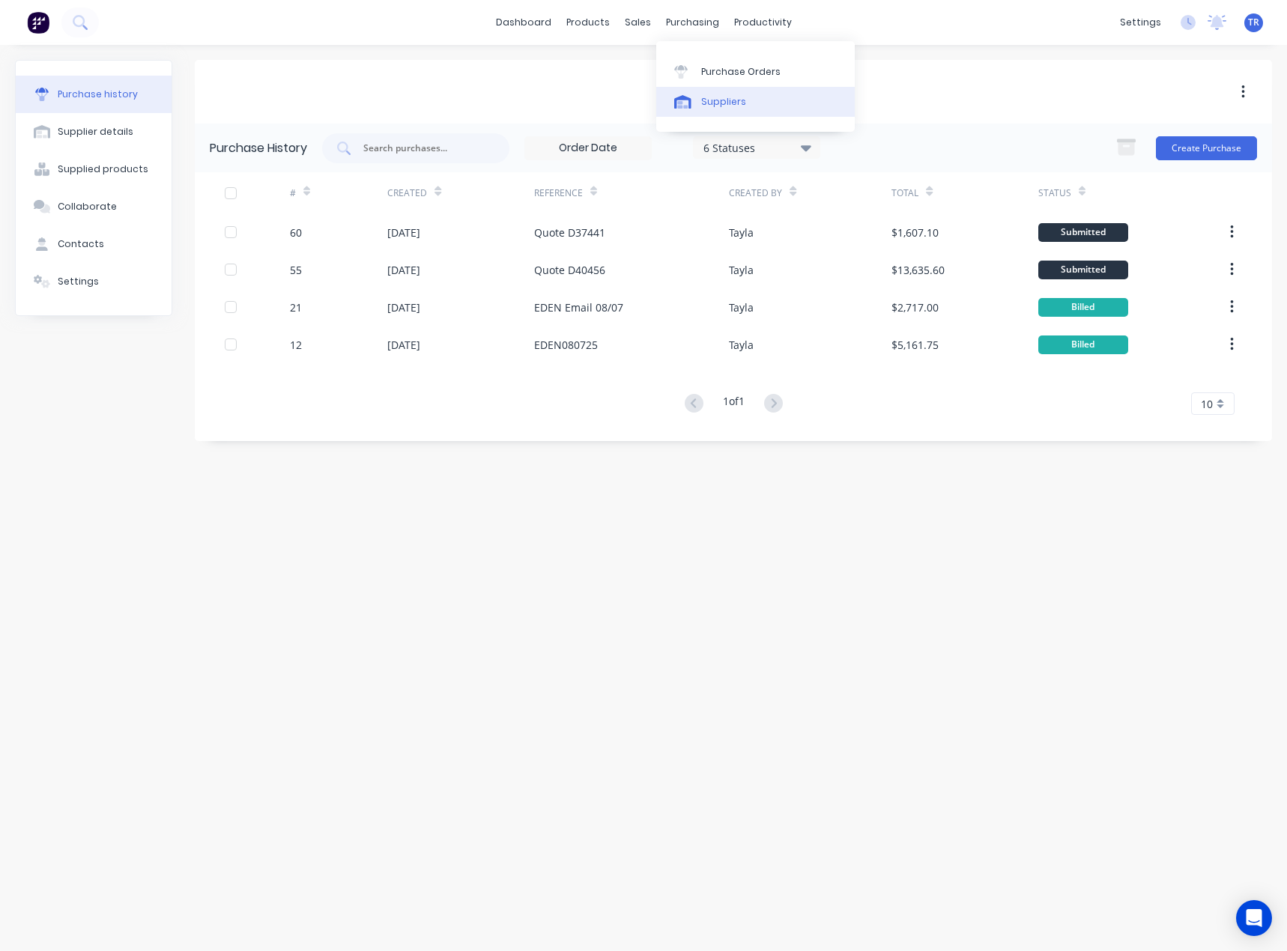
click at [691, 98] on div at bounding box center [685, 101] width 22 height 13
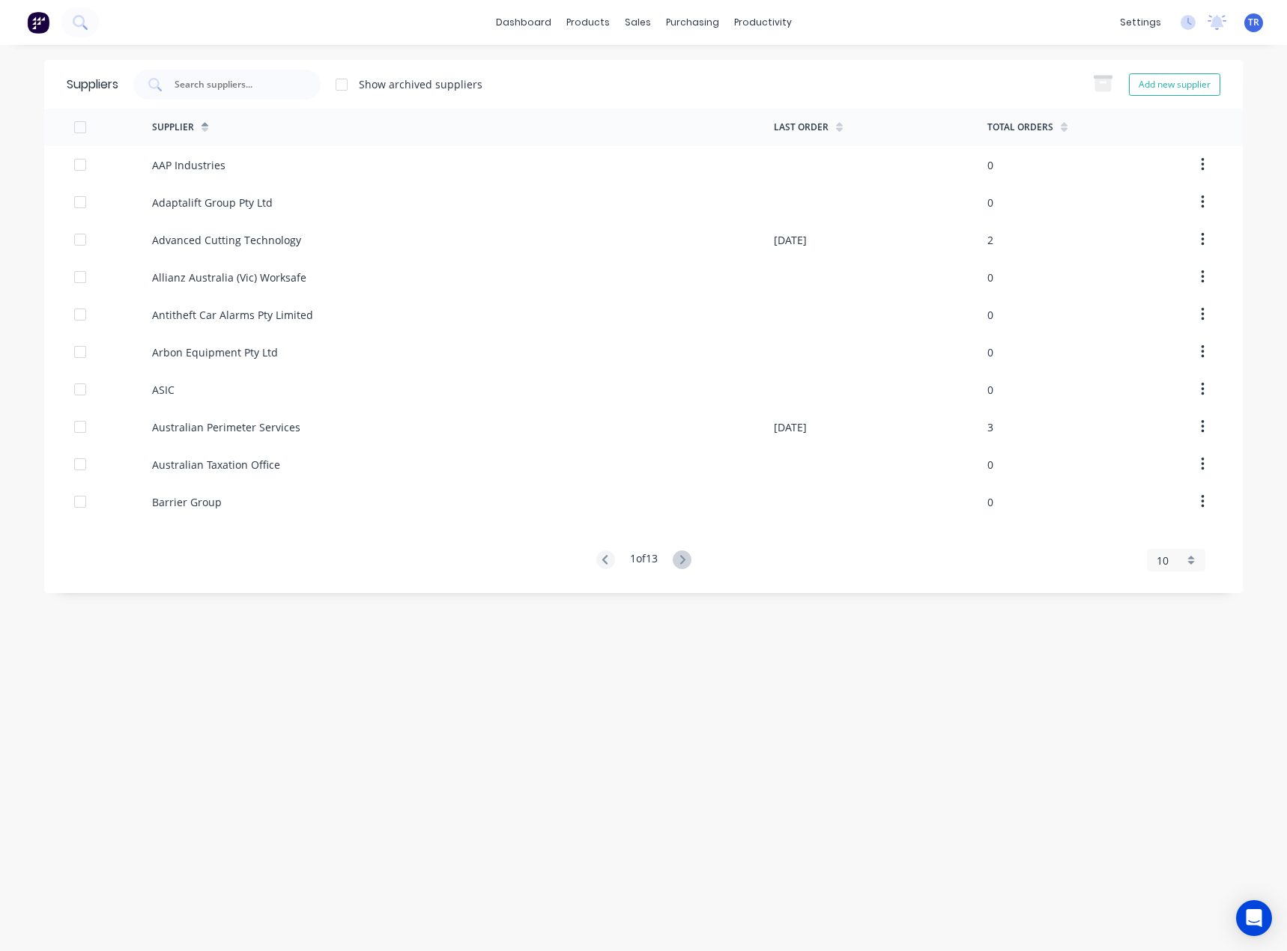
drag, startPoint x: 294, startPoint y: 91, endPoint x: 262, endPoint y: 108, distance: 36.5
click at [294, 91] on div at bounding box center [226, 85] width 187 height 30
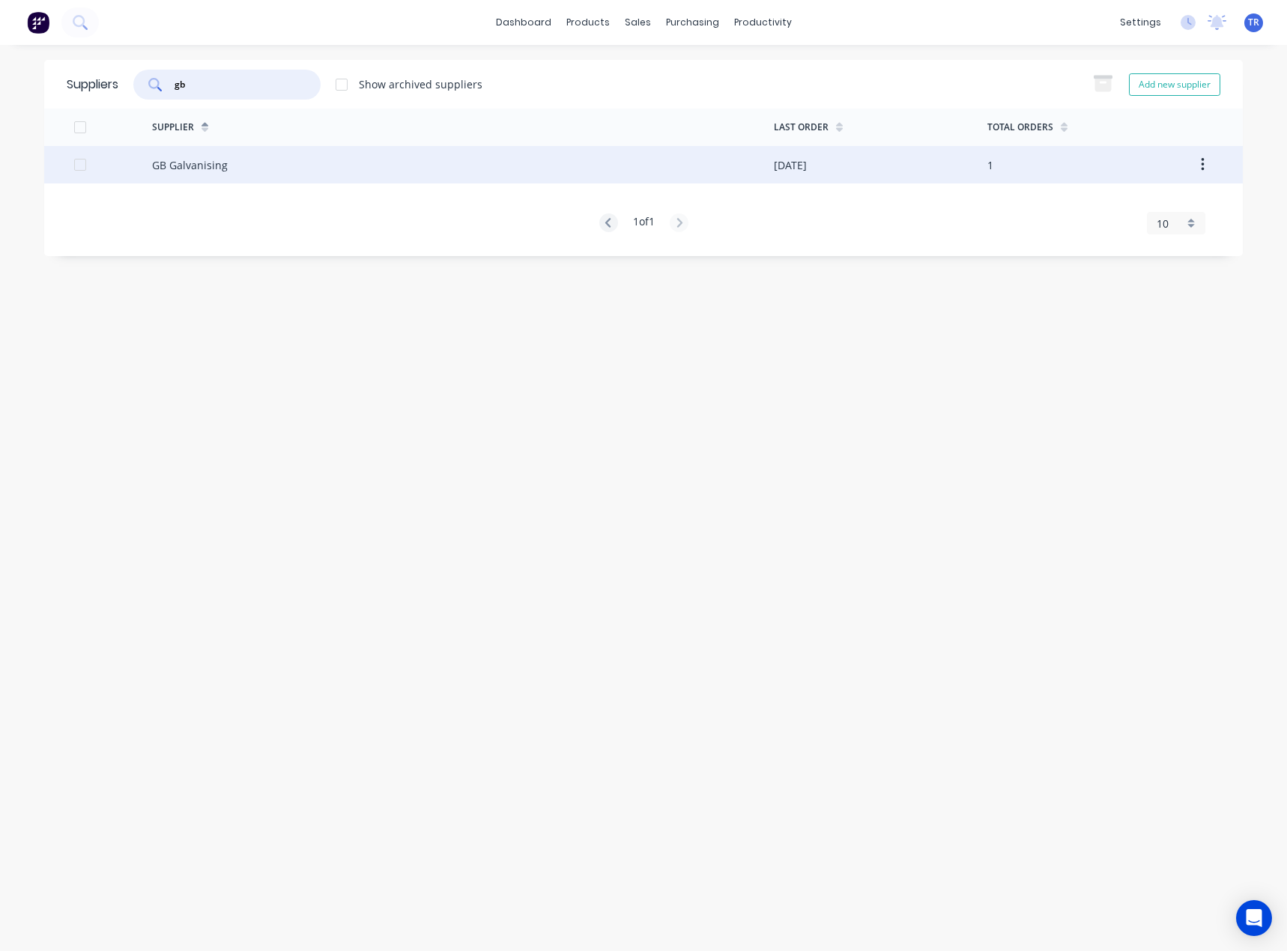
type input "gb"
click at [344, 164] on div "GB Galvanising" at bounding box center [463, 164] width 622 height 37
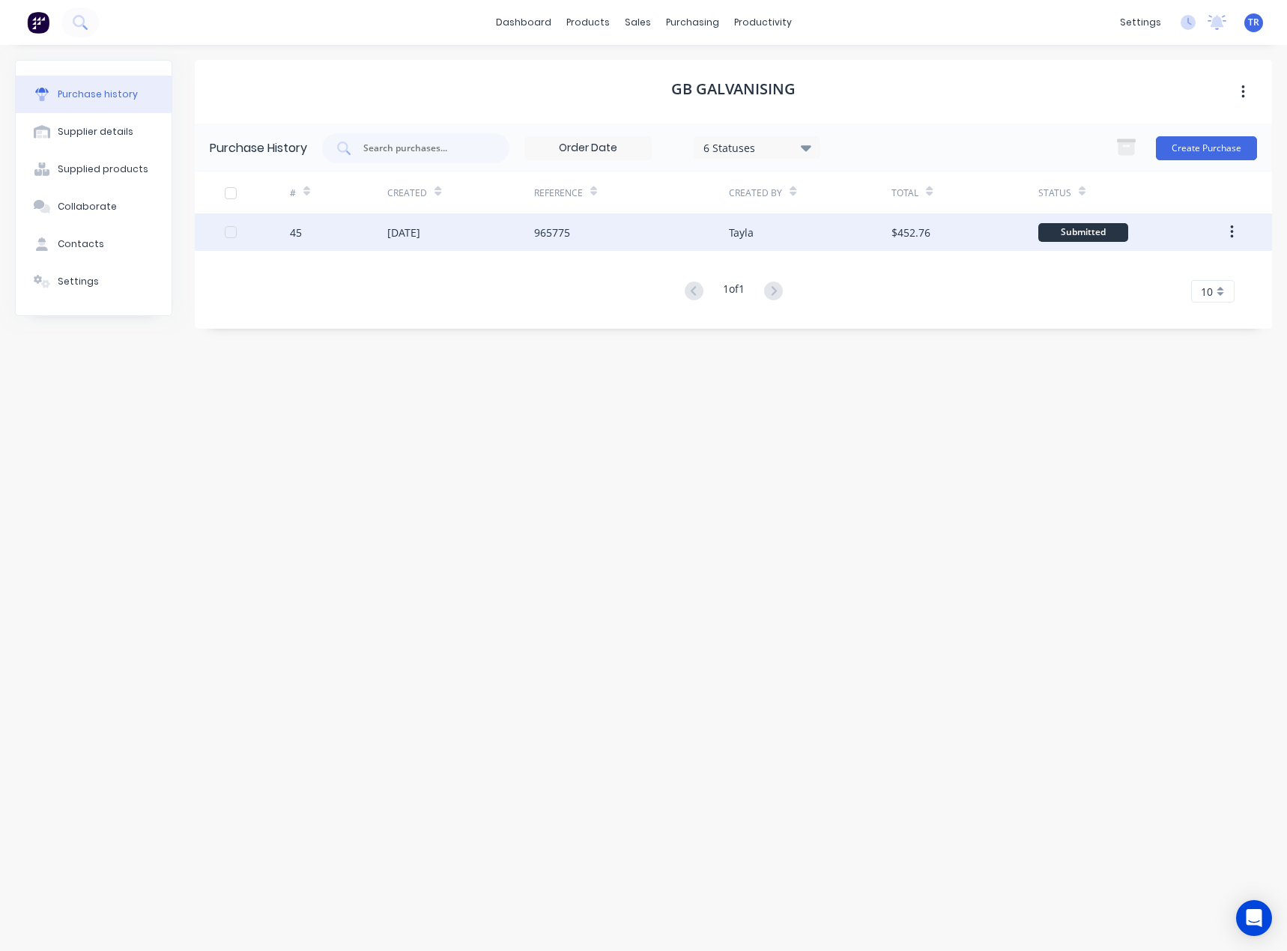
click at [663, 225] on div "965775" at bounding box center [631, 231] width 195 height 37
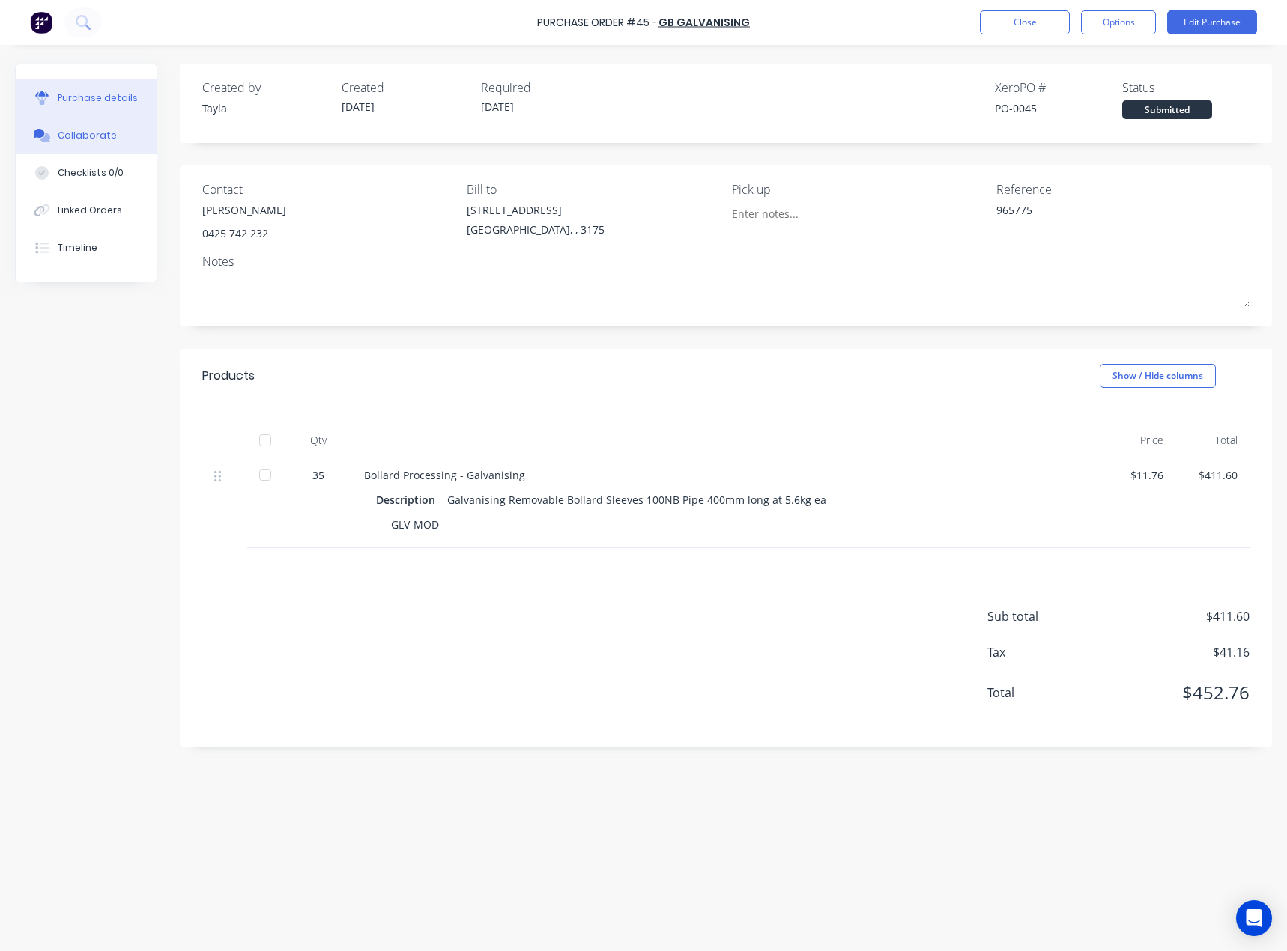
click at [120, 145] on button "Collaborate" at bounding box center [86, 135] width 141 height 37
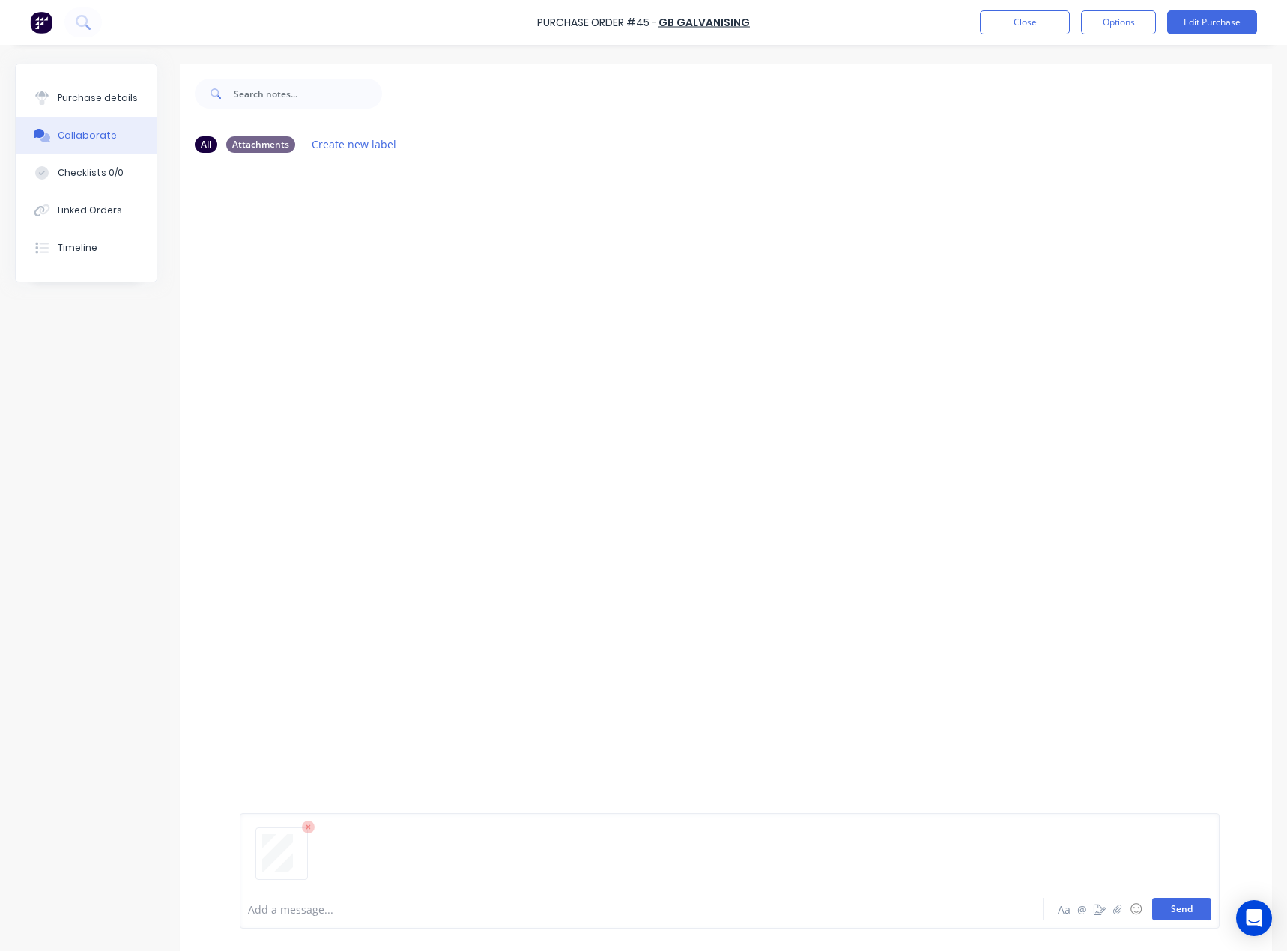
click at [1176, 914] on button "Send" at bounding box center [1181, 909] width 59 height 22
click at [85, 91] on div "Purchase details" at bounding box center [98, 97] width 80 height 13
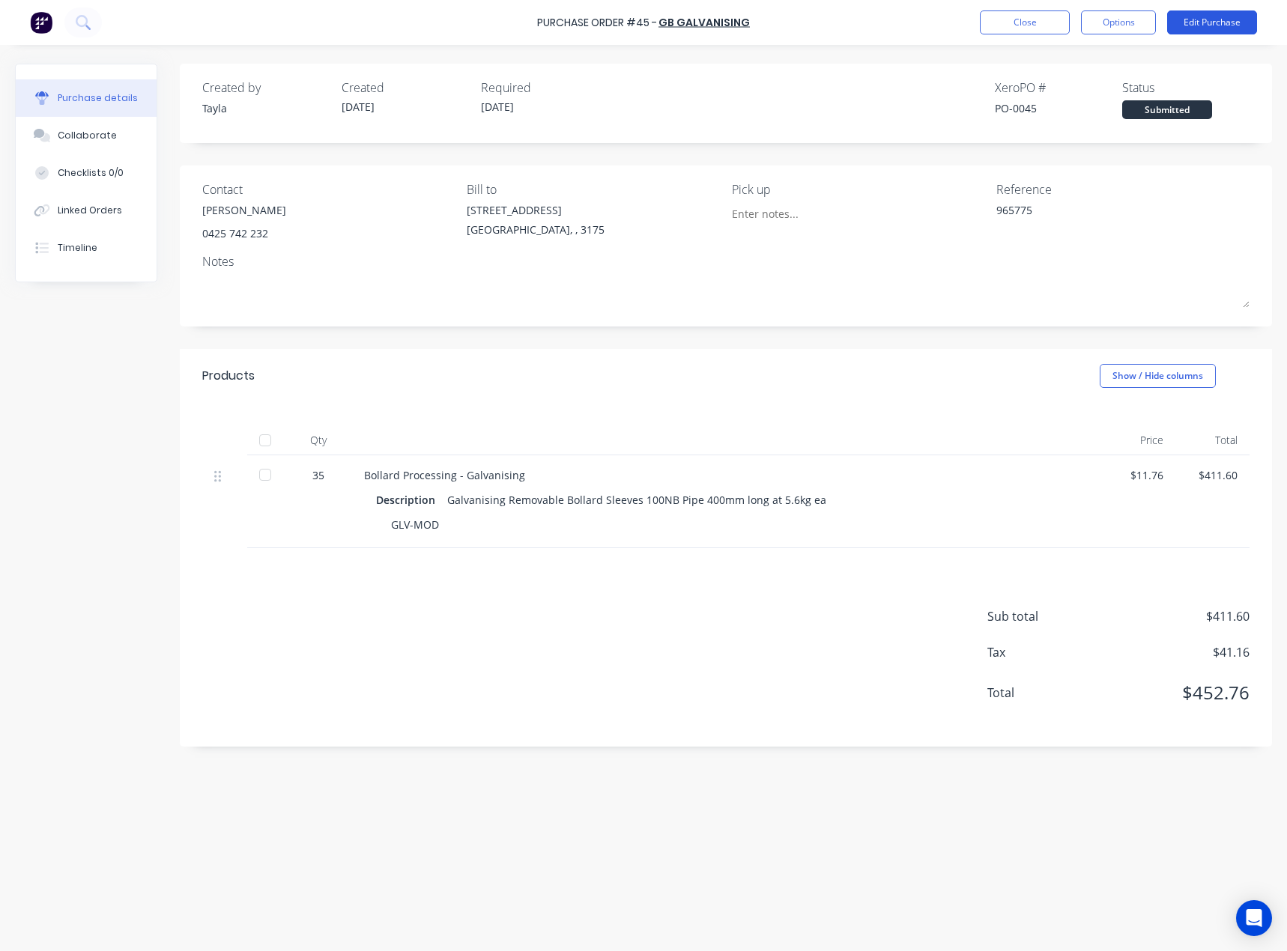
click at [1203, 29] on button "Edit Purchase" at bounding box center [1212, 22] width 90 height 24
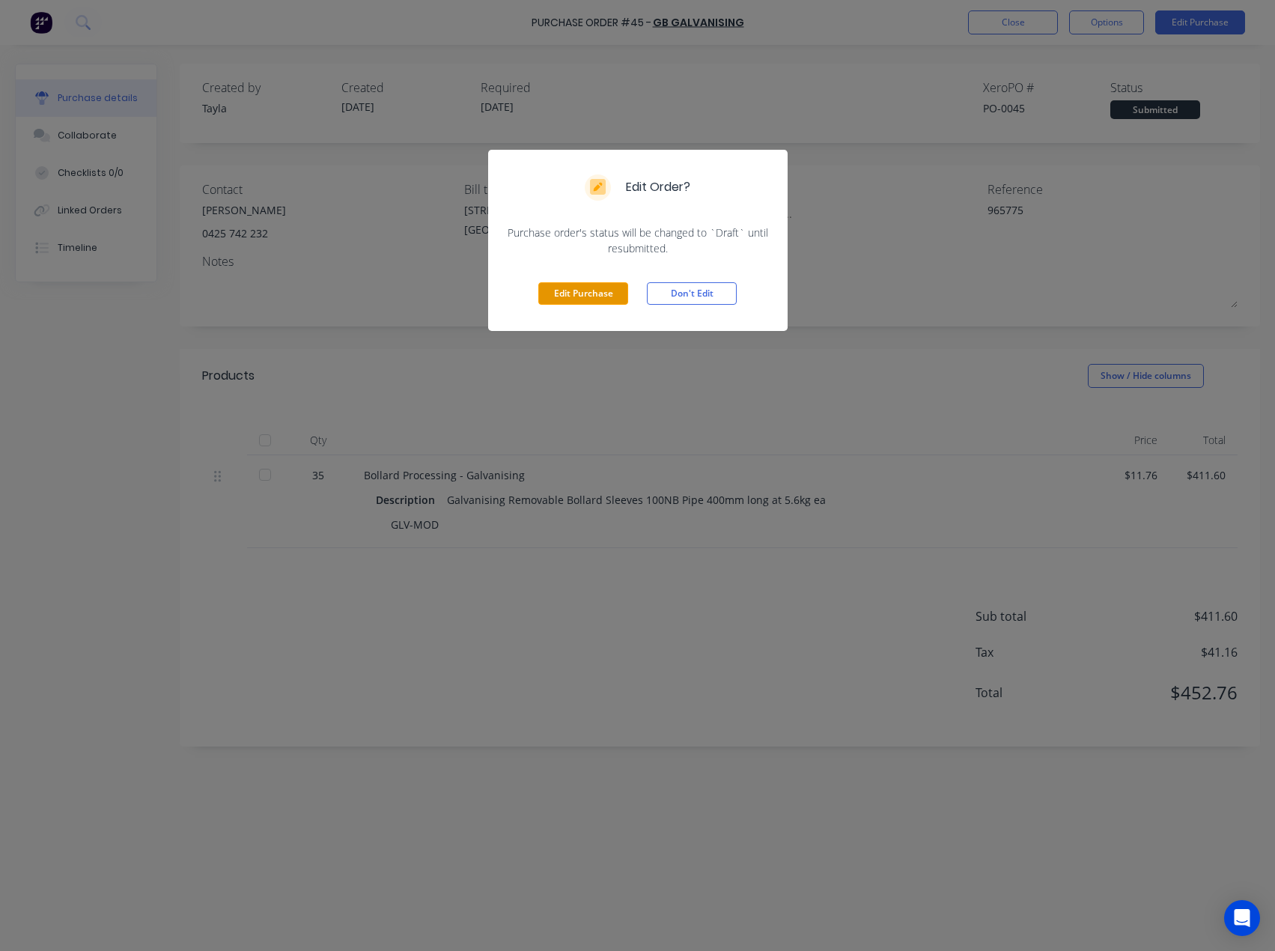
click at [610, 291] on button "Edit Purchase" at bounding box center [583, 293] width 90 height 22
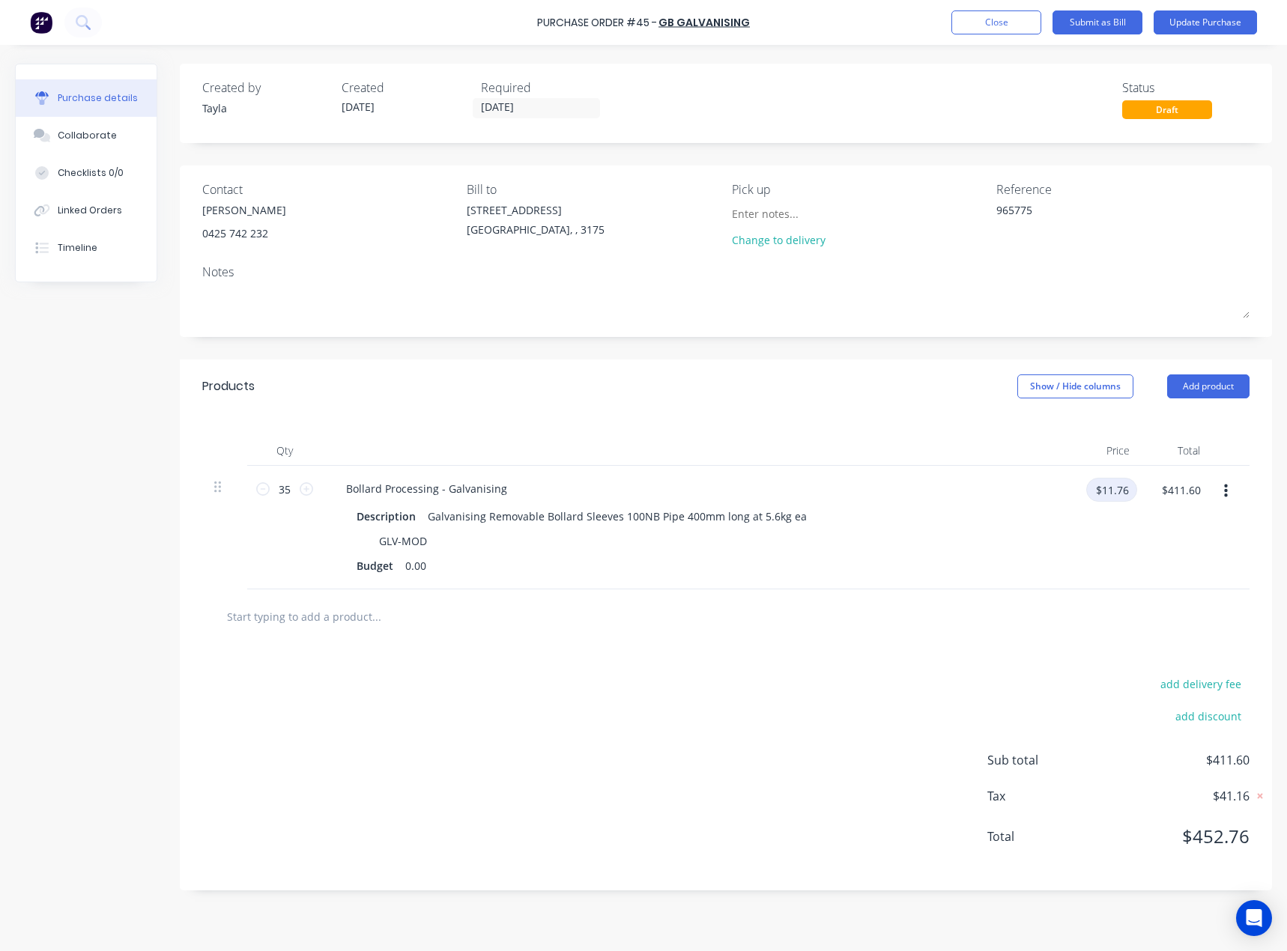
click at [1115, 485] on input "$11.76" at bounding box center [1111, 490] width 51 height 24
type input "$12.00"
type input "$420.00"
click at [1096, 543] on div "$12.00 $12.00" at bounding box center [1105, 528] width 69 height 124
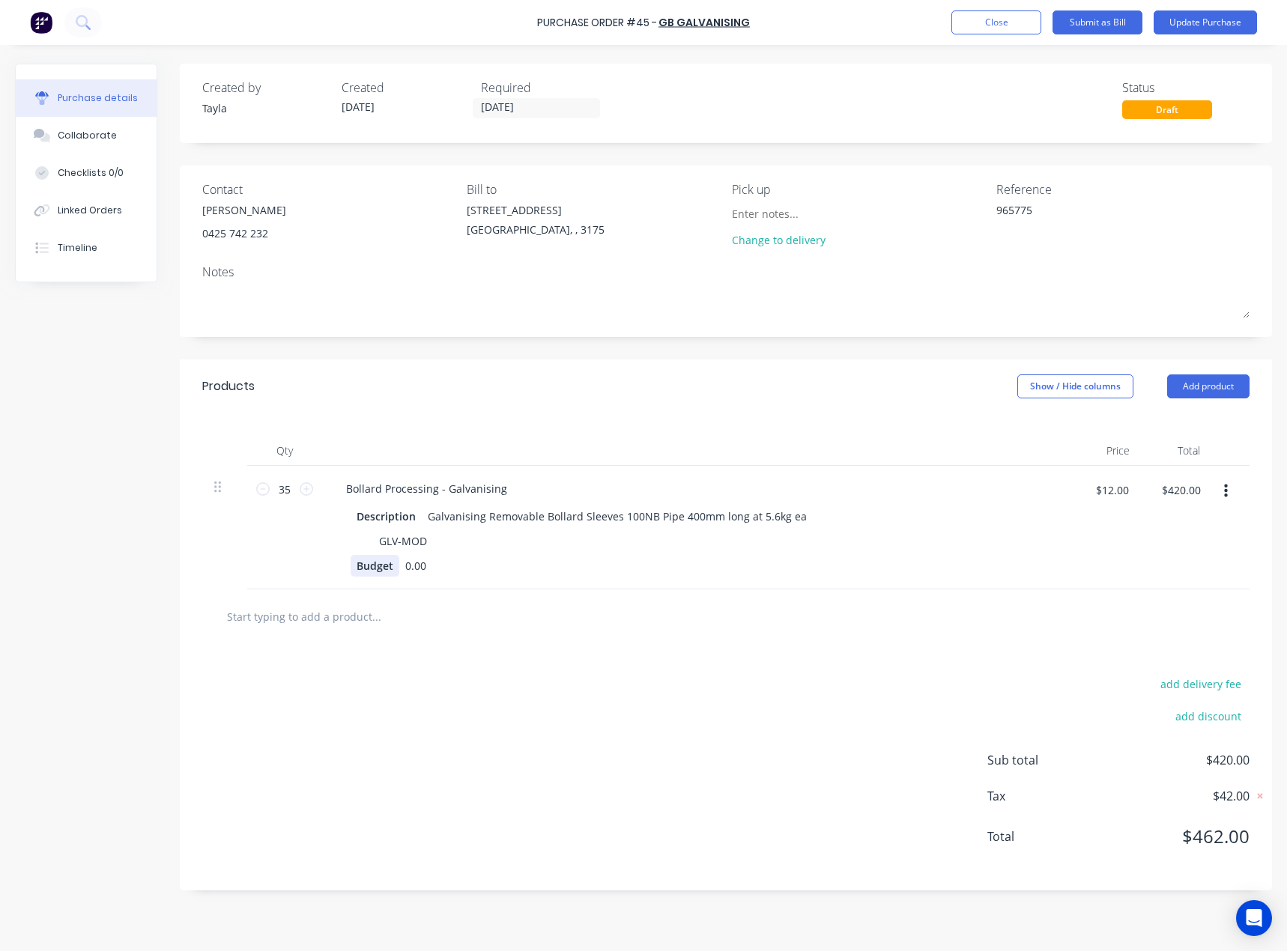
click at [379, 561] on div "Budget" at bounding box center [374, 566] width 49 height 22
click at [386, 560] on div "0.00" at bounding box center [389, 566] width 33 height 22
click at [416, 626] on input "text" at bounding box center [376, 616] width 300 height 30
click at [301, 766] on div "add delivery fee add discount Sub total $420.00 Tax $42.00 Total $462.00" at bounding box center [726, 767] width 1092 height 246
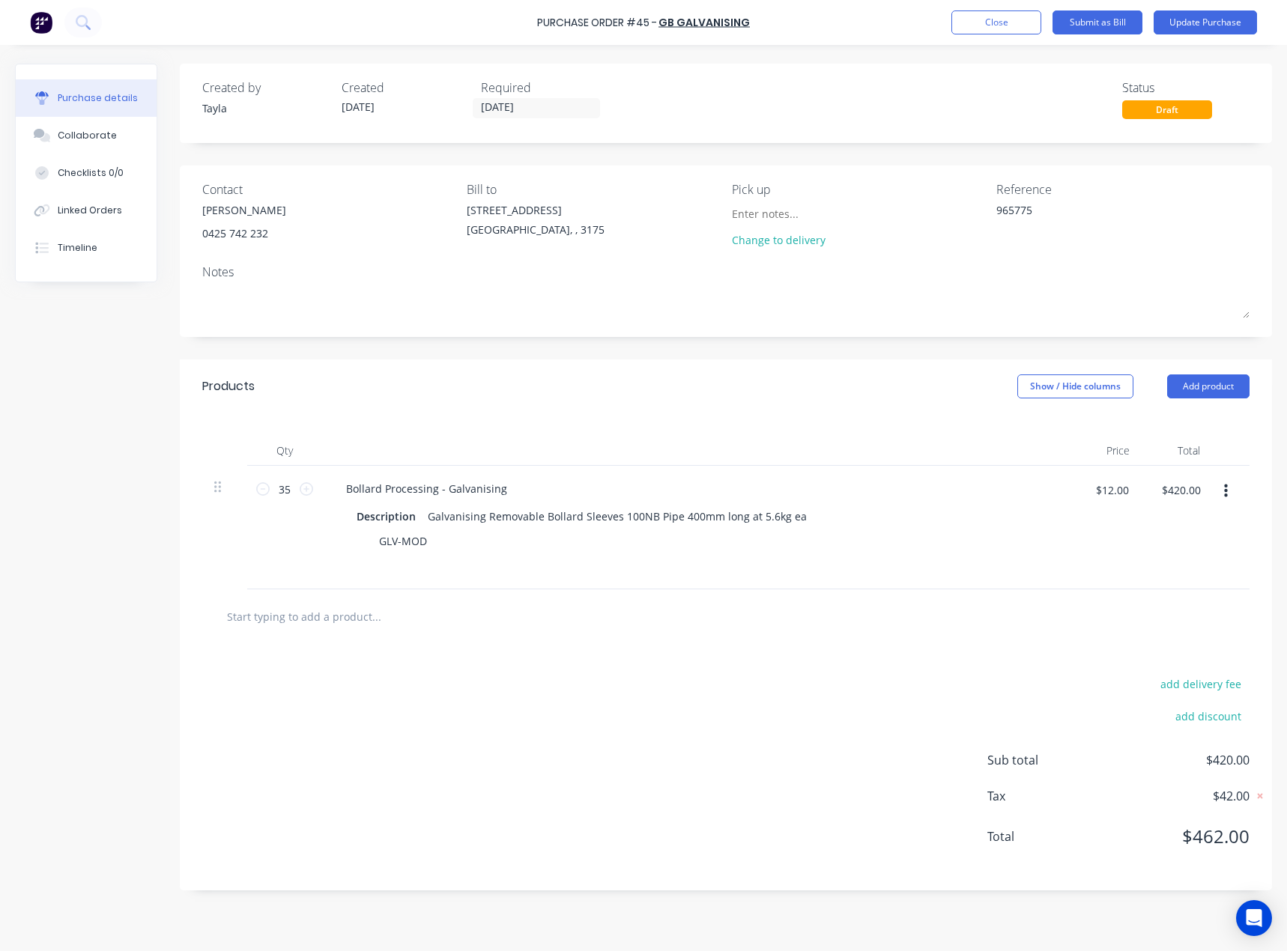
click at [607, 693] on div "add delivery fee add discount Sub total $420.00 Tax $42.00 Total $462.00" at bounding box center [726, 767] width 1092 height 246
click at [1217, 21] on button "Update Purchase" at bounding box center [1204, 22] width 103 height 24
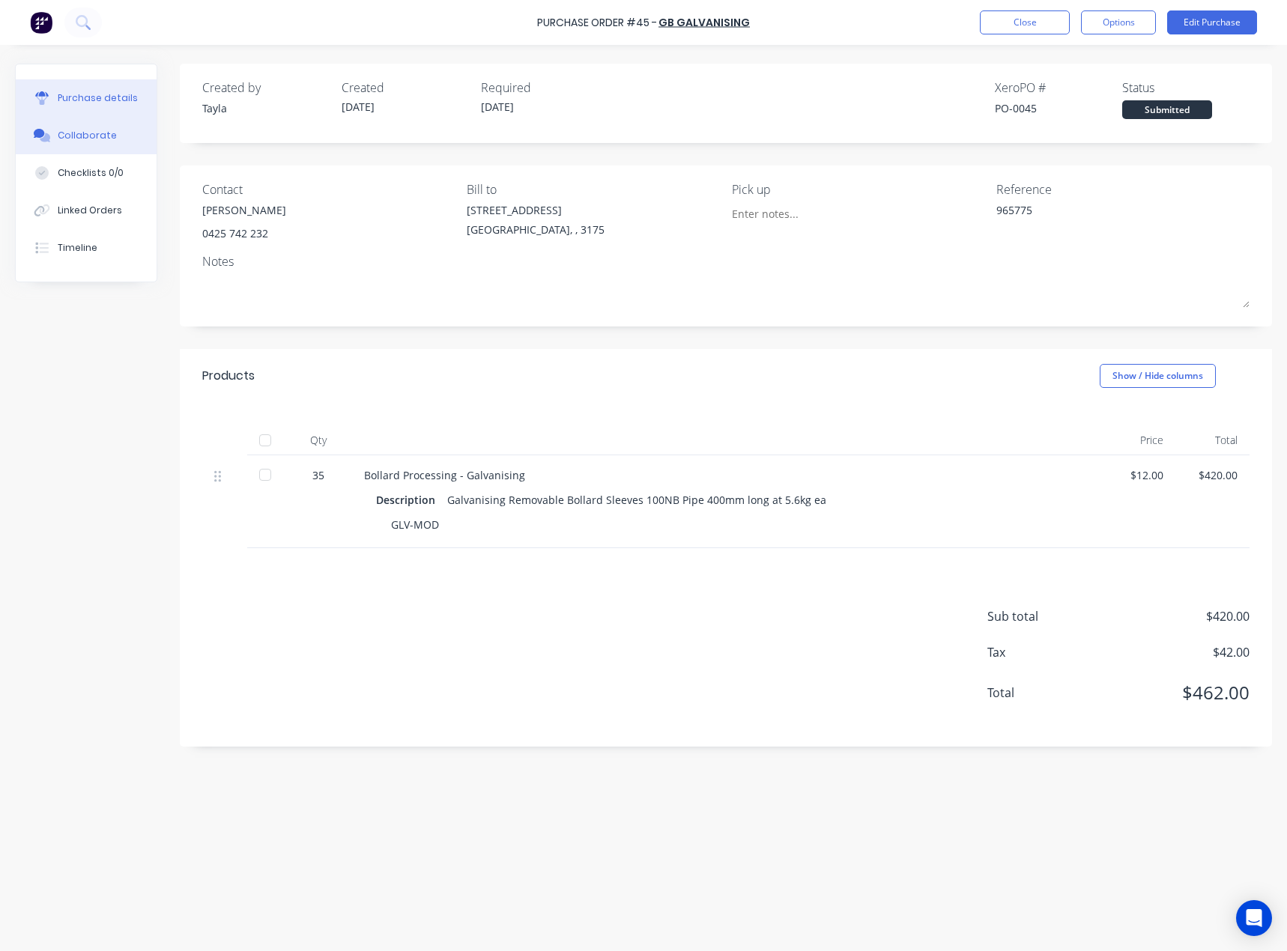
click at [85, 124] on button "Collaborate" at bounding box center [86, 135] width 141 height 37
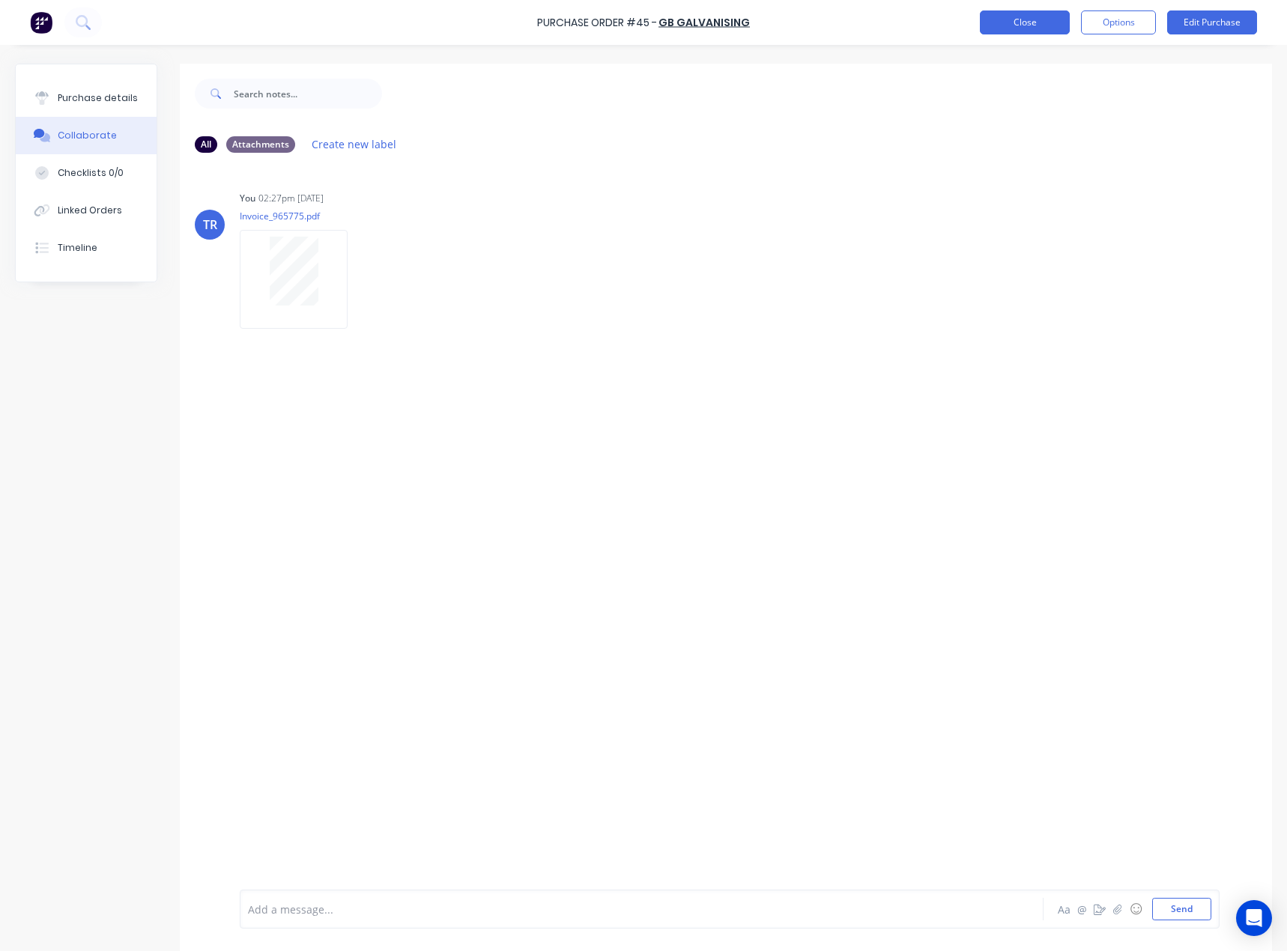
click at [1015, 16] on button "Close" at bounding box center [1024, 22] width 90 height 24
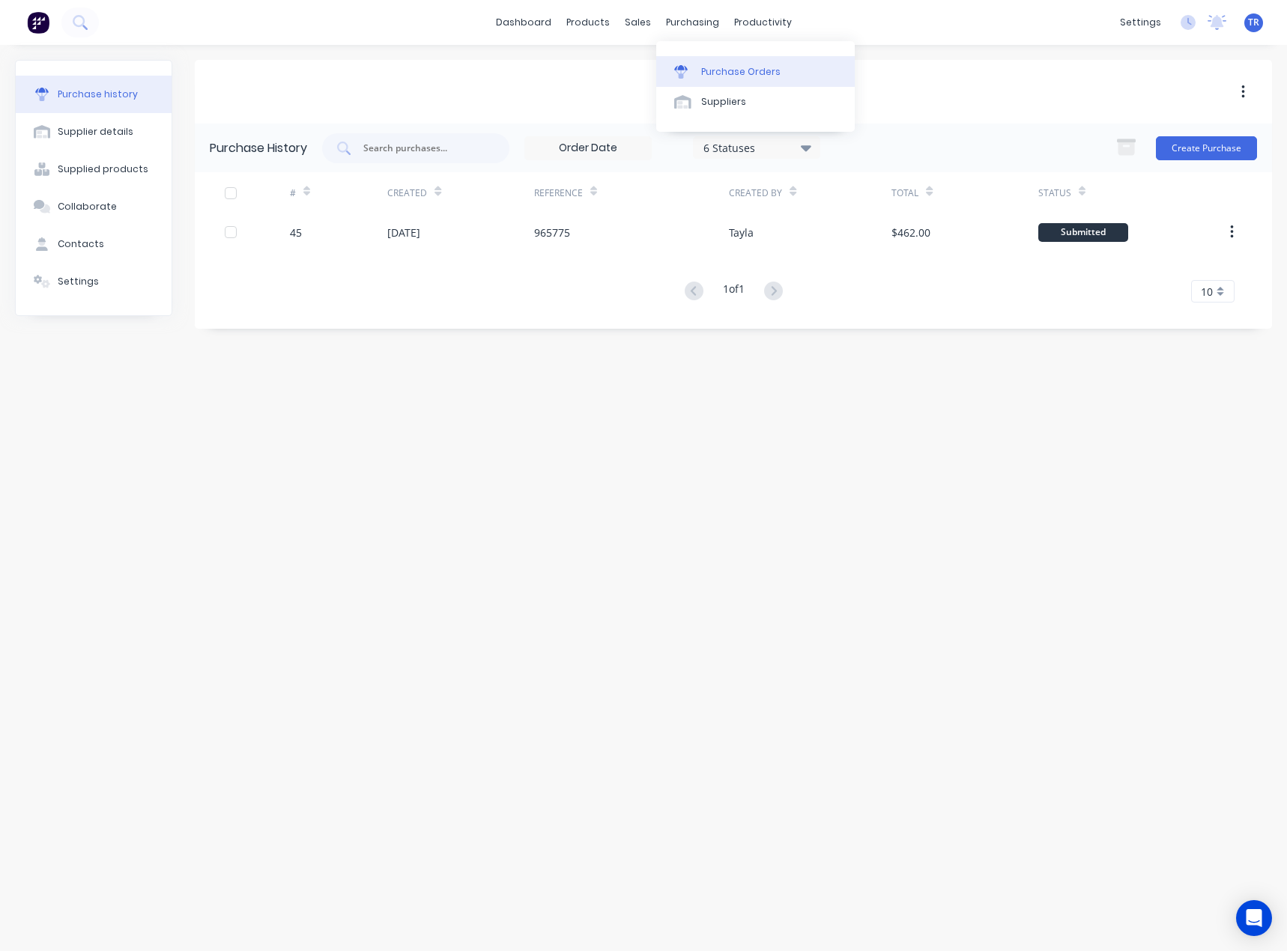
click at [702, 79] on link "Purchase Orders" at bounding box center [755, 71] width 198 height 30
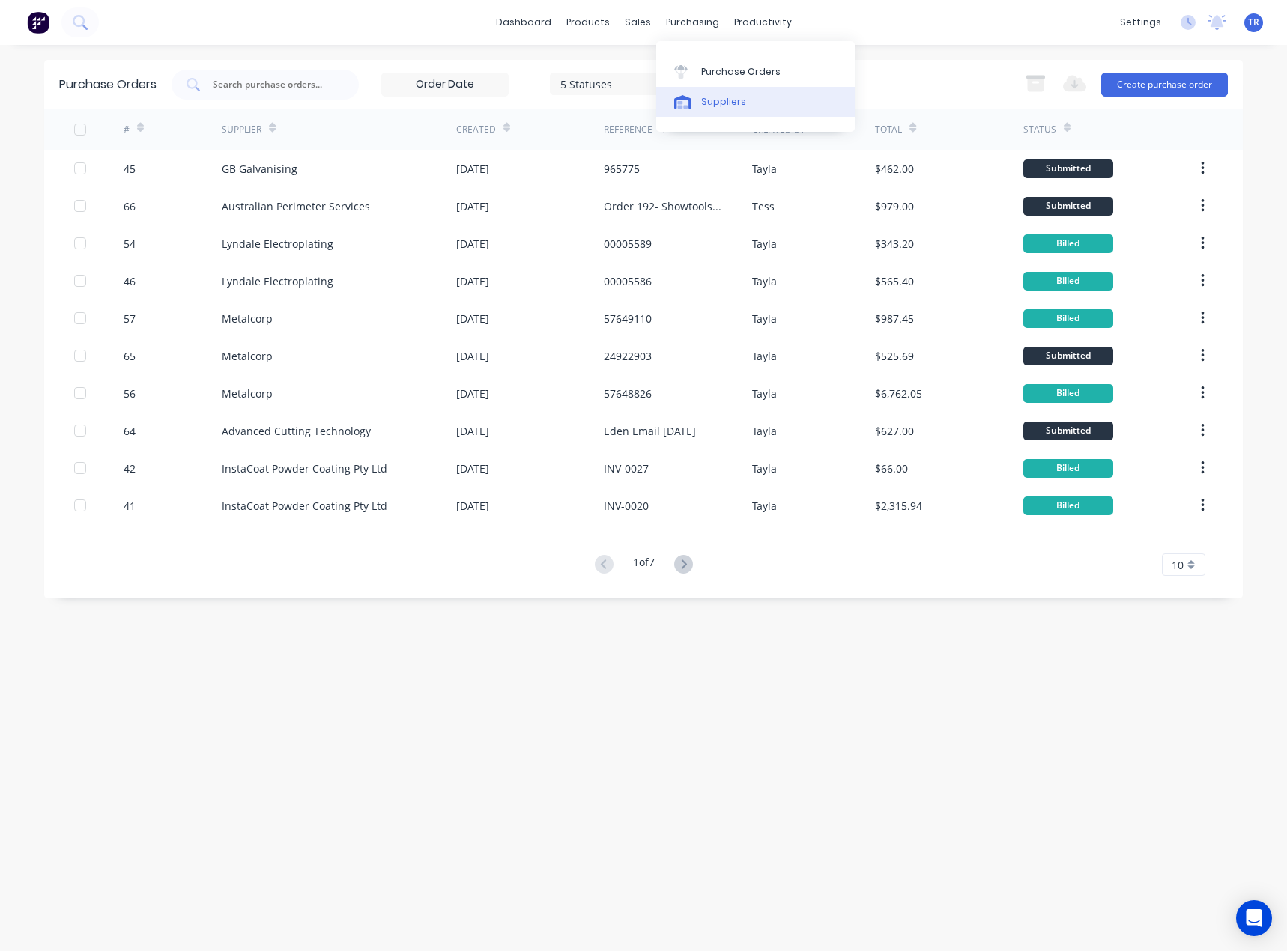
click at [712, 97] on div "Suppliers" at bounding box center [723, 101] width 45 height 13
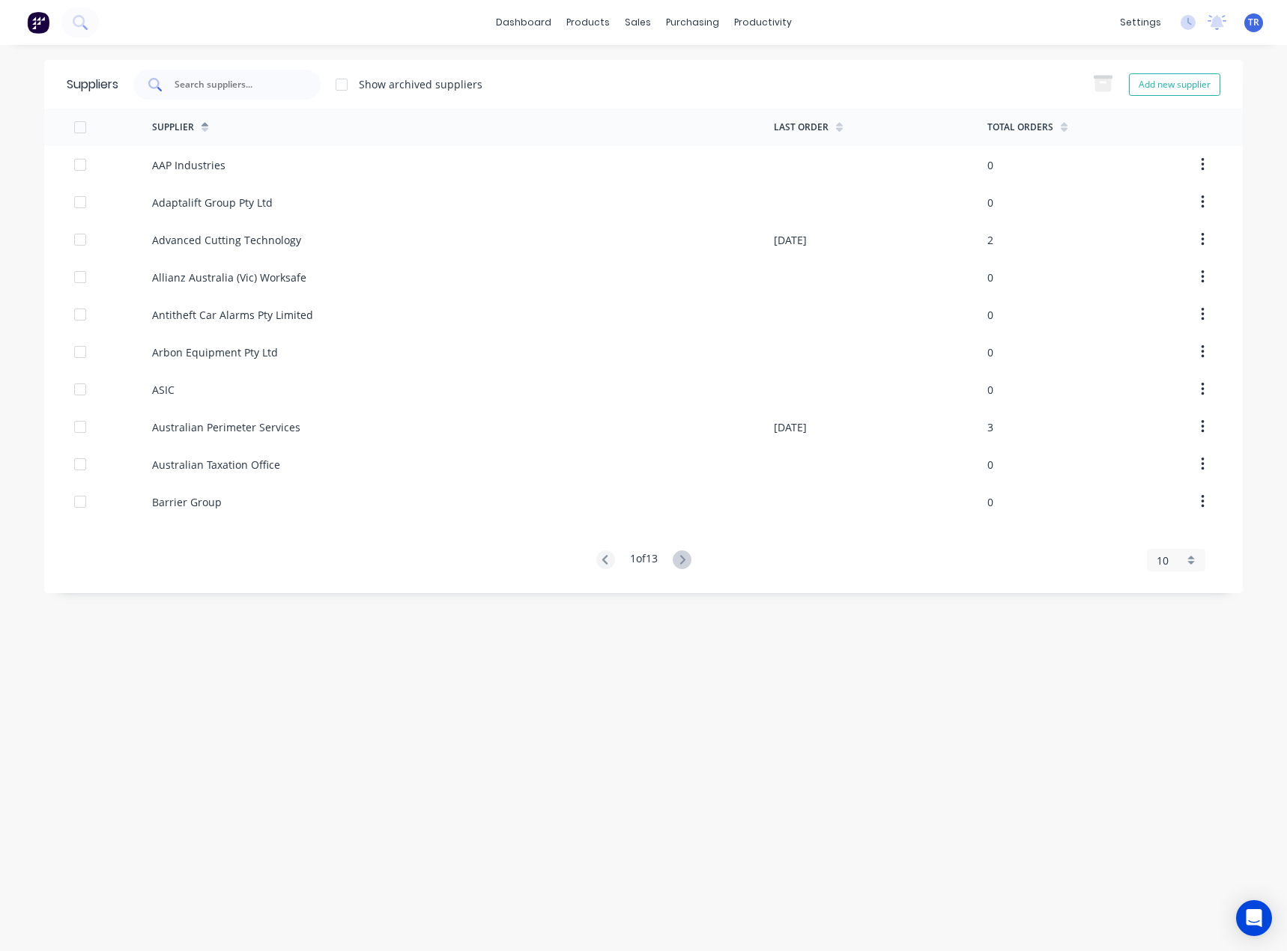
click at [216, 96] on div at bounding box center [226, 85] width 187 height 30
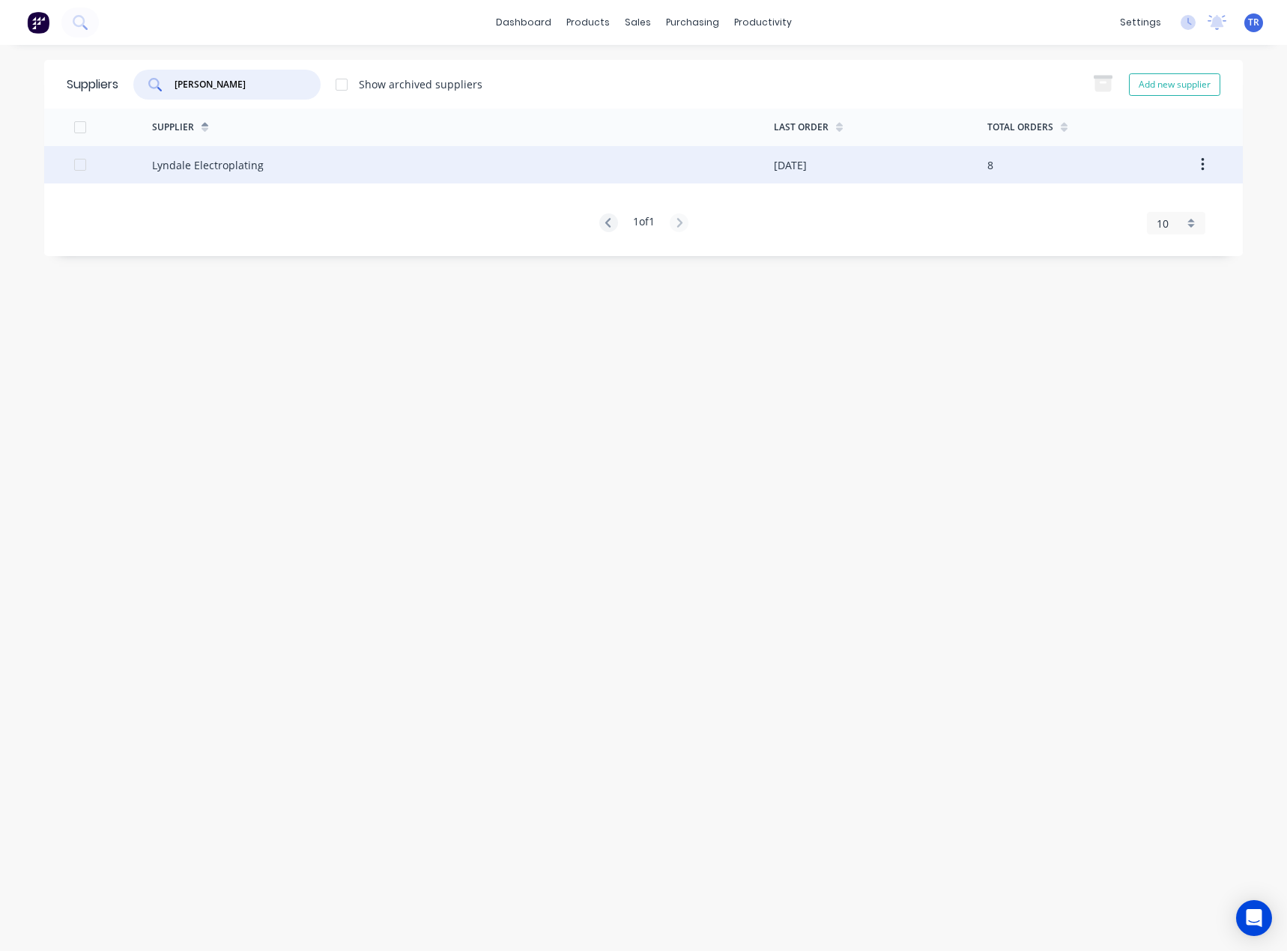
type input "[PERSON_NAME]"
click at [275, 174] on div "Lyndale Electroplating" at bounding box center [463, 164] width 622 height 37
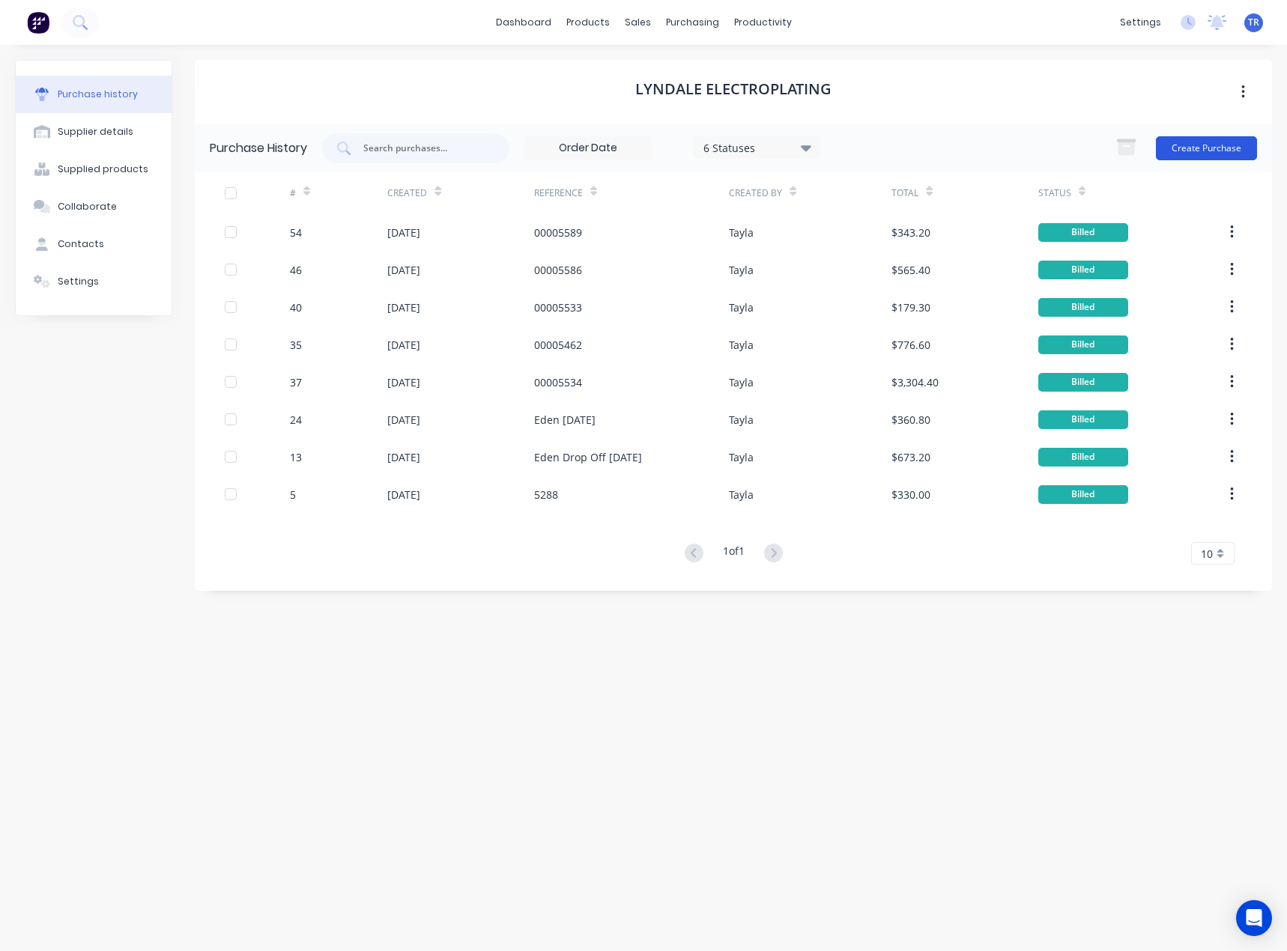
click at [1176, 156] on button "Create Purchase" at bounding box center [1205, 148] width 101 height 24
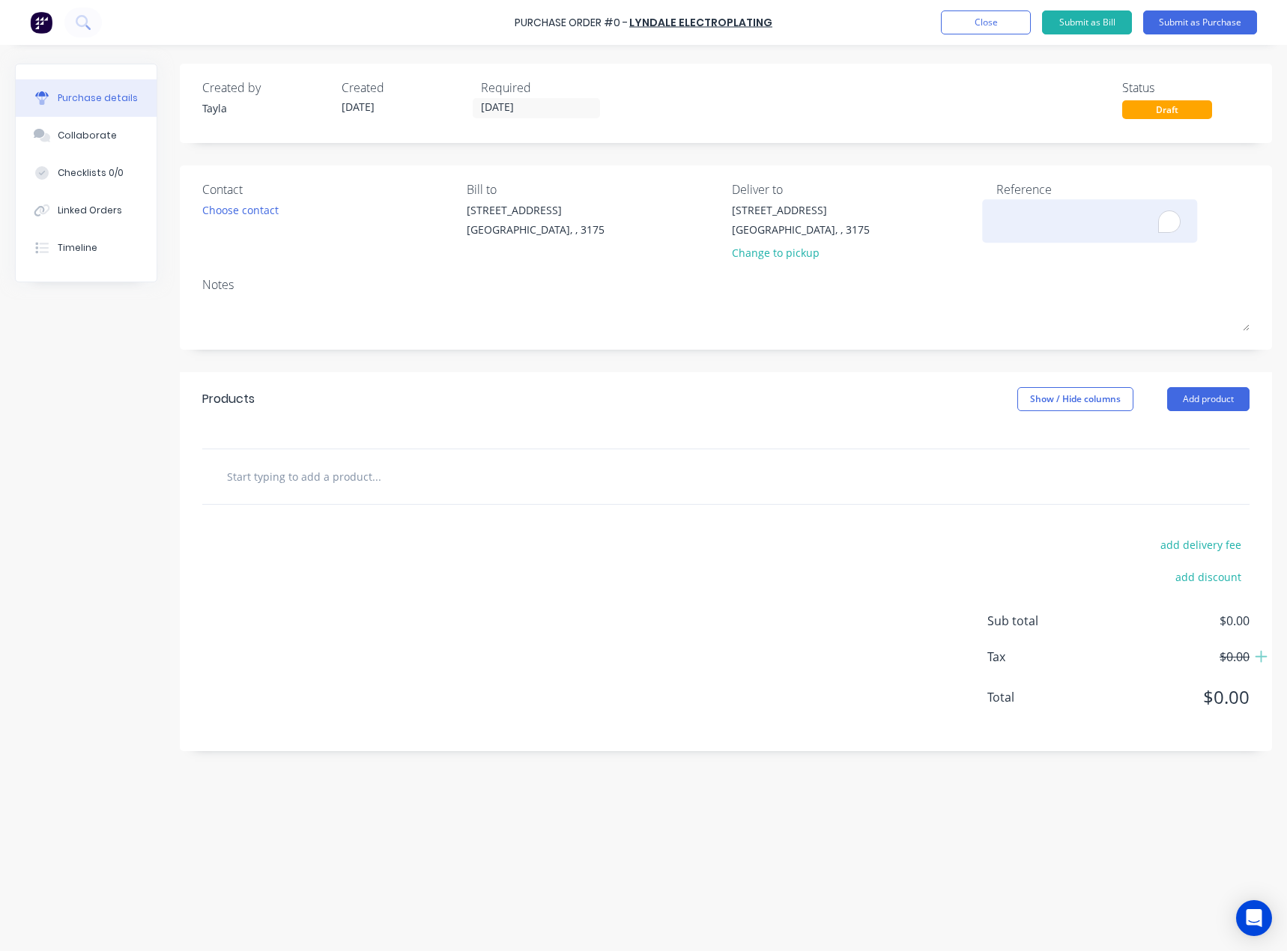
click at [1057, 224] on textarea "To enrich screen reader interactions, please activate Accessibility in Grammarl…" at bounding box center [1089, 219] width 187 height 34
type textarea "D"
type textarea "Dropped off Eden - 14/08-25"
drag, startPoint x: 1170, startPoint y: 201, endPoint x: 1119, endPoint y: 217, distance: 54.2
click at [1081, 217] on div "Dropped off Eden - 14/08-25" at bounding box center [1089, 220] width 187 height 37
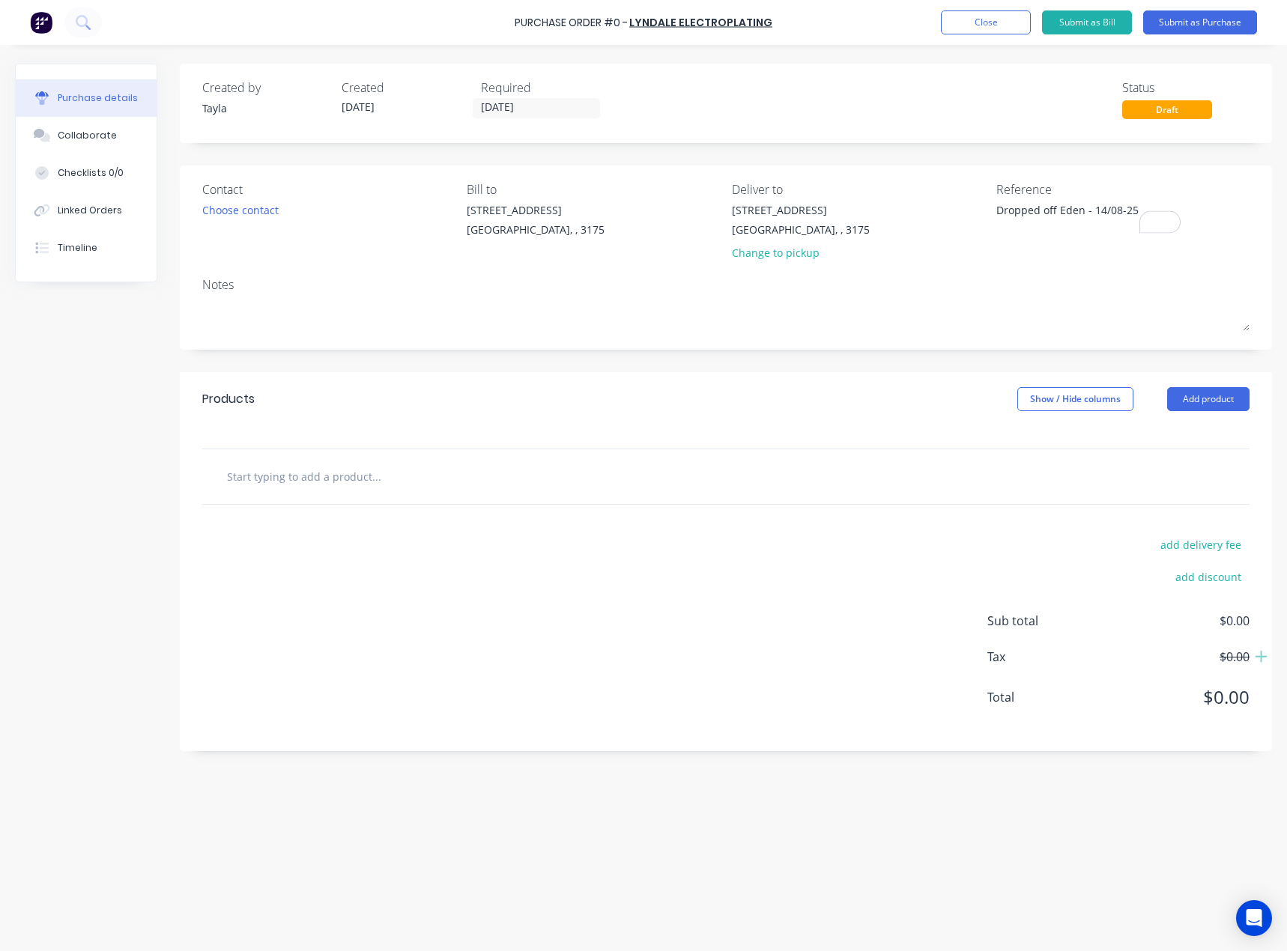
drag, startPoint x: 1145, startPoint y: 210, endPoint x: 913, endPoint y: 224, distance: 232.6
click at [913, 222] on div "Contact Choose contact [PERSON_NAME] to [STREET_ADDRESS][PERSON_NAME] Deliver t…" at bounding box center [725, 224] width 1047 height 88
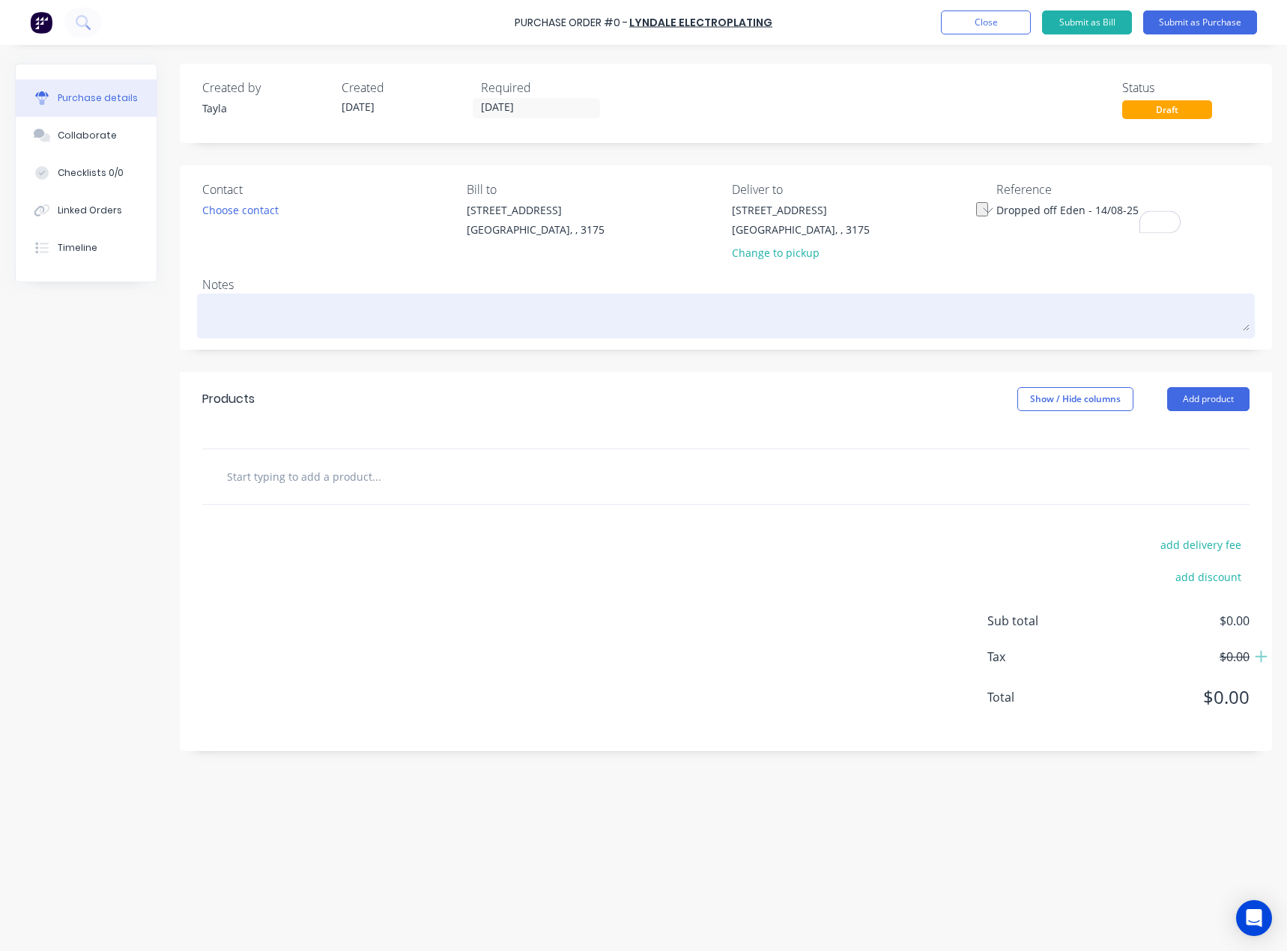
click at [587, 315] on textarea at bounding box center [725, 314] width 1047 height 34
paste textarea "Dropped off Eden - 14/08-25"
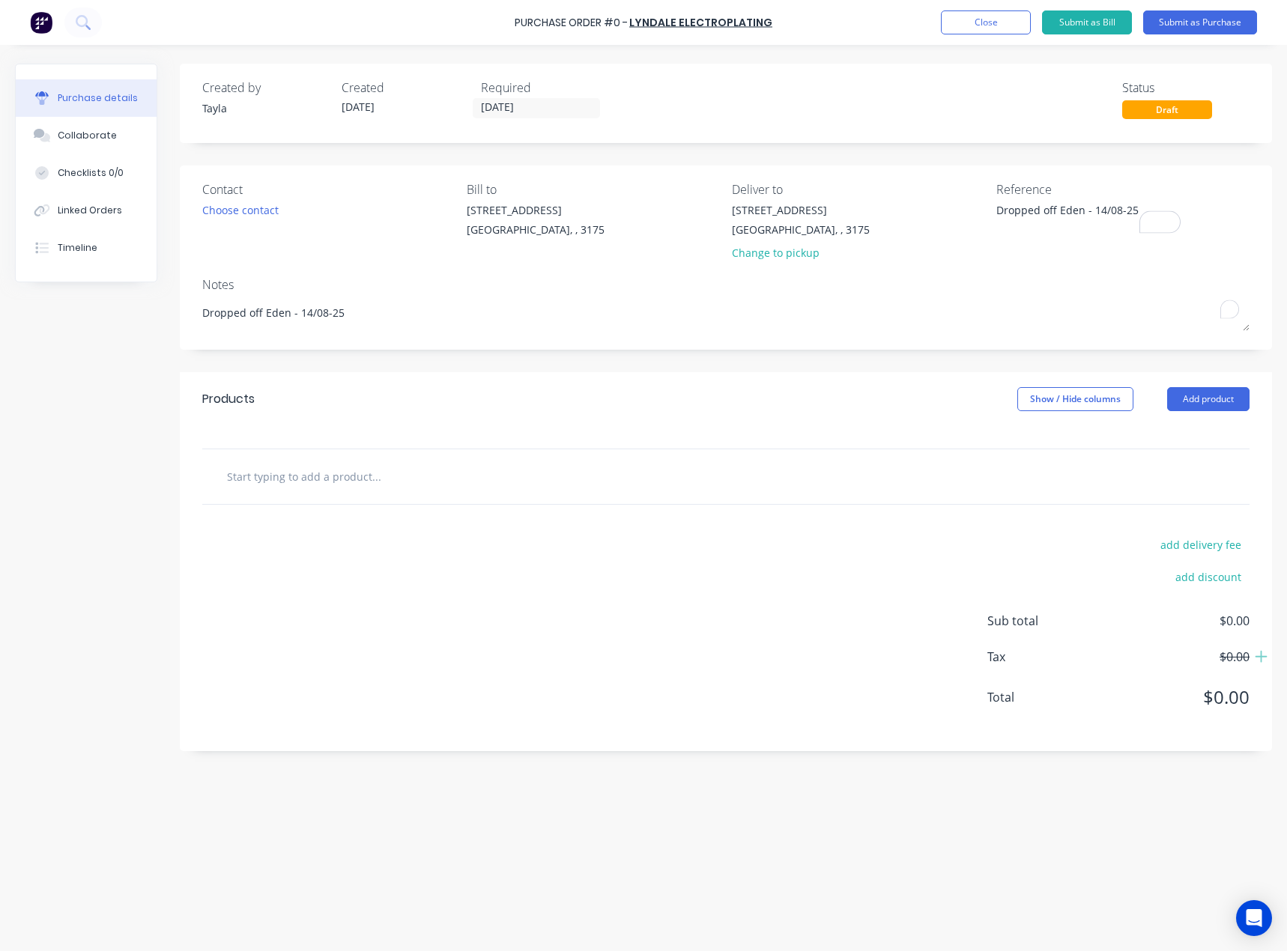
type textarea "Dropped off Eden - 14/08-25"
click at [612, 362] on div "Created by [PERSON_NAME] Created [DATE] Required [DATE] Status Draft Contact Ch…" at bounding box center [726, 407] width 1092 height 687
click at [236, 208] on div "Choose contact" at bounding box center [240, 210] width 76 height 16
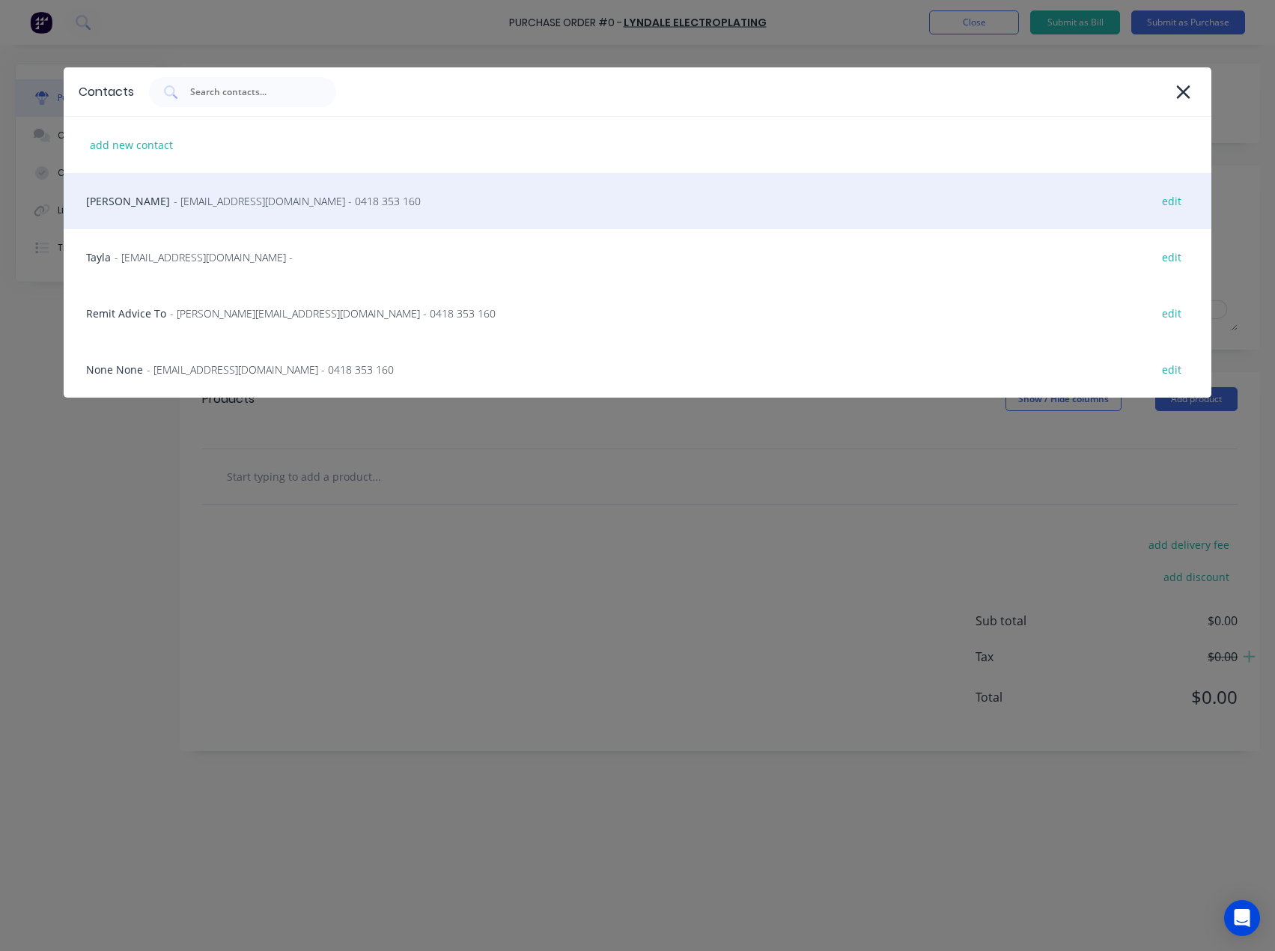
click at [250, 210] on div "[PERSON_NAME] - [EMAIL_ADDRESS][DOMAIN_NAME] - 0418 353 160 edit" at bounding box center [638, 201] width 1148 height 56
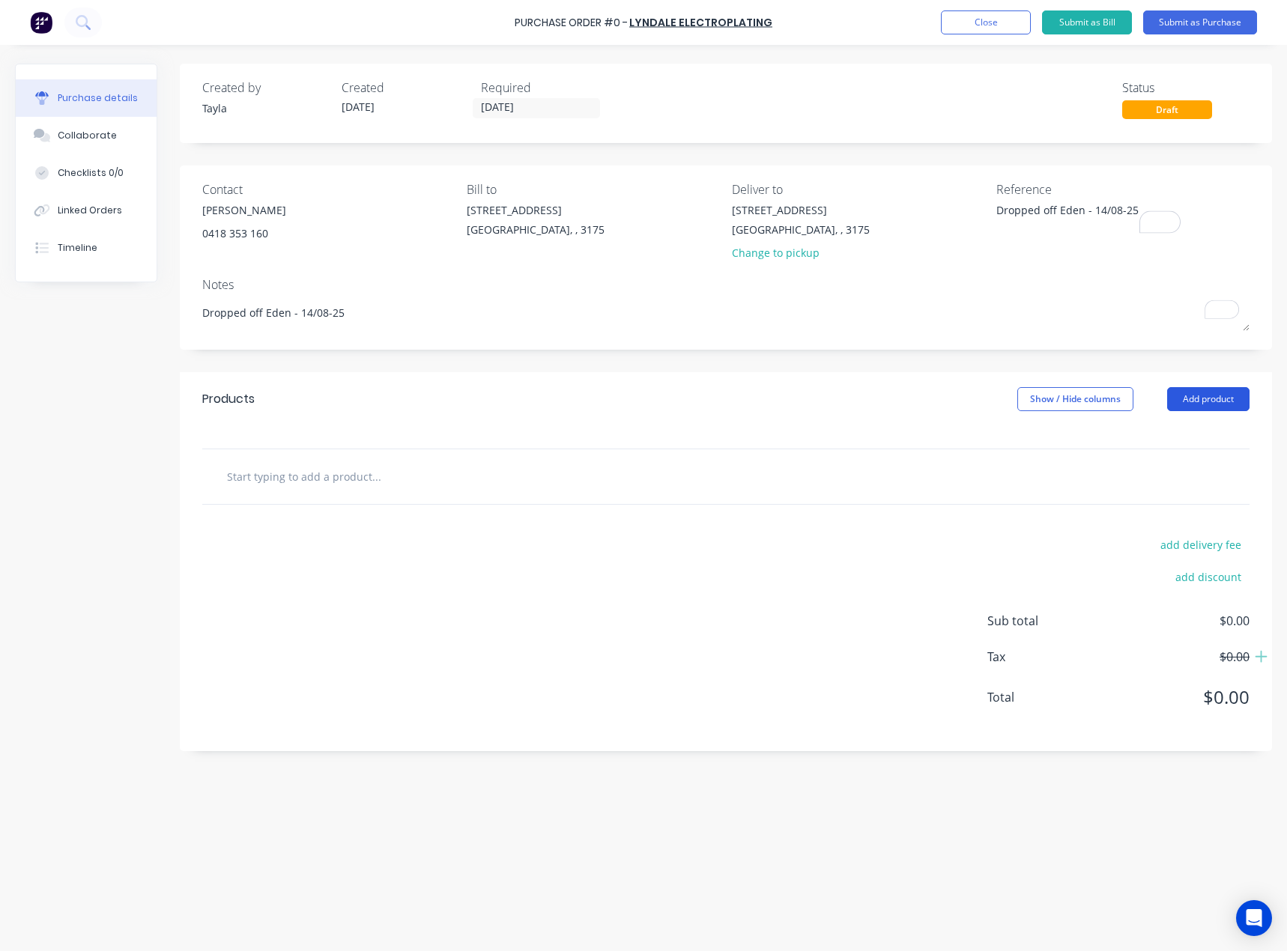
click at [1200, 405] on button "Add product" at bounding box center [1208, 399] width 82 height 24
click at [759, 265] on div "[STREET_ADDRESS] Change to pickup" at bounding box center [801, 235] width 138 height 66
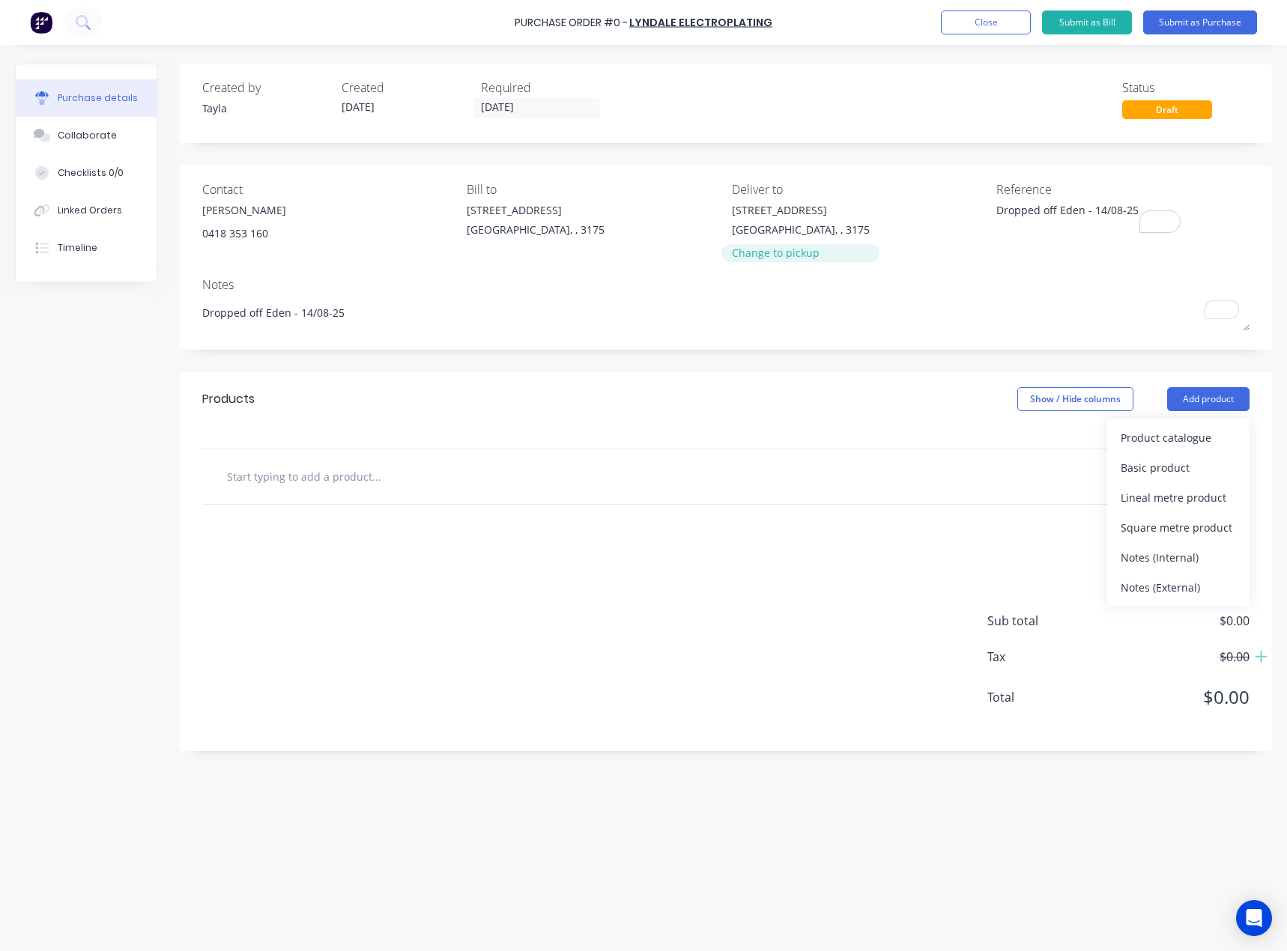
click at [767, 252] on div "Change to pickup" at bounding box center [801, 253] width 138 height 16
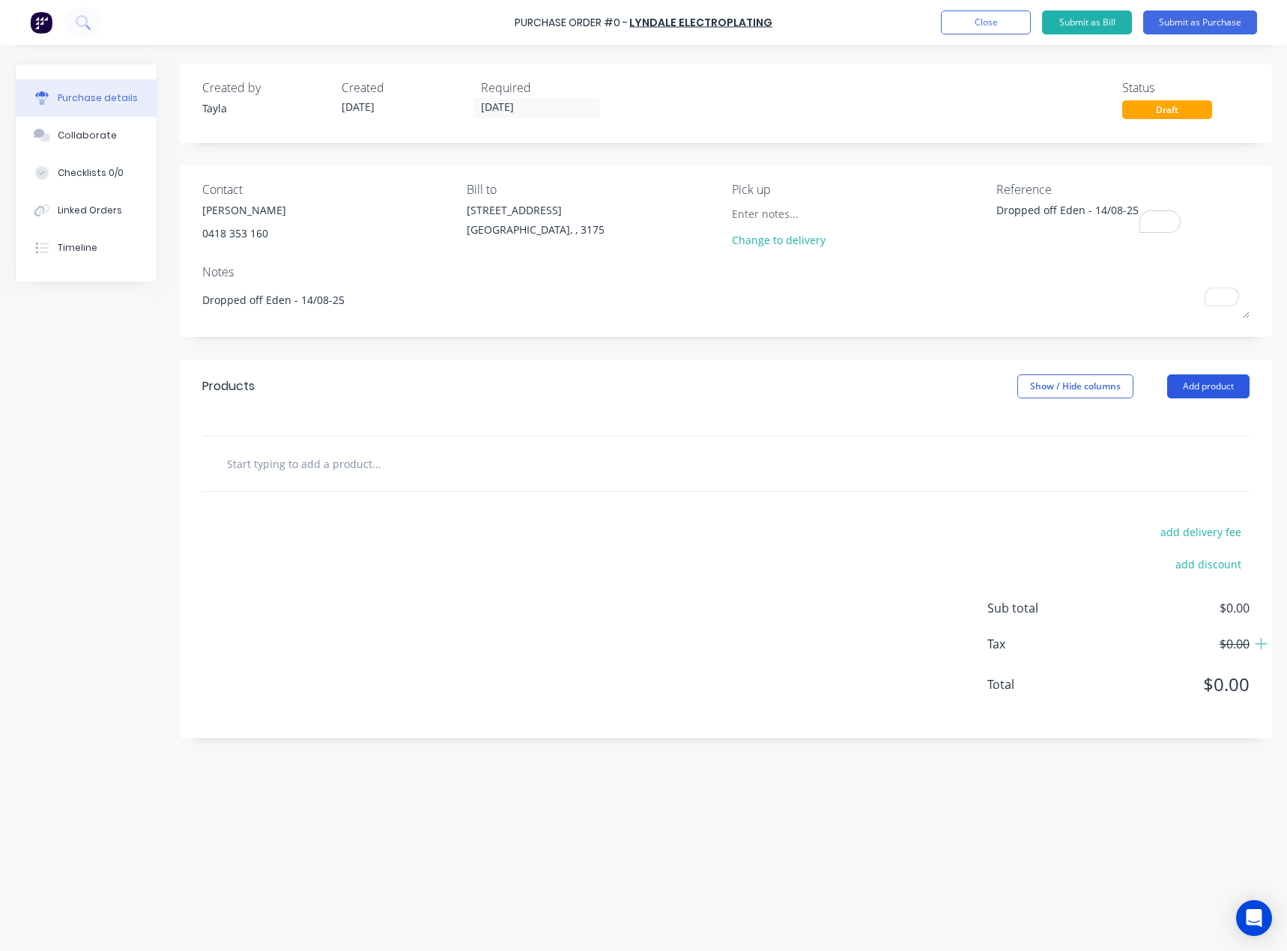
click at [1224, 395] on button "Add product" at bounding box center [1208, 386] width 82 height 24
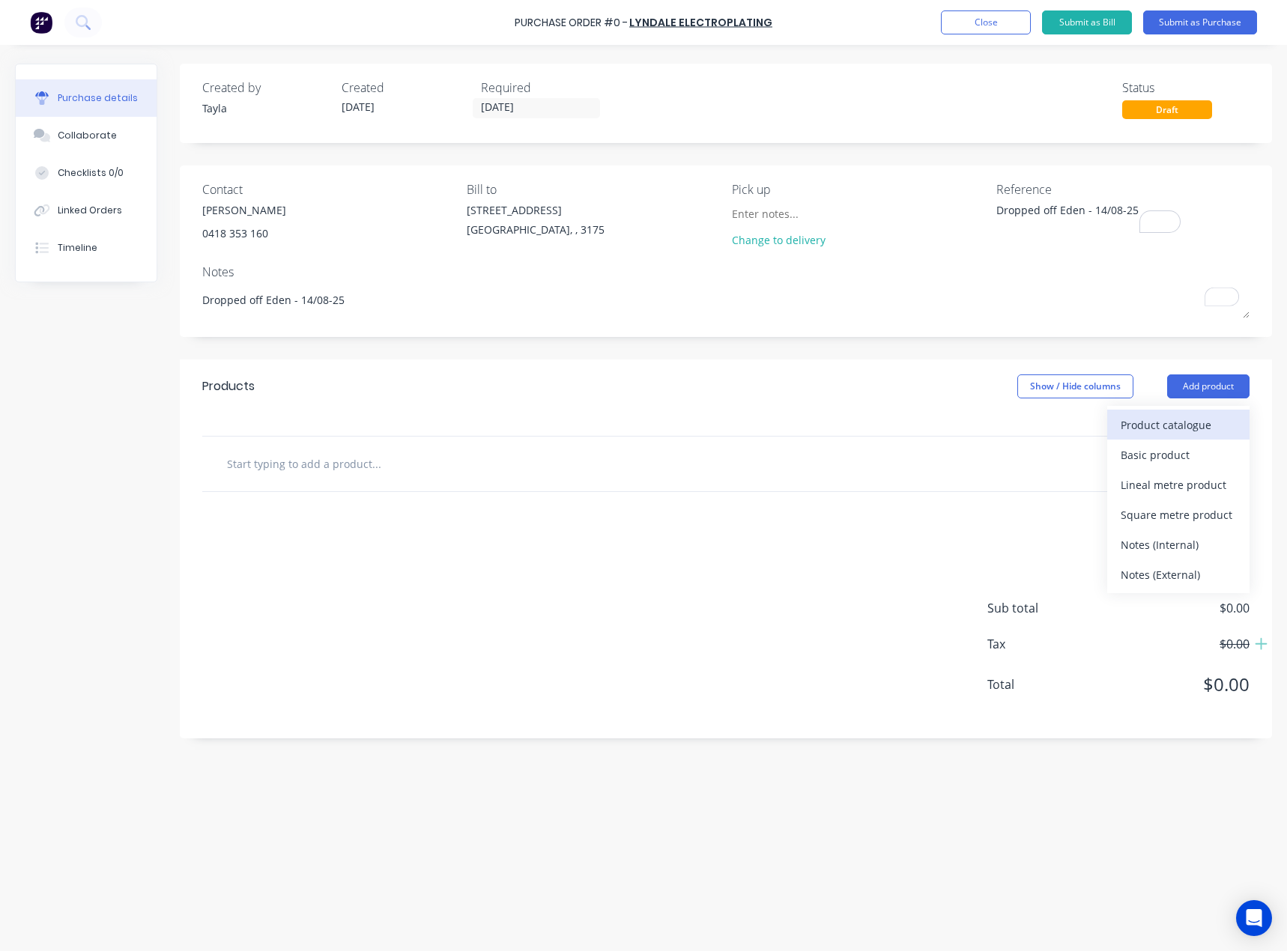
click at [1179, 435] on div "Product catalogue" at bounding box center [1177, 425] width 115 height 22
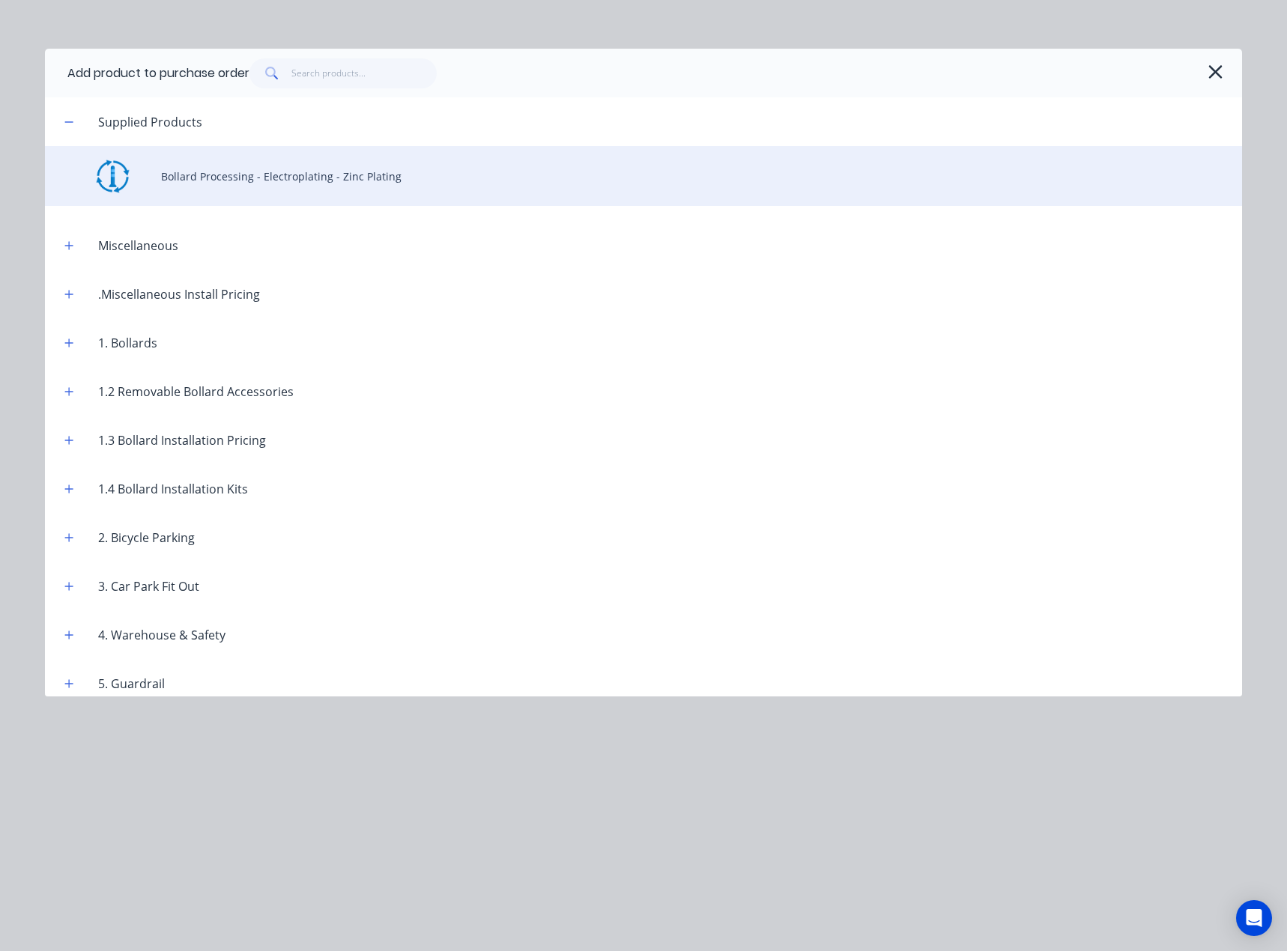
click at [175, 171] on div "Bollard Processing - Electroplating - Zinc Plating" at bounding box center [643, 176] width 1197 height 60
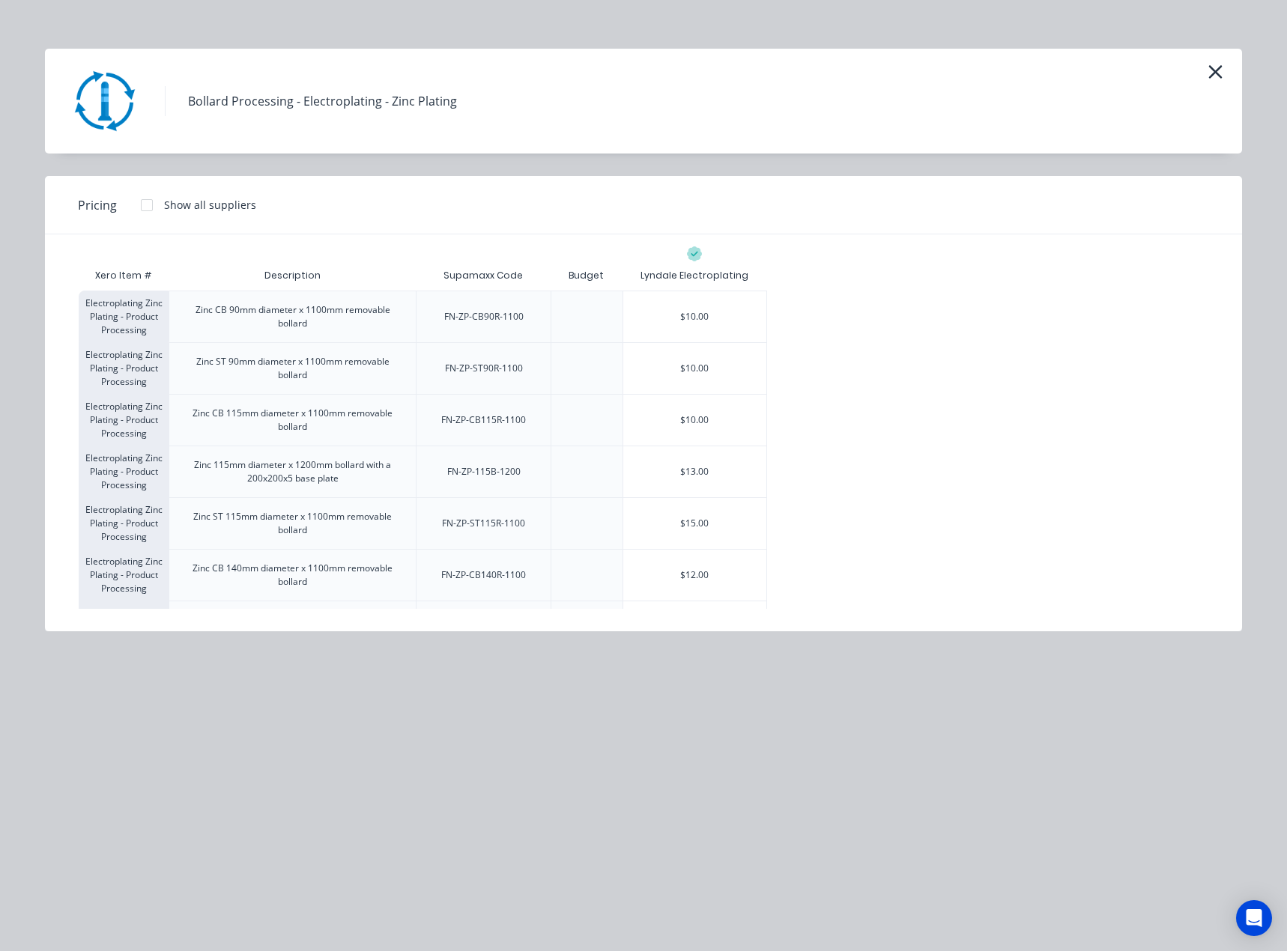
scroll to position [515, 0]
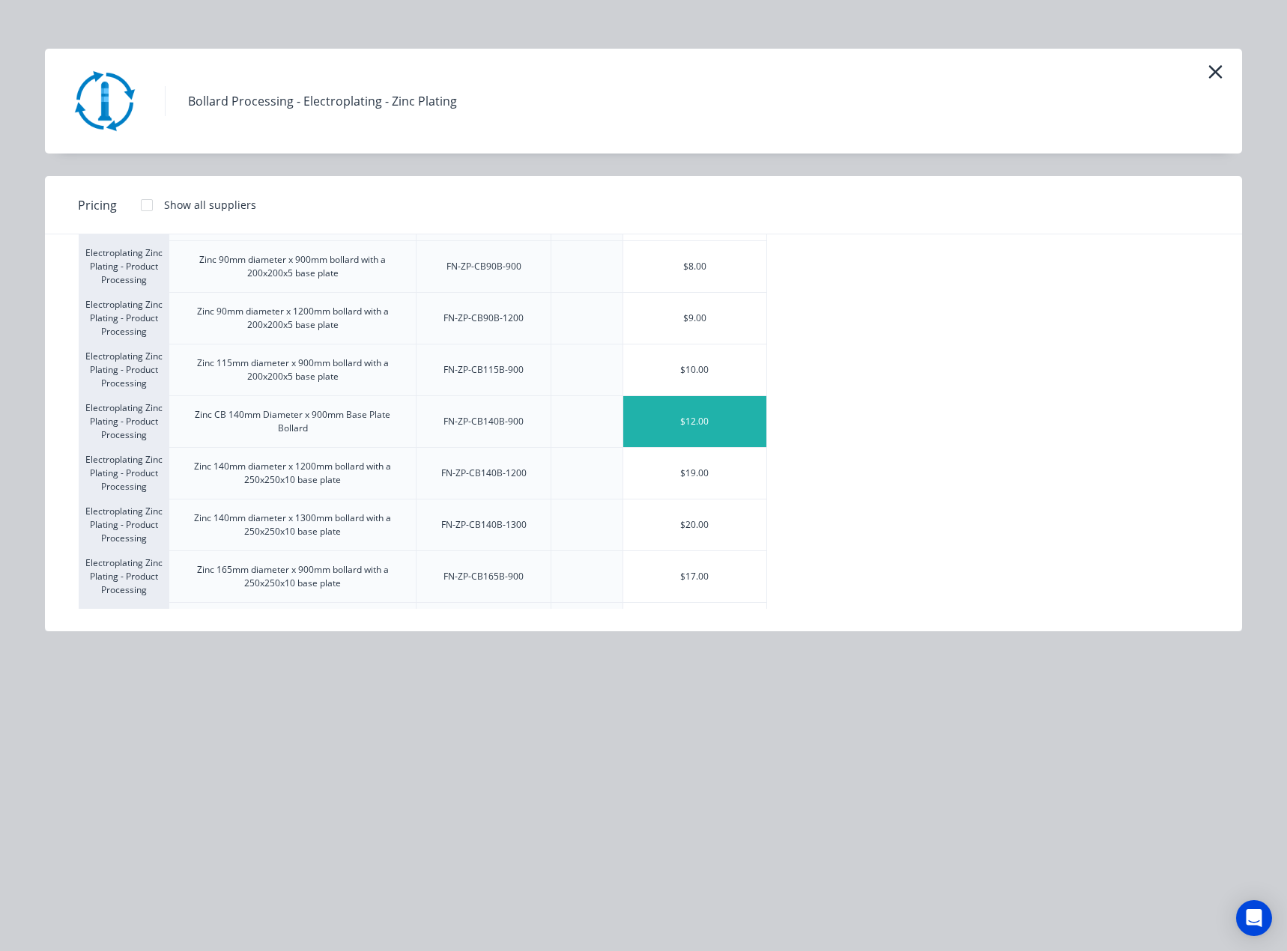
click at [660, 419] on div "$12.00" at bounding box center [694, 421] width 143 height 51
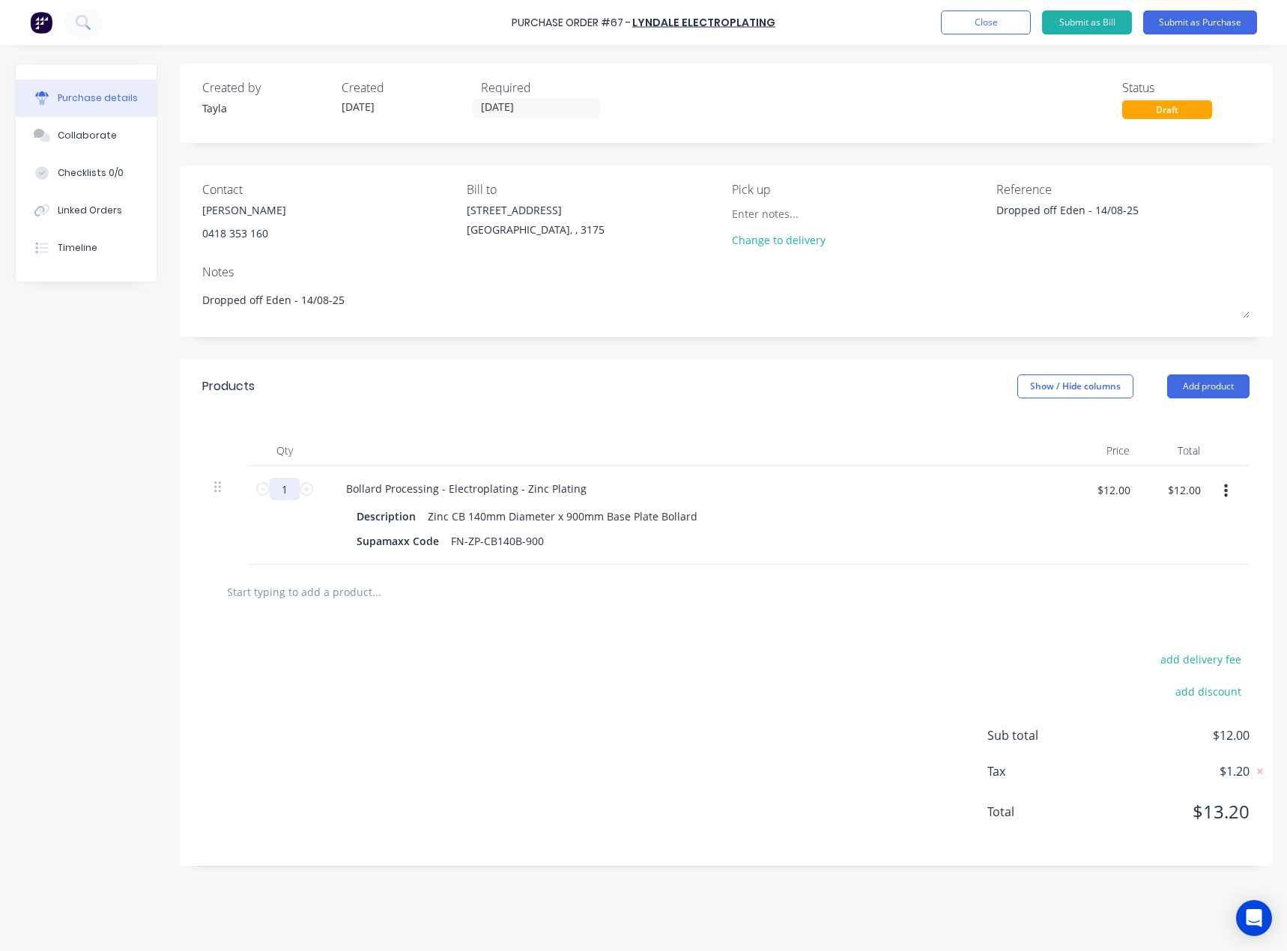
click at [285, 490] on input "1" at bounding box center [285, 489] width 30 height 22
type input "2"
type input "$24.00"
type input "20"
type input "$240.00"
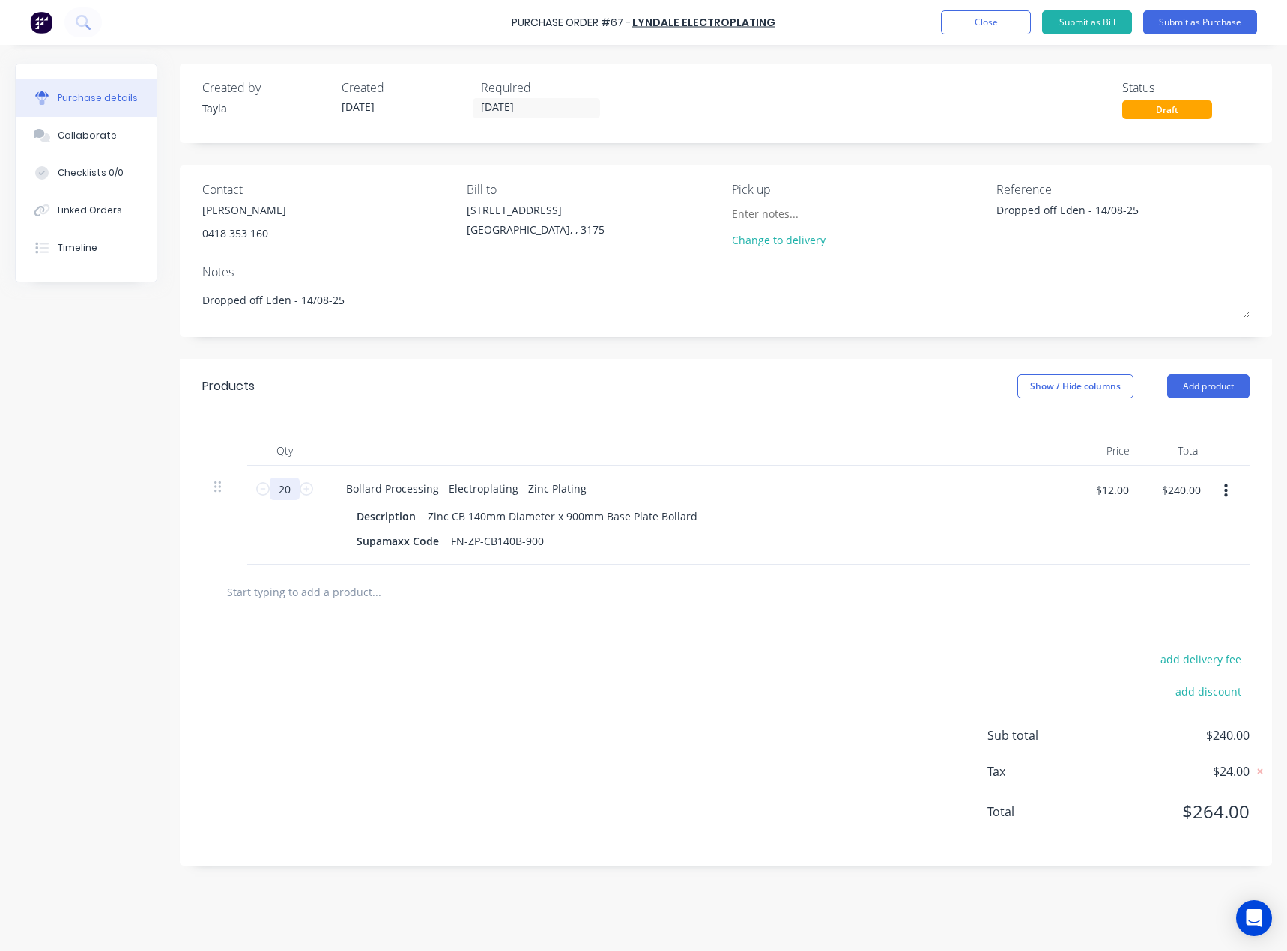
type input "20"
click at [403, 648] on div "add delivery fee add discount Sub total $240.00 Tax $24.00 Total $264.00" at bounding box center [726, 742] width 1092 height 246
click at [1202, 390] on button "Add product" at bounding box center [1208, 386] width 82 height 24
click at [1149, 430] on div "Product catalogue" at bounding box center [1177, 425] width 115 height 22
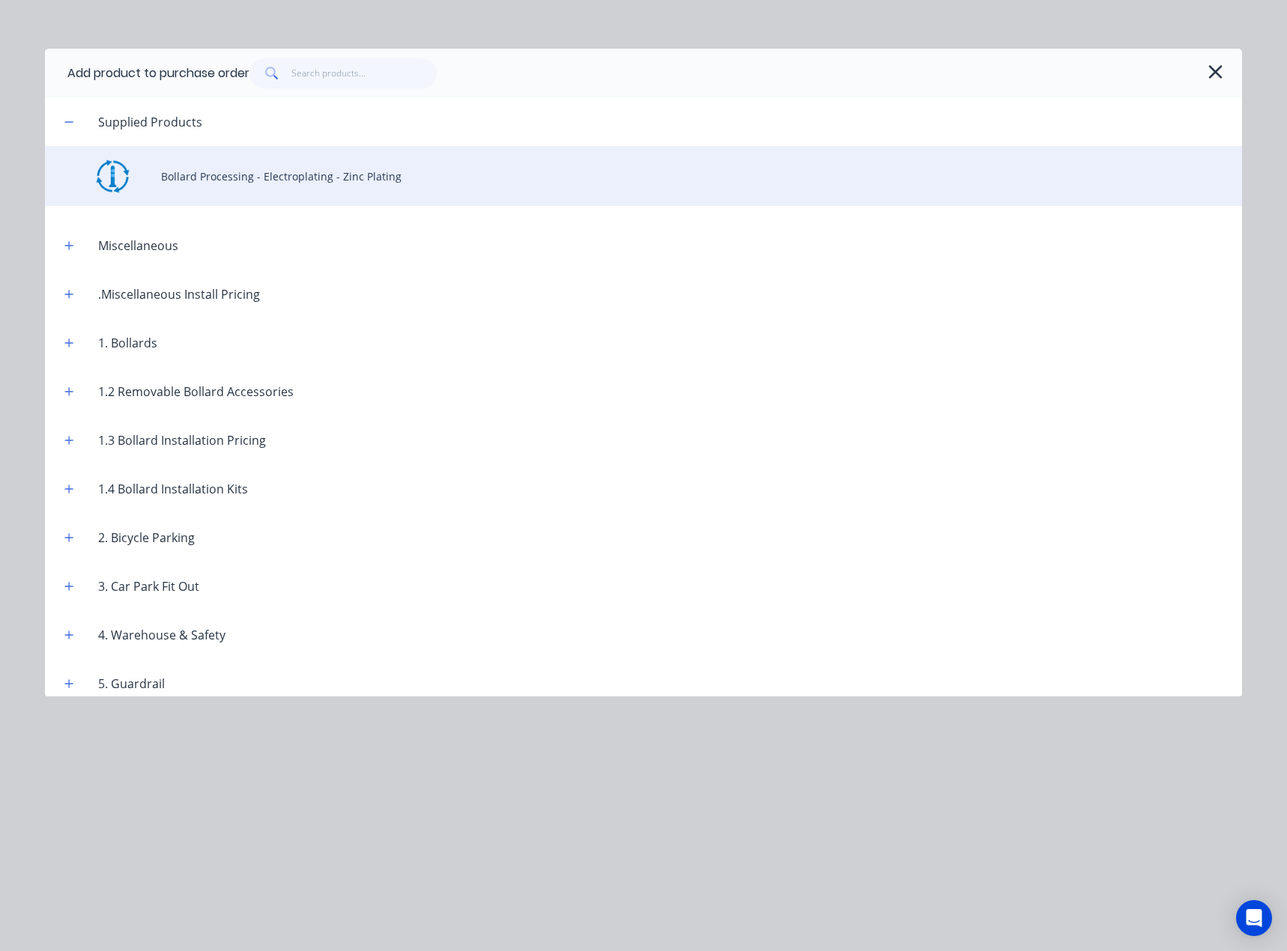
click at [198, 158] on div "Bollard Processing - Electroplating - Zinc Plating" at bounding box center [643, 176] width 1197 height 60
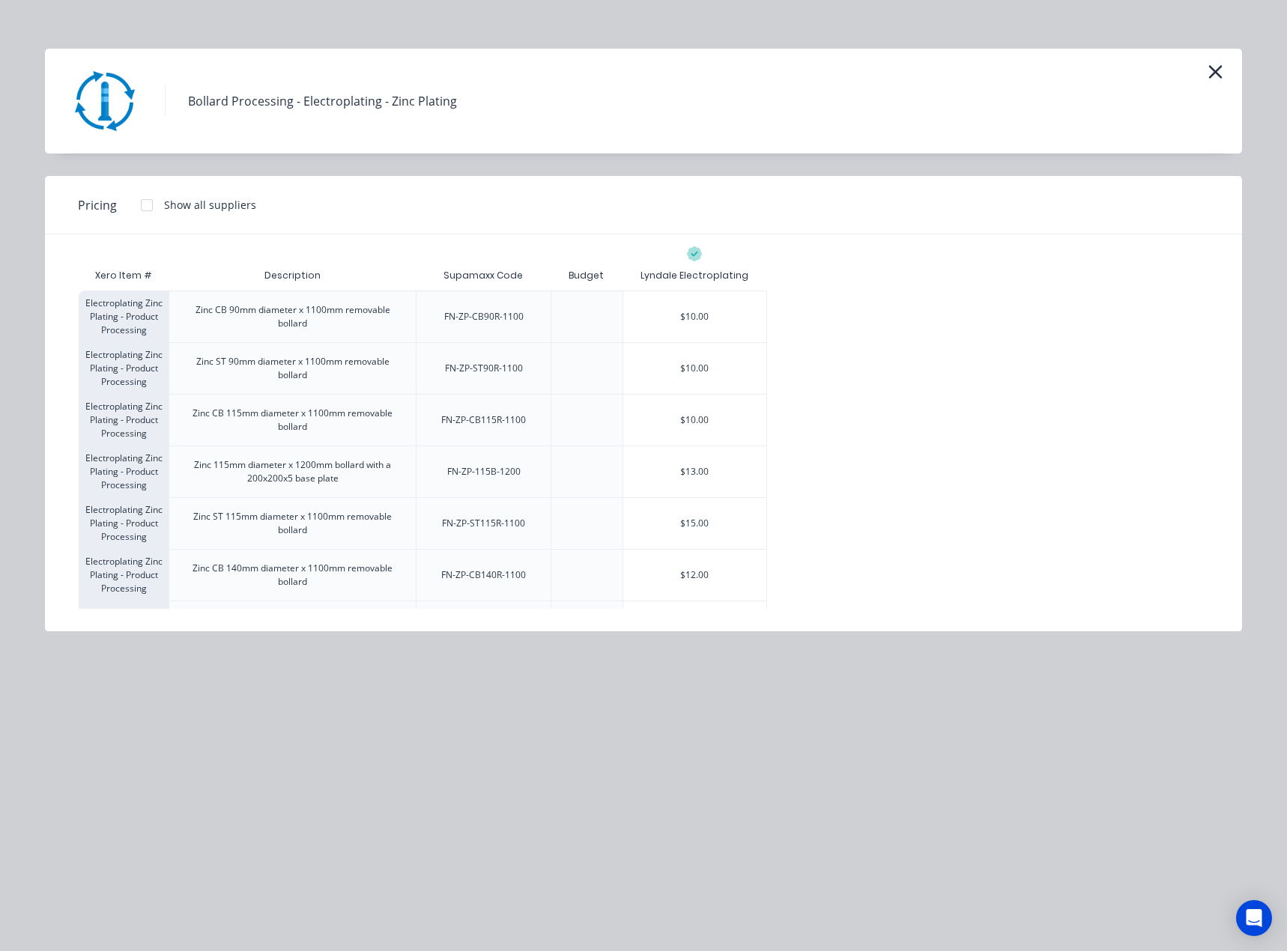
scroll to position [515, 0]
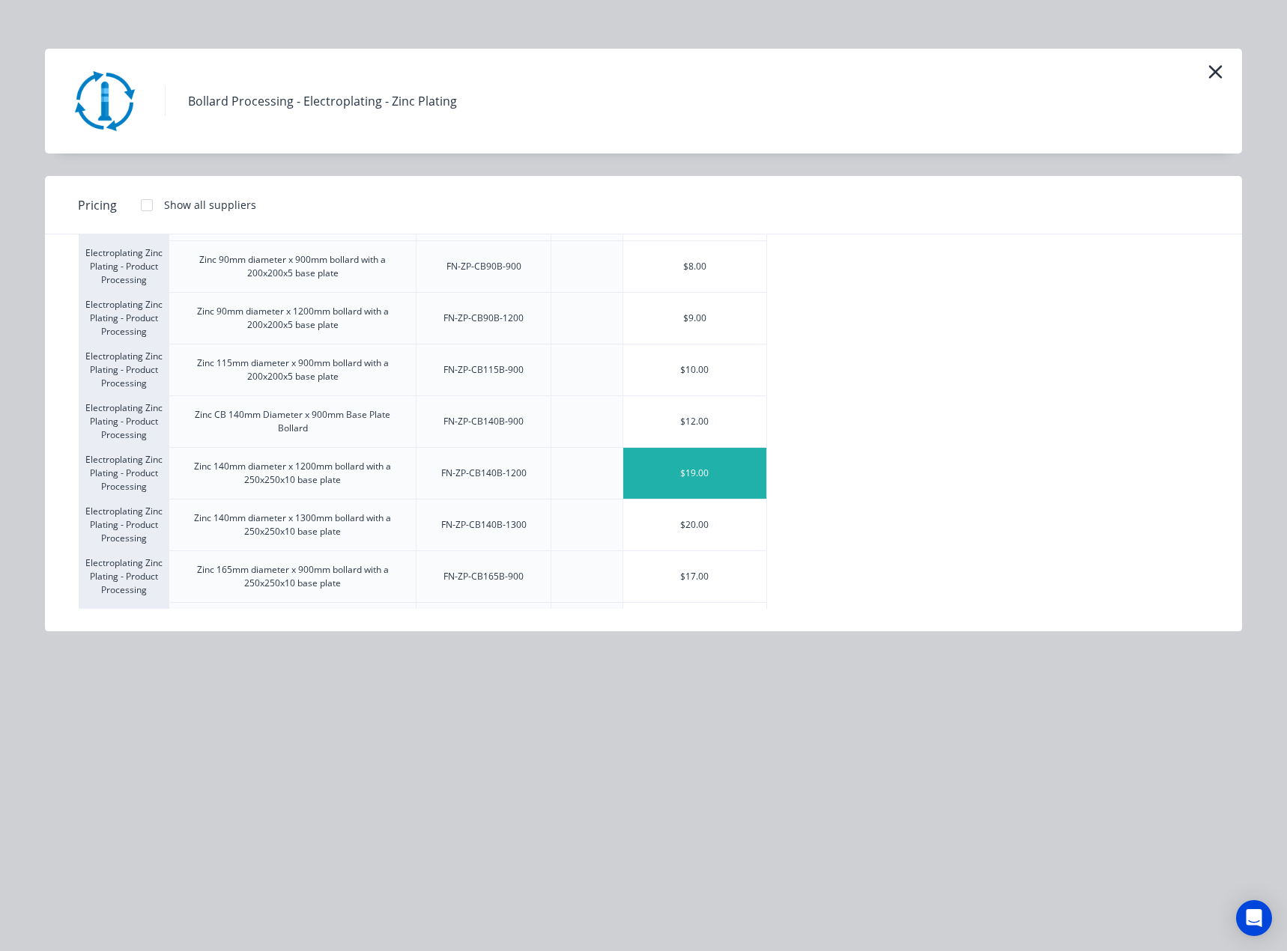
click at [693, 462] on div "$19.00" at bounding box center [694, 473] width 143 height 51
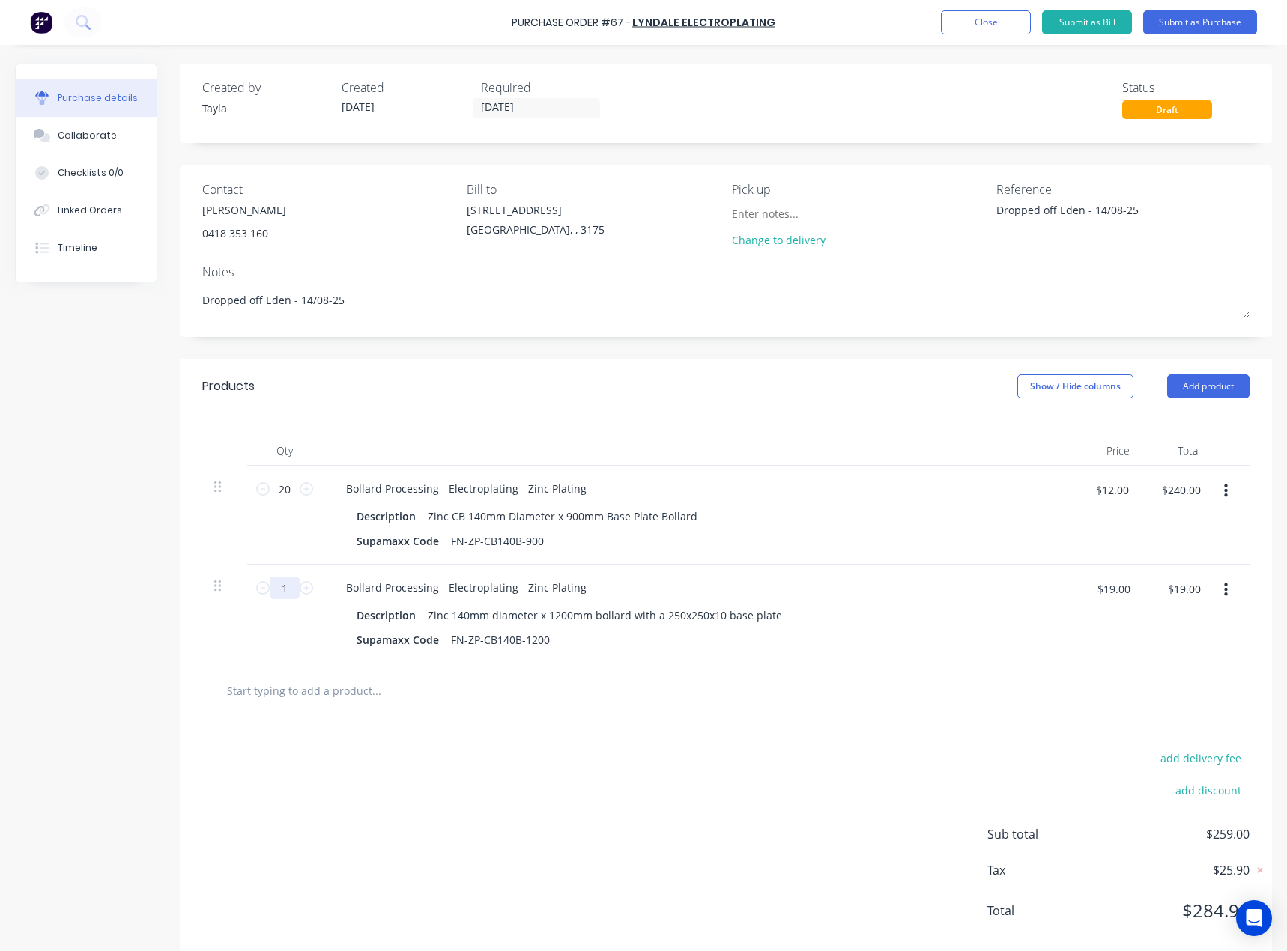
click at [276, 590] on input "1" at bounding box center [285, 588] width 30 height 22
type input "2"
type input "$38.00"
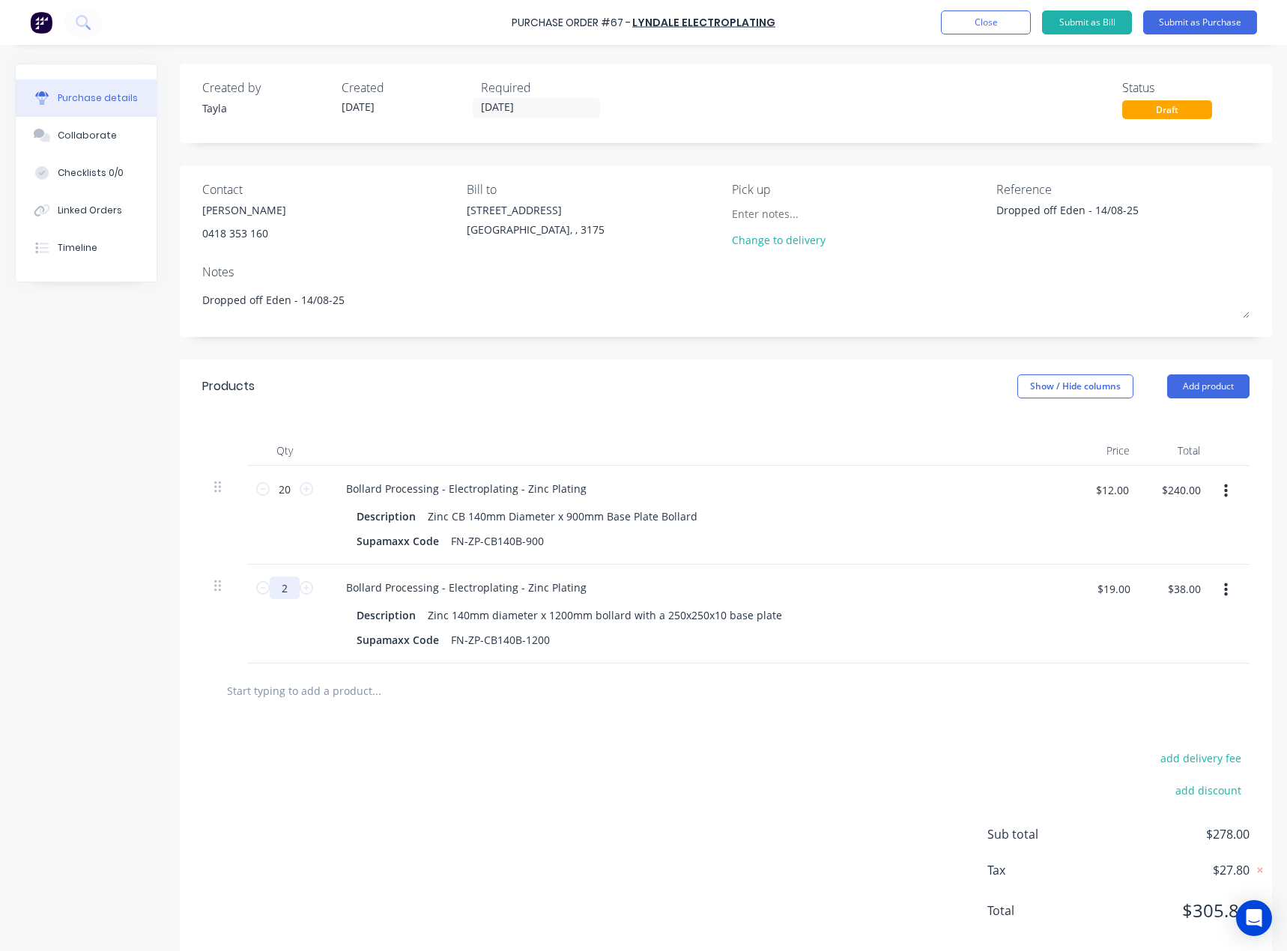
type input "2"
drag, startPoint x: 405, startPoint y: 736, endPoint x: 828, endPoint y: 572, distance: 453.8
click at [406, 736] on div "add delivery fee add discount Sub total $278.00 Tax $27.80 Total $305.80" at bounding box center [726, 841] width 1092 height 246
click at [1210, 385] on button "Add product" at bounding box center [1208, 386] width 82 height 24
click at [1128, 434] on div "Product catalogue" at bounding box center [1177, 425] width 115 height 22
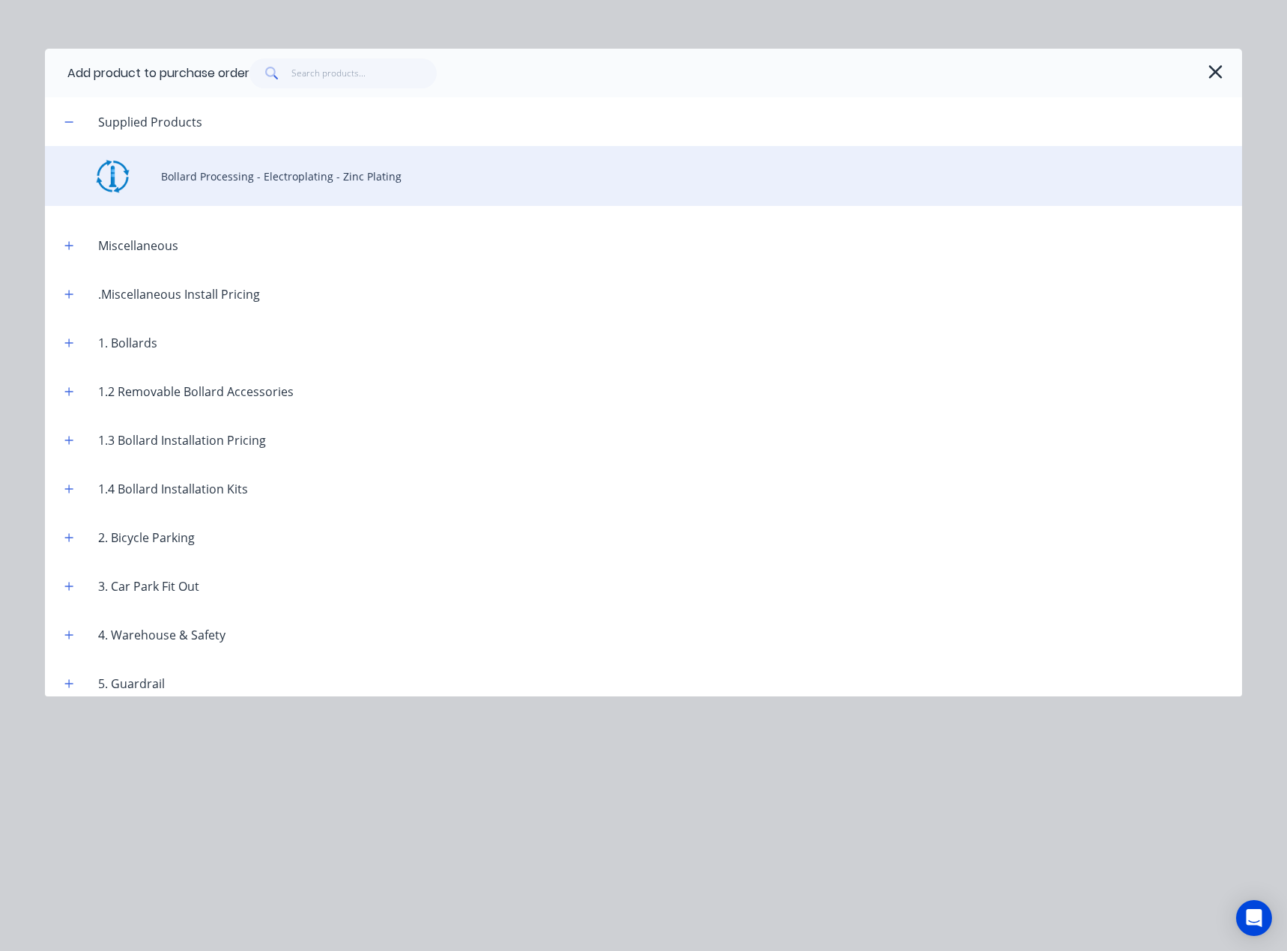
click at [205, 171] on div "Bollard Processing - Electroplating - Zinc Plating" at bounding box center [643, 176] width 1197 height 60
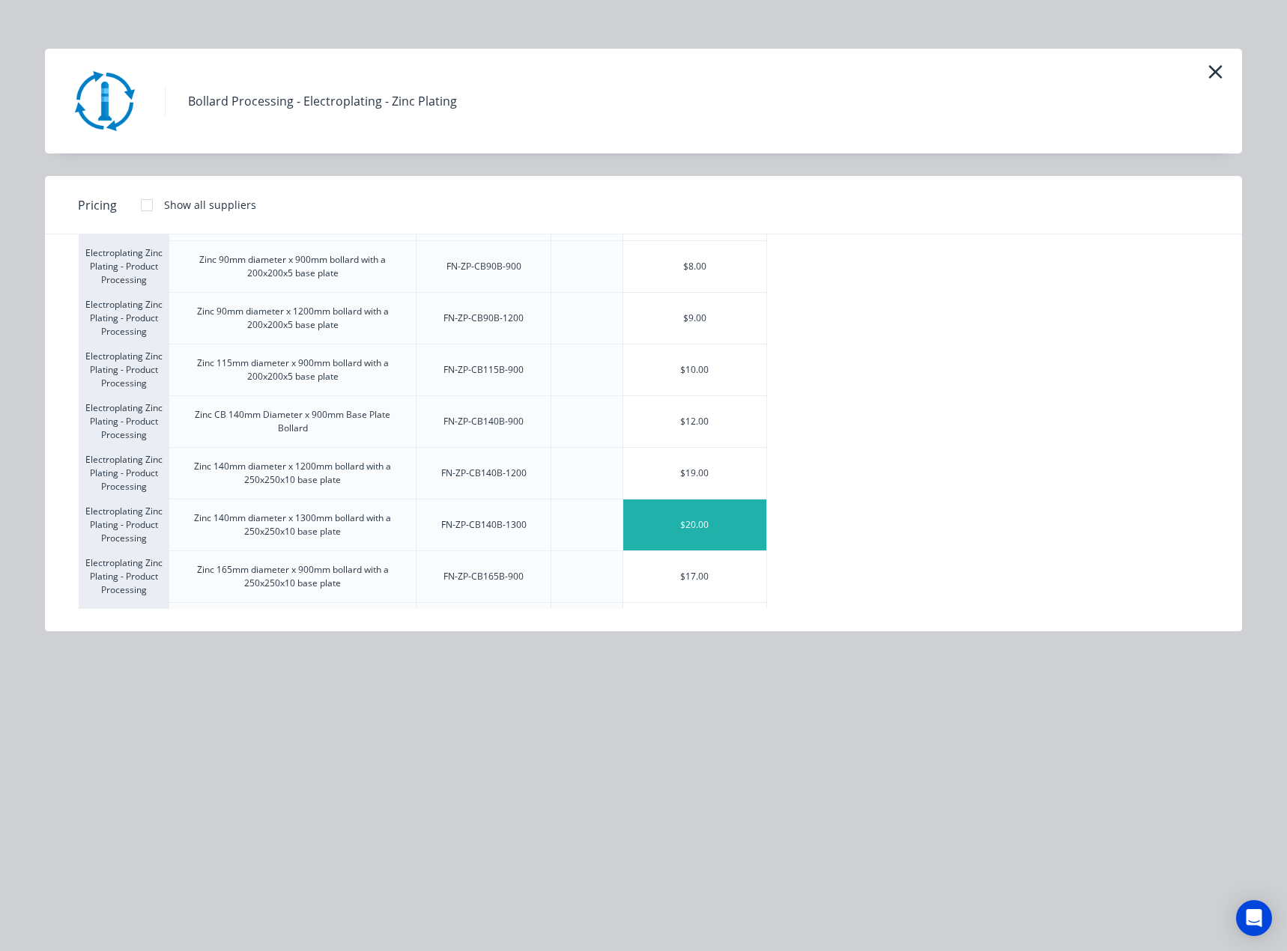
click at [655, 520] on div "$20.00" at bounding box center [694, 524] width 143 height 51
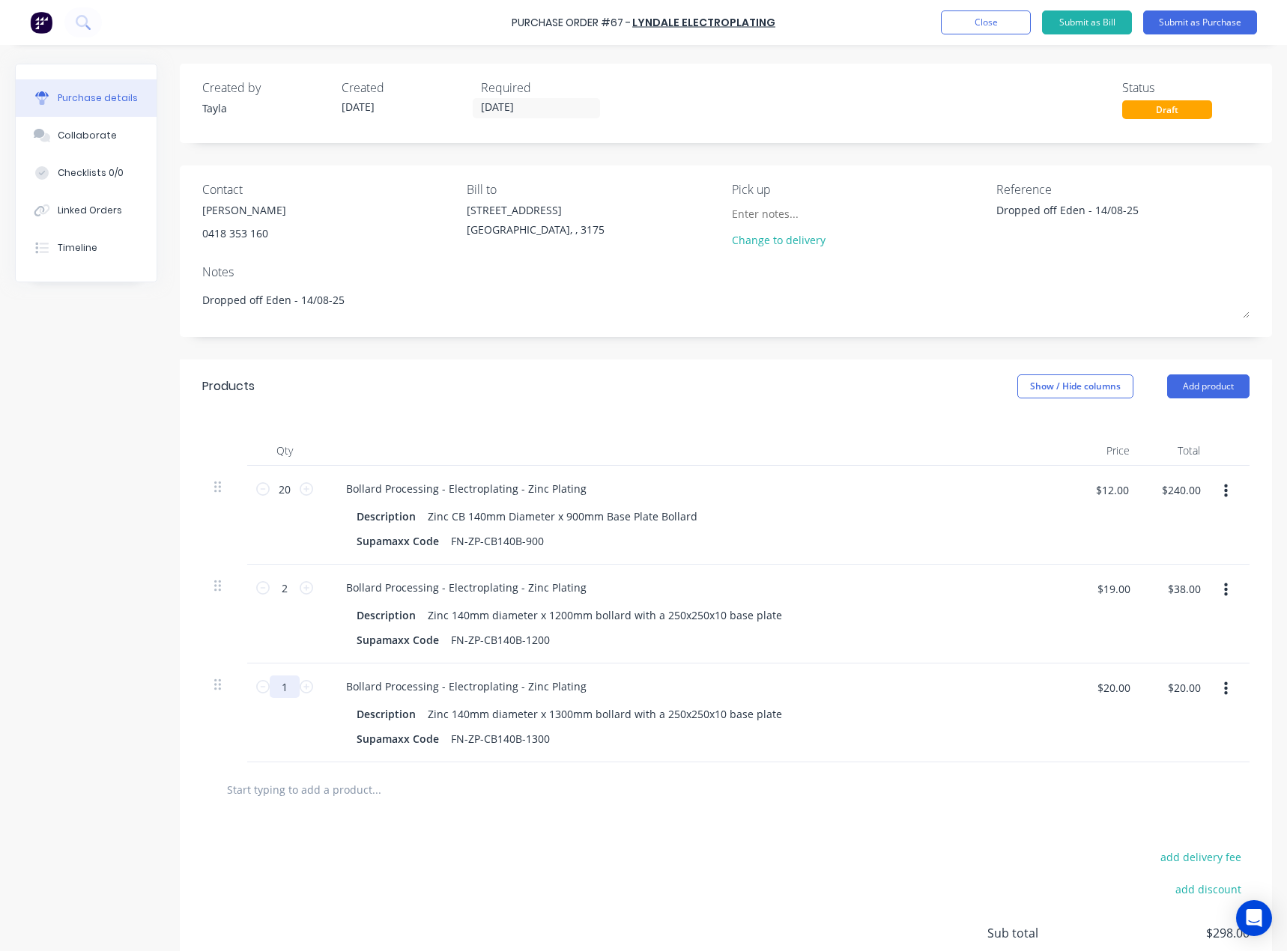
click at [279, 690] on input "1" at bounding box center [285, 686] width 30 height 22
type input "2"
type input "$40.00"
type input "2"
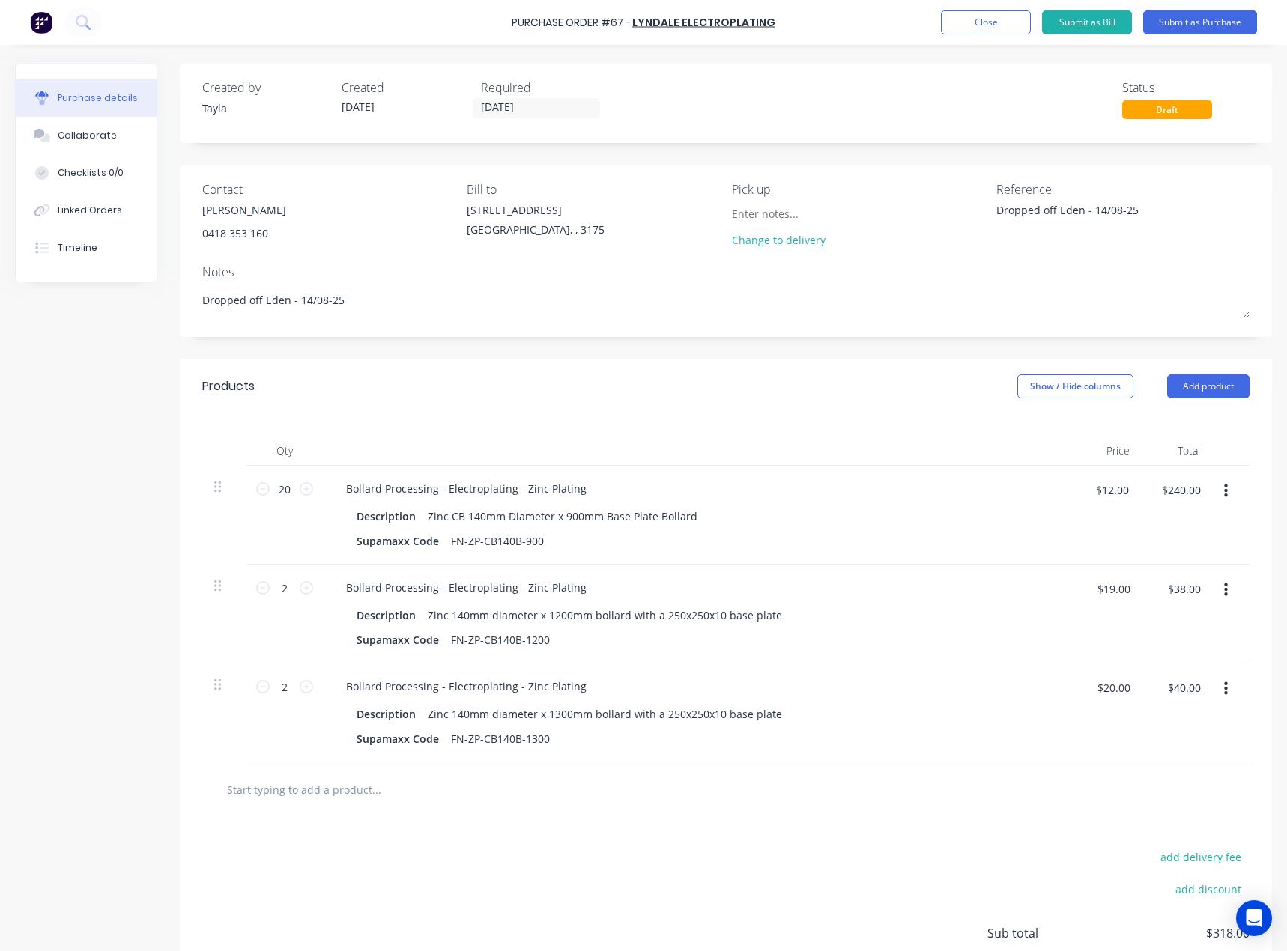
click at [511, 827] on div "add delivery fee add discount Sub total $318.00 Tax $31.80 Total $349.80" at bounding box center [726, 940] width 1092 height 246
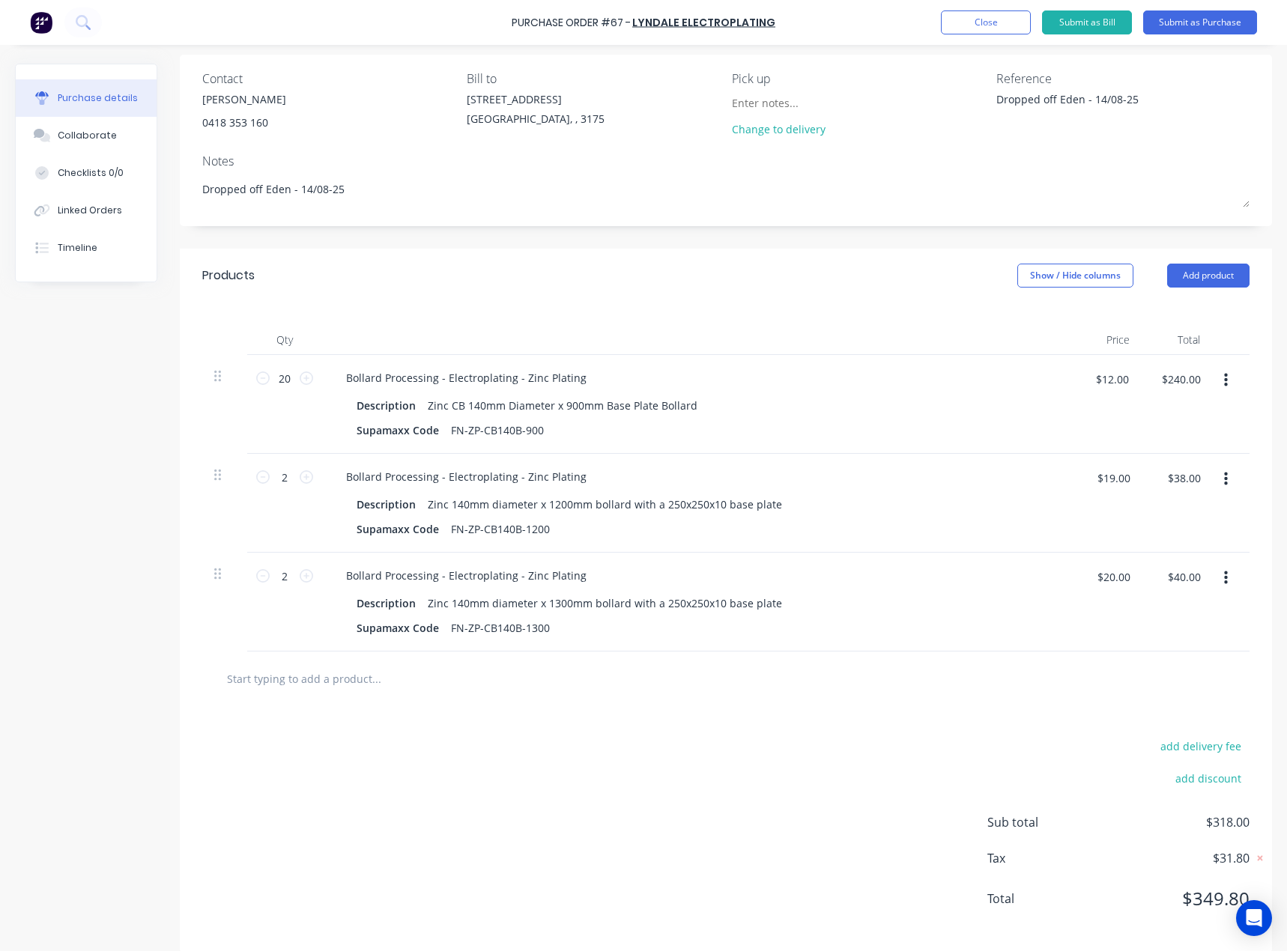
scroll to position [127, 0]
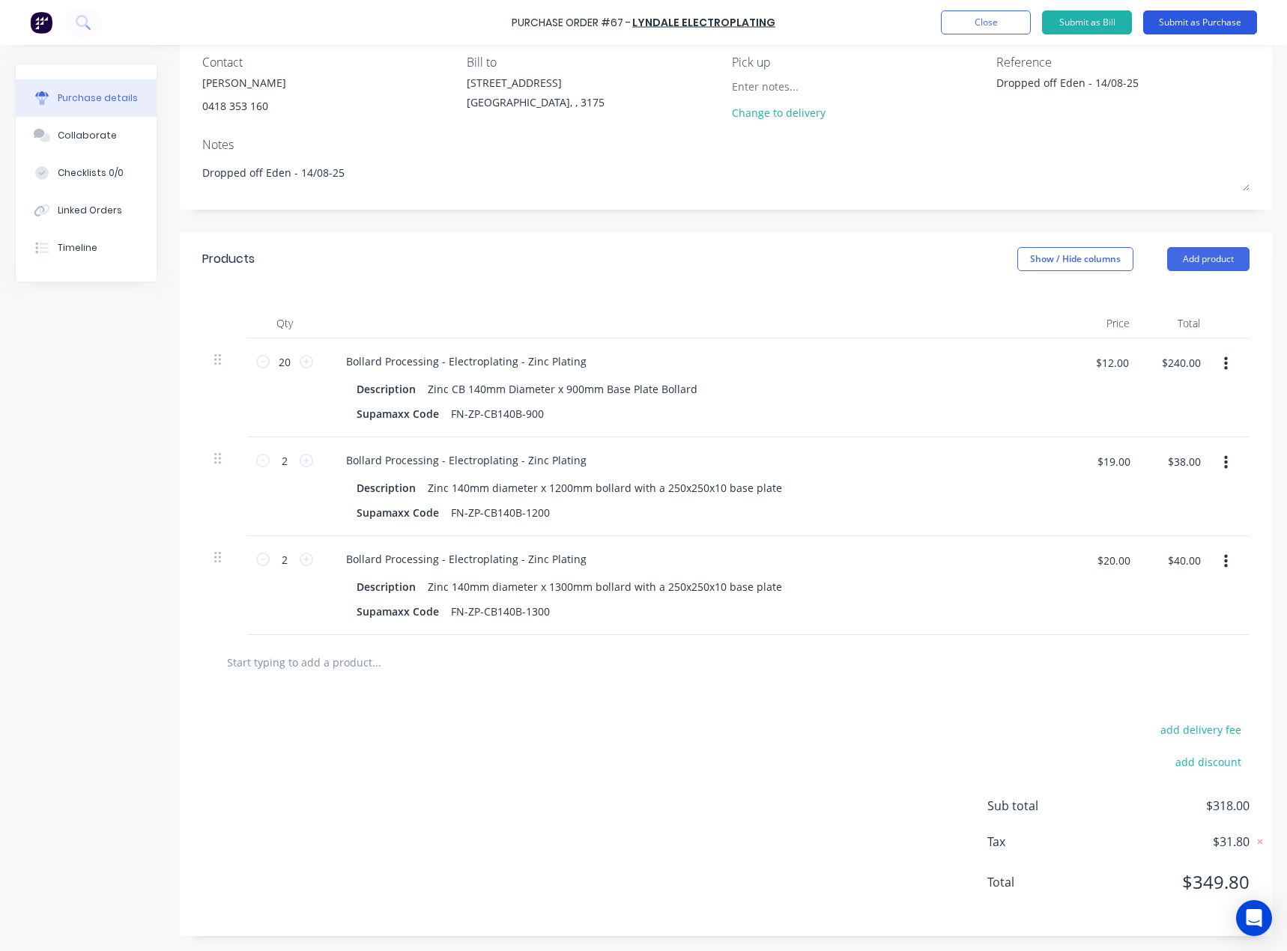
click at [1222, 25] on button "Submit as Purchase" at bounding box center [1200, 22] width 114 height 24
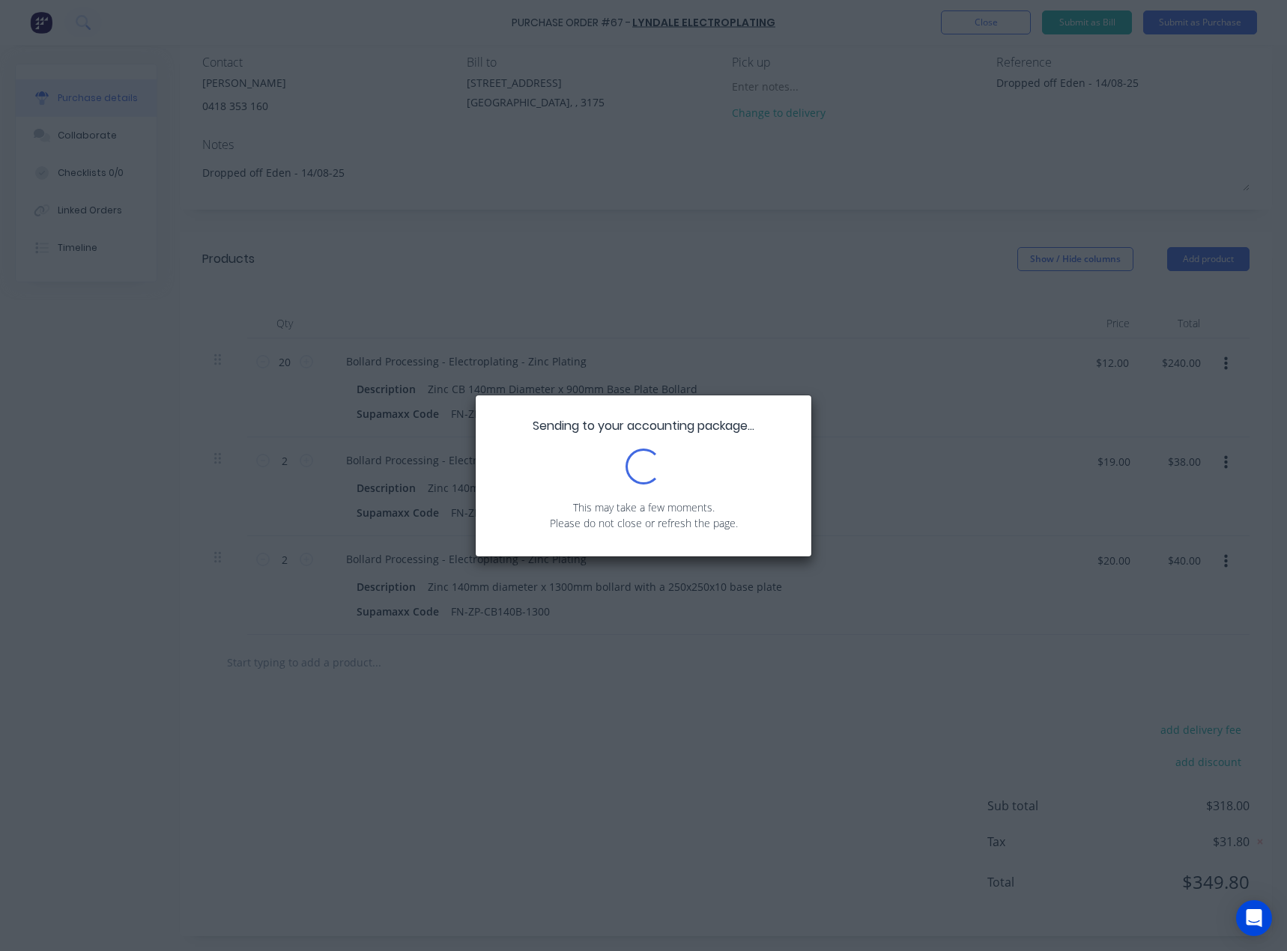
scroll to position [0, 0]
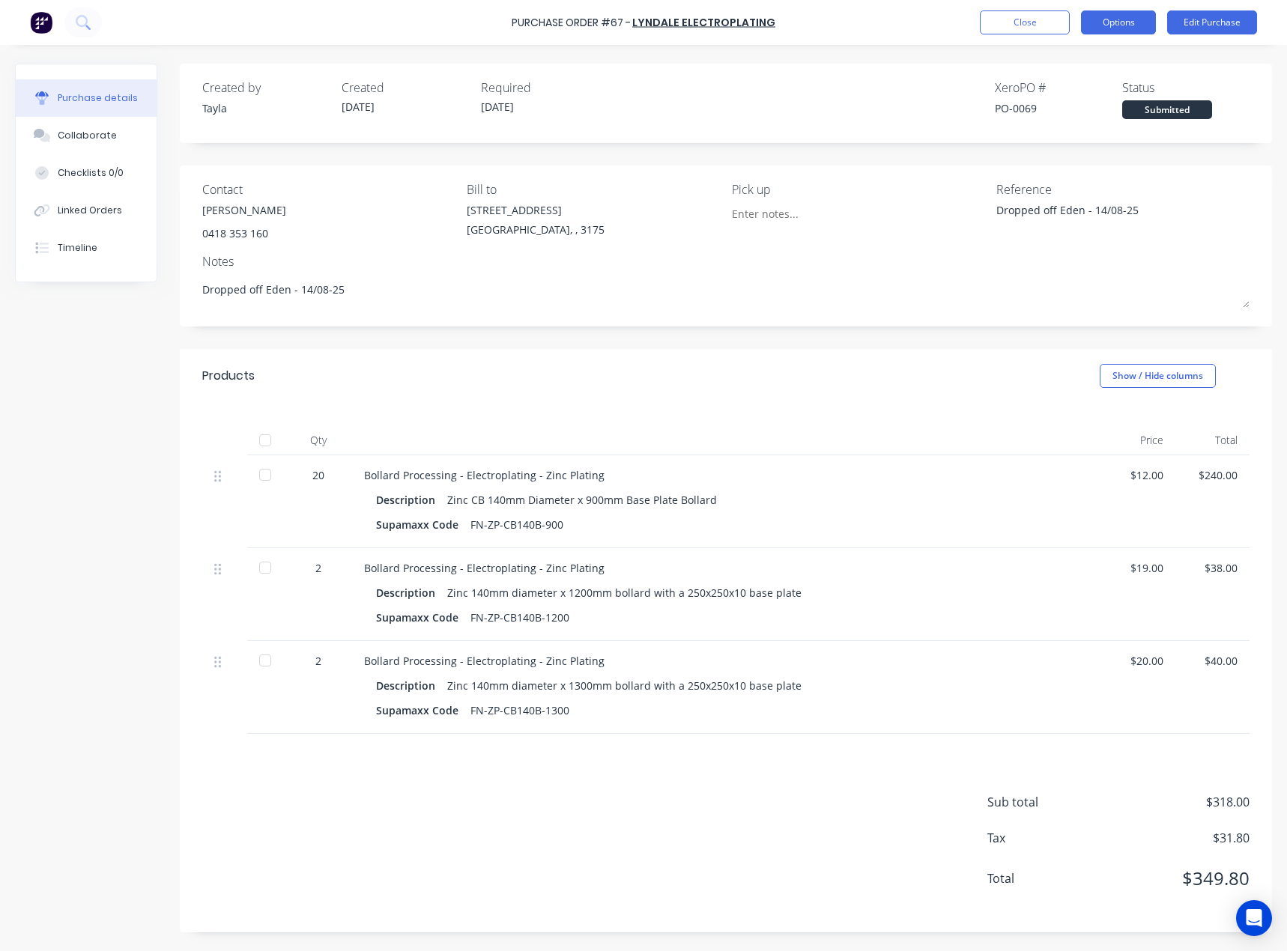
click at [1129, 25] on button "Options" at bounding box center [1118, 22] width 75 height 24
click at [1103, 70] on div "Print / Email" at bounding box center [1084, 61] width 115 height 22
click at [1091, 85] on div "With pricing" at bounding box center [1084, 91] width 115 height 22
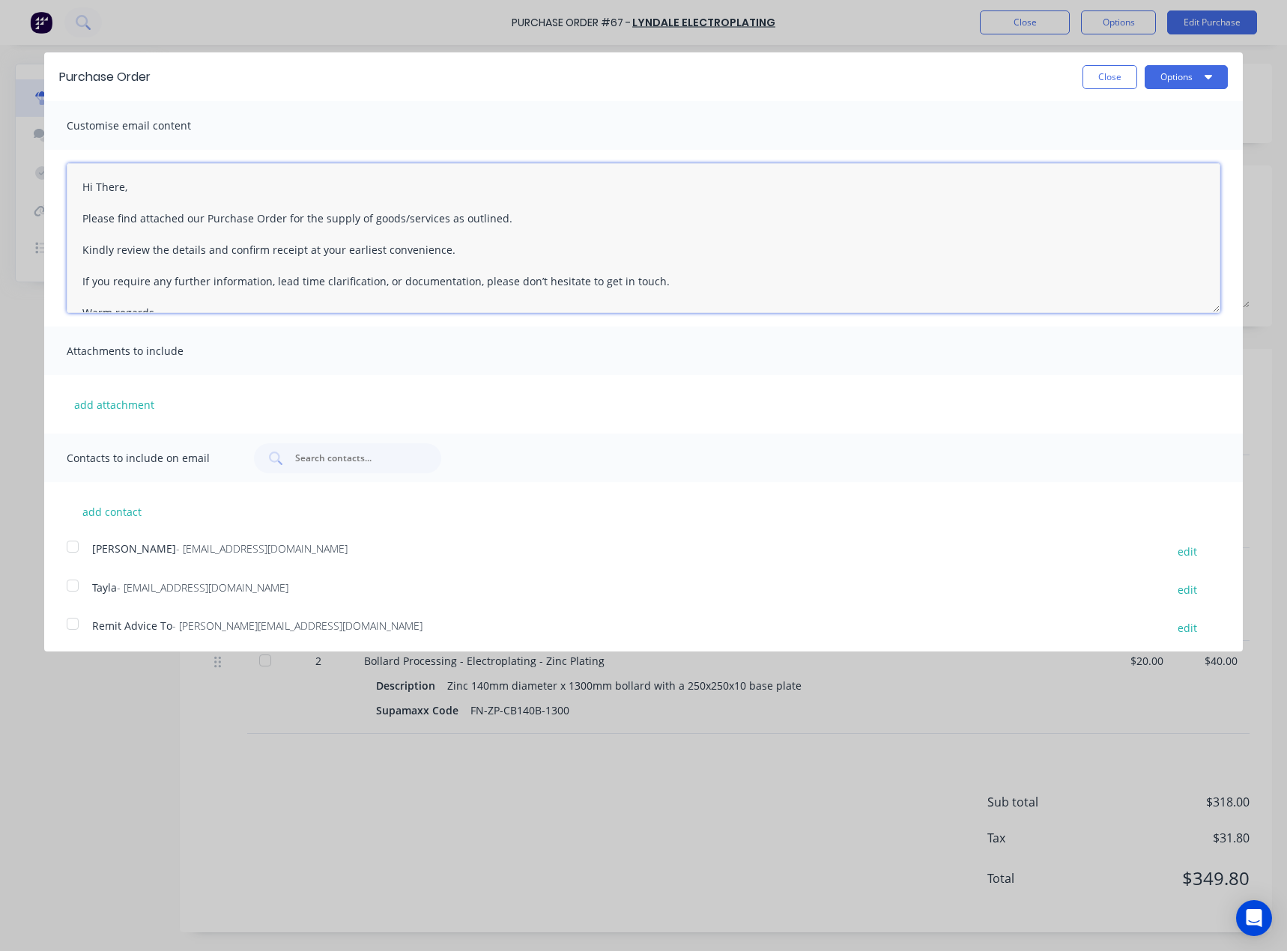
click at [109, 196] on textarea "Hi There, Please find attached our Purchase Order for the supply of goods/servi…" at bounding box center [643, 238] width 1153 height 150
drag, startPoint x: 139, startPoint y: 182, endPoint x: 5, endPoint y: 195, distance: 134.7
click at [5, 195] on div "Purchase Order Close Options Customise email content Hi There, Please find atta…" at bounding box center [643, 475] width 1287 height 951
drag, startPoint x: 80, startPoint y: 186, endPoint x: 152, endPoint y: 189, distance: 71.9
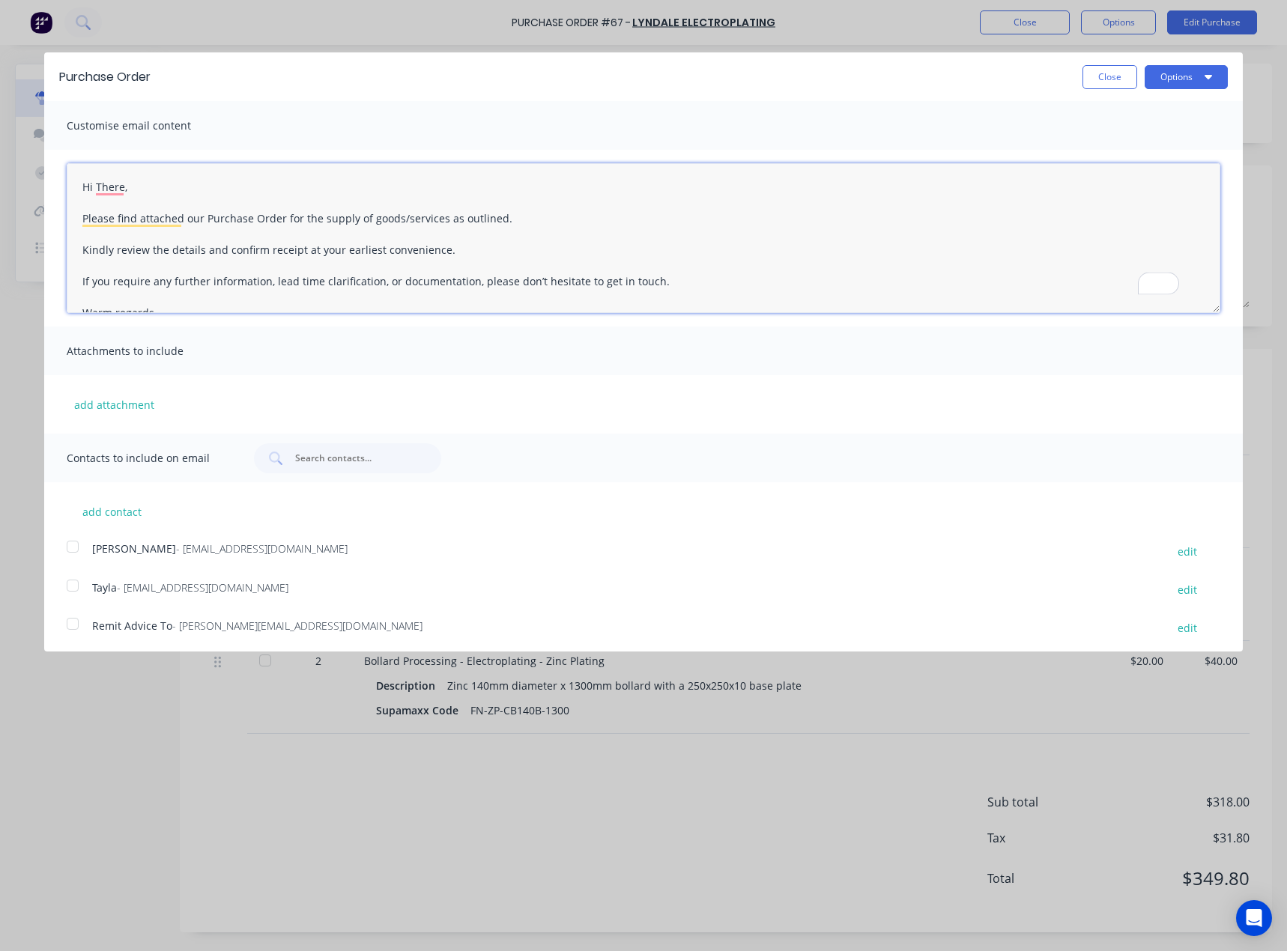
click at [152, 189] on textarea "Hi There, Please find attached our Purchase Order for the supply of goods/servi…" at bounding box center [643, 238] width 1153 height 150
click at [176, 211] on textarea "Good Afternoon [PERSON_NAME], Appologies for the delay on thi Please find attac…" at bounding box center [643, 238] width 1153 height 150
type textarea "Good Afternoon [PERSON_NAME], Please find attached our Purchase Order for the s…"
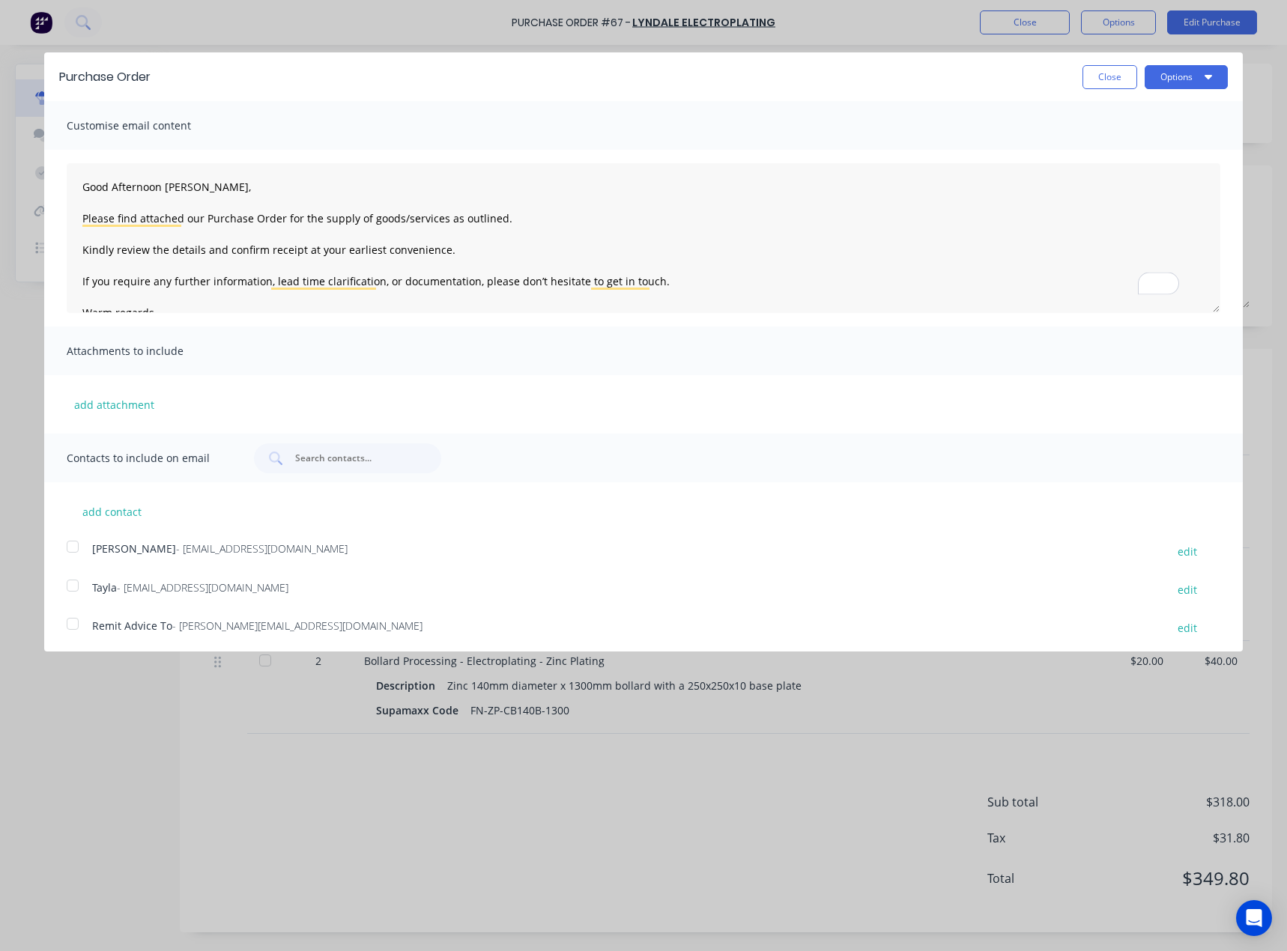
click at [88, 546] on div "[PERSON_NAME] - [EMAIL_ADDRESS][DOMAIN_NAME] edit" at bounding box center [655, 551] width 1176 height 20
click at [1202, 88] on button "Options" at bounding box center [1185, 77] width 83 height 24
click at [1141, 139] on div "Email" at bounding box center [1156, 145] width 115 height 22
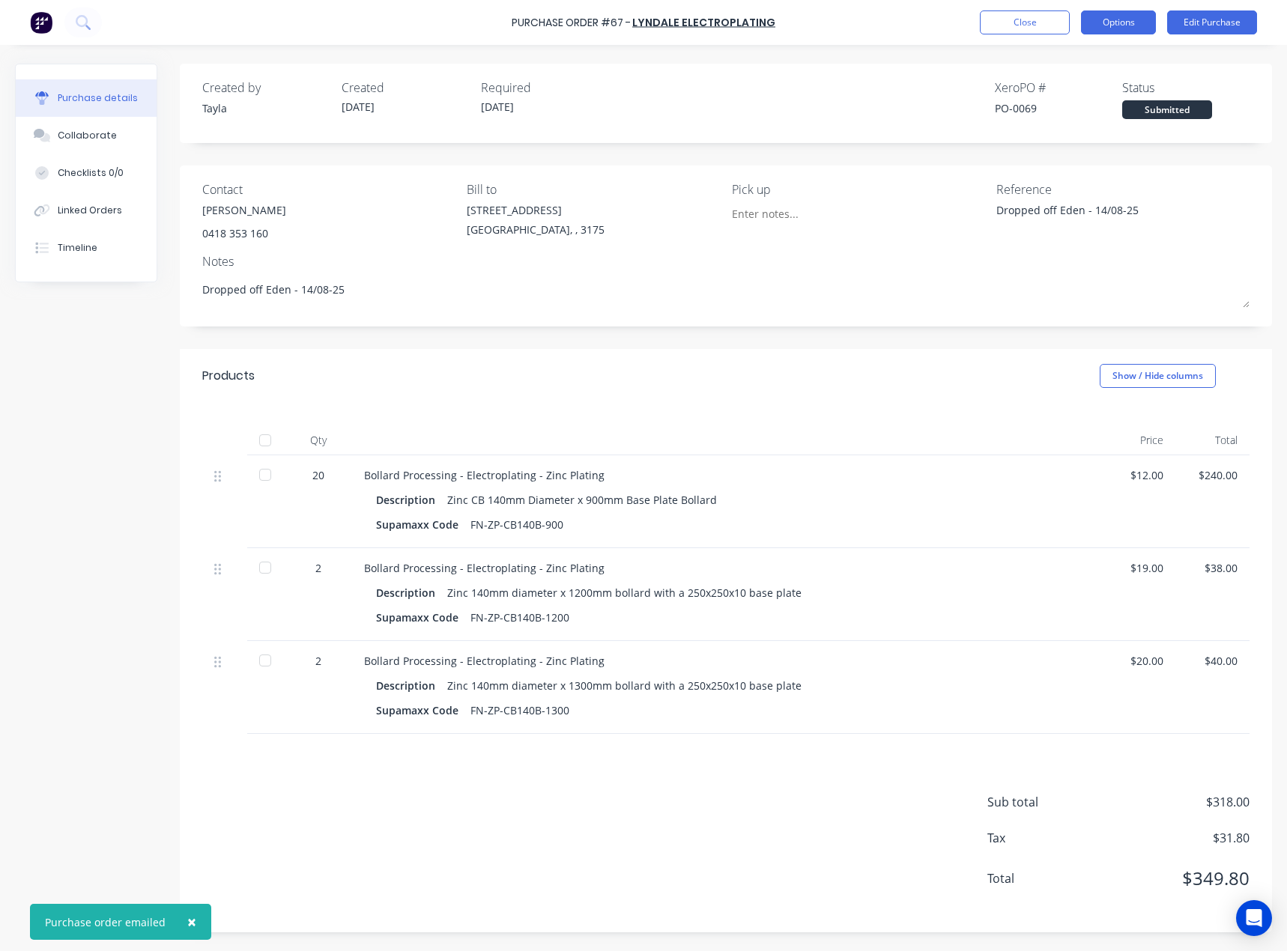
click at [1139, 27] on button "Options" at bounding box center [1118, 22] width 75 height 24
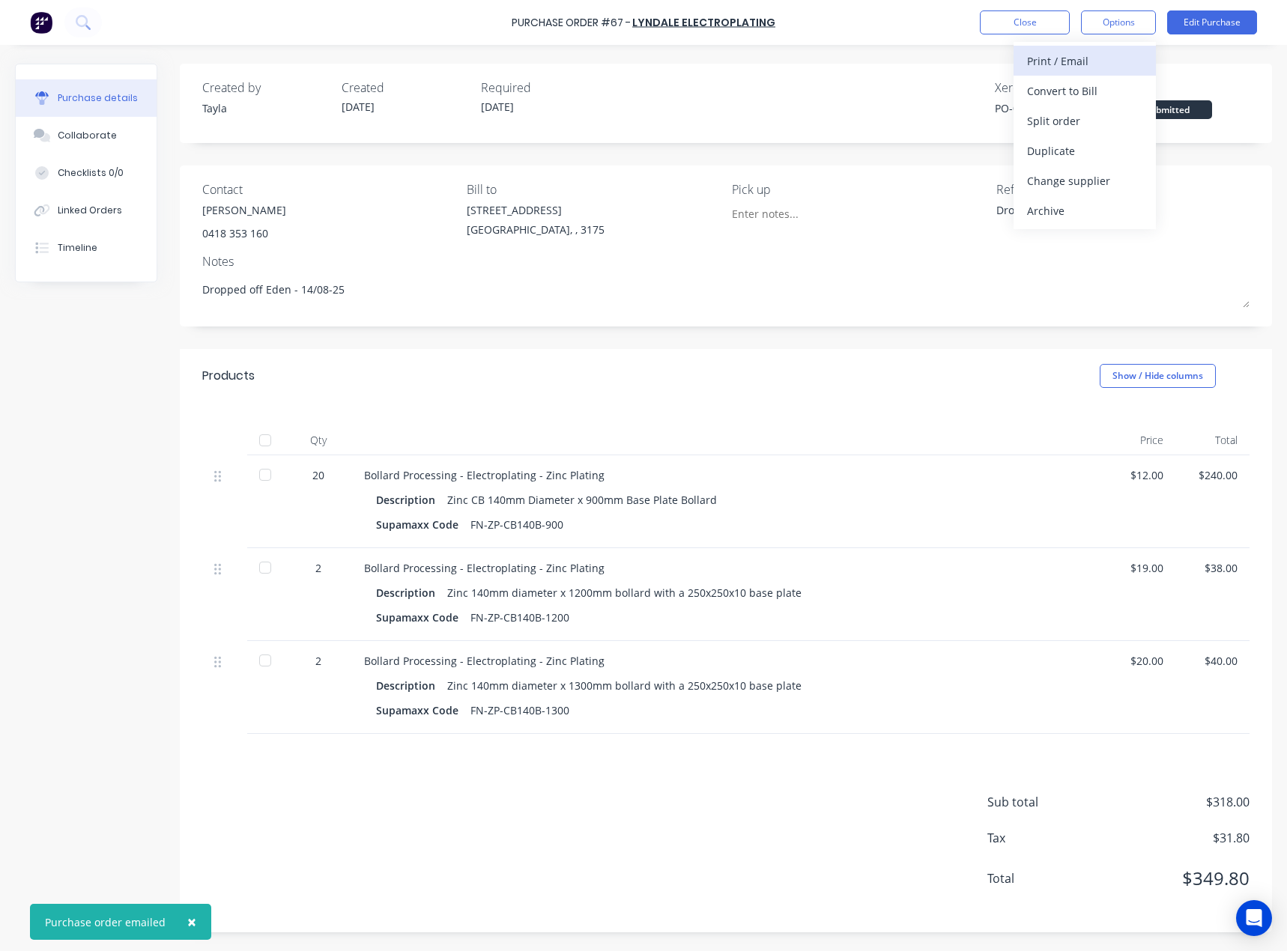
click at [1109, 59] on div "Print / Email" at bounding box center [1084, 61] width 115 height 22
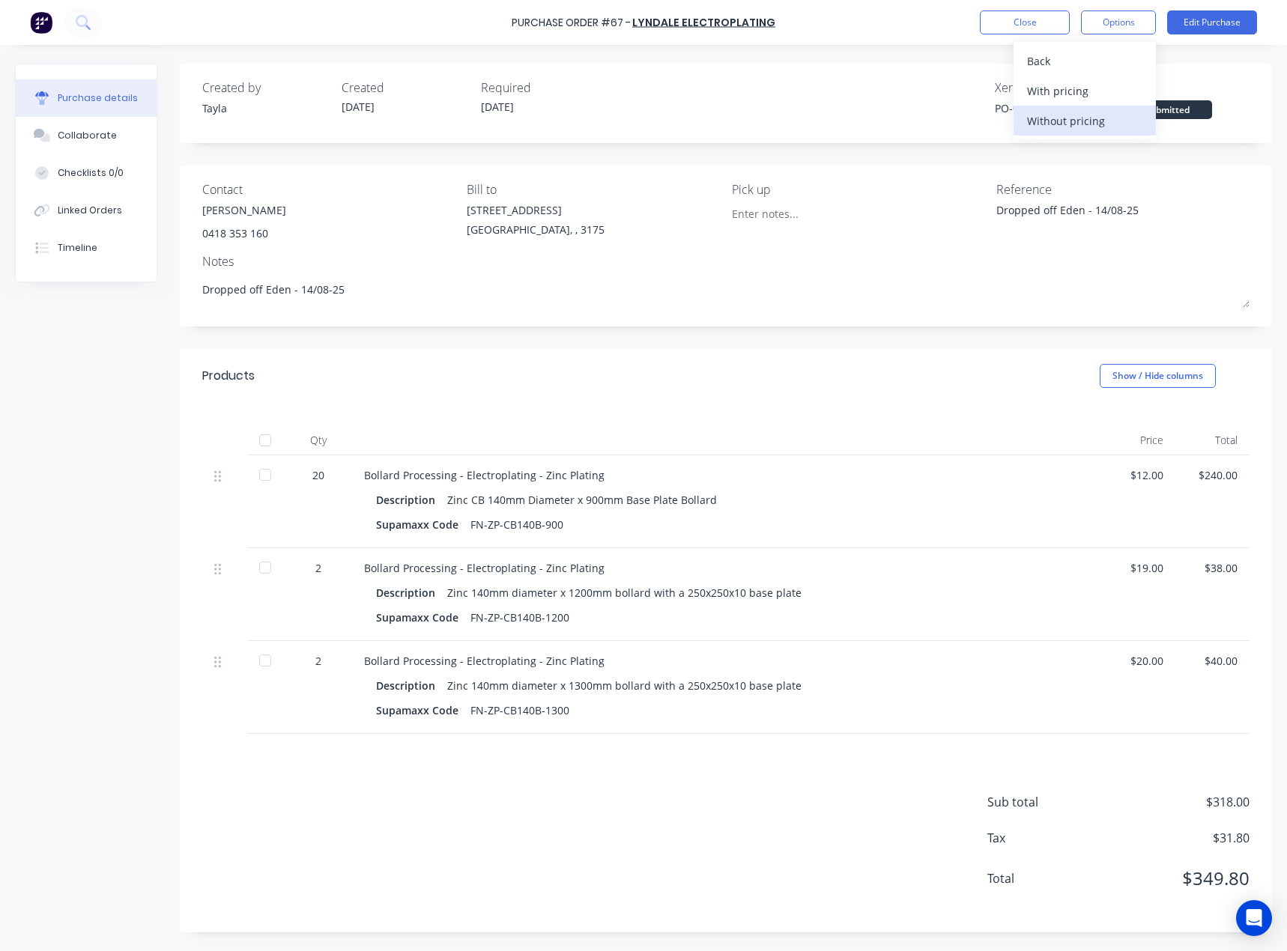
click at [1070, 119] on div "Without pricing" at bounding box center [1084, 121] width 115 height 22
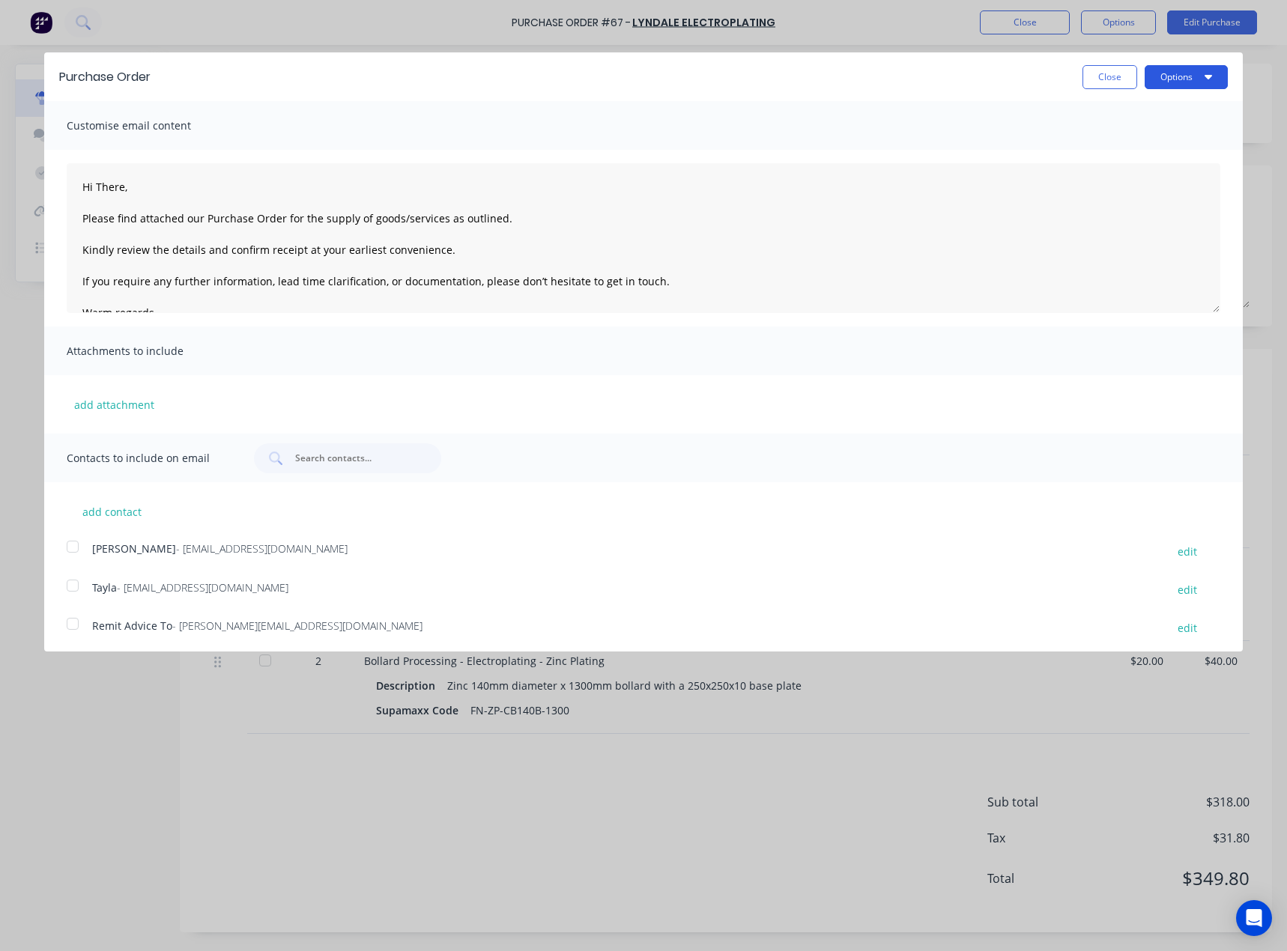
click at [1165, 82] on button "Options" at bounding box center [1185, 77] width 83 height 24
click at [1152, 106] on div "Print" at bounding box center [1156, 115] width 115 height 22
click at [1116, 81] on button "Close" at bounding box center [1109, 77] width 55 height 24
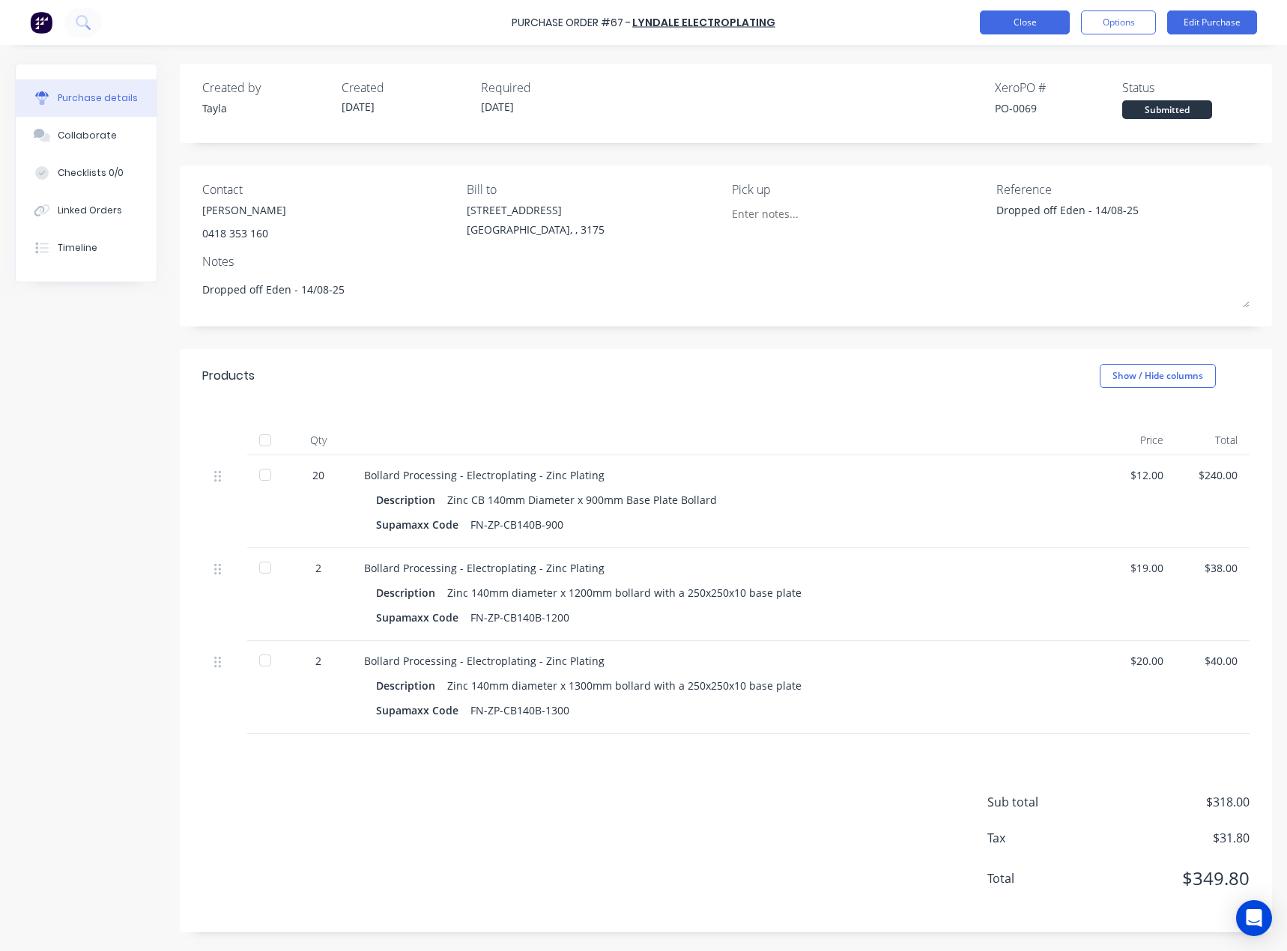
click at [1034, 19] on button "Close" at bounding box center [1024, 22] width 90 height 24
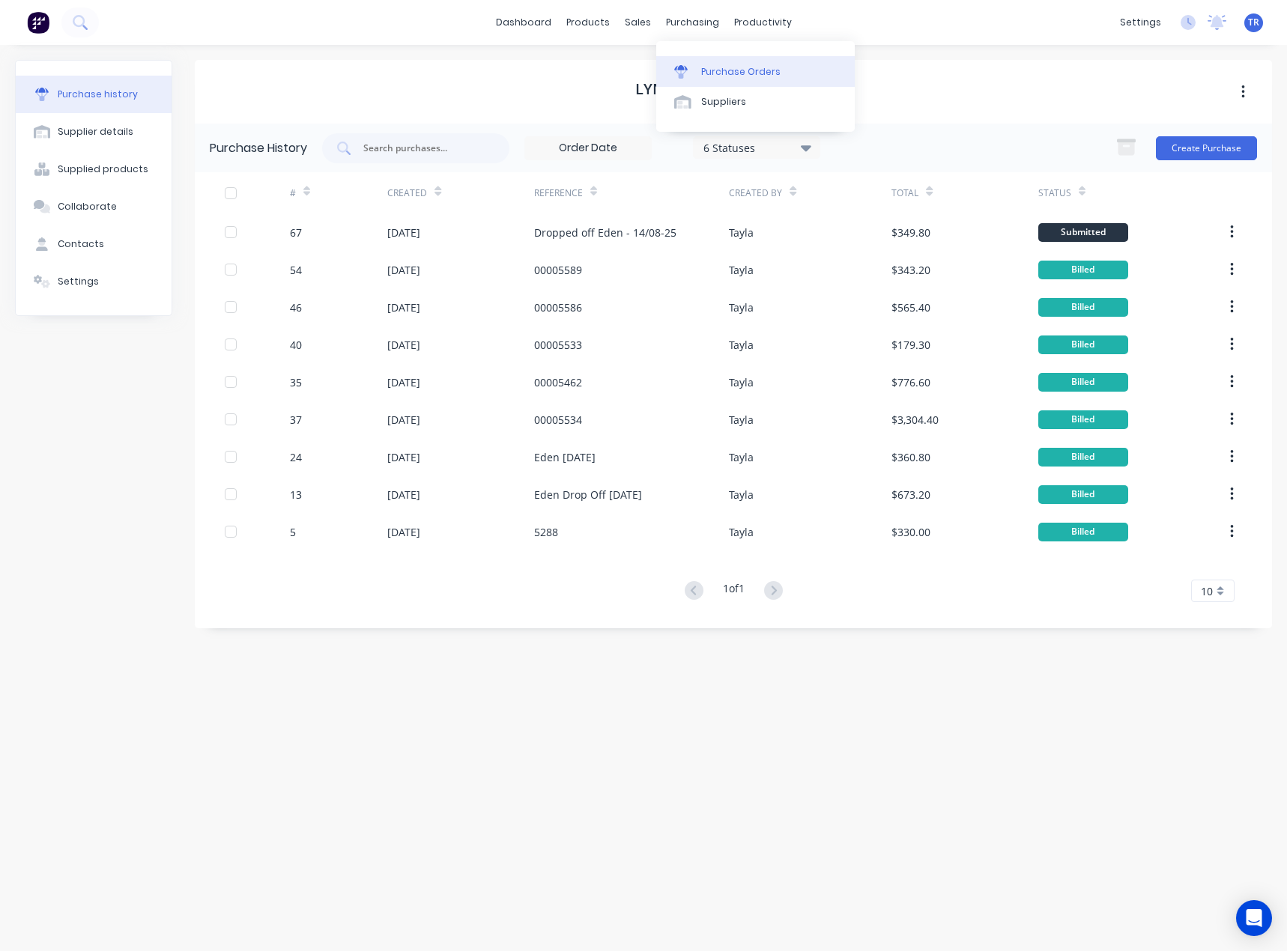
click at [709, 67] on div "Purchase Orders" at bounding box center [740, 71] width 79 height 13
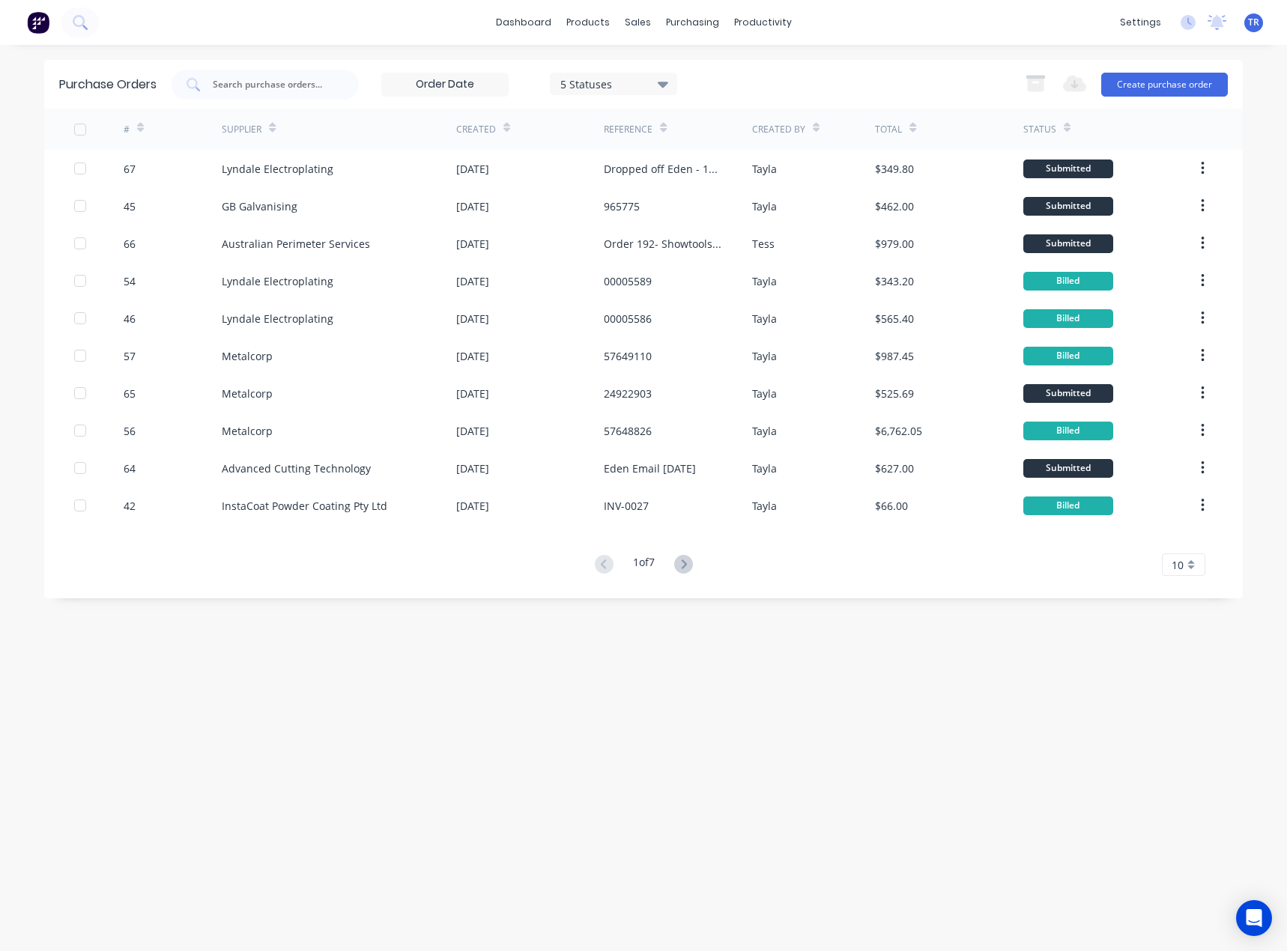
click at [619, 82] on div "5 Statuses" at bounding box center [613, 84] width 107 height 16
click at [674, 242] on div "Partially Received" at bounding box center [631, 243] width 120 height 16
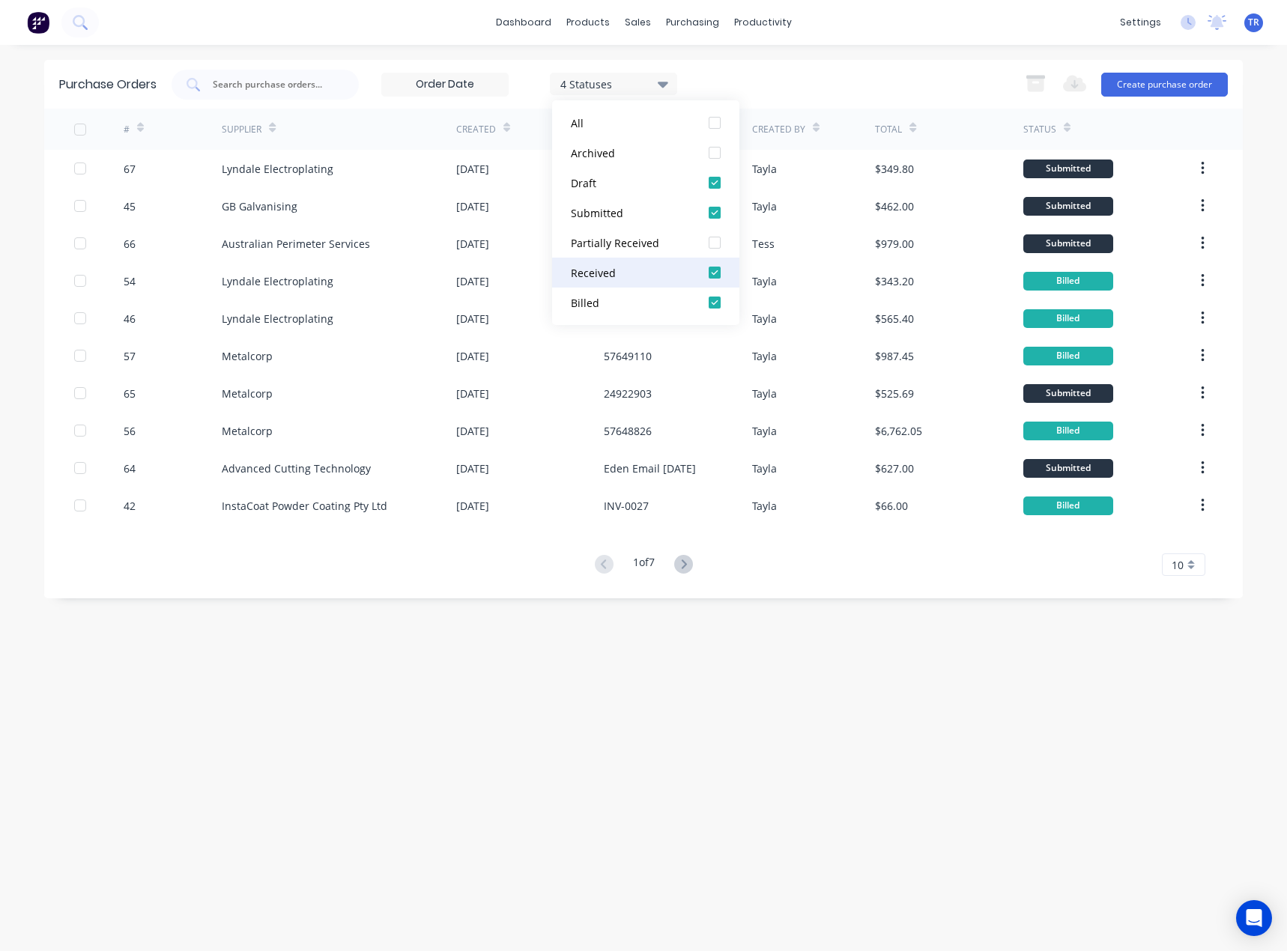
click at [663, 276] on div "Received" at bounding box center [631, 273] width 120 height 16
click at [646, 315] on button "Billed" at bounding box center [645, 303] width 187 height 30
click at [651, 178] on div "Draft" at bounding box center [631, 183] width 120 height 16
click at [847, 80] on div "1 Statuses 1 Statuses Export to Excel (XLSX) Create purchase order" at bounding box center [699, 85] width 1056 height 30
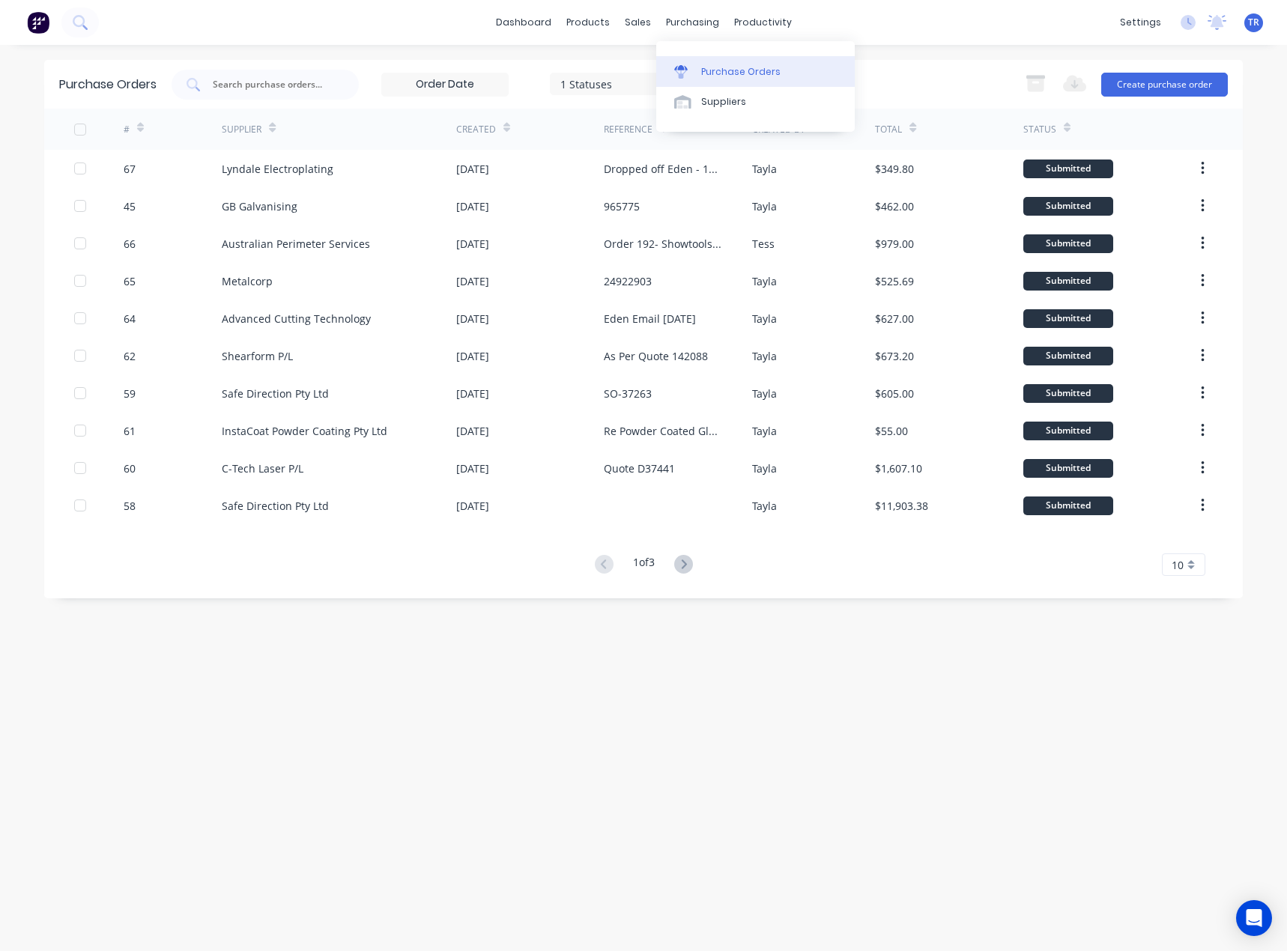
click at [709, 63] on link "Purchase Orders" at bounding box center [755, 71] width 198 height 30
click at [709, 65] on div "Purchase Orders" at bounding box center [740, 71] width 79 height 13
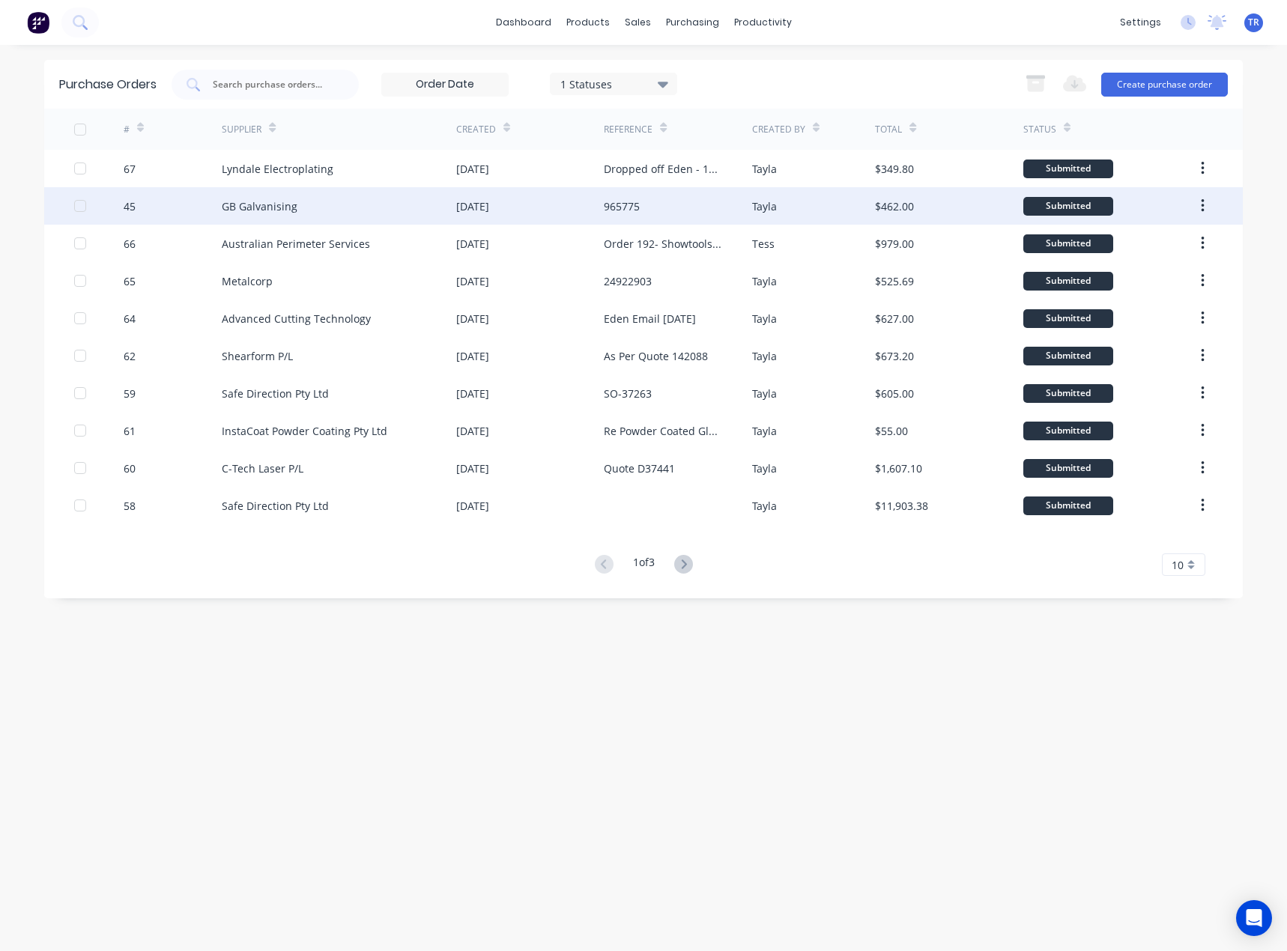
click at [800, 204] on div "Tayla" at bounding box center [814, 205] width 124 height 37
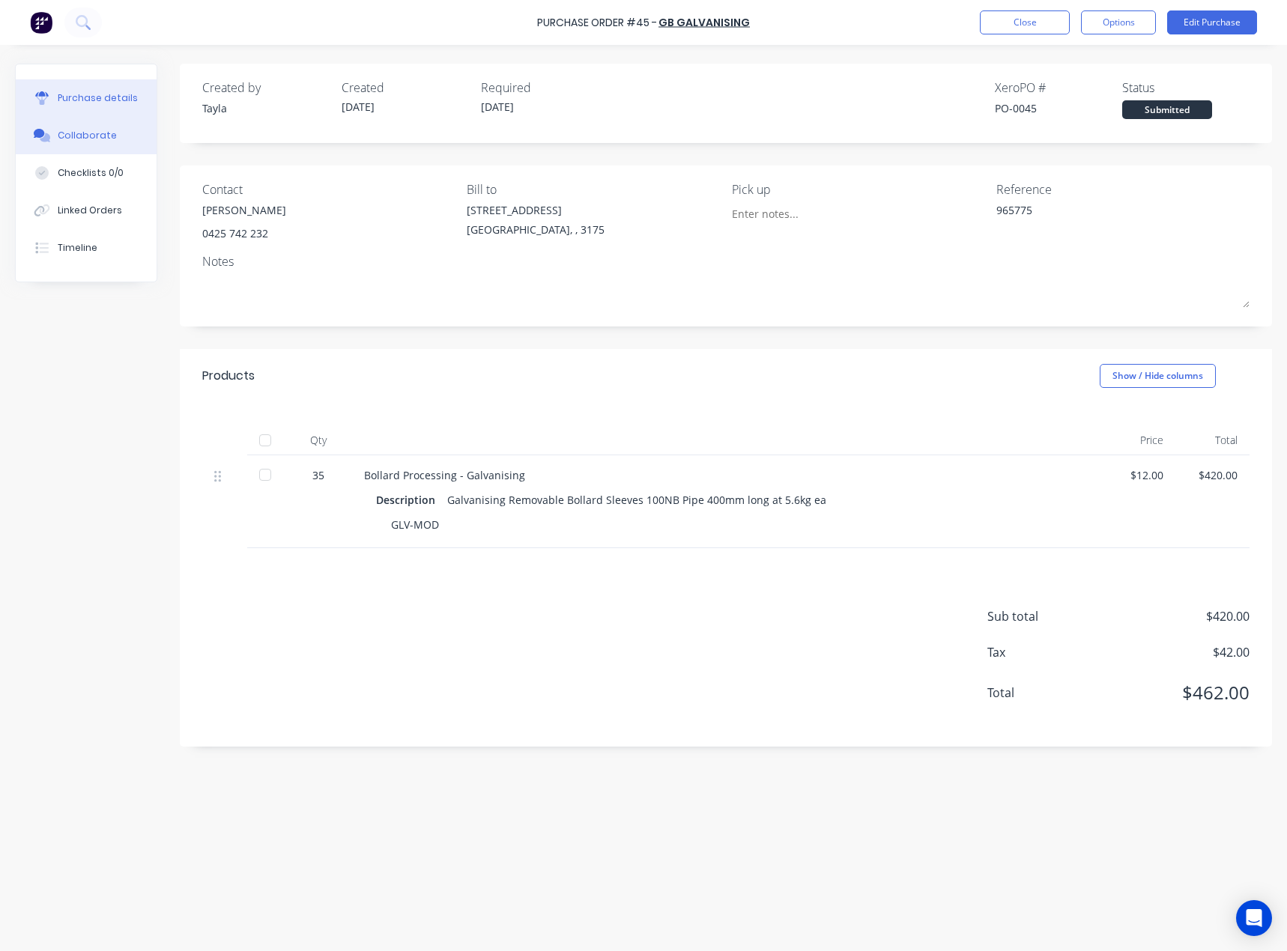
click at [46, 128] on button "Collaborate" at bounding box center [86, 135] width 141 height 37
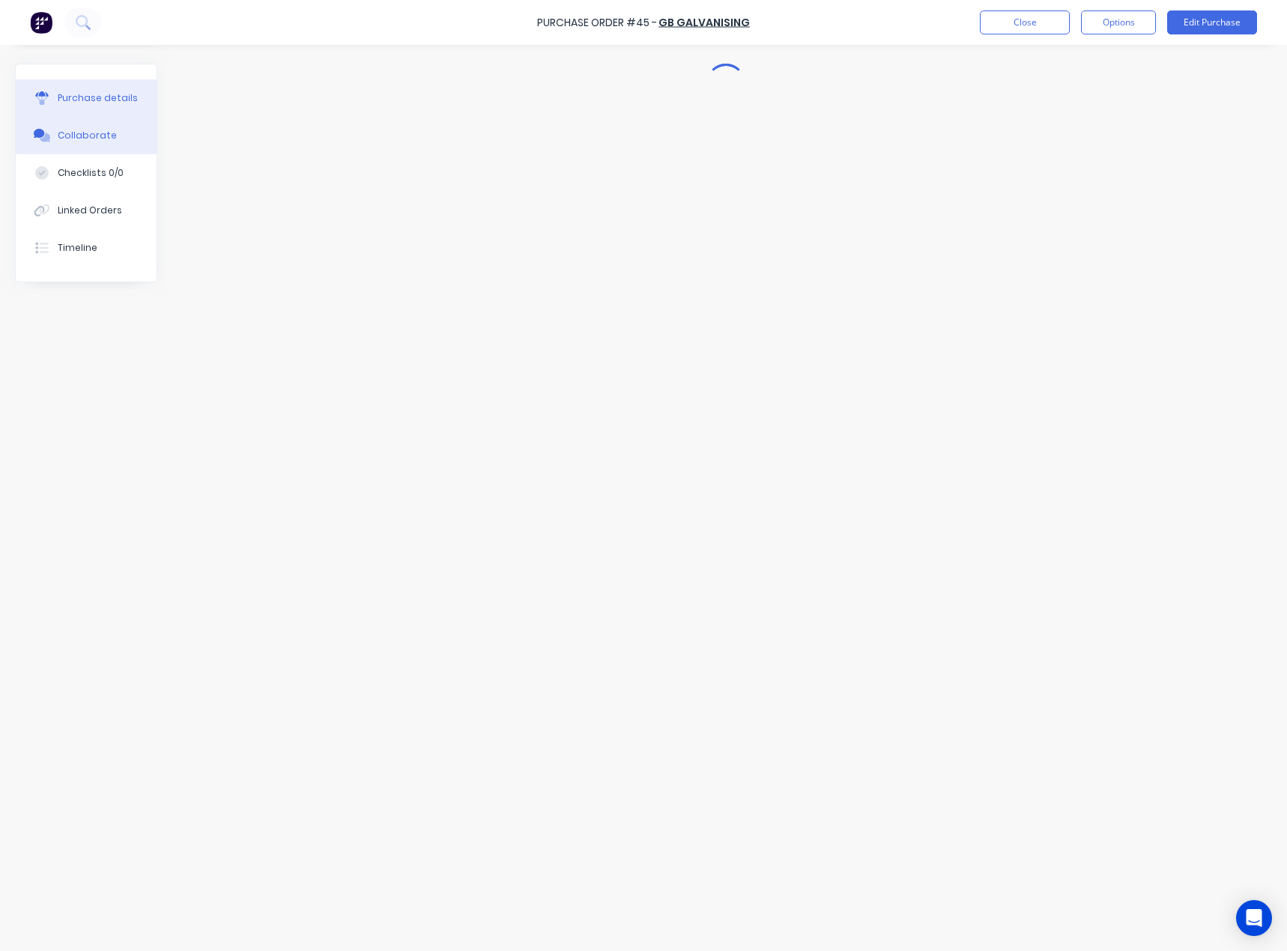
click at [94, 103] on div "Purchase details" at bounding box center [98, 97] width 80 height 13
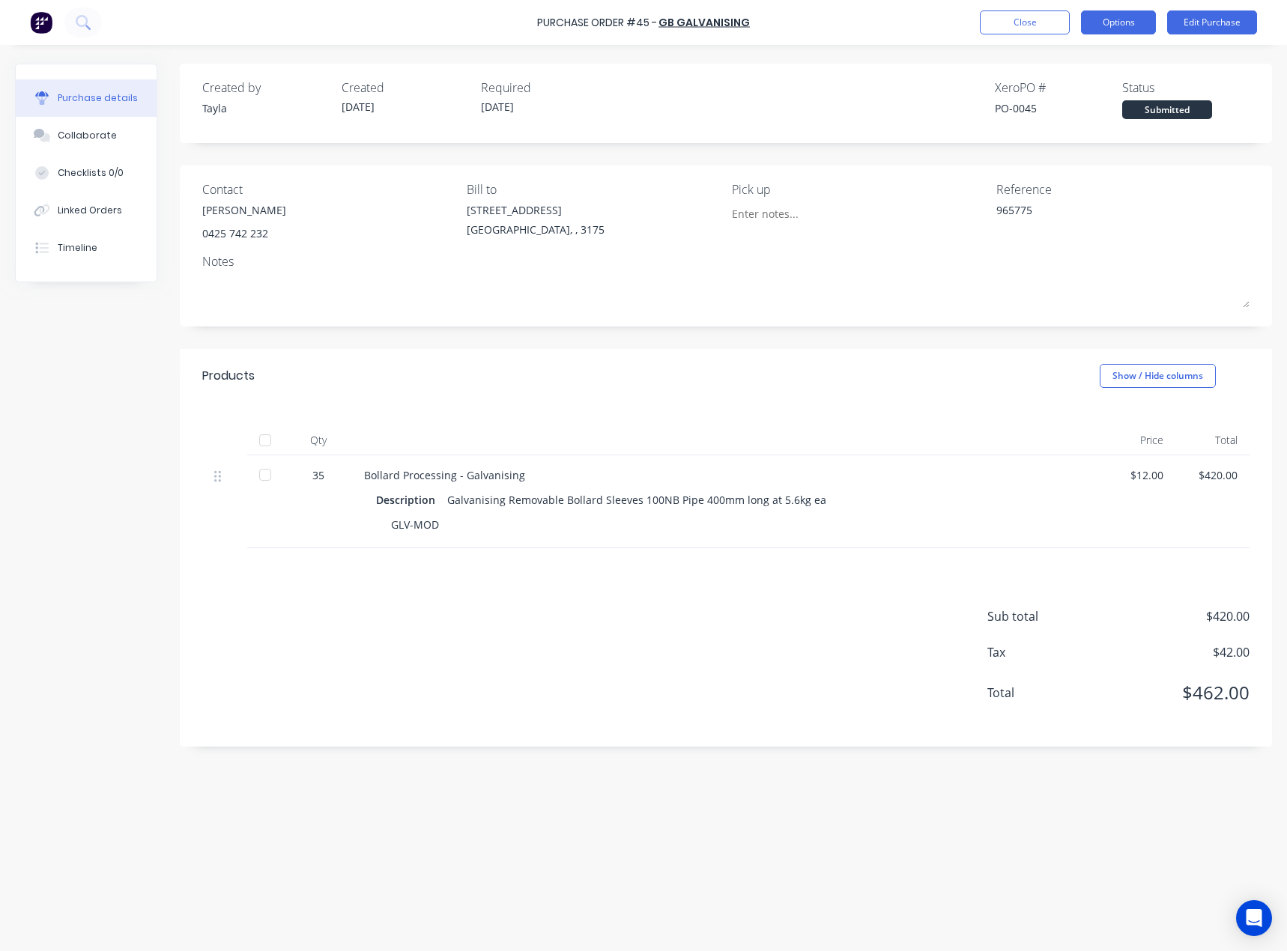
click at [1140, 22] on button "Options" at bounding box center [1118, 22] width 75 height 24
click at [1093, 94] on div "Convert to Bill" at bounding box center [1084, 91] width 115 height 22
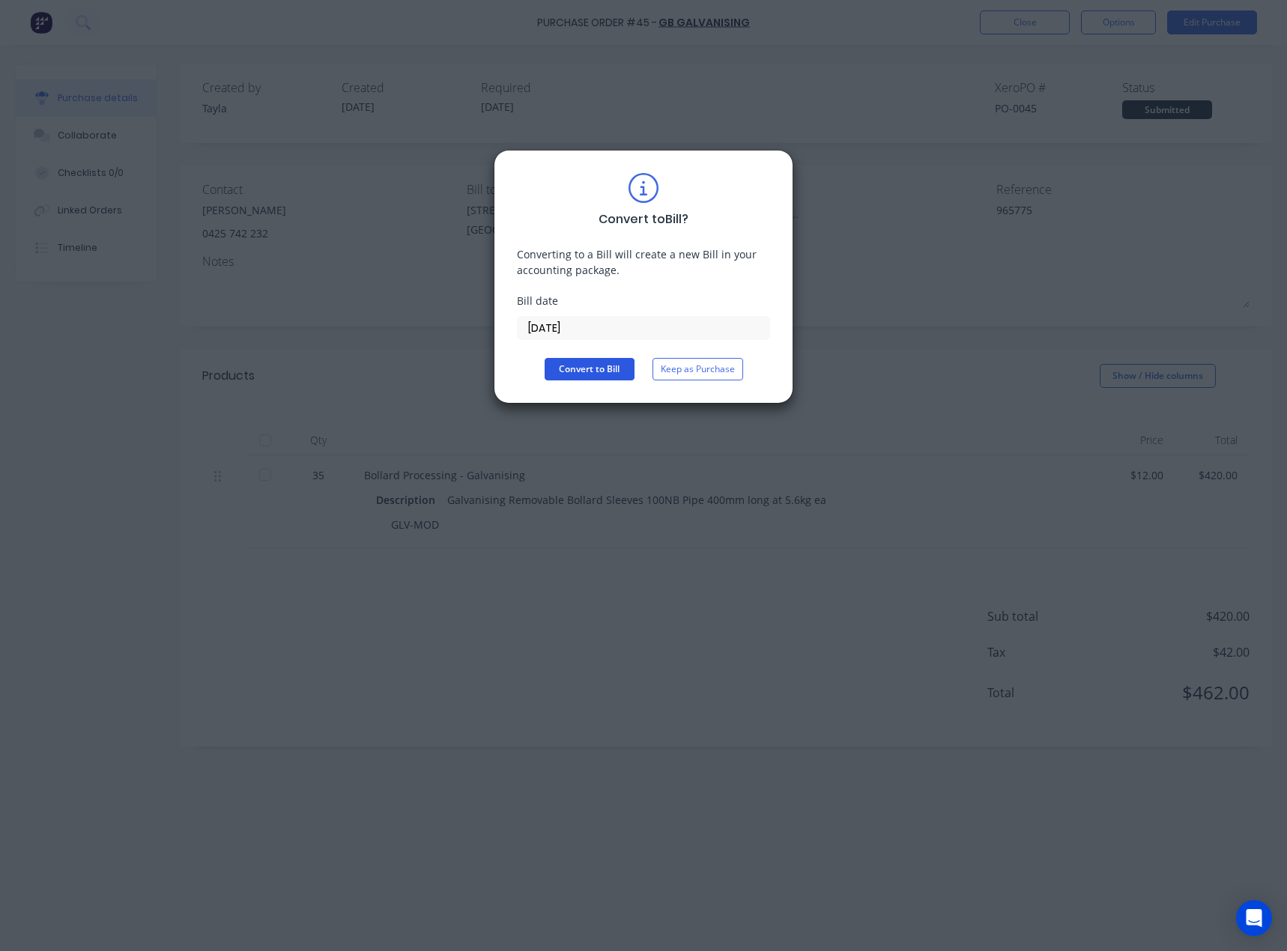
click at [622, 372] on button "Convert to Bill" at bounding box center [589, 369] width 90 height 22
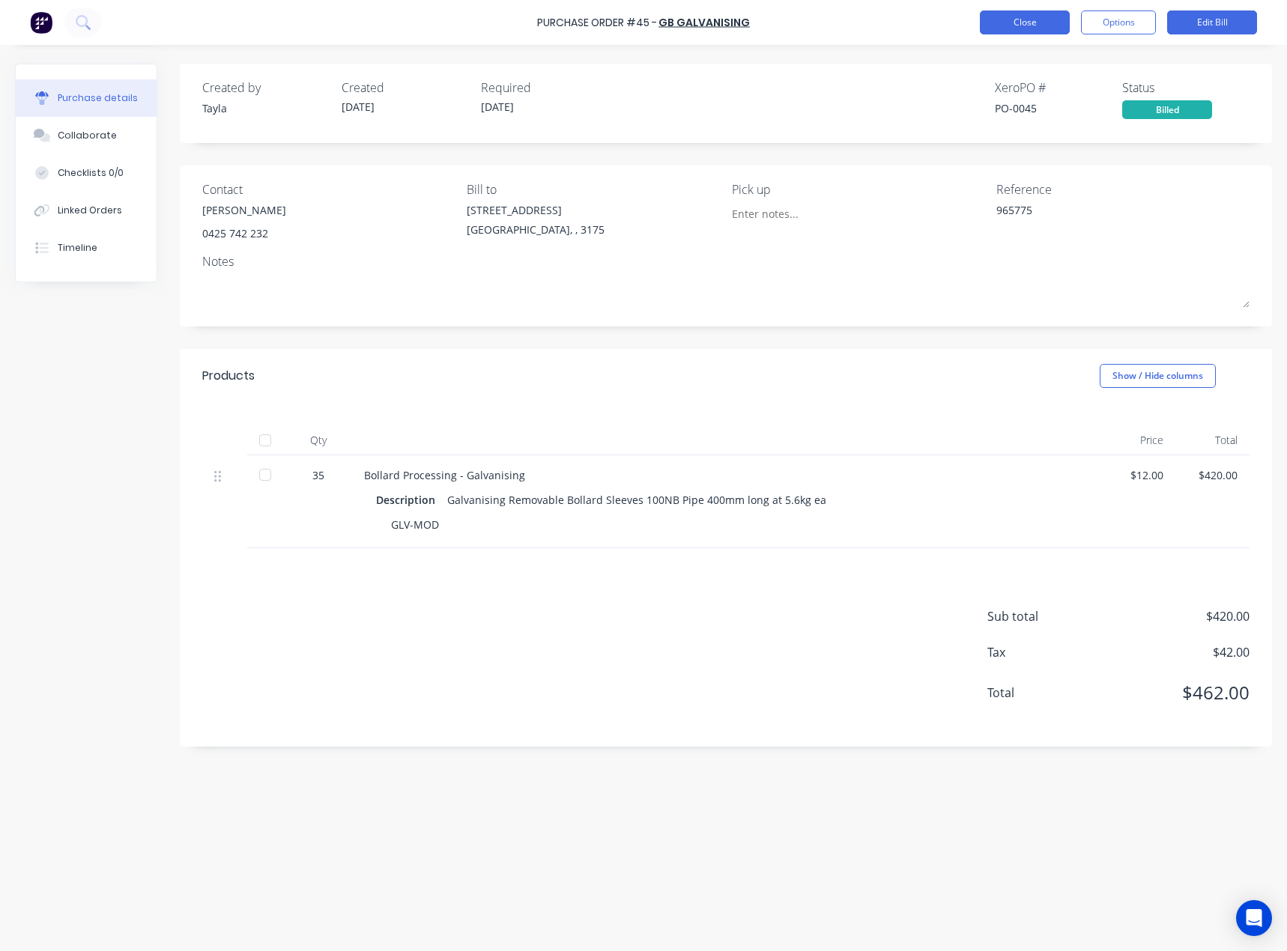
click at [996, 14] on button "Close" at bounding box center [1024, 22] width 90 height 24
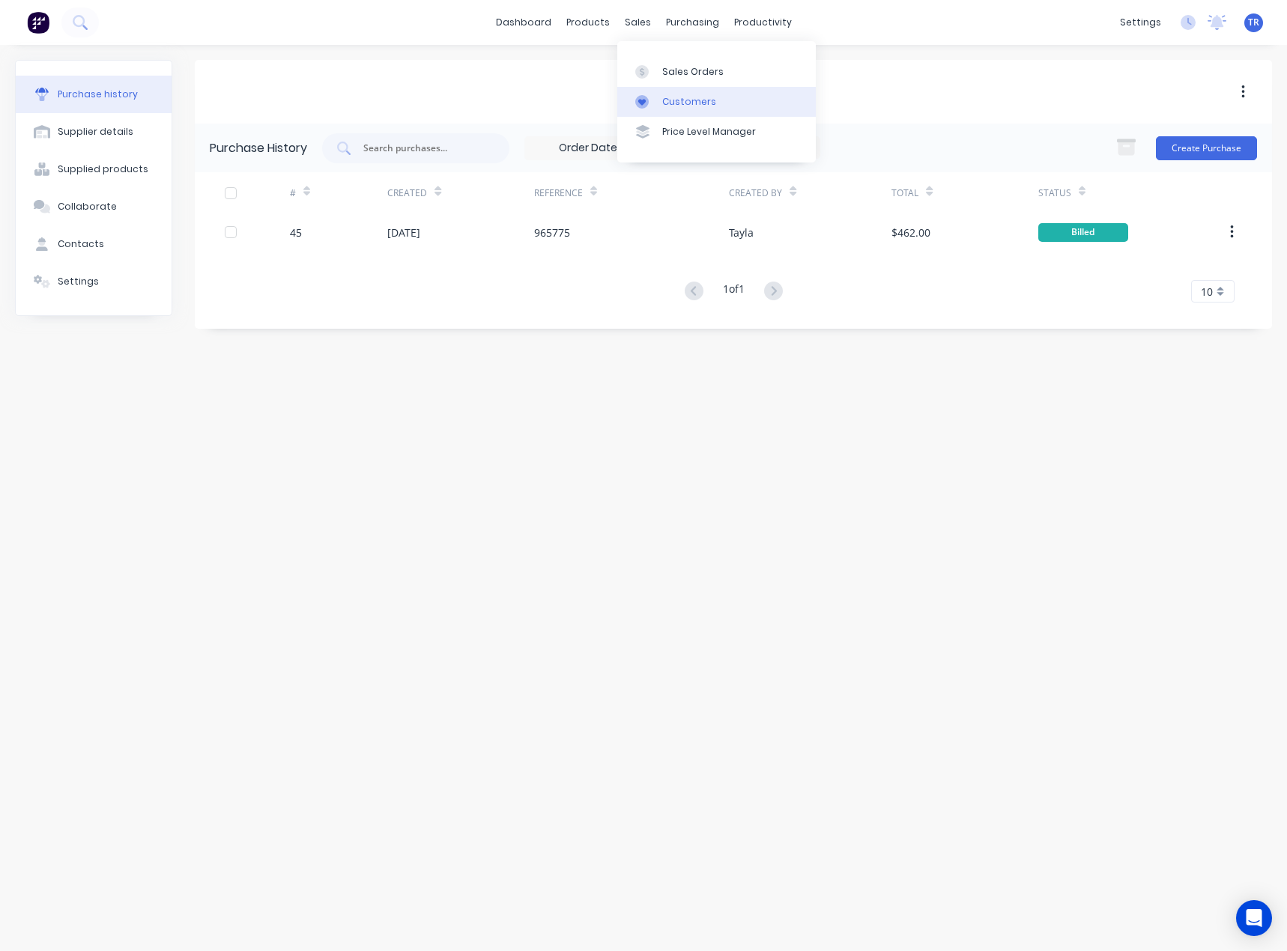
click at [648, 109] on link "Customers" at bounding box center [716, 102] width 198 height 30
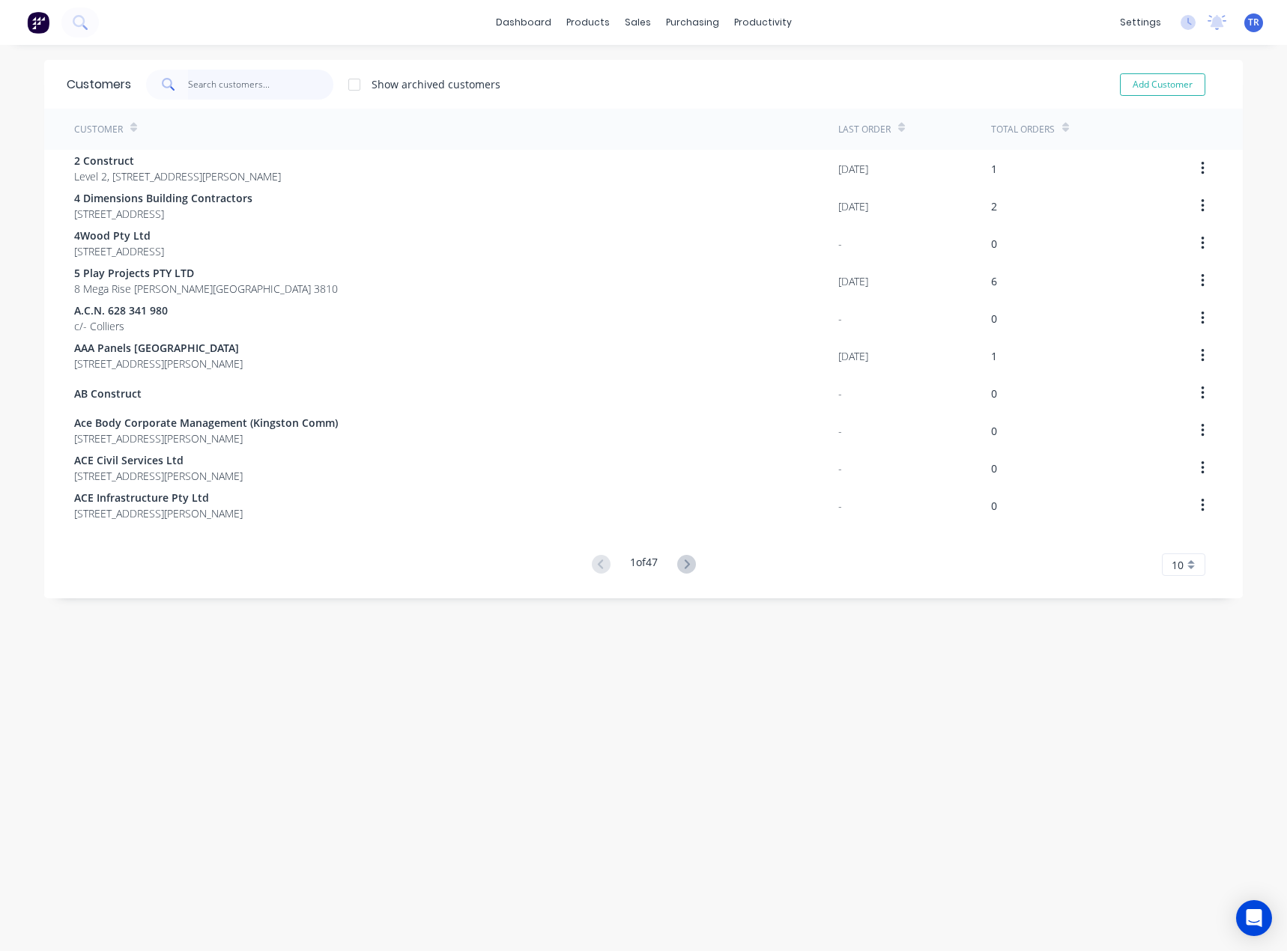
click at [231, 85] on input "text" at bounding box center [261, 85] width 146 height 30
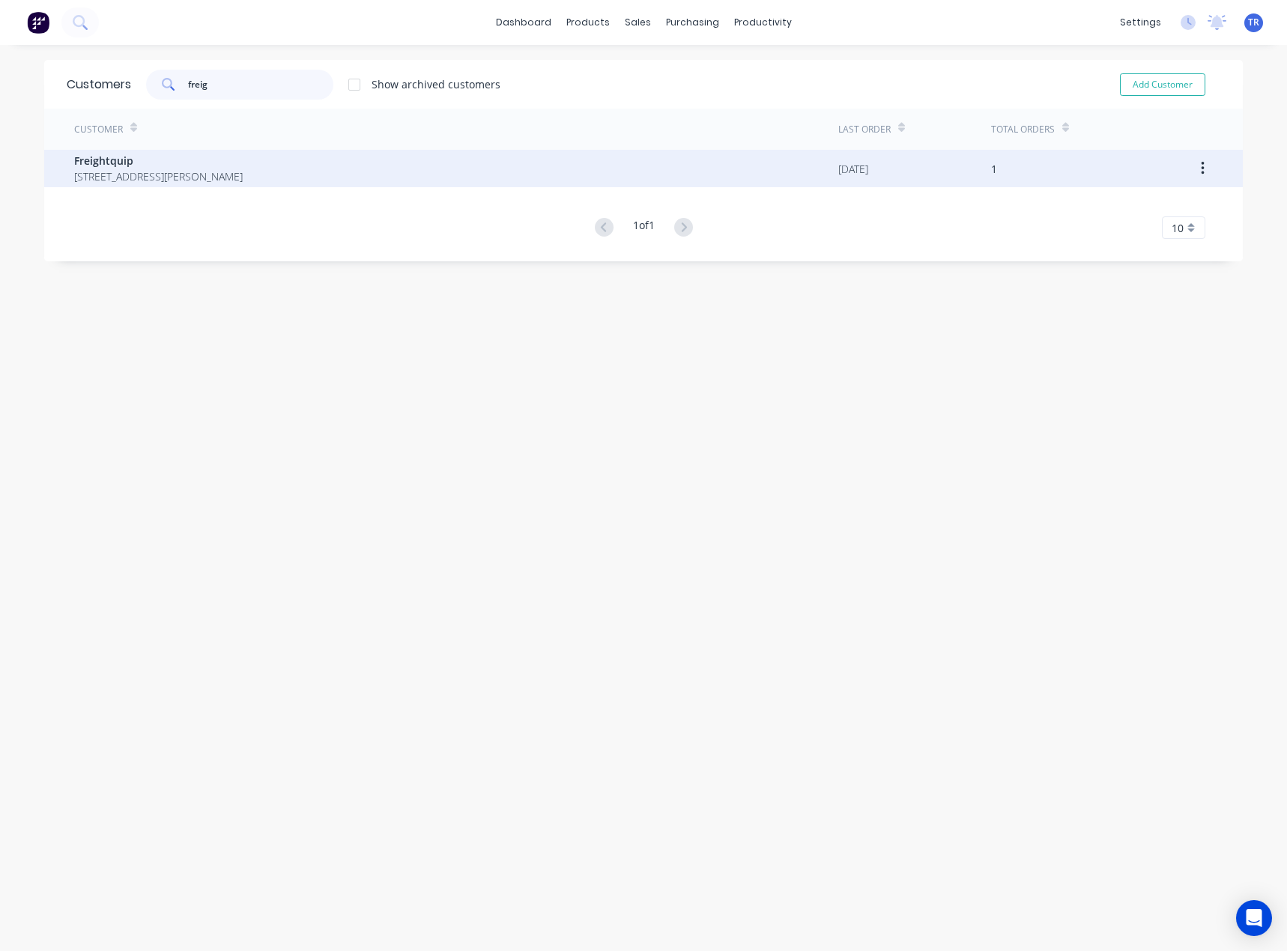
type input "freig"
click at [243, 169] on span "[STREET_ADDRESS][PERSON_NAME]" at bounding box center [158, 176] width 168 height 16
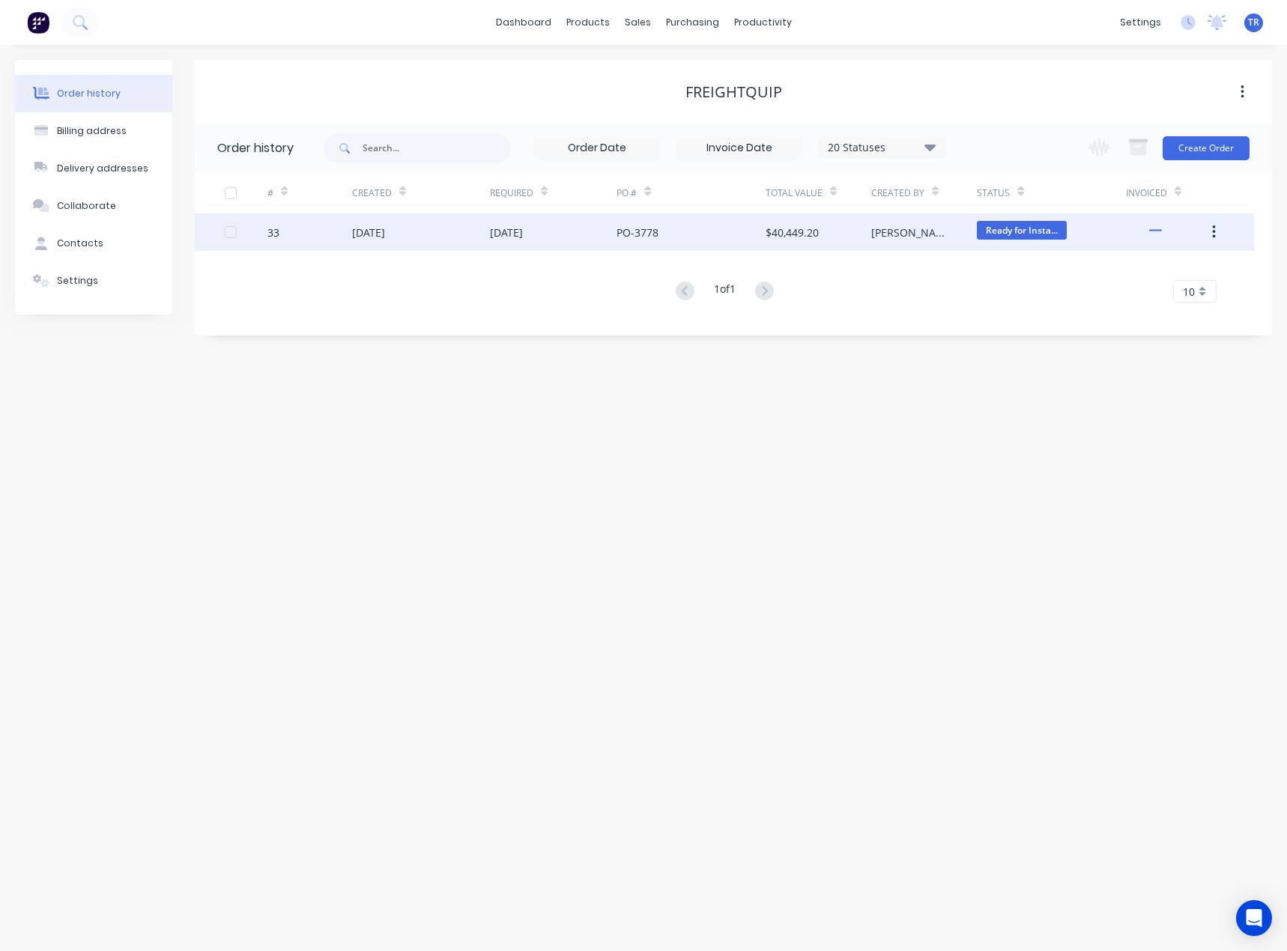
click at [385, 237] on div "[DATE]" at bounding box center [368, 233] width 33 height 16
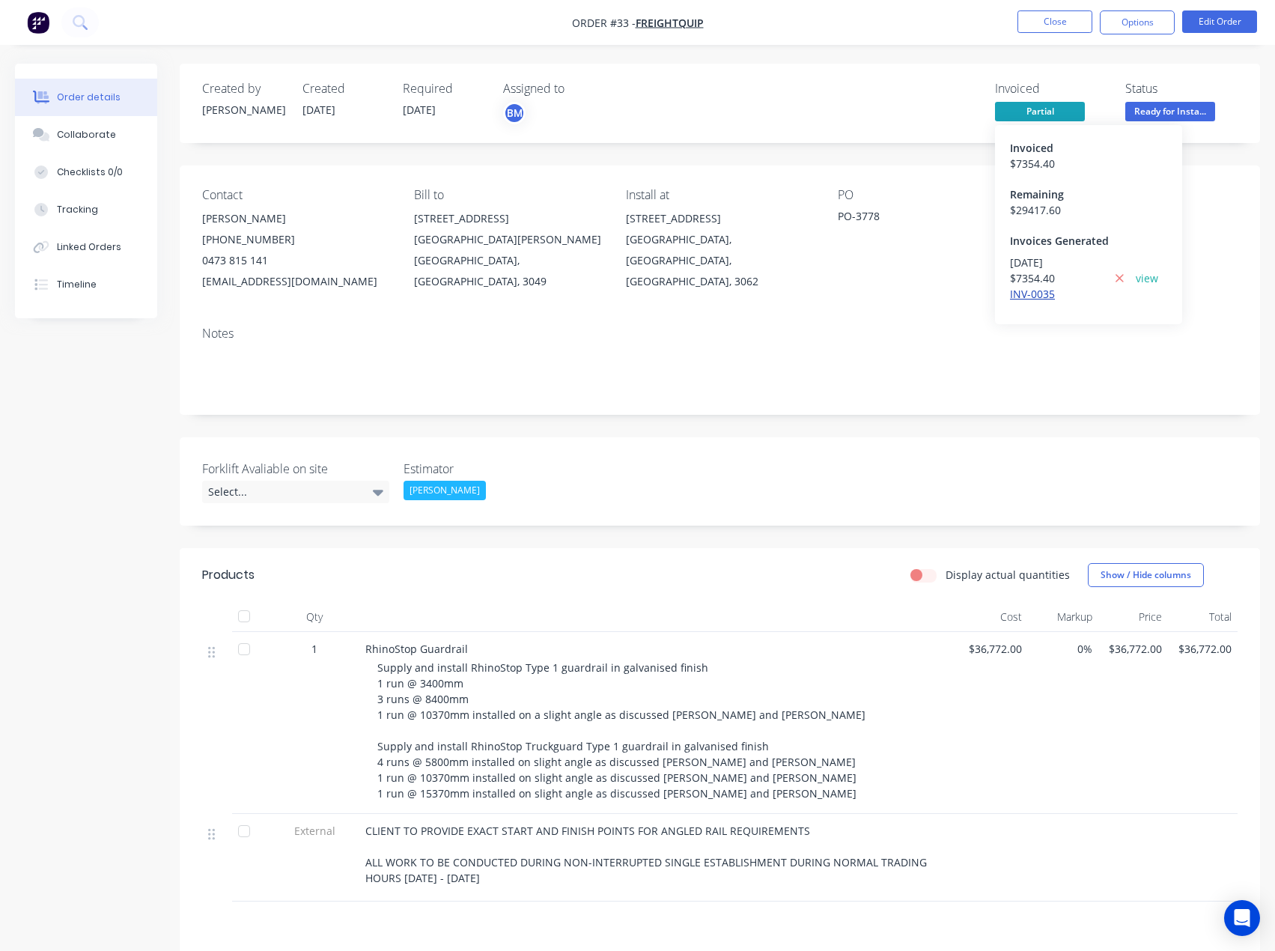
click at [1031, 296] on link "INV-0035" at bounding box center [1032, 294] width 45 height 14
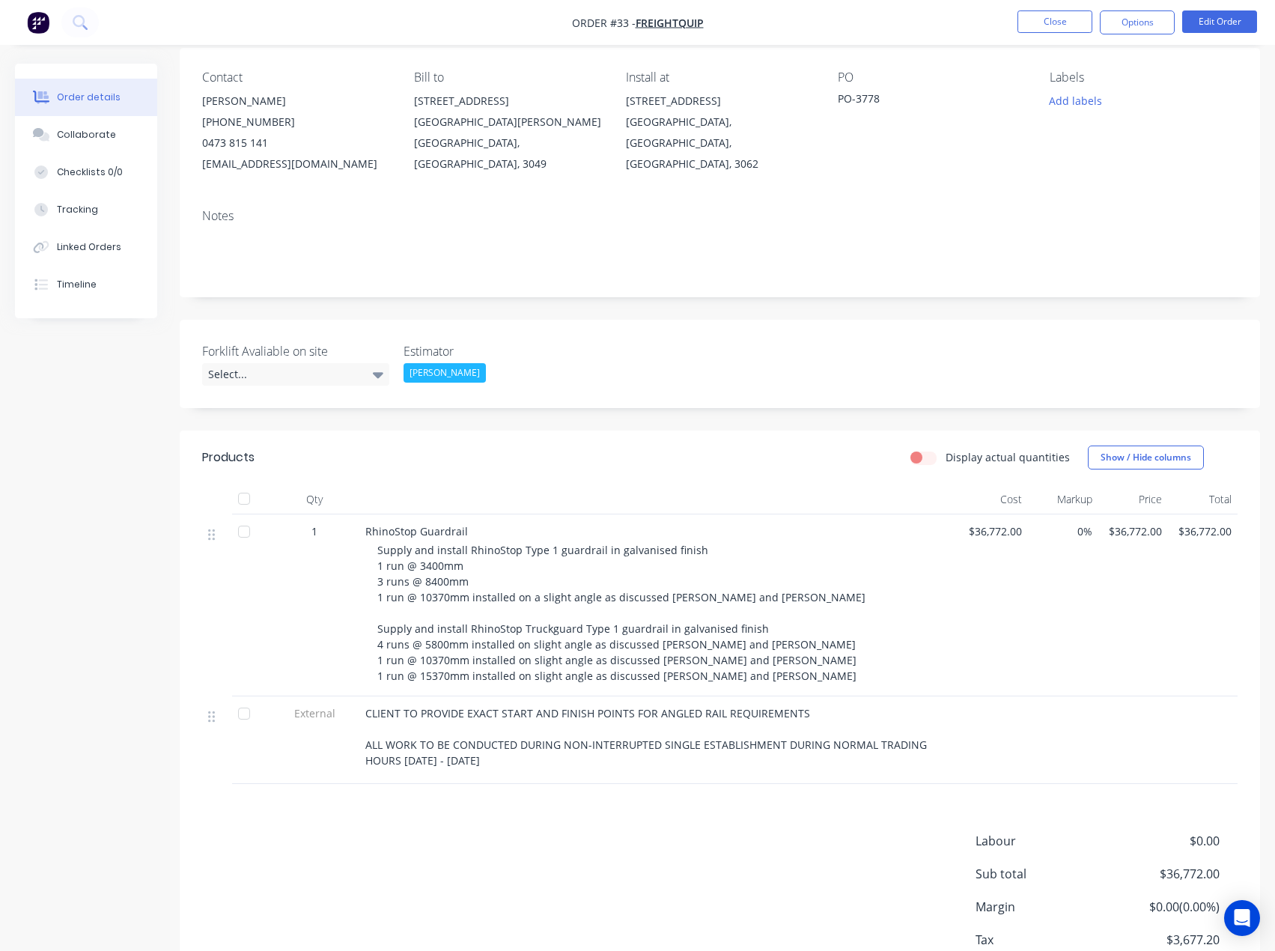
scroll to position [217, 0]
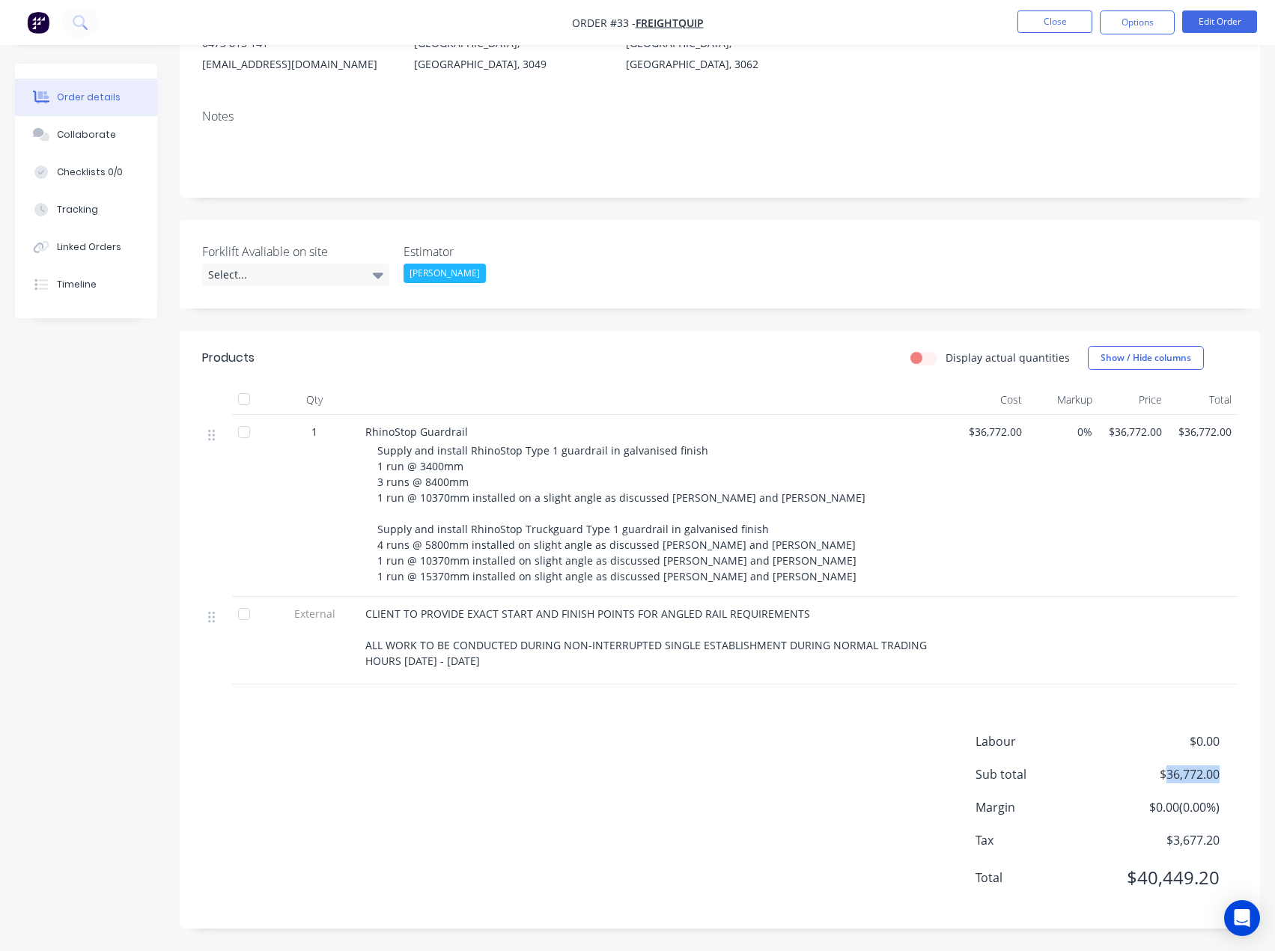
drag, startPoint x: 1165, startPoint y: 776, endPoint x: 1225, endPoint y: 774, distance: 59.9
click at [1225, 774] on div "Sub total $36,772.00" at bounding box center [1107, 774] width 262 height 18
copy span "36,772.00"
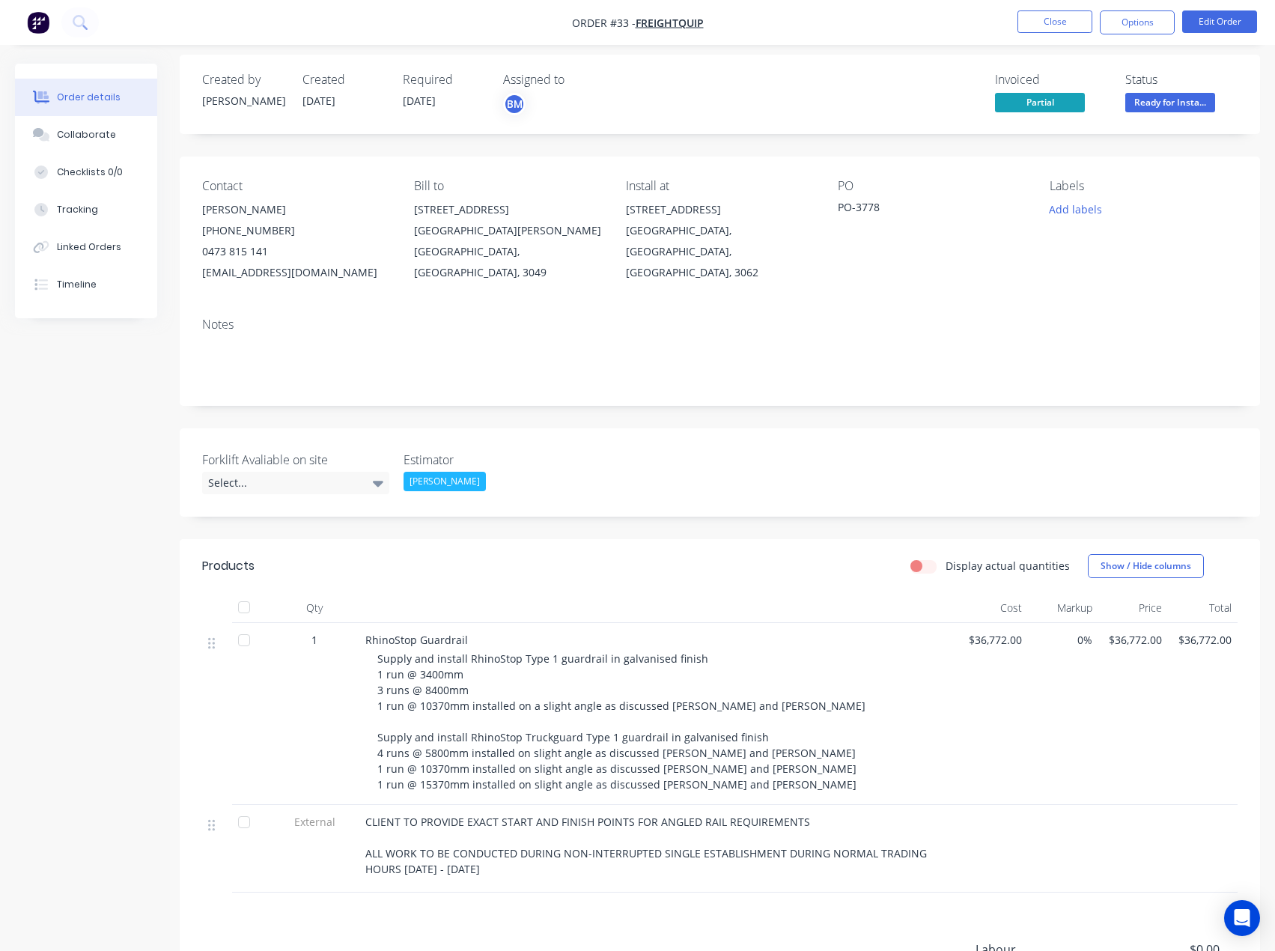
scroll to position [0, 0]
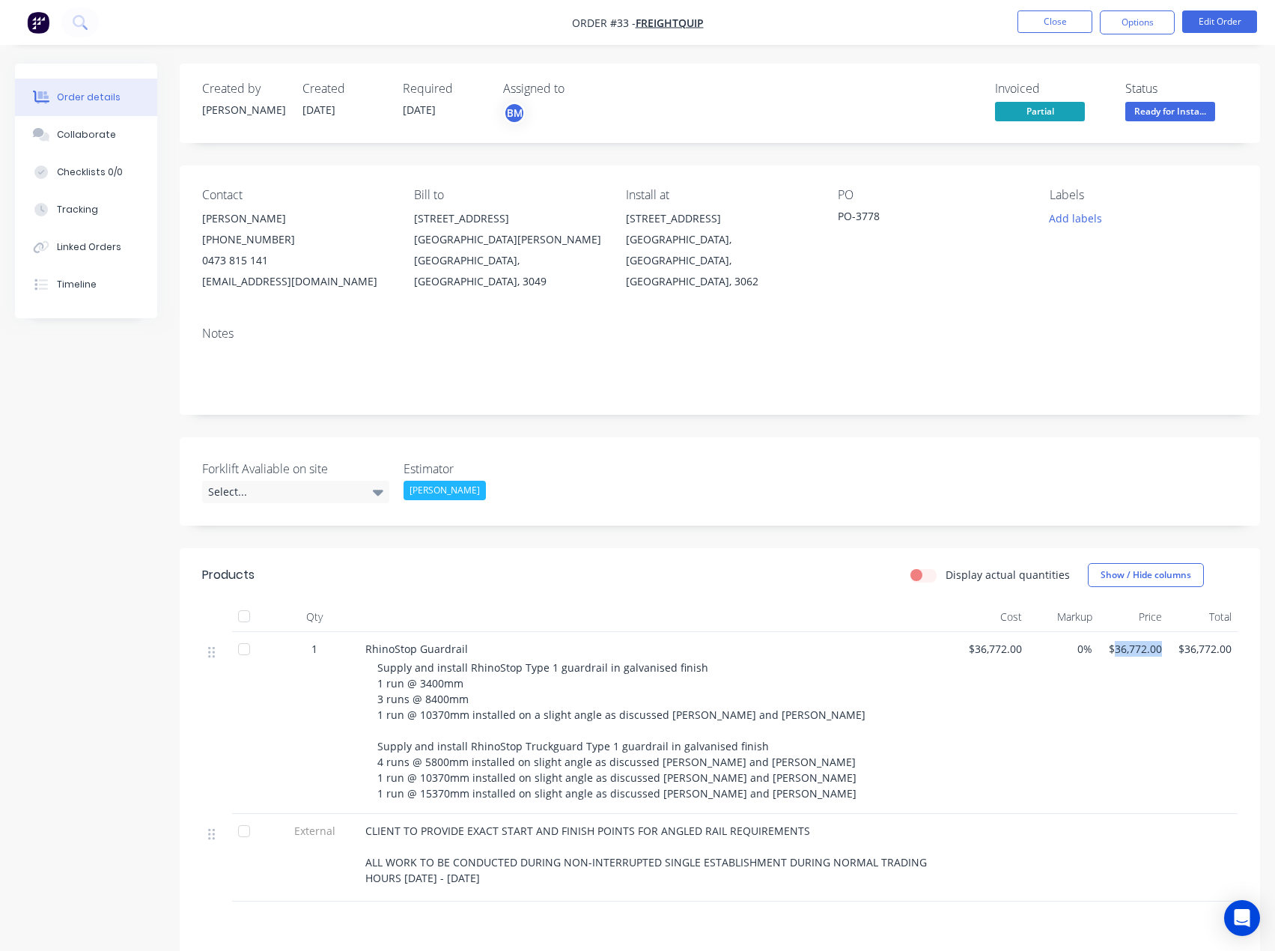
drag, startPoint x: 1161, startPoint y: 654, endPoint x: 1112, endPoint y: 654, distance: 49.4
click at [1112, 654] on span "$36,772.00" at bounding box center [1134, 649] width 58 height 16
copy span "36,772.00"
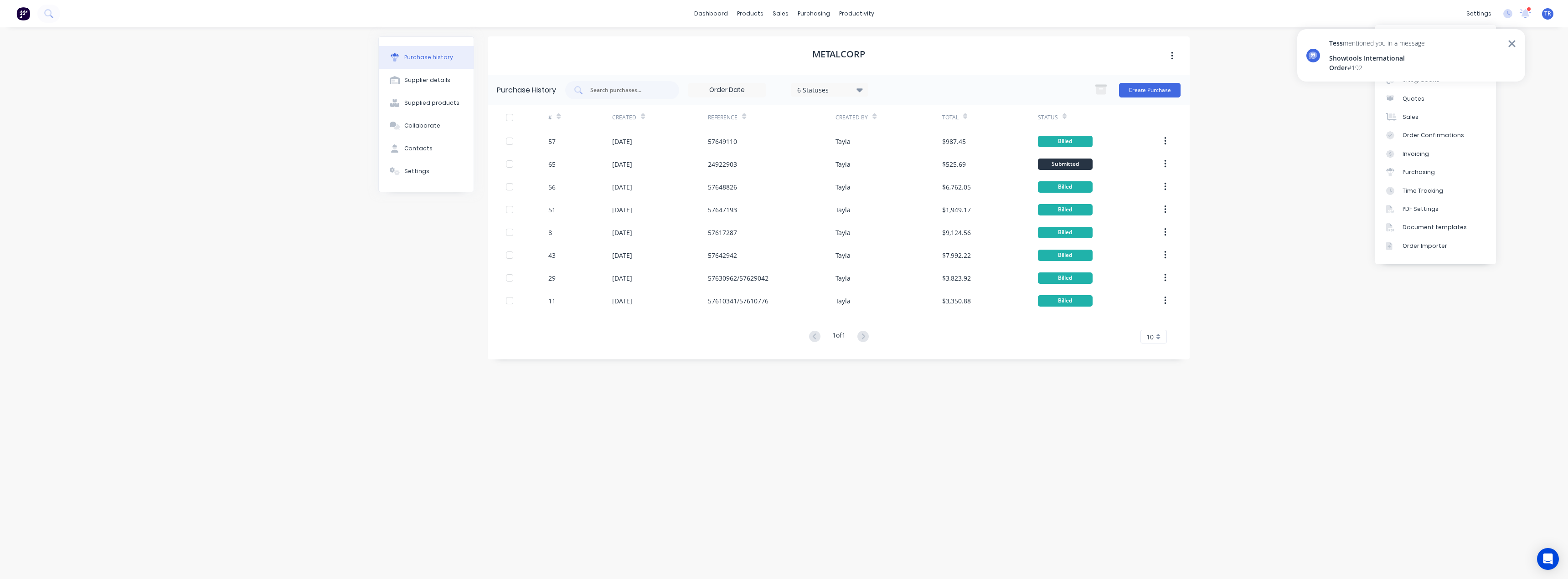
click at [1418, 60] on div "Showtools International" at bounding box center [1377, 58] width 96 height 10
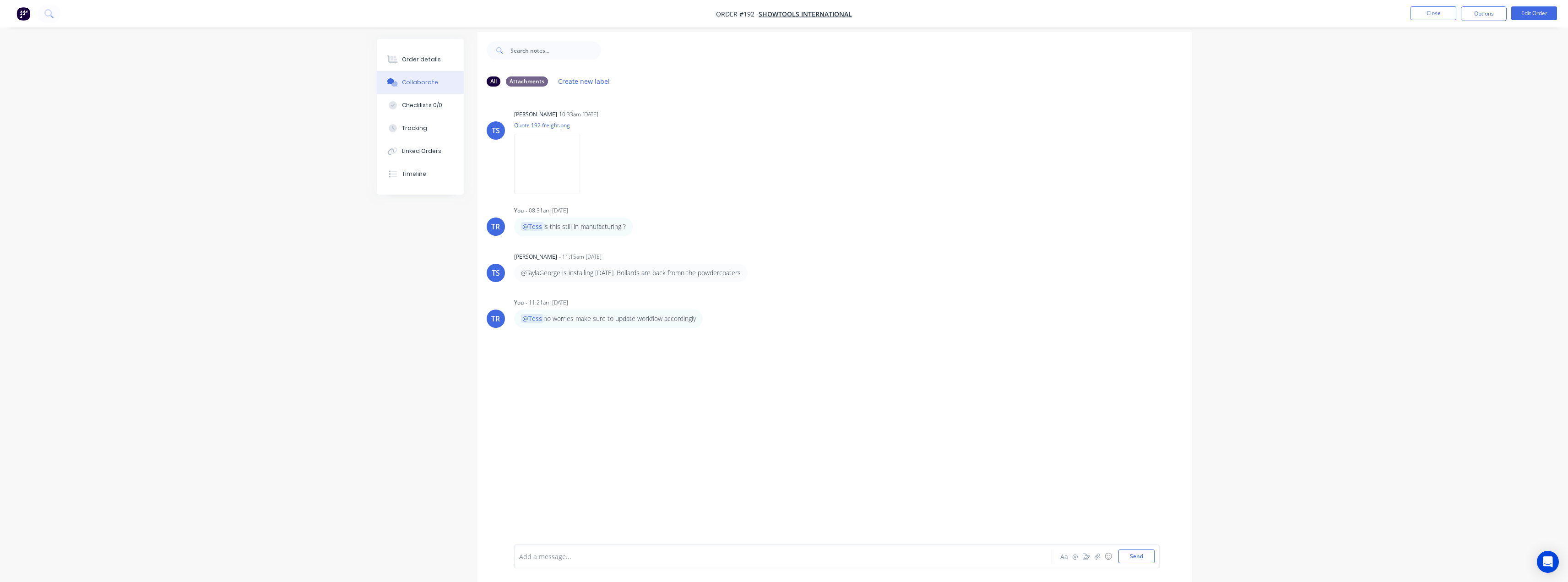
scroll to position [13, 0]
click at [1132, 560] on button "Send" at bounding box center [1136, 556] width 36 height 13
click at [419, 51] on button "Order details" at bounding box center [420, 59] width 87 height 23
